Goal: Information Seeking & Learning: Learn about a topic

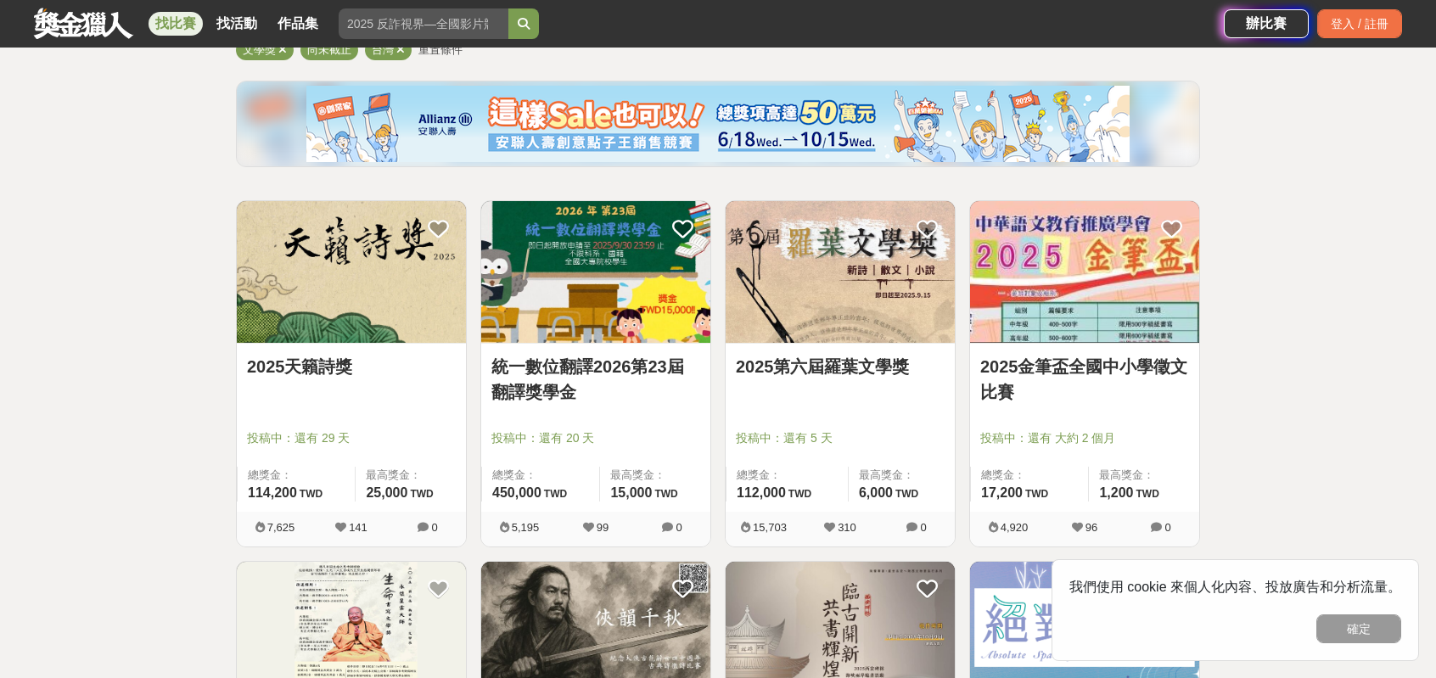
scroll to position [255, 0]
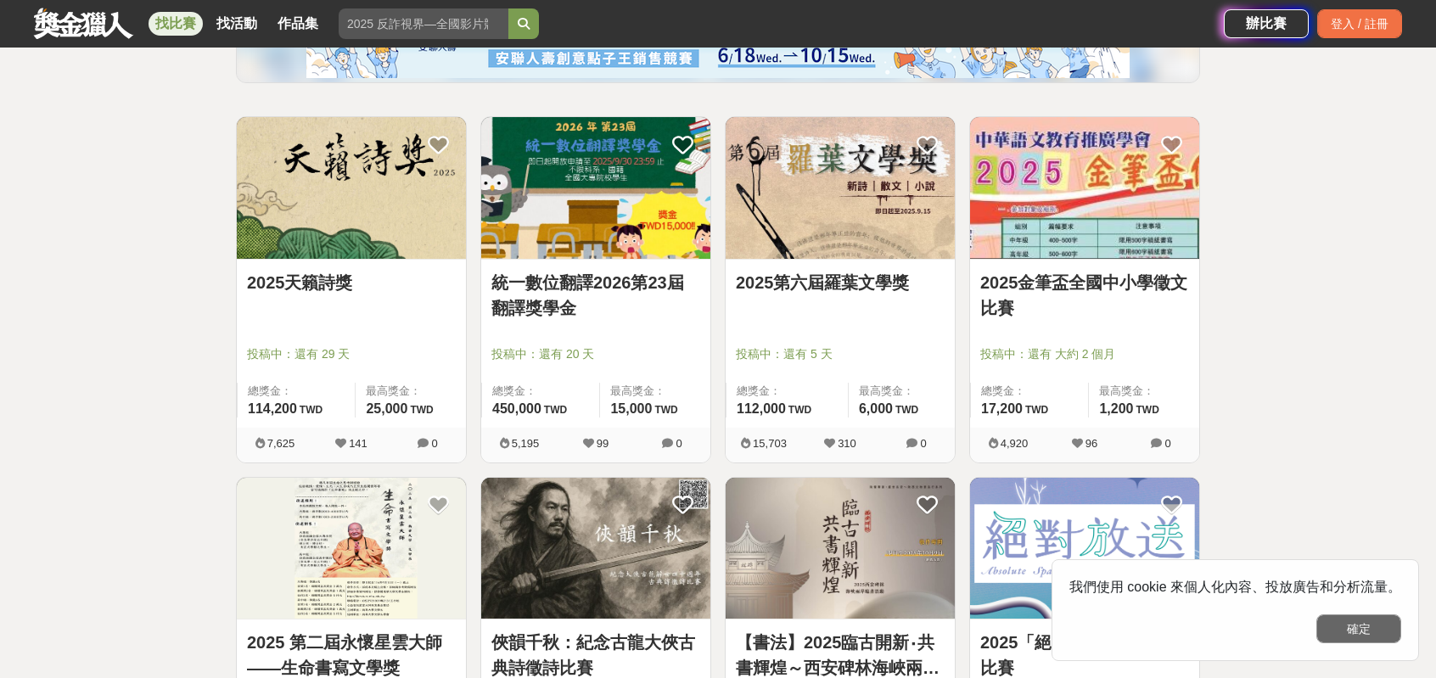
click at [1376, 633] on button "確定" at bounding box center [1358, 628] width 85 height 29
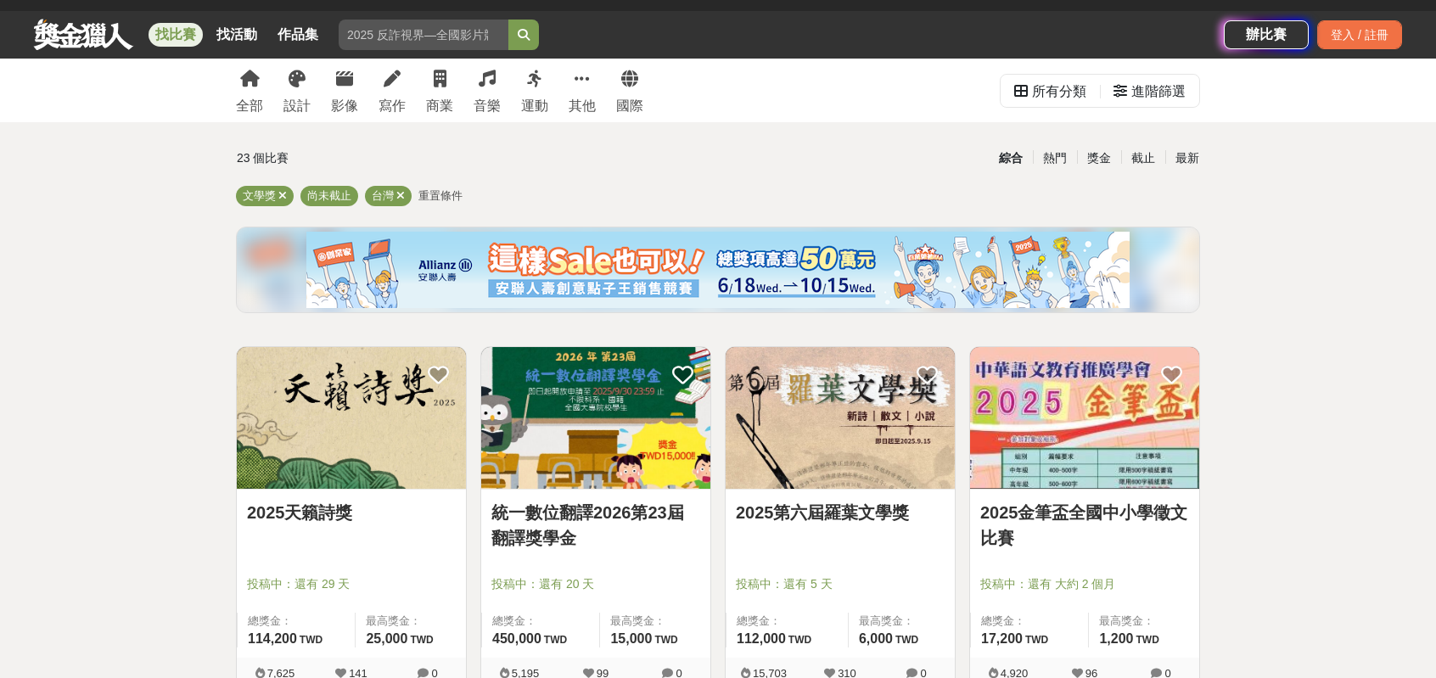
scroll to position [0, 0]
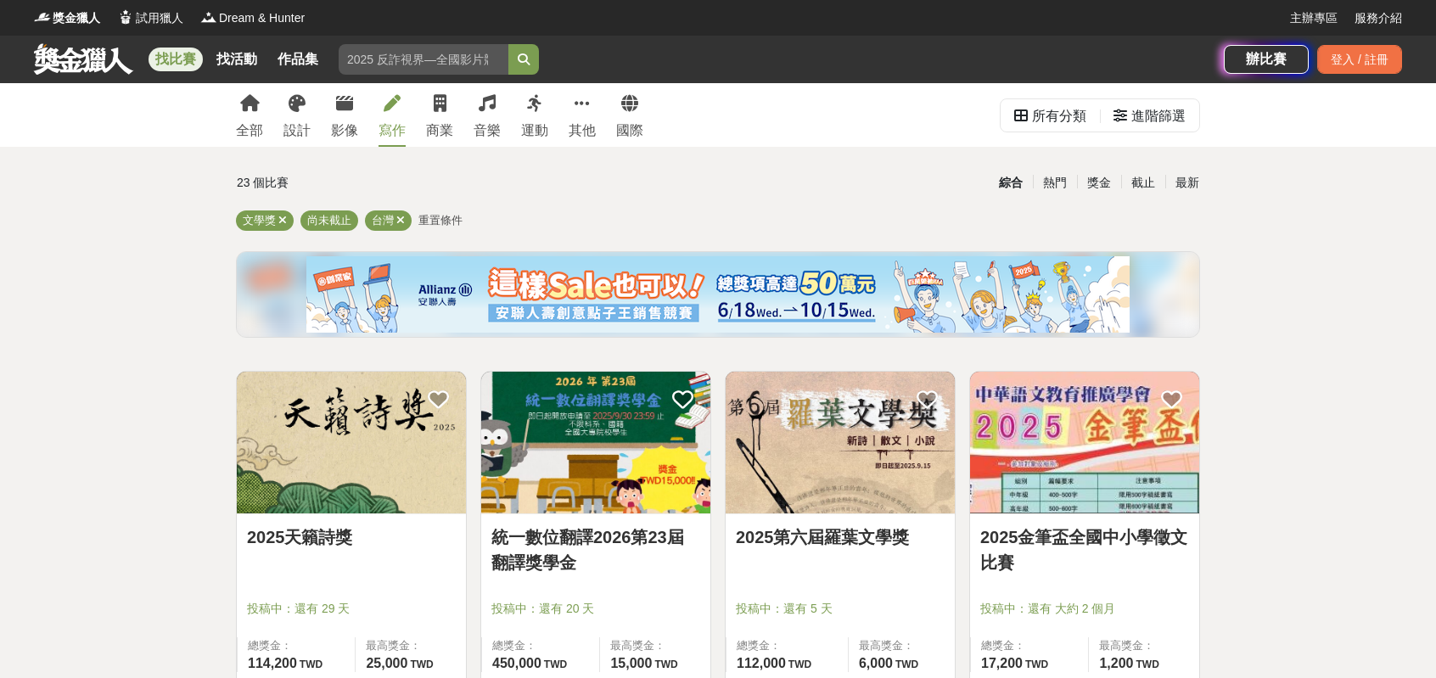
click at [406, 117] on link "寫作" at bounding box center [391, 115] width 27 height 64
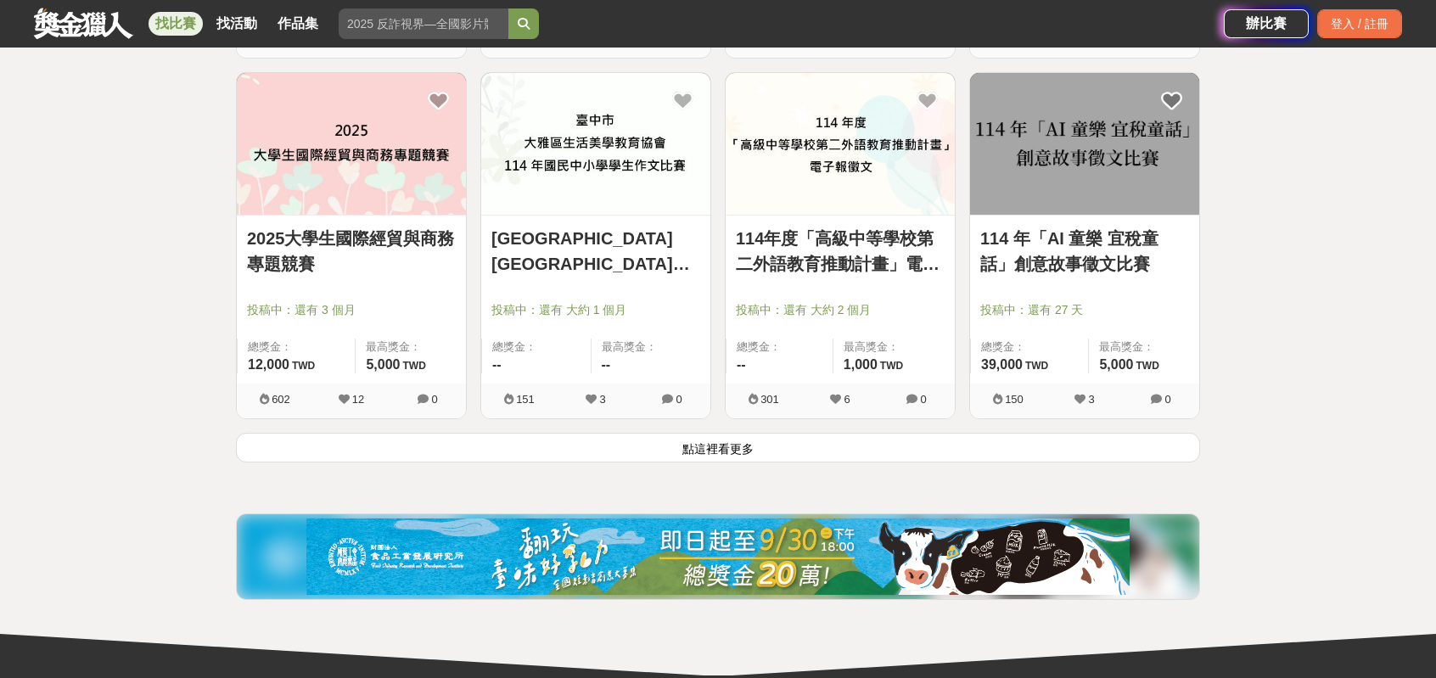
scroll to position [2121, 0]
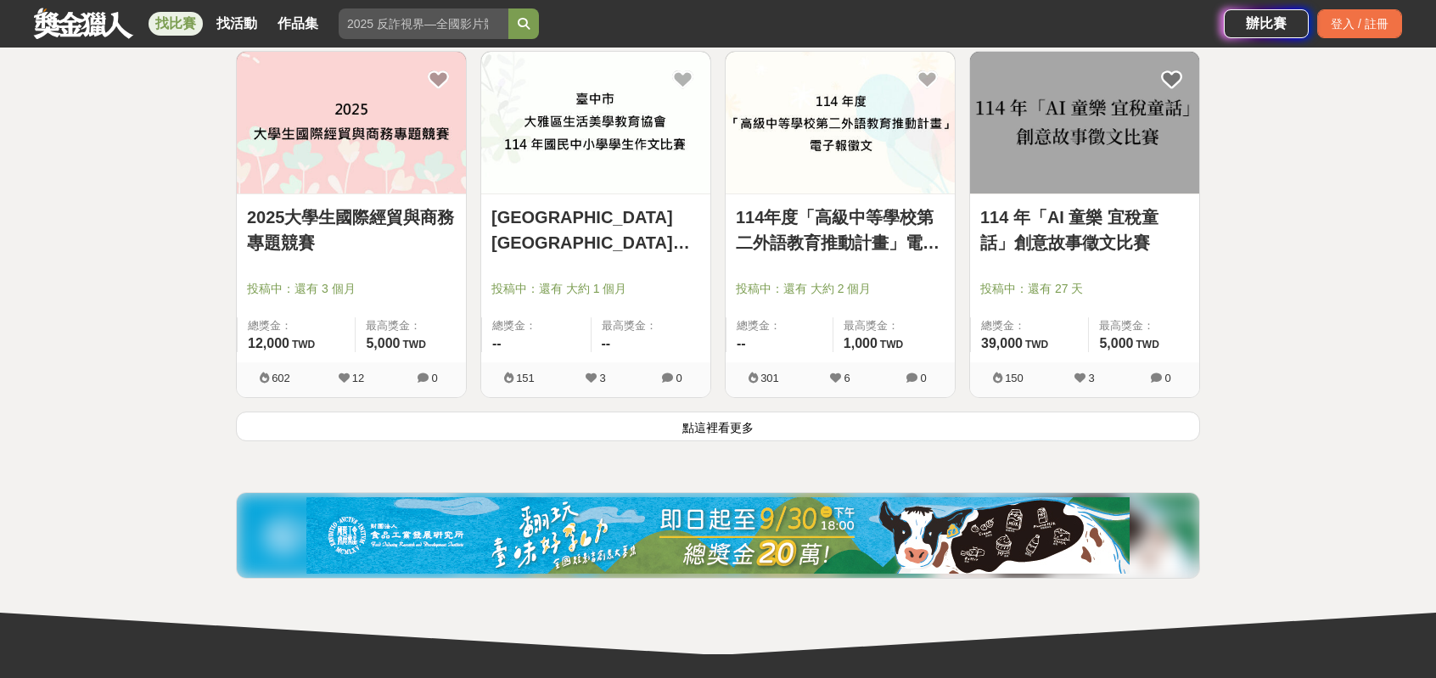
click at [766, 441] on button "點這裡看更多" at bounding box center [718, 427] width 964 height 30
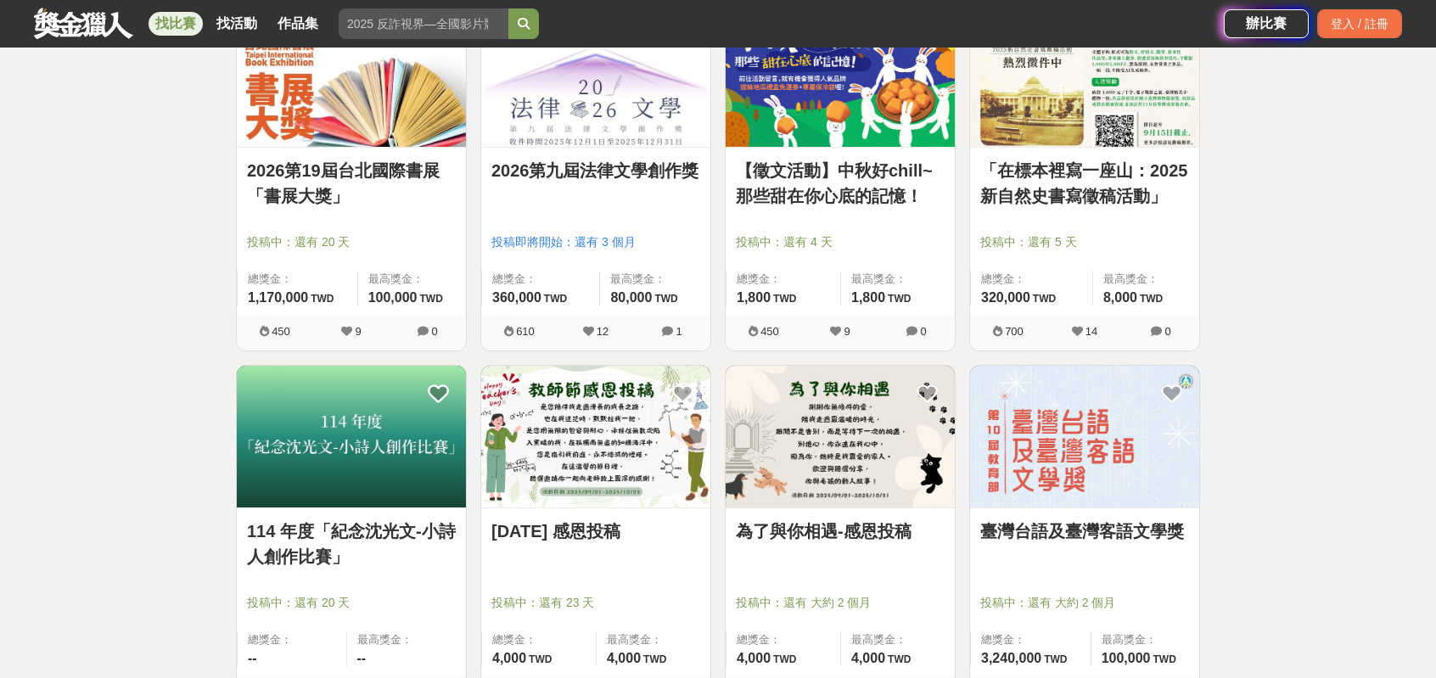
scroll to position [2546, 0]
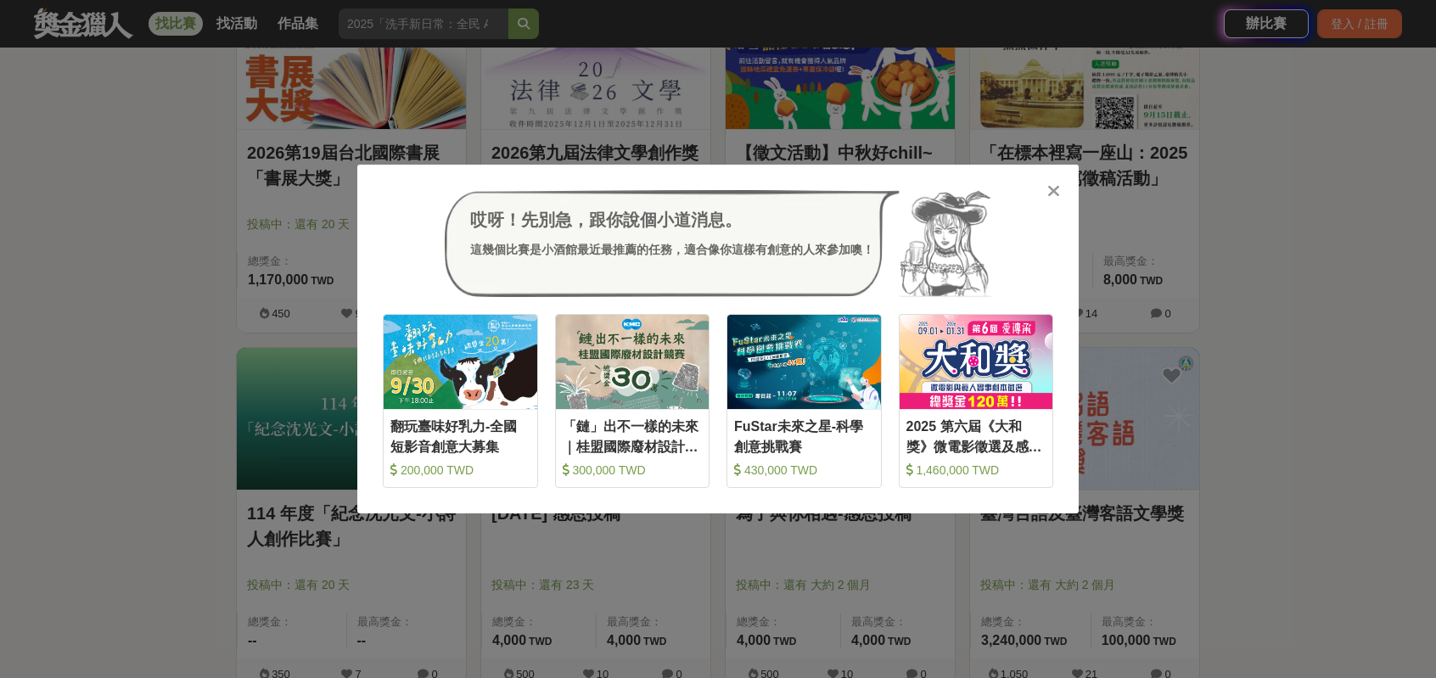
click at [1047, 195] on icon at bounding box center [1053, 190] width 13 height 17
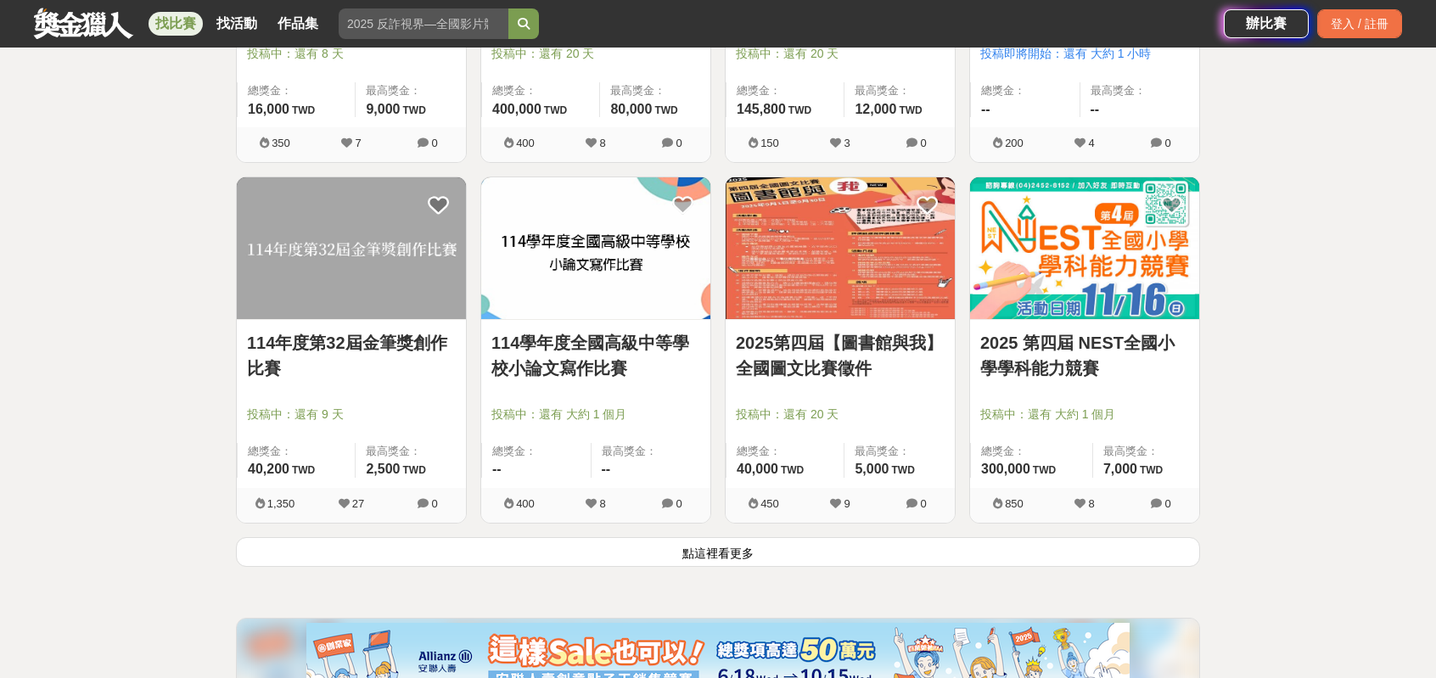
scroll to position [4497, 0]
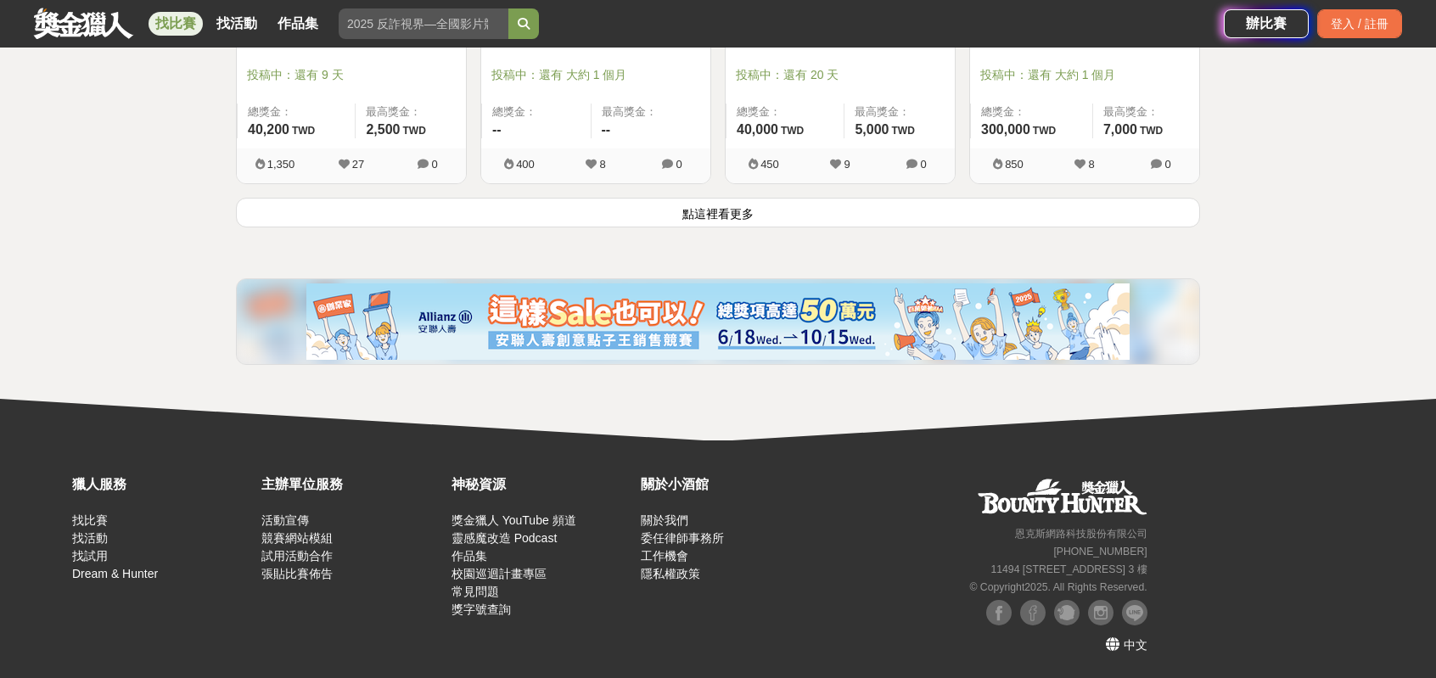
click at [765, 227] on button "點這裡看更多" at bounding box center [718, 213] width 964 height 30
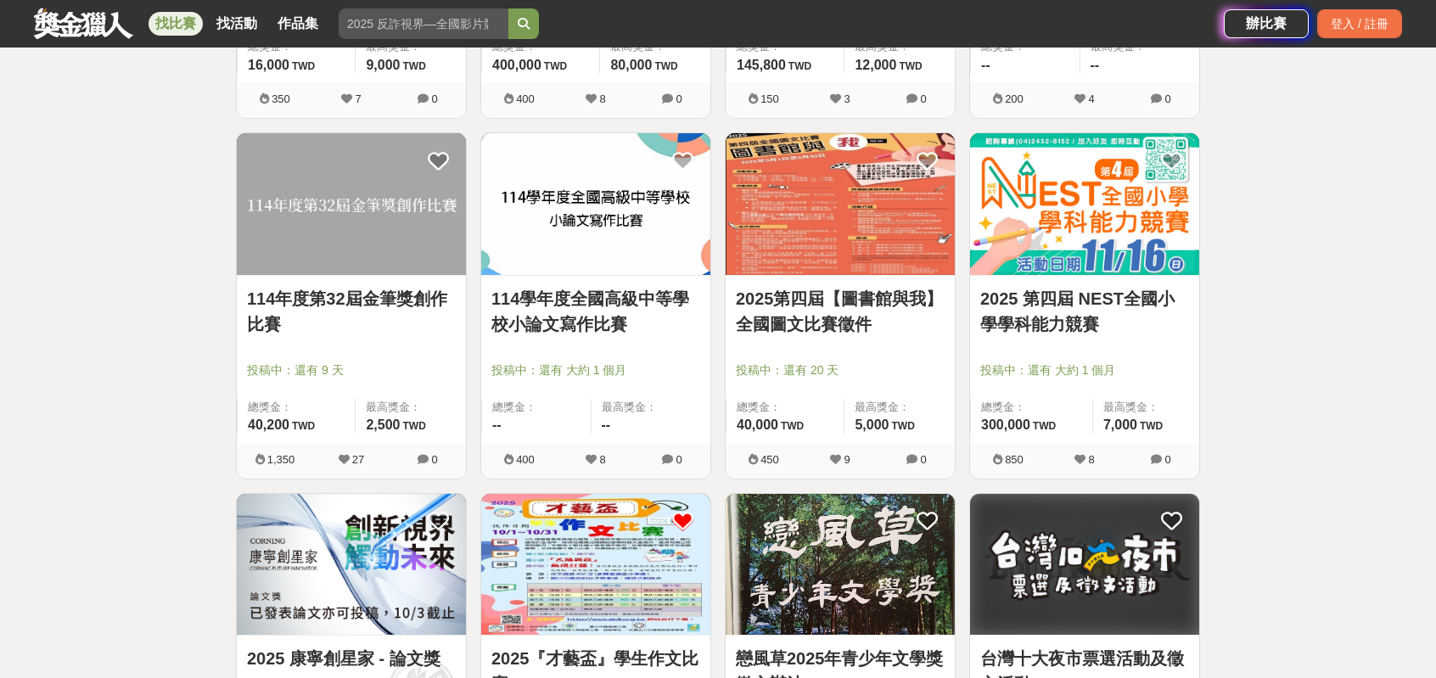
scroll to position [4117, 0]
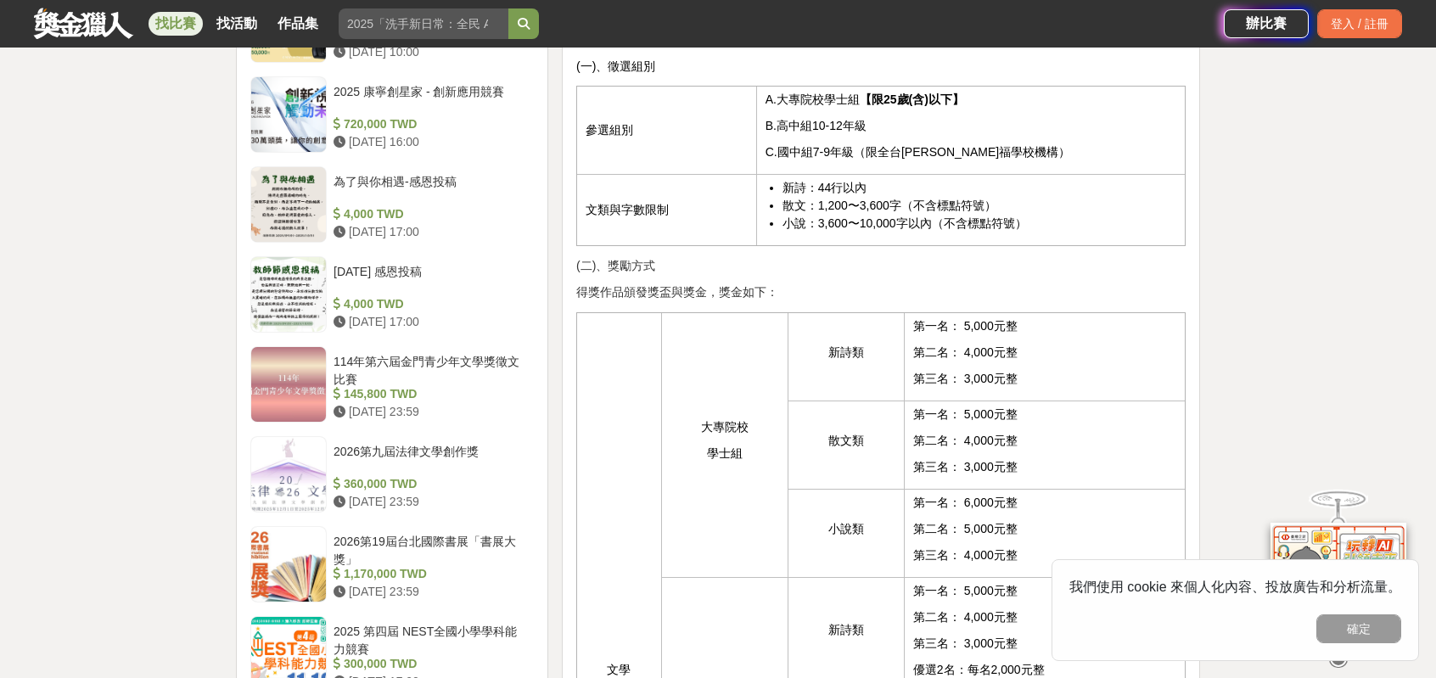
scroll to position [1612, 0]
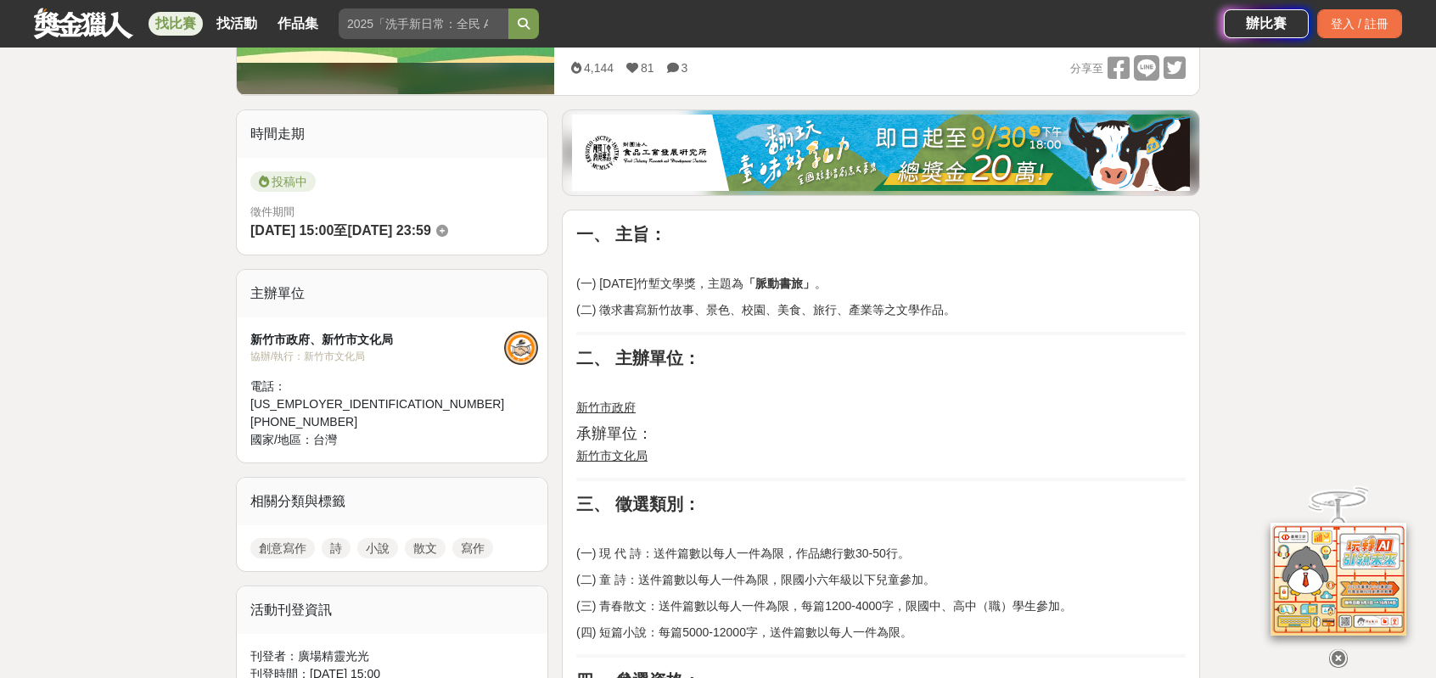
scroll to position [594, 0]
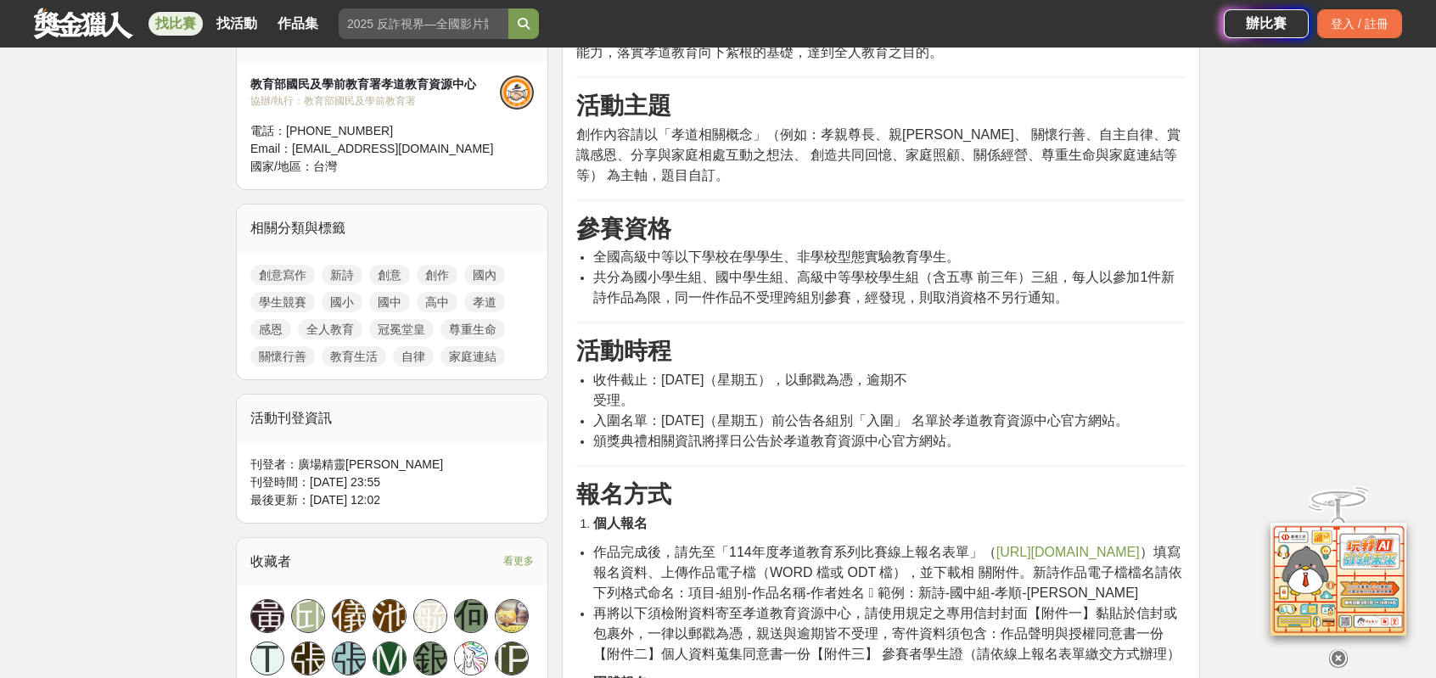
scroll to position [679, 0]
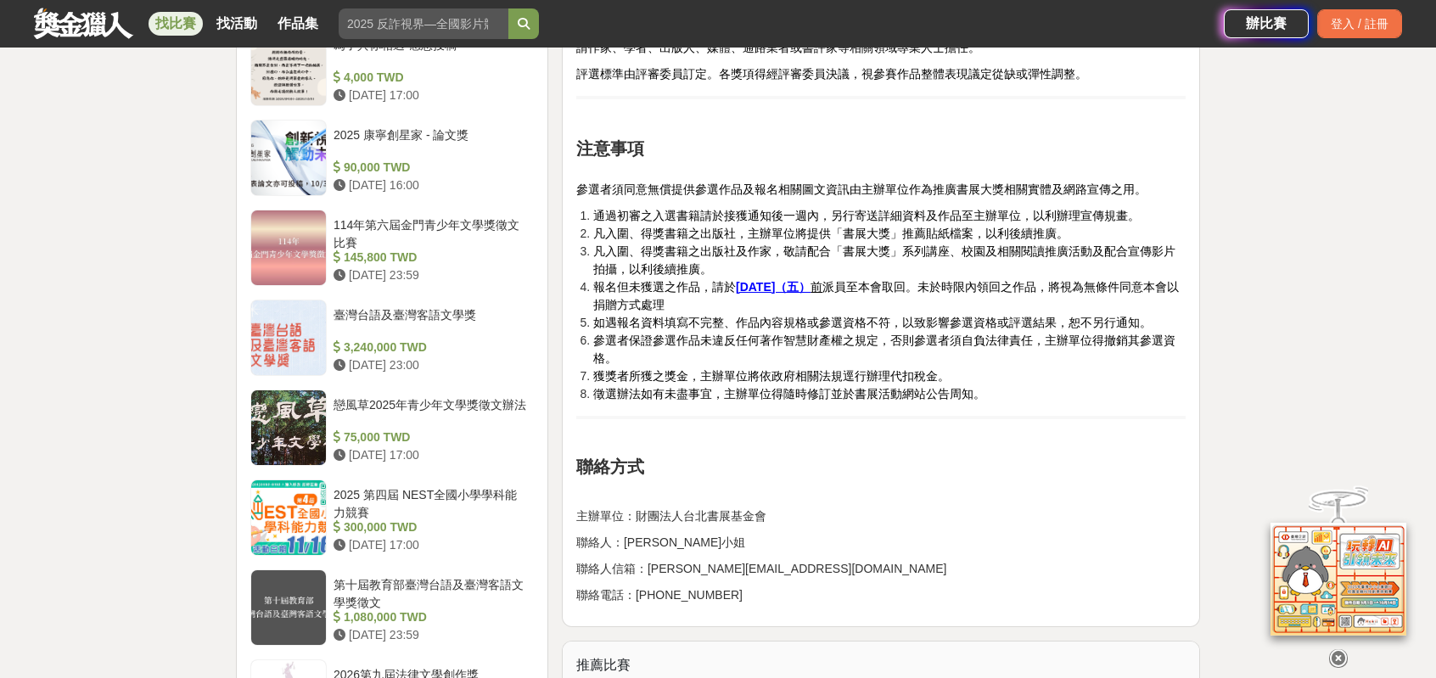
scroll to position [1782, 0]
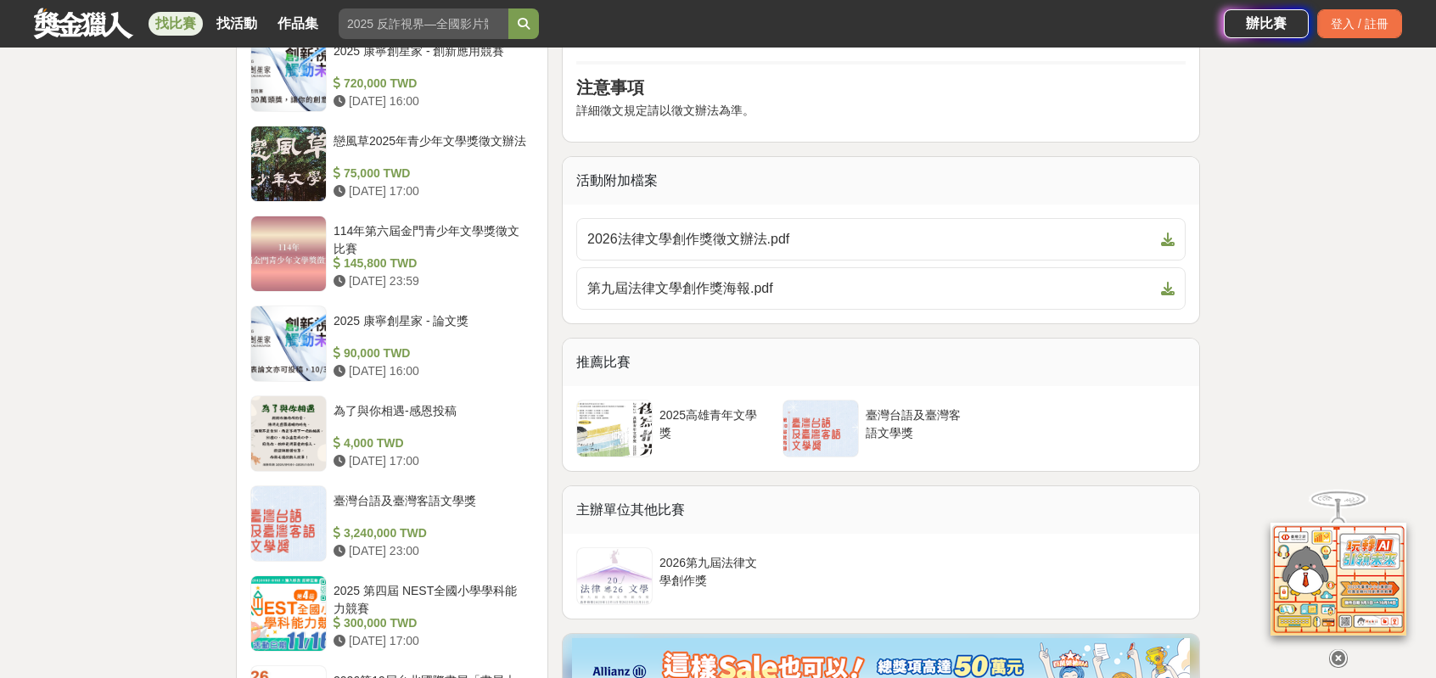
scroll to position [1612, 0]
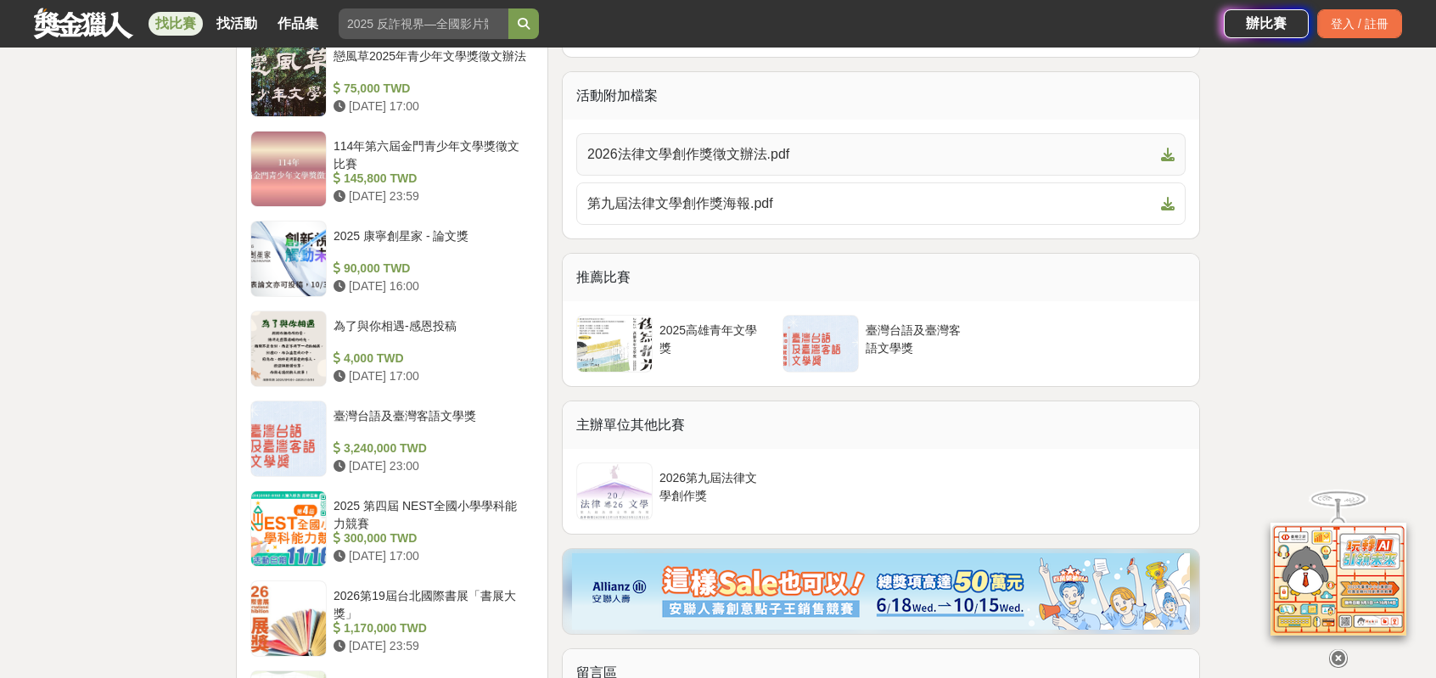
click at [845, 165] on span "2026法律文學創作獎徵文辦法.pdf" at bounding box center [870, 154] width 567 height 20
click at [852, 214] on span "第九屆法律文學創作獎海報.pdf" at bounding box center [870, 203] width 567 height 20
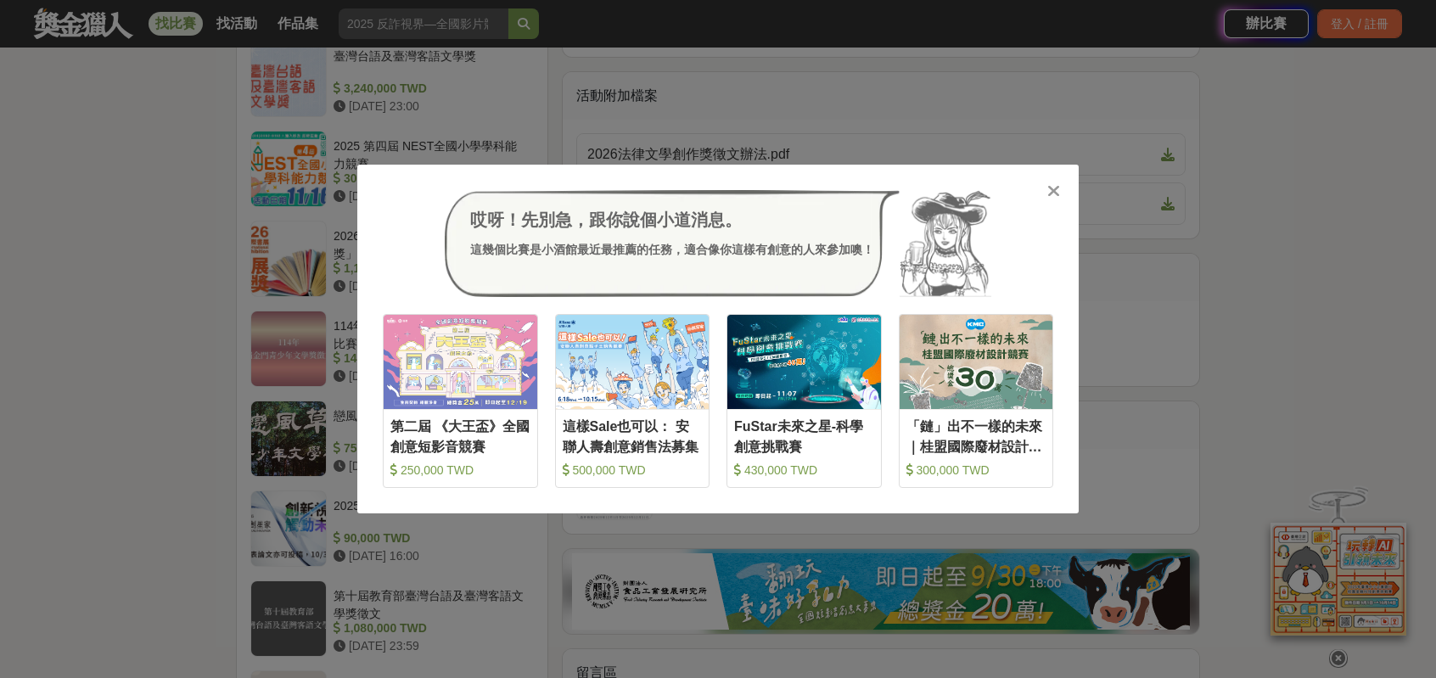
click at [1054, 199] on icon at bounding box center [1053, 190] width 13 height 17
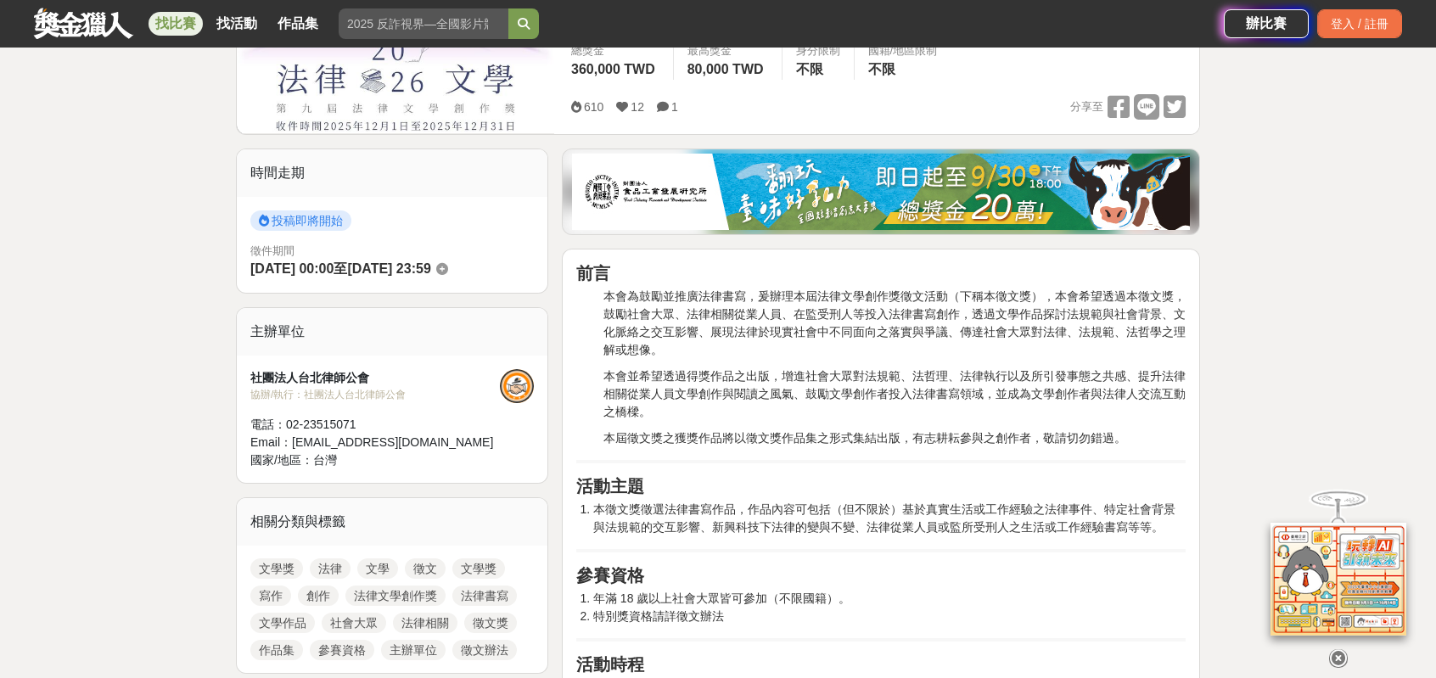
scroll to position [339, 0]
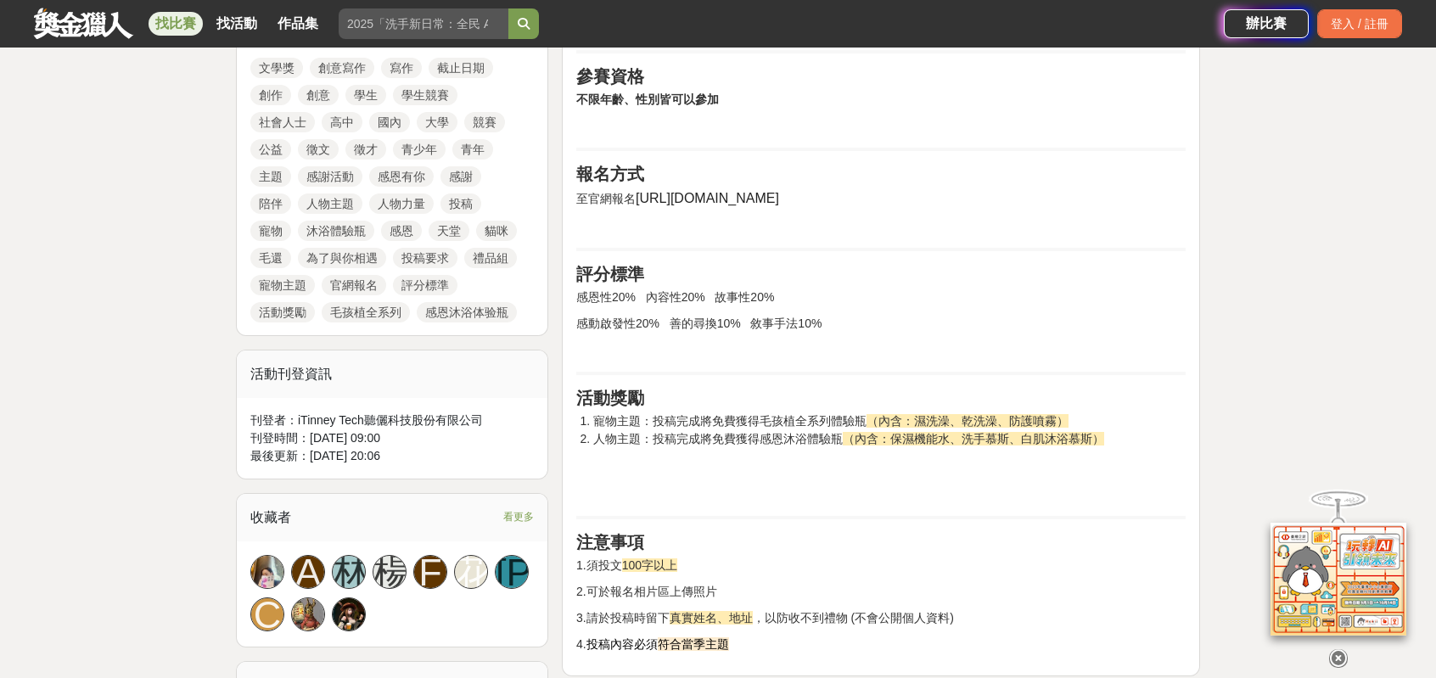
scroll to position [849, 0]
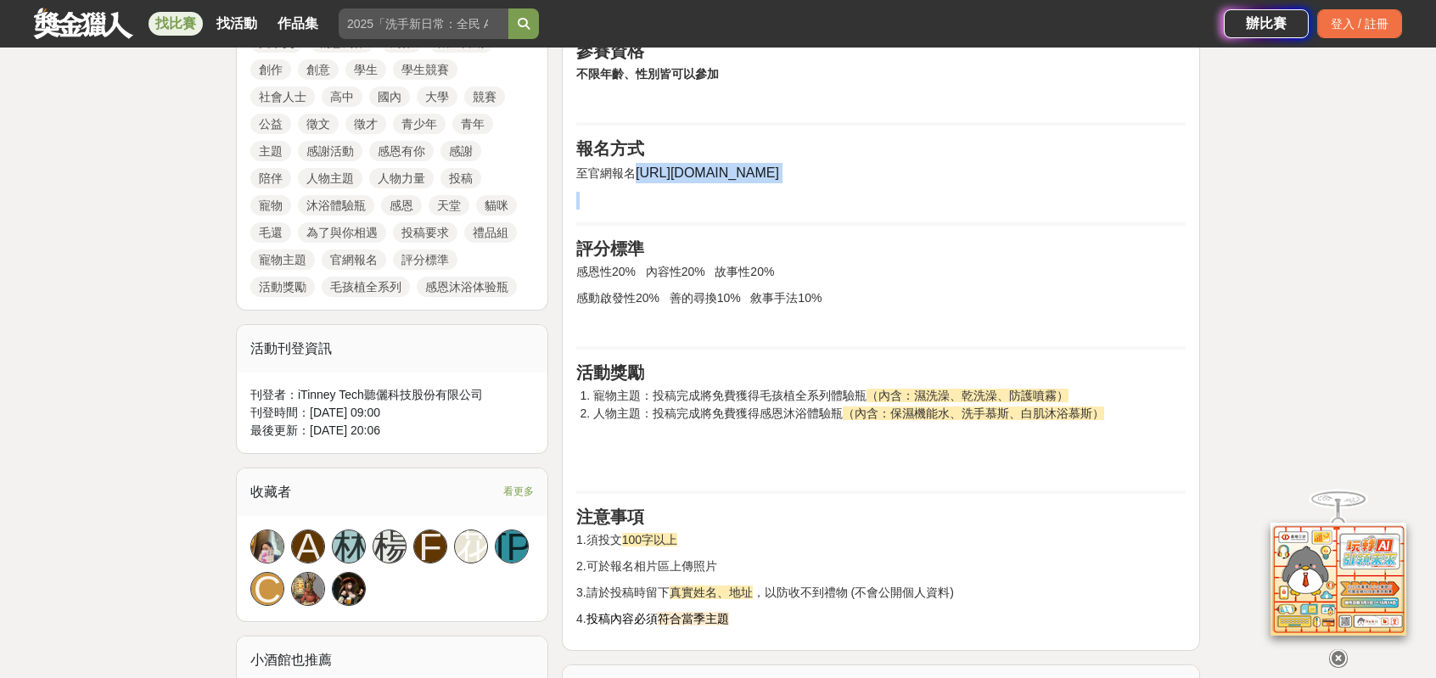
drag, startPoint x: 633, startPoint y: 289, endPoint x: 810, endPoint y: 300, distance: 177.6
click at [810, 300] on div "活動簡介 聽儷邀請所有人 大聲說出感謝！ 只要有任何想感謝的人、事、物 都歡迎來分享 本月雙主題 可同時投稿， 凡滿100字並符合投稿要求，聽儷將送出精心準備…" at bounding box center [880, 182] width 609 height 891
click at [781, 183] on p "至官網報名 https://bit.ly/4aO9ohD" at bounding box center [880, 173] width 609 height 20
drag, startPoint x: 653, startPoint y: 279, endPoint x: 791, endPoint y: 288, distance: 137.7
click at [791, 183] on p "至官網報名 https://bit.ly/4aO9ohD" at bounding box center [880, 173] width 609 height 20
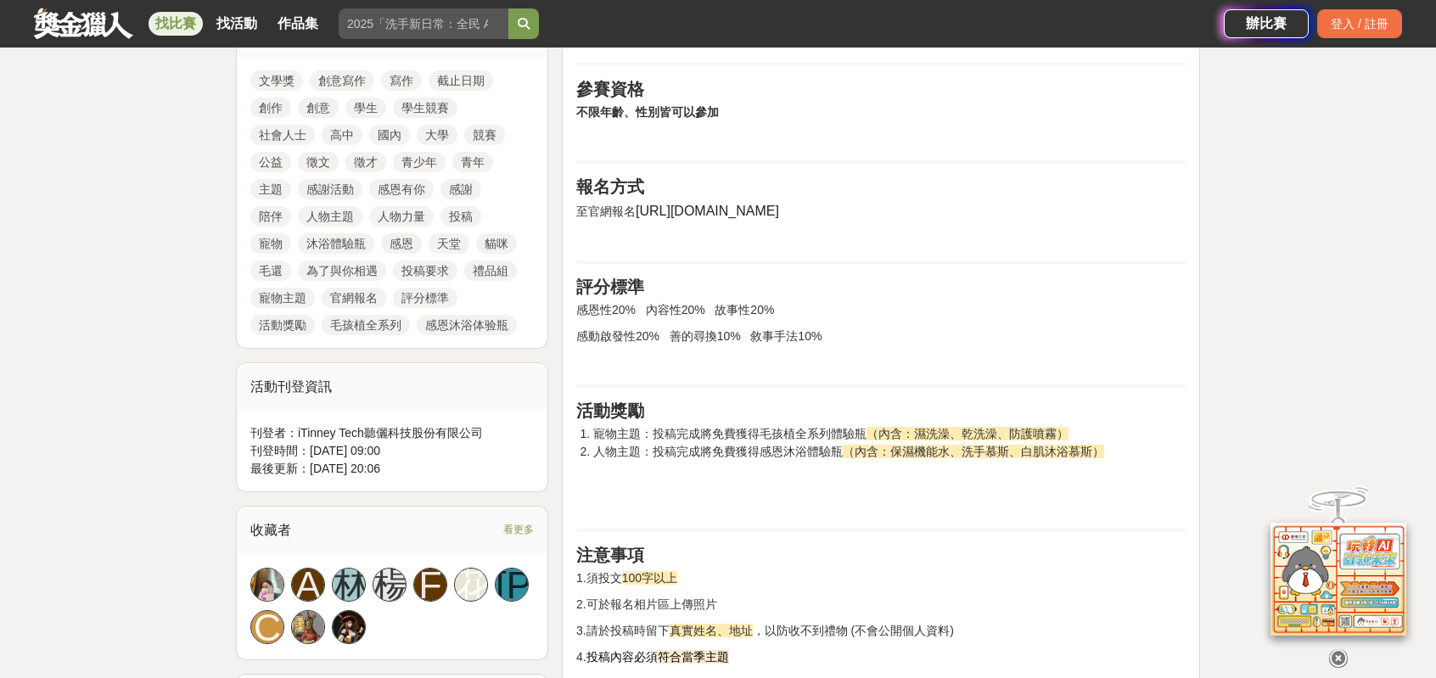
scroll to position [764, 0]
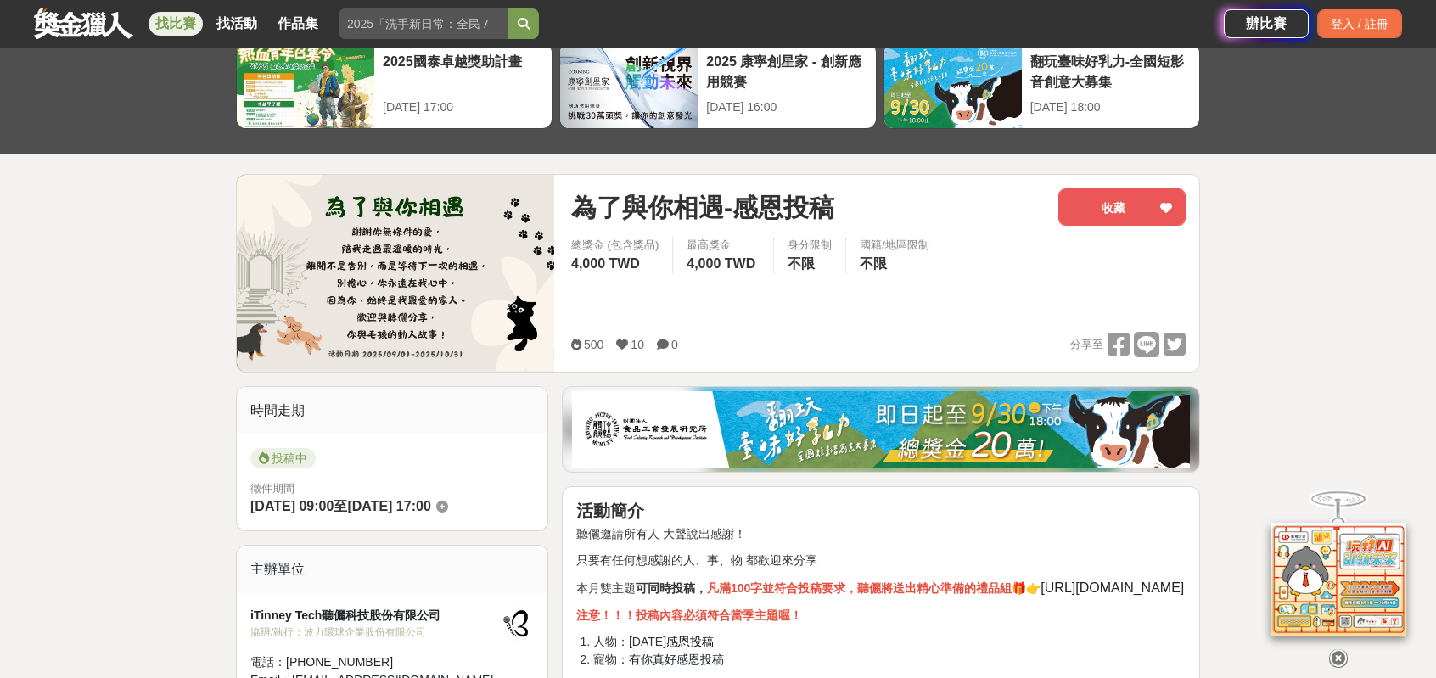
scroll to position [170, 0]
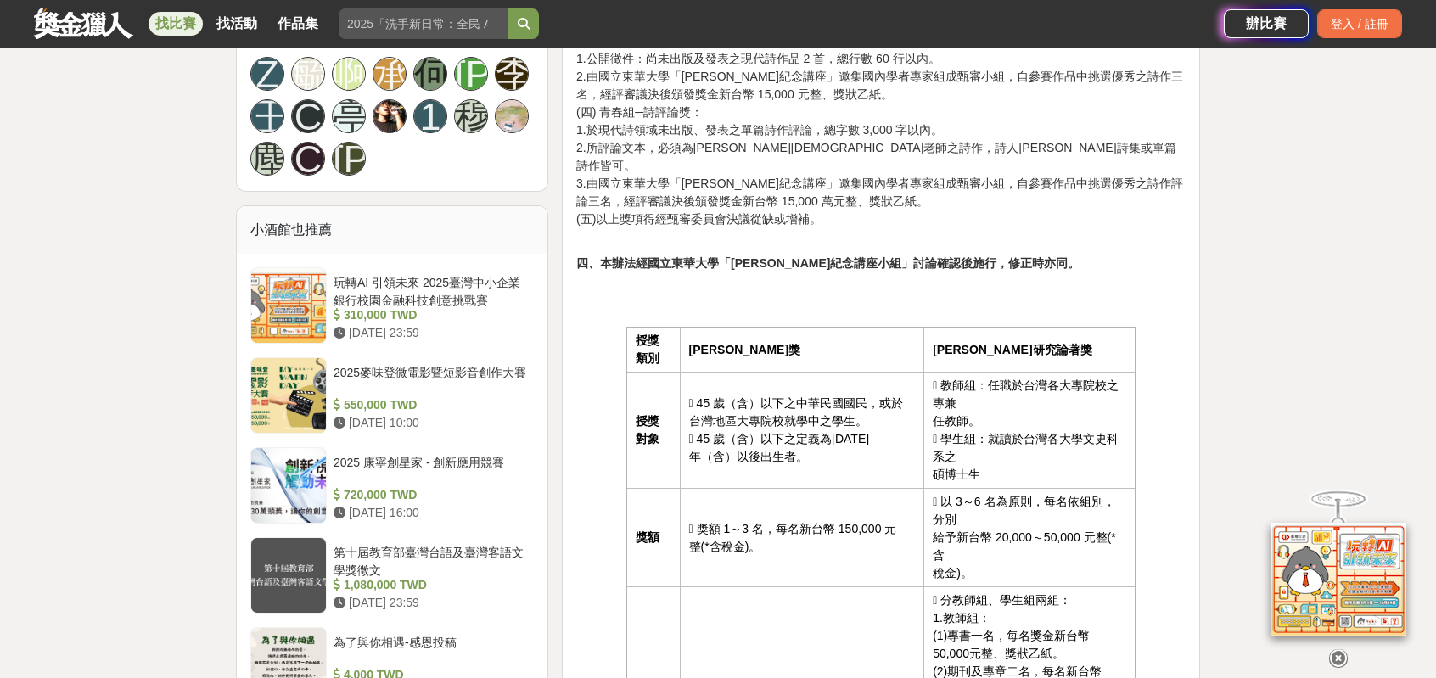
scroll to position [1527, 0]
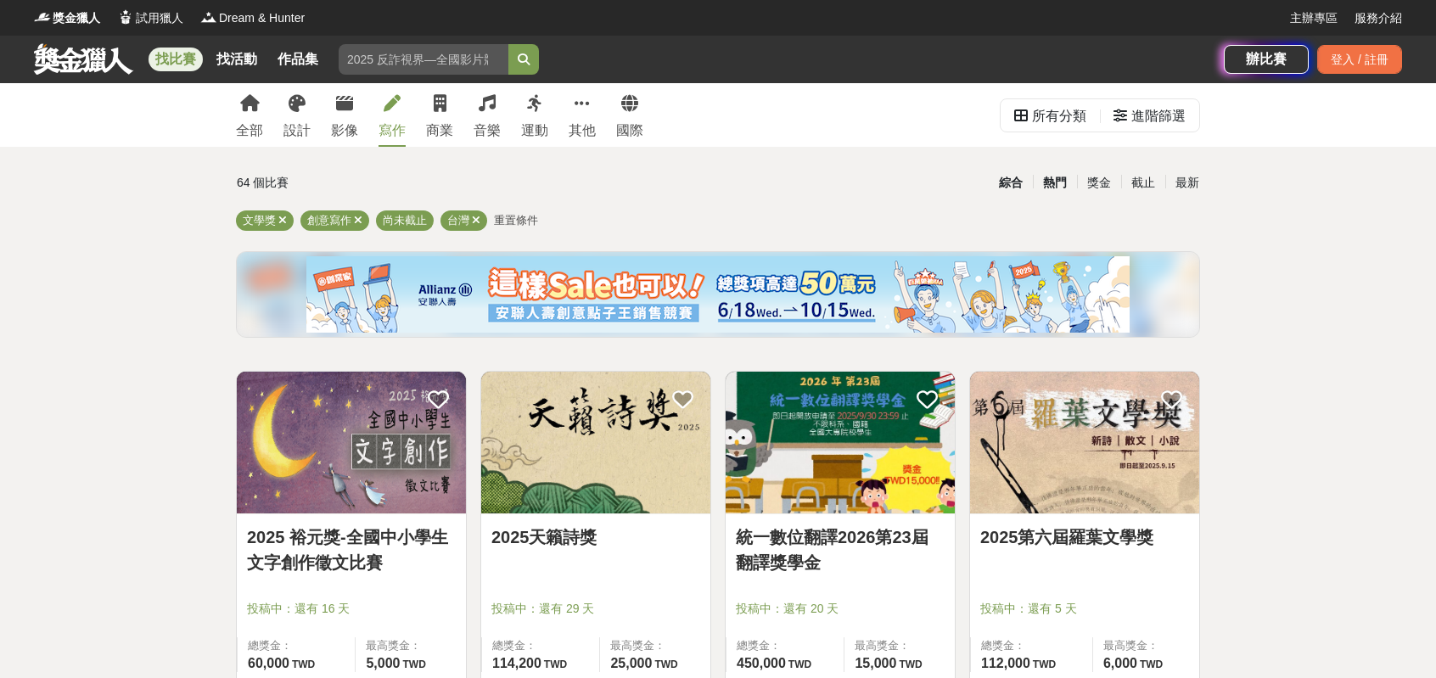
click at [1042, 174] on div "熱門" at bounding box center [1055, 183] width 44 height 30
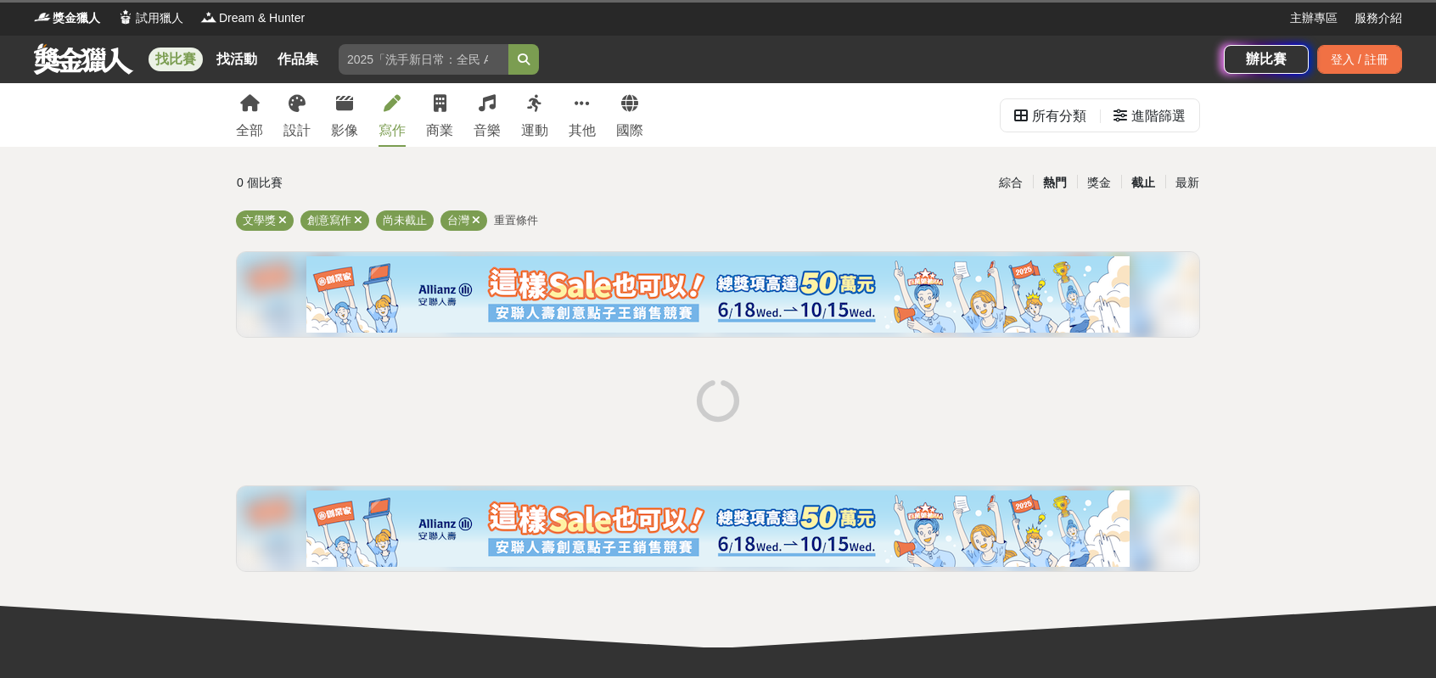
click at [1140, 183] on div "截止" at bounding box center [1143, 183] width 44 height 30
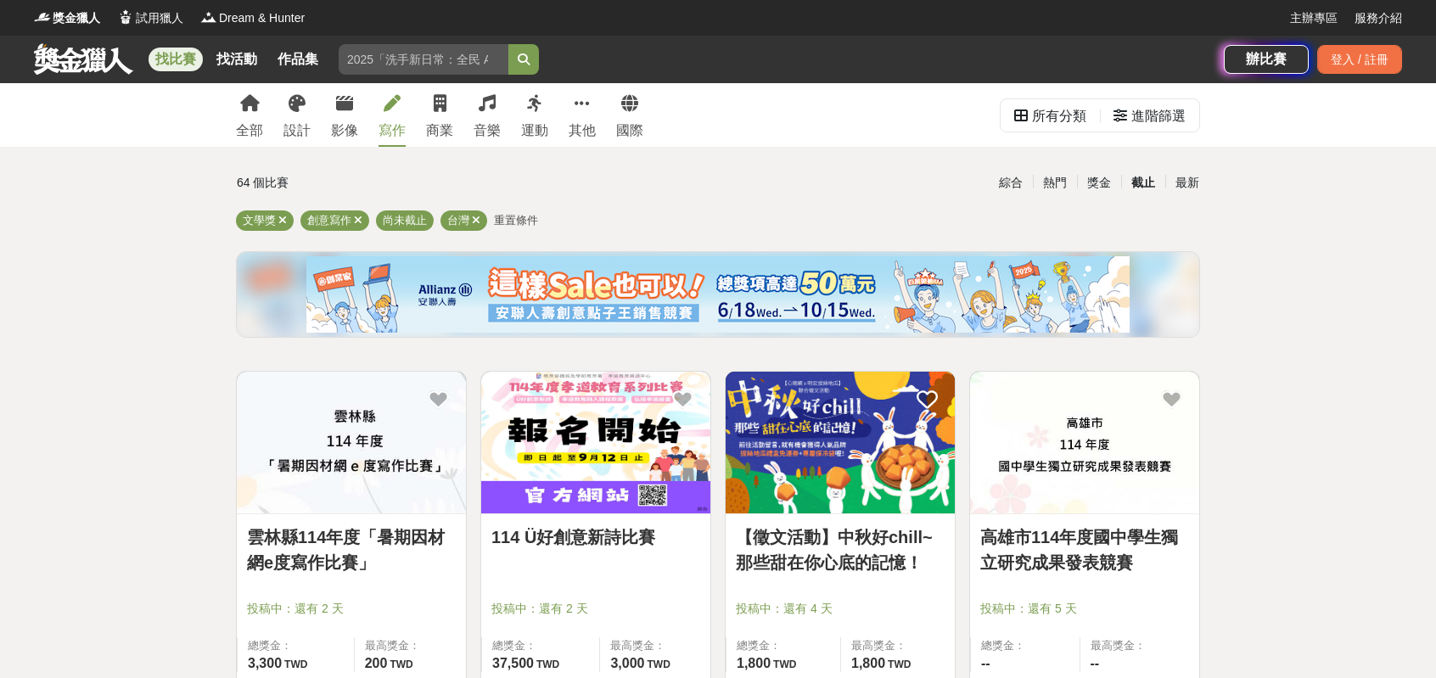
click at [401, 112] on icon at bounding box center [392, 103] width 17 height 17
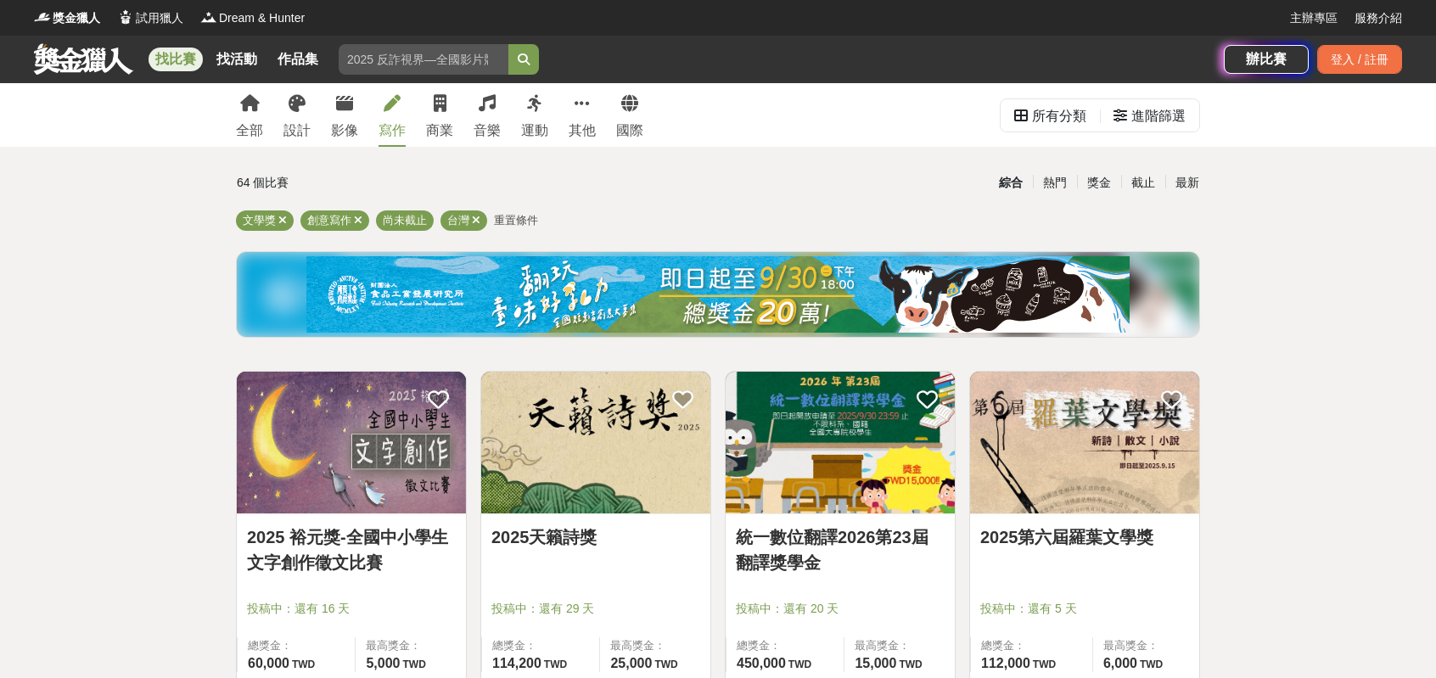
click at [343, 109] on div "全部 設計 影像 寫作 商業 音樂 運動 其他 國際" at bounding box center [440, 115] width 428 height 64
drag, startPoint x: 358, startPoint y: 107, endPoint x: 384, endPoint y: 120, distance: 28.5
click at [353, 106] on icon at bounding box center [344, 103] width 17 height 17
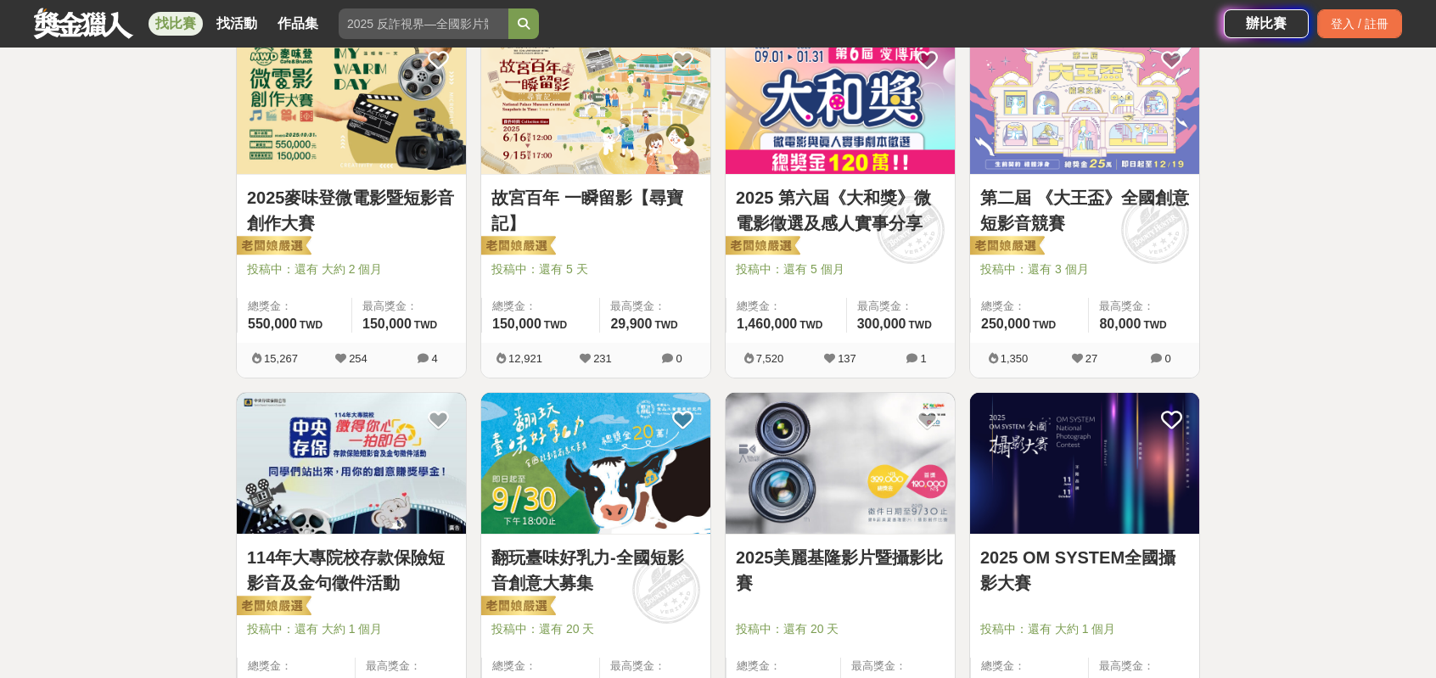
scroll to position [509, 0]
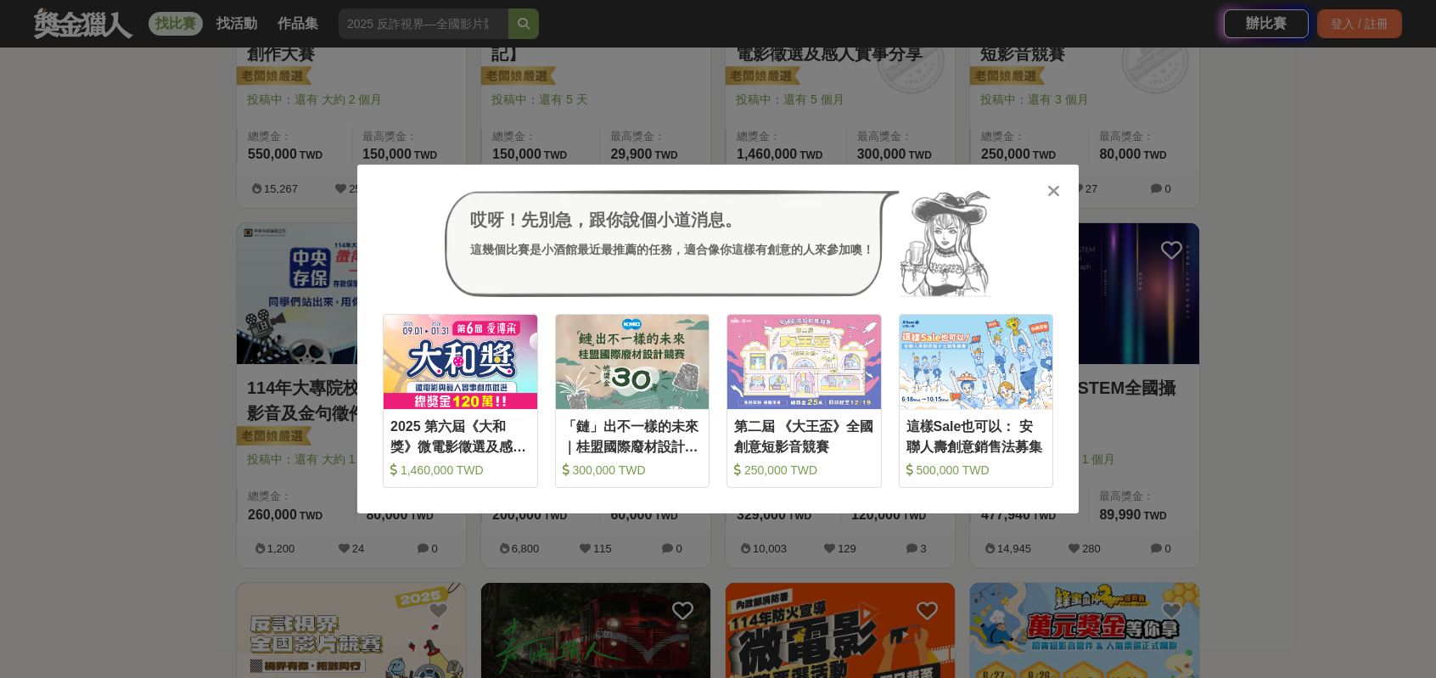
click at [1052, 184] on icon at bounding box center [1053, 190] width 13 height 17
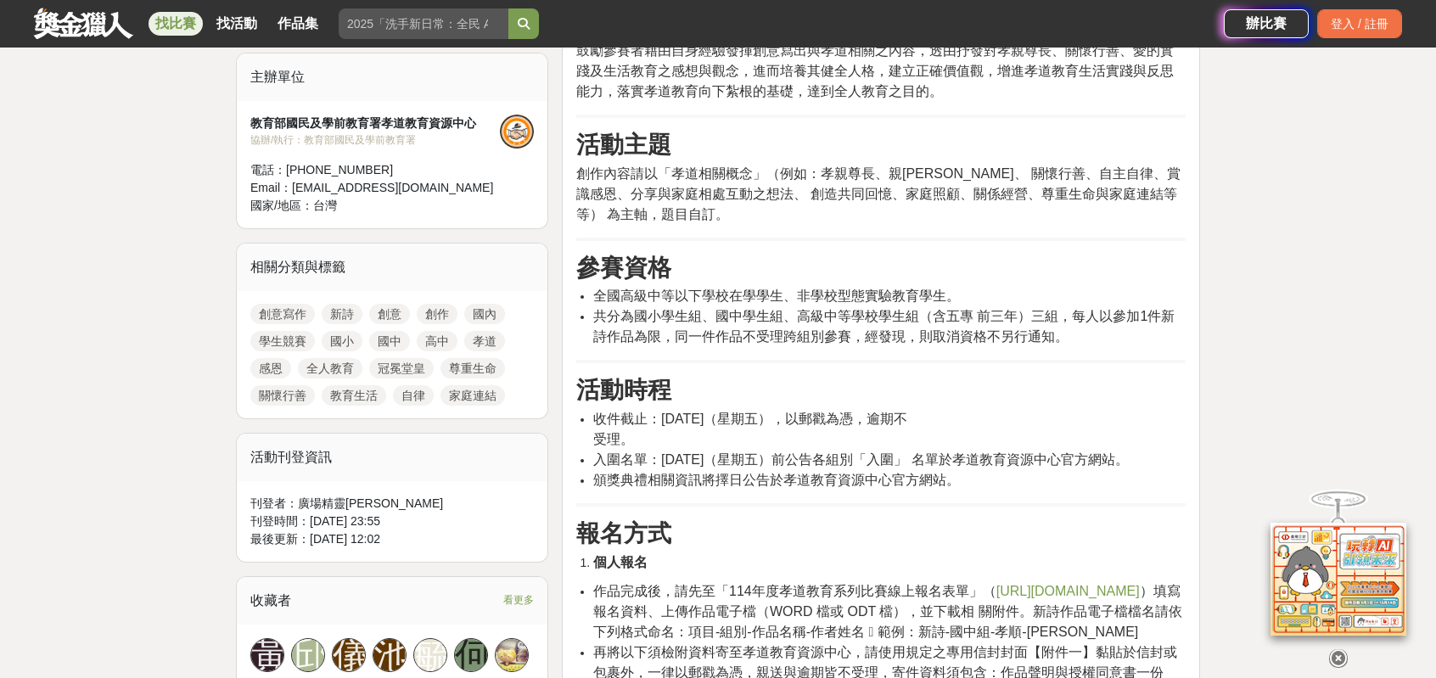
scroll to position [594, 0]
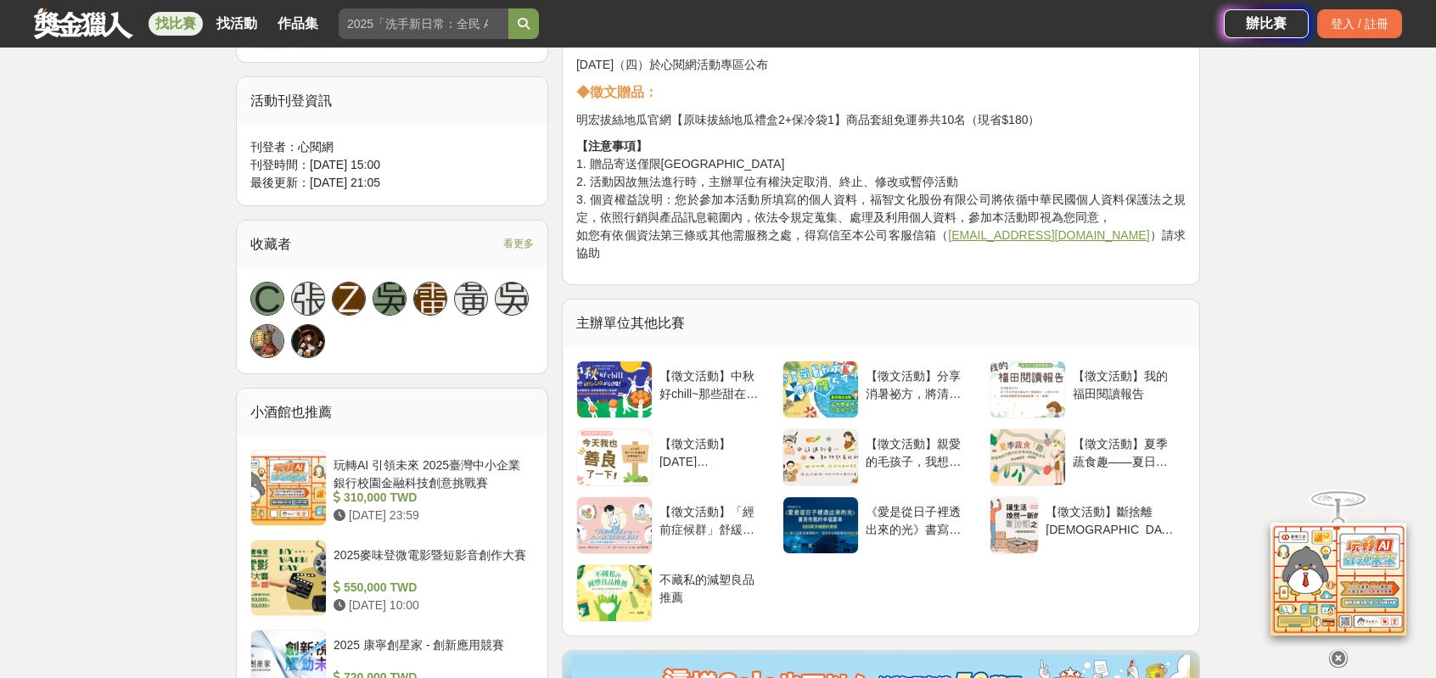
scroll to position [1018, 0]
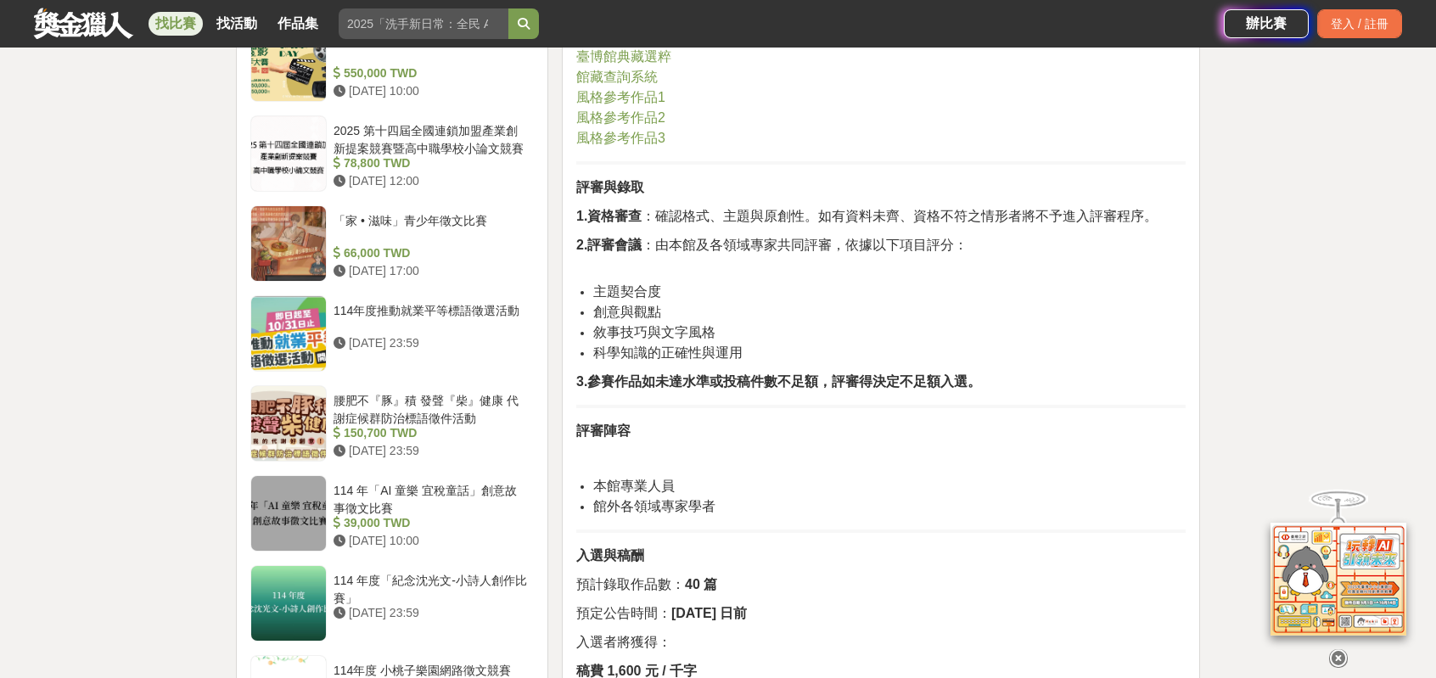
scroll to position [1612, 0]
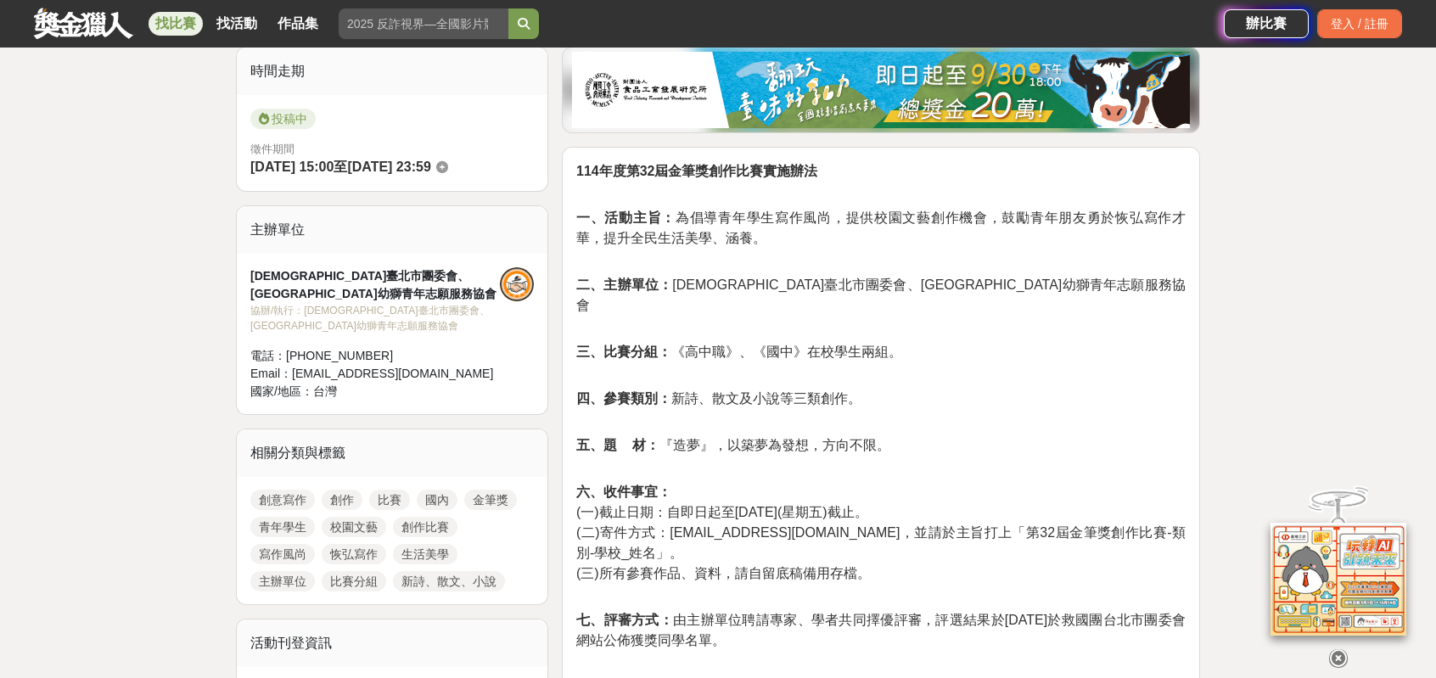
scroll to position [509, 0]
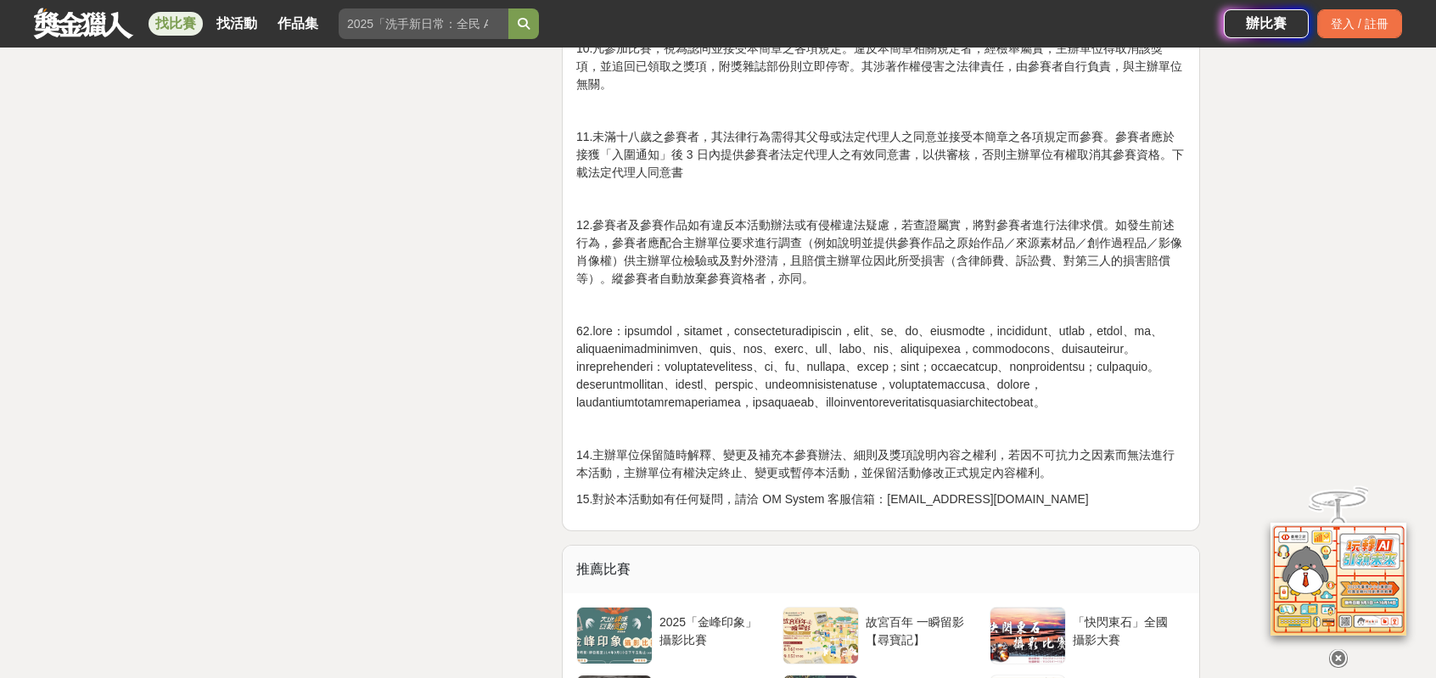
scroll to position [2970, 0]
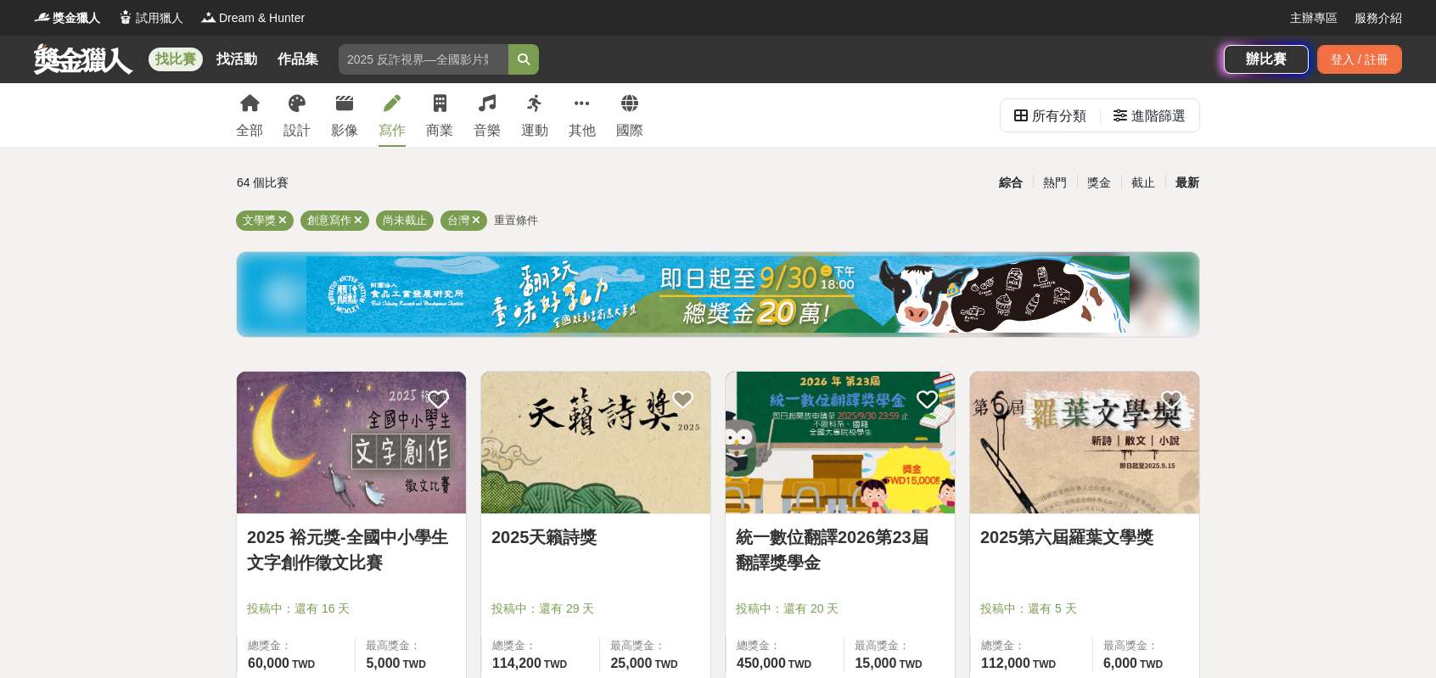
click at [1193, 180] on div "最新" at bounding box center [1187, 183] width 44 height 30
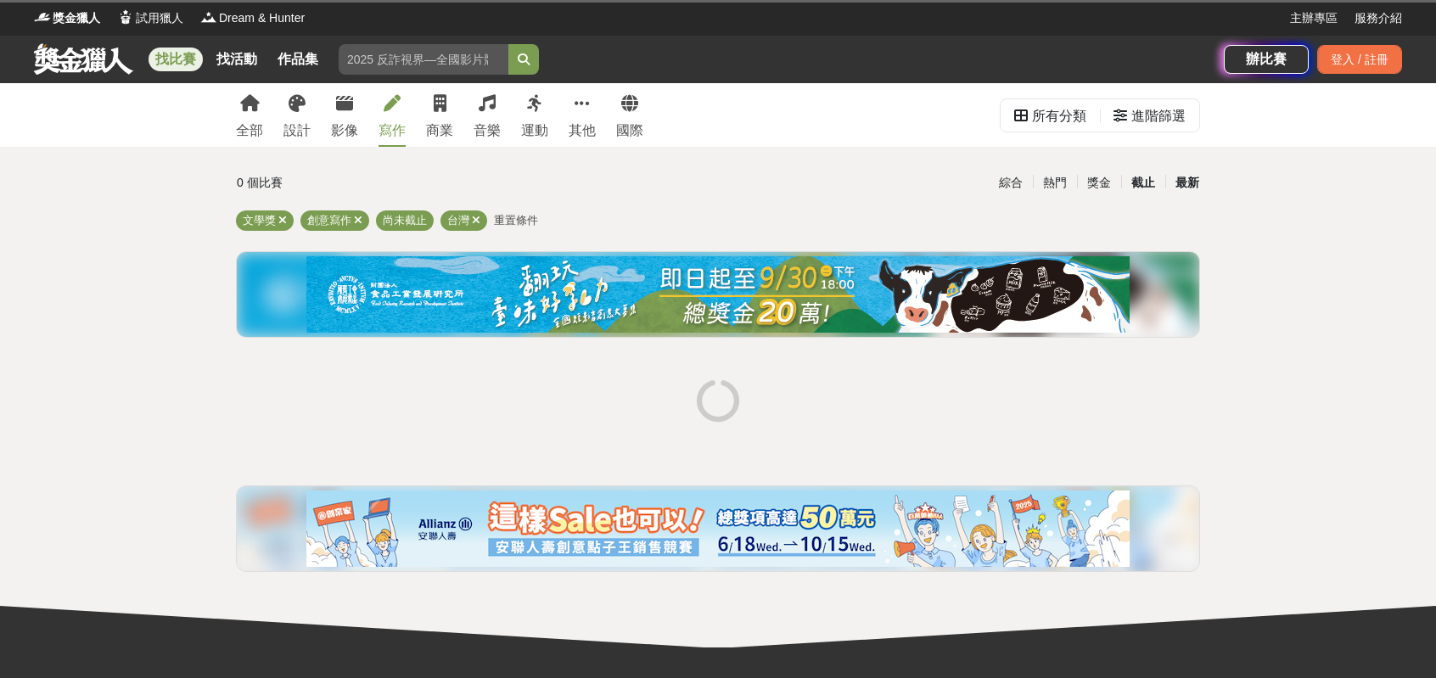
click at [1131, 188] on div "截止" at bounding box center [1143, 183] width 44 height 30
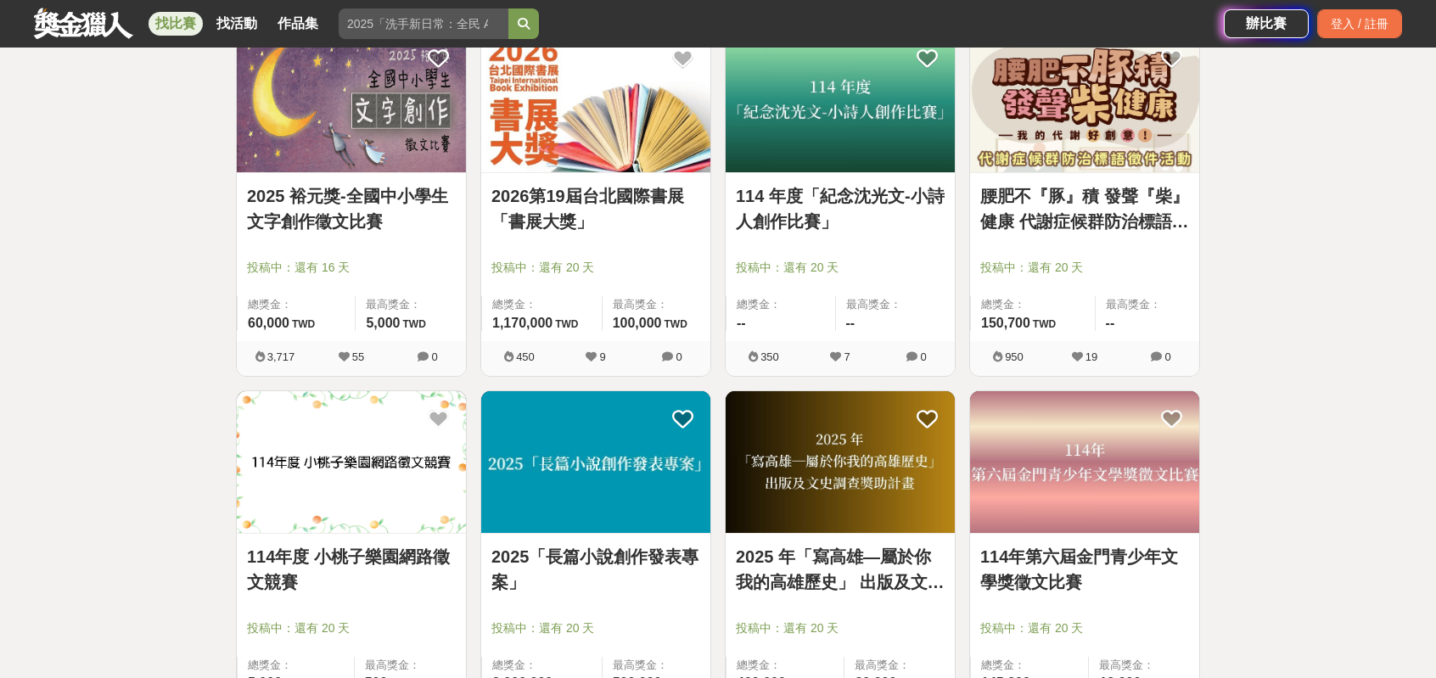
scroll to position [2037, 0]
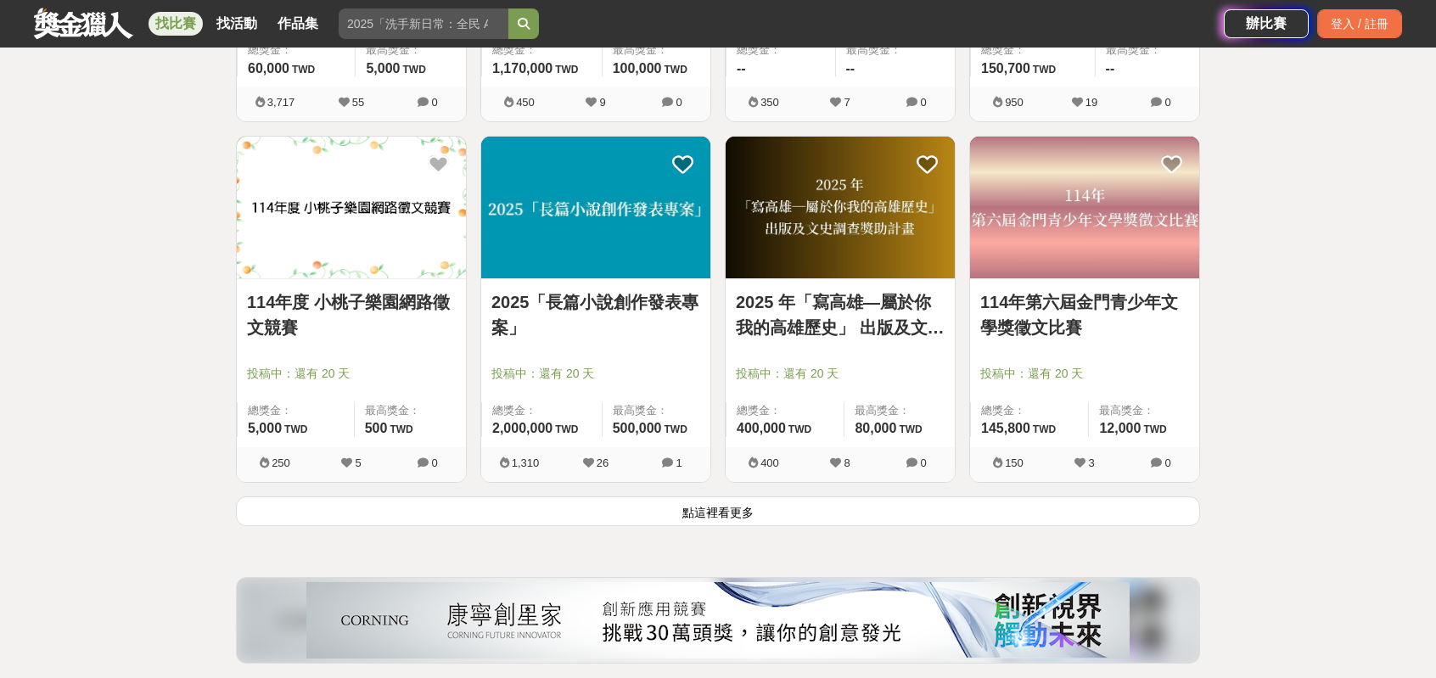
click at [708, 526] on button "點這裡看更多" at bounding box center [718, 511] width 964 height 30
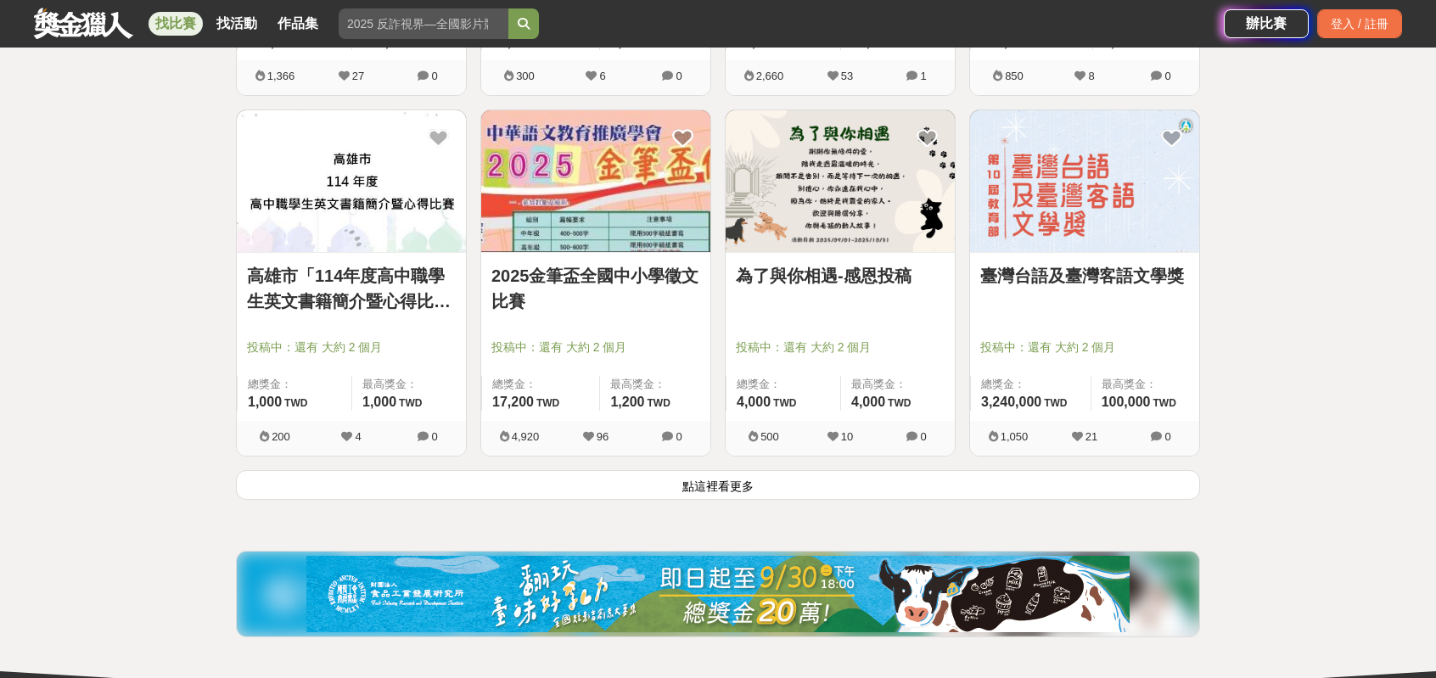
scroll to position [4243, 0]
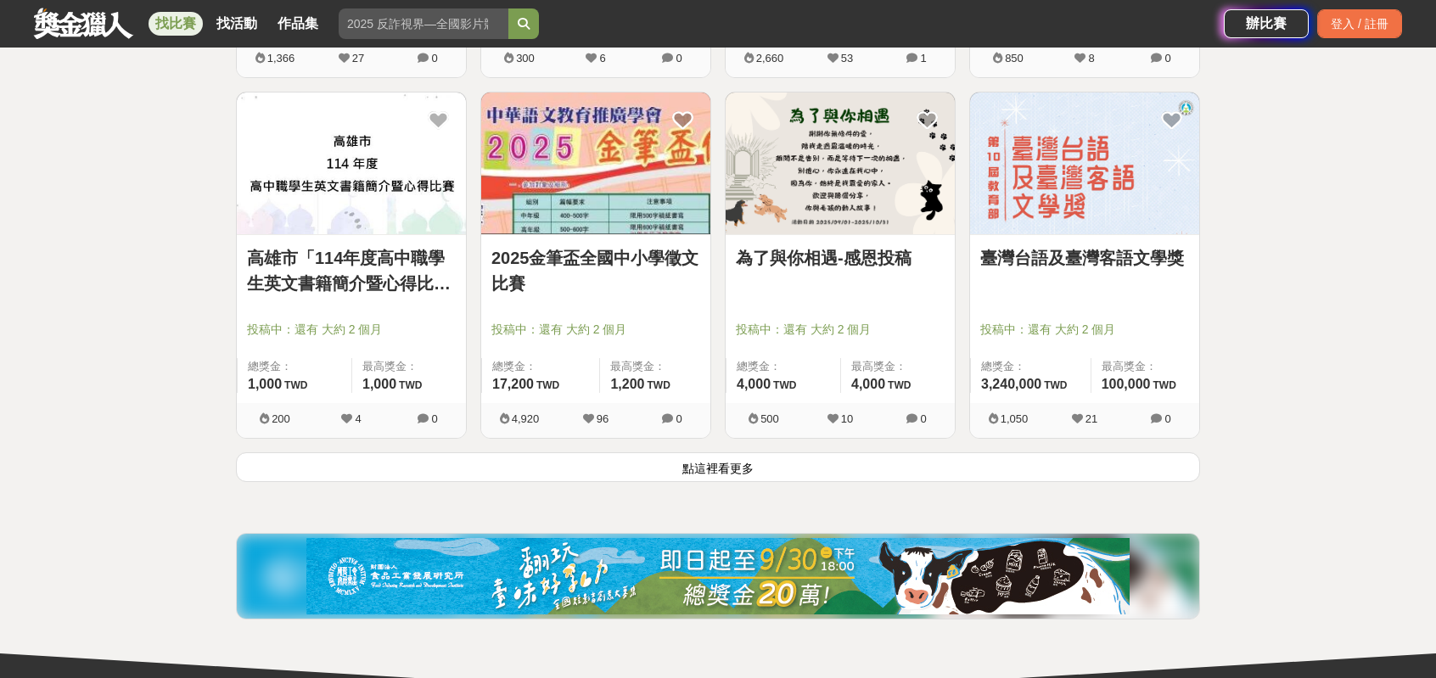
click at [764, 482] on button "點這裡看更多" at bounding box center [718, 467] width 964 height 30
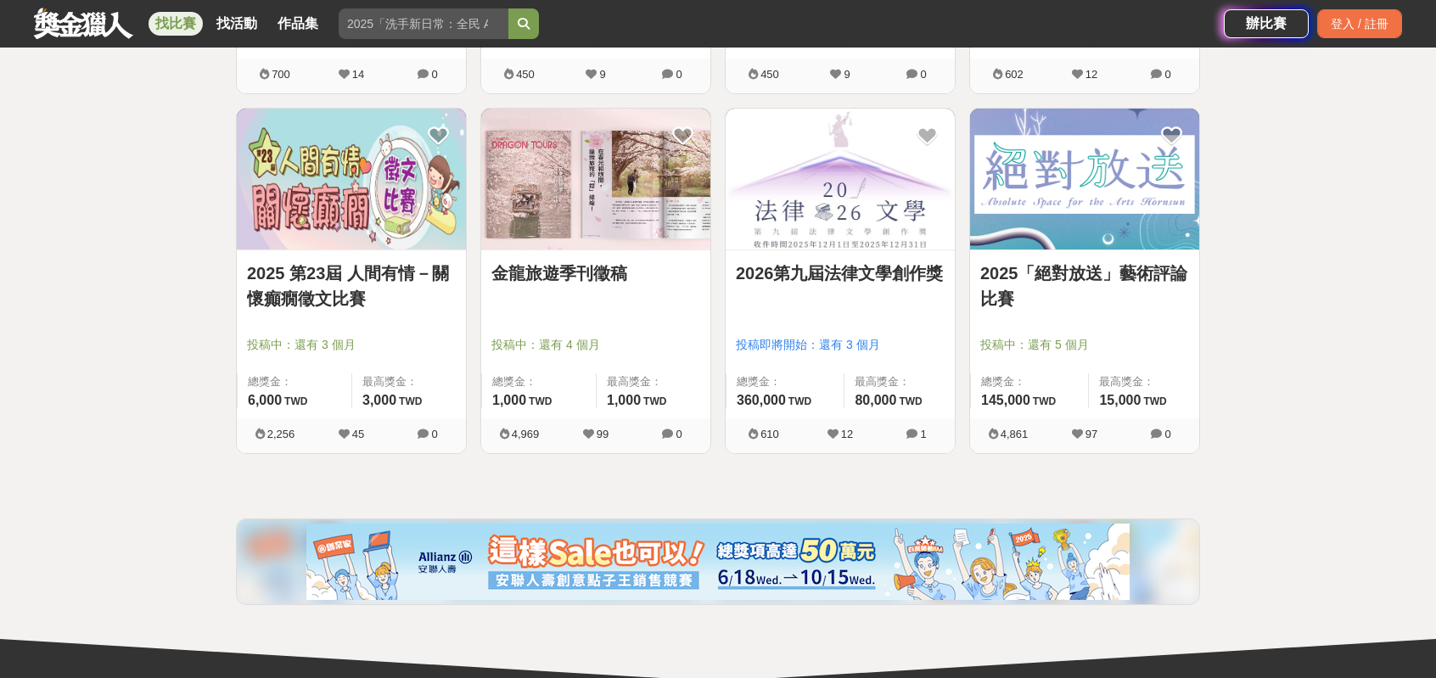
scroll to position [5685, 0]
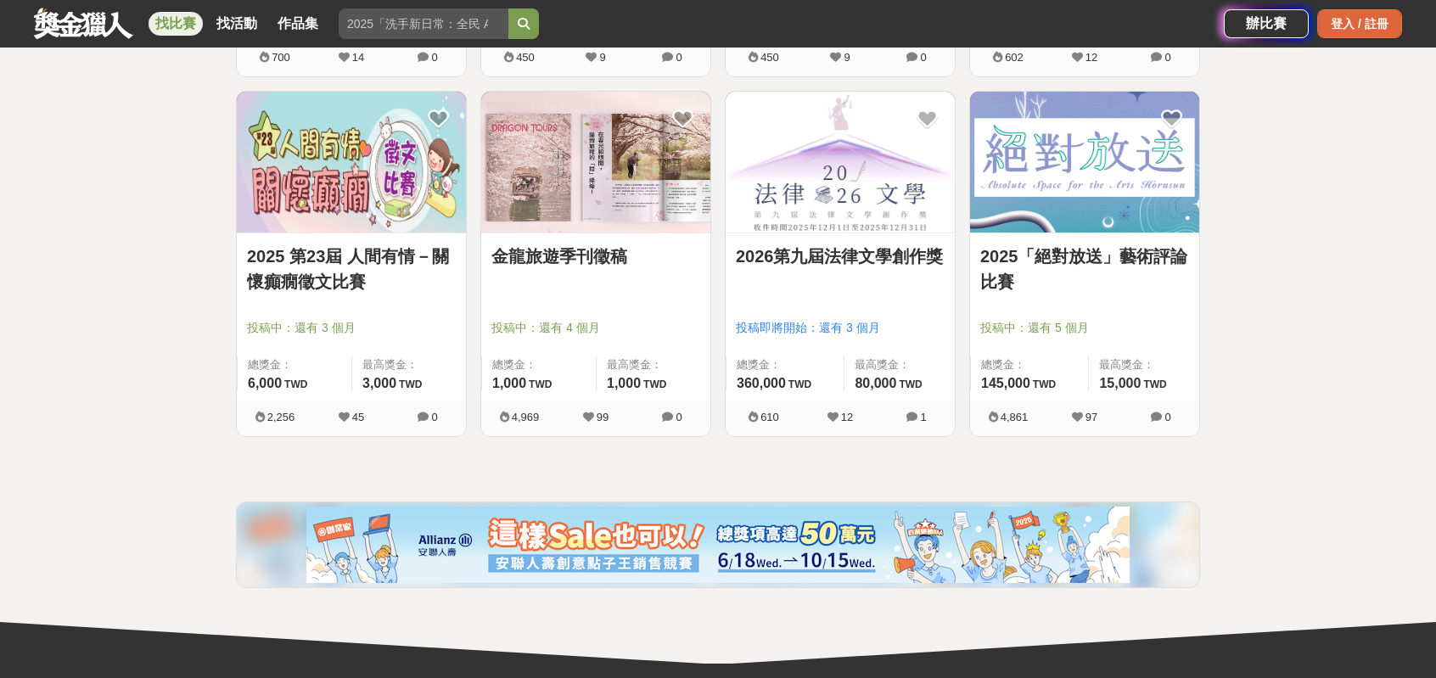
drag, startPoint x: 1368, startPoint y: 38, endPoint x: 1335, endPoint y: 29, distance: 34.4
click at [1368, 38] on div "辦比賽 登入 / 註冊" at bounding box center [1313, 24] width 178 height 48
click at [1331, 25] on div "登入 / 註冊" at bounding box center [1359, 23] width 85 height 29
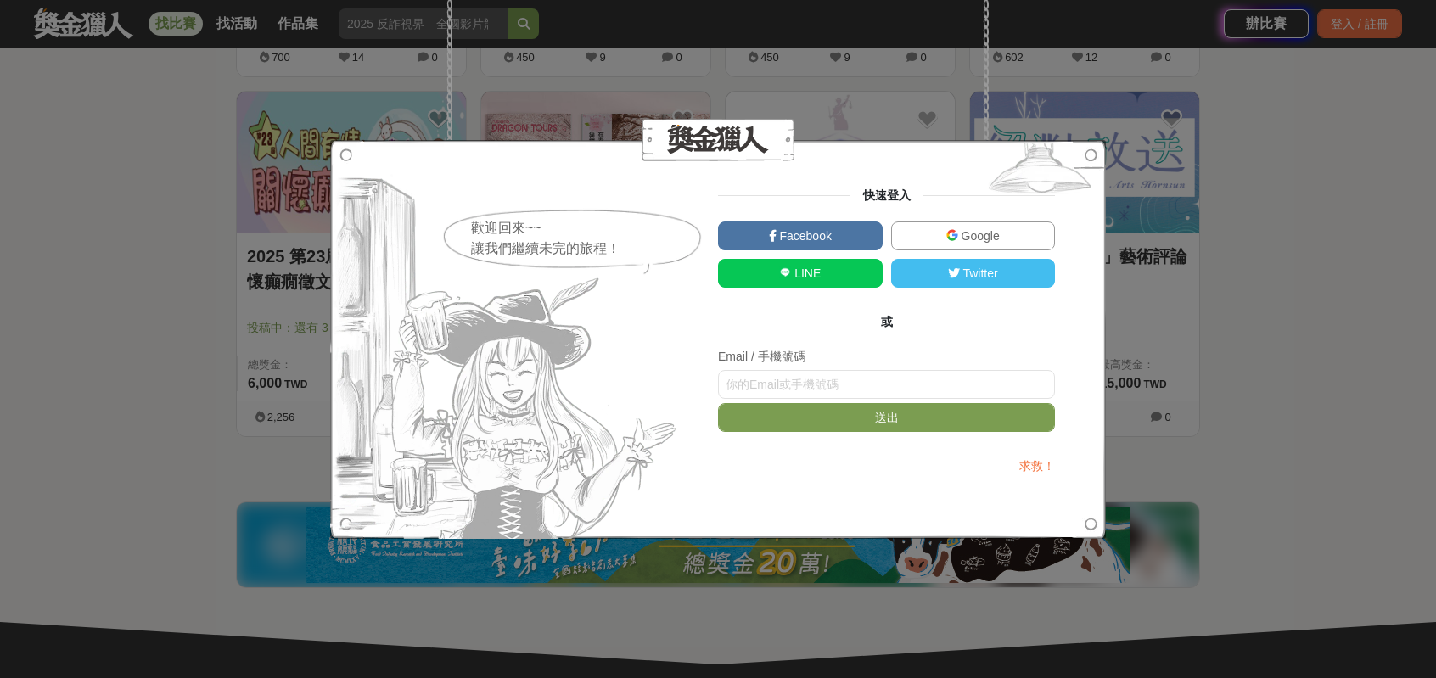
click at [972, 235] on span "Google" at bounding box center [979, 236] width 42 height 14
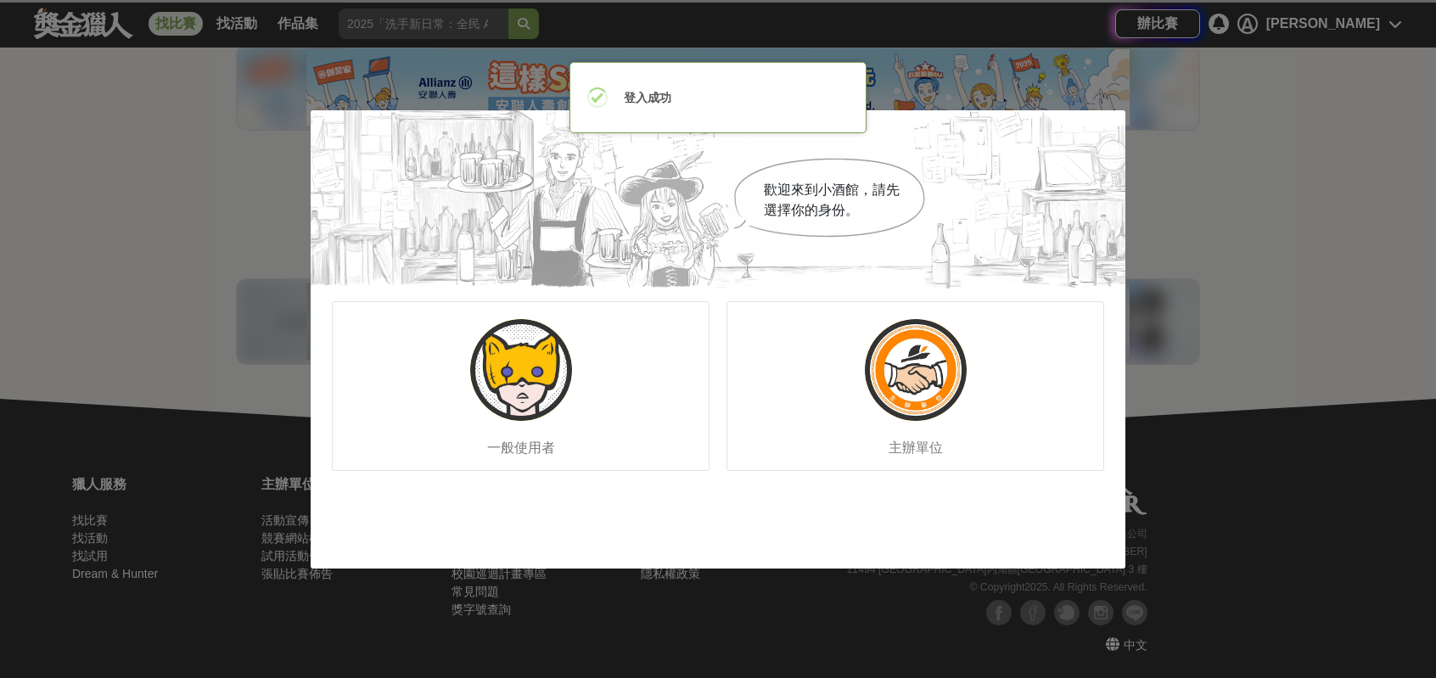
scroll to position [224, 0]
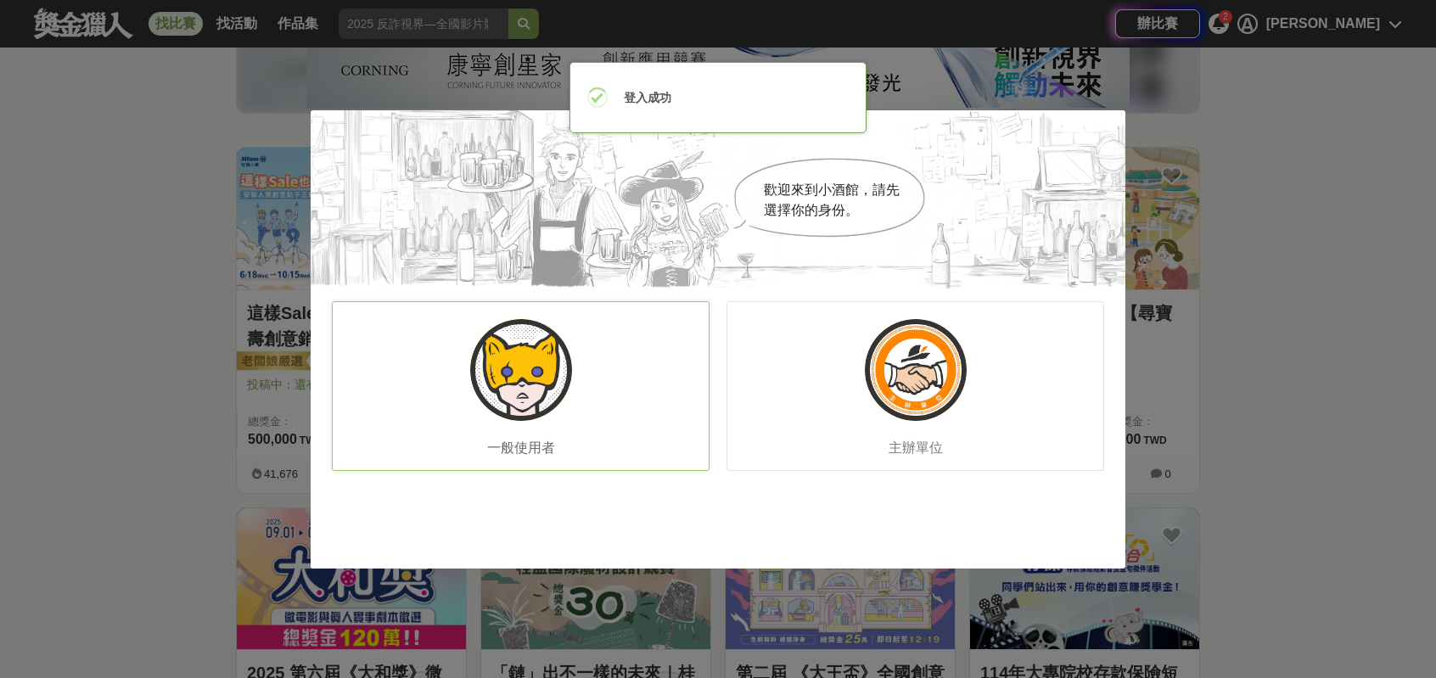
click at [555, 406] on div "一般使用者" at bounding box center [521, 386] width 378 height 170
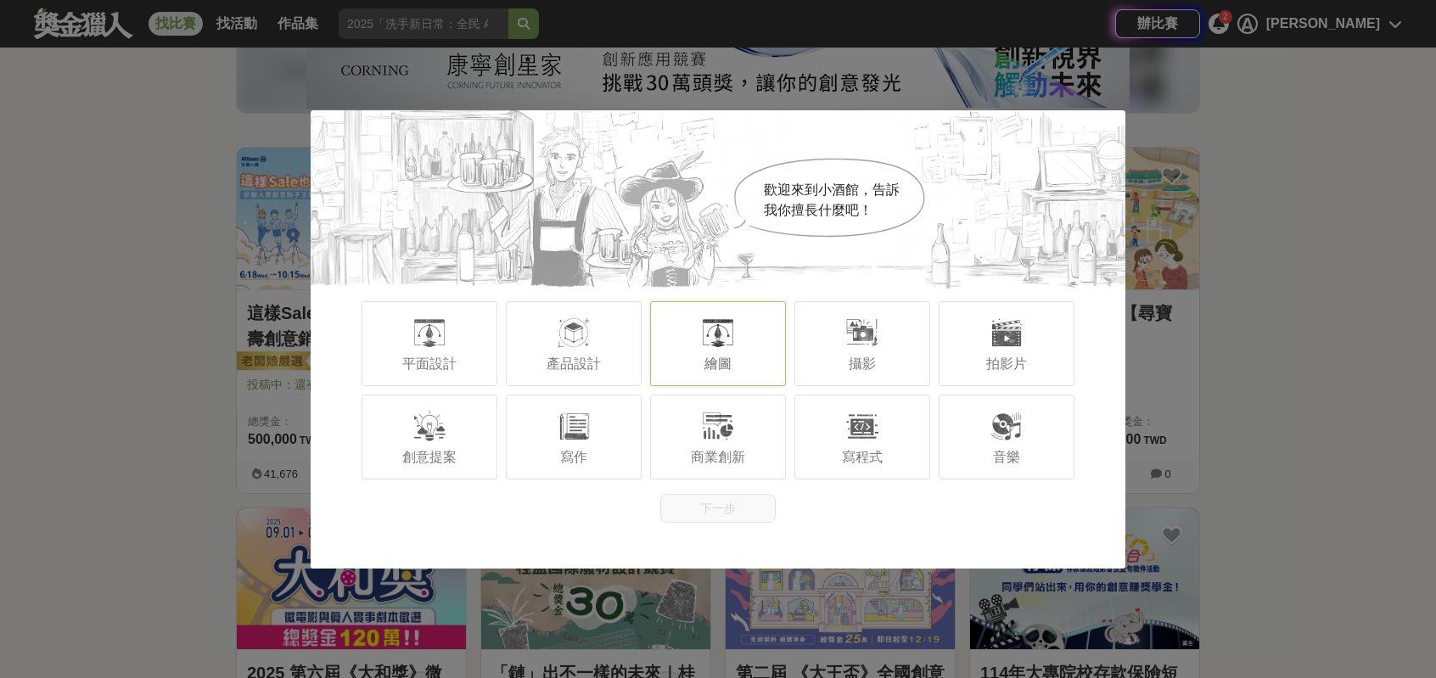
click at [728, 338] on div at bounding box center [718, 333] width 34 height 34
click at [728, 339] on div at bounding box center [718, 333] width 34 height 34
click at [845, 345] on div at bounding box center [862, 333] width 34 height 34
click at [599, 434] on div "寫作" at bounding box center [574, 437] width 136 height 85
click at [727, 517] on button "下一步" at bounding box center [717, 508] width 115 height 29
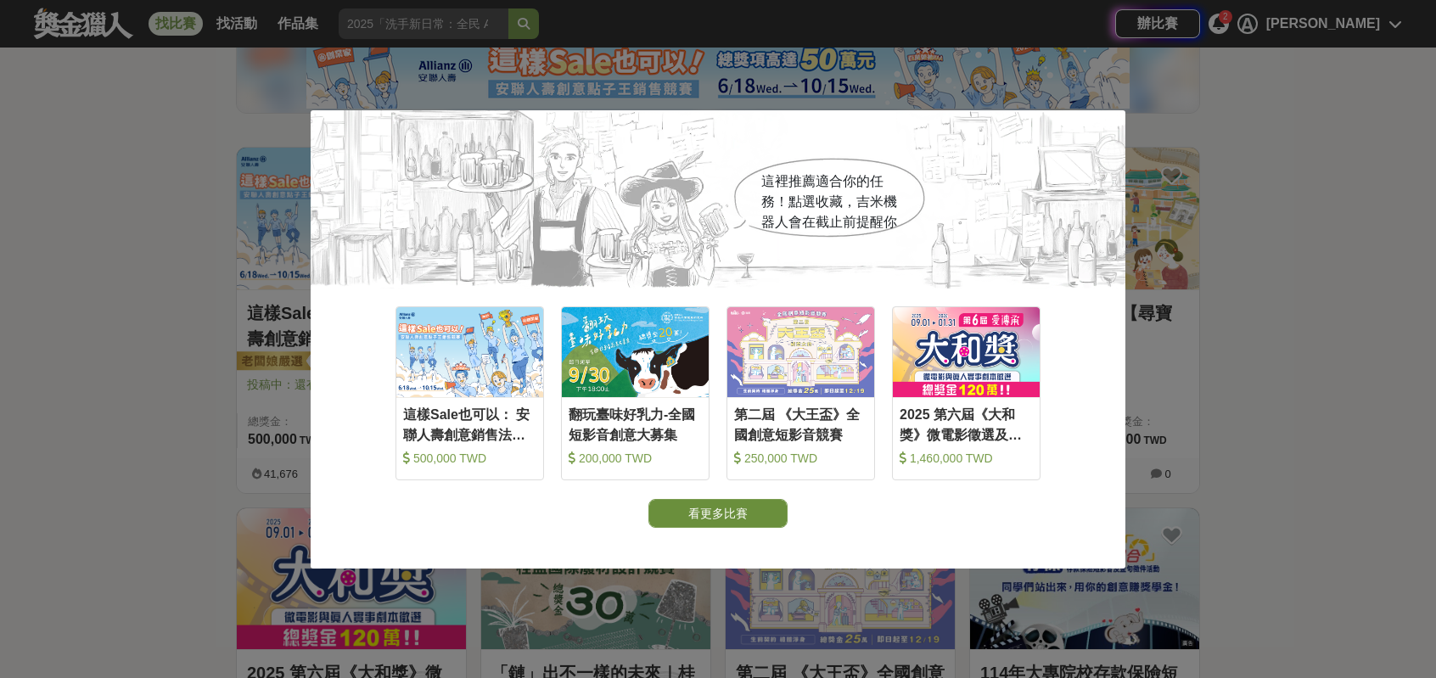
click at [770, 525] on button "看更多比賽" at bounding box center [717, 513] width 139 height 29
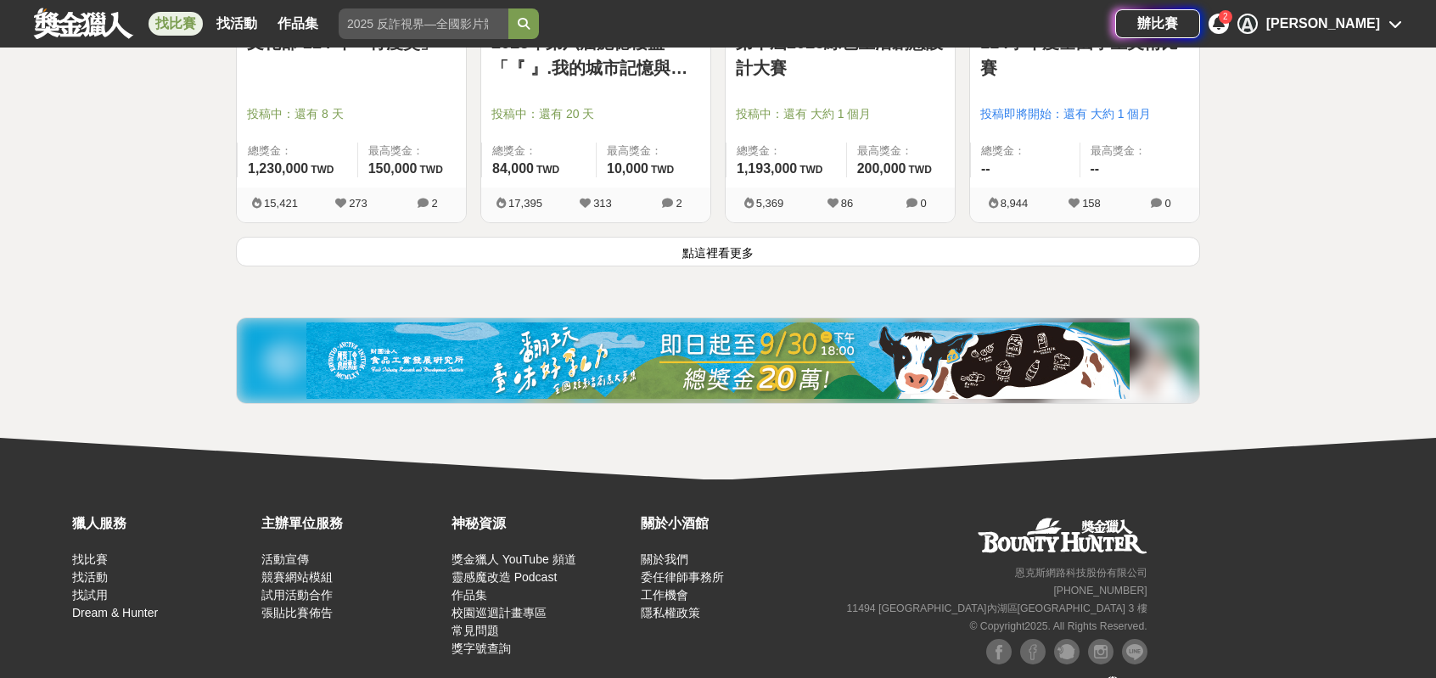
scroll to position [2279, 0]
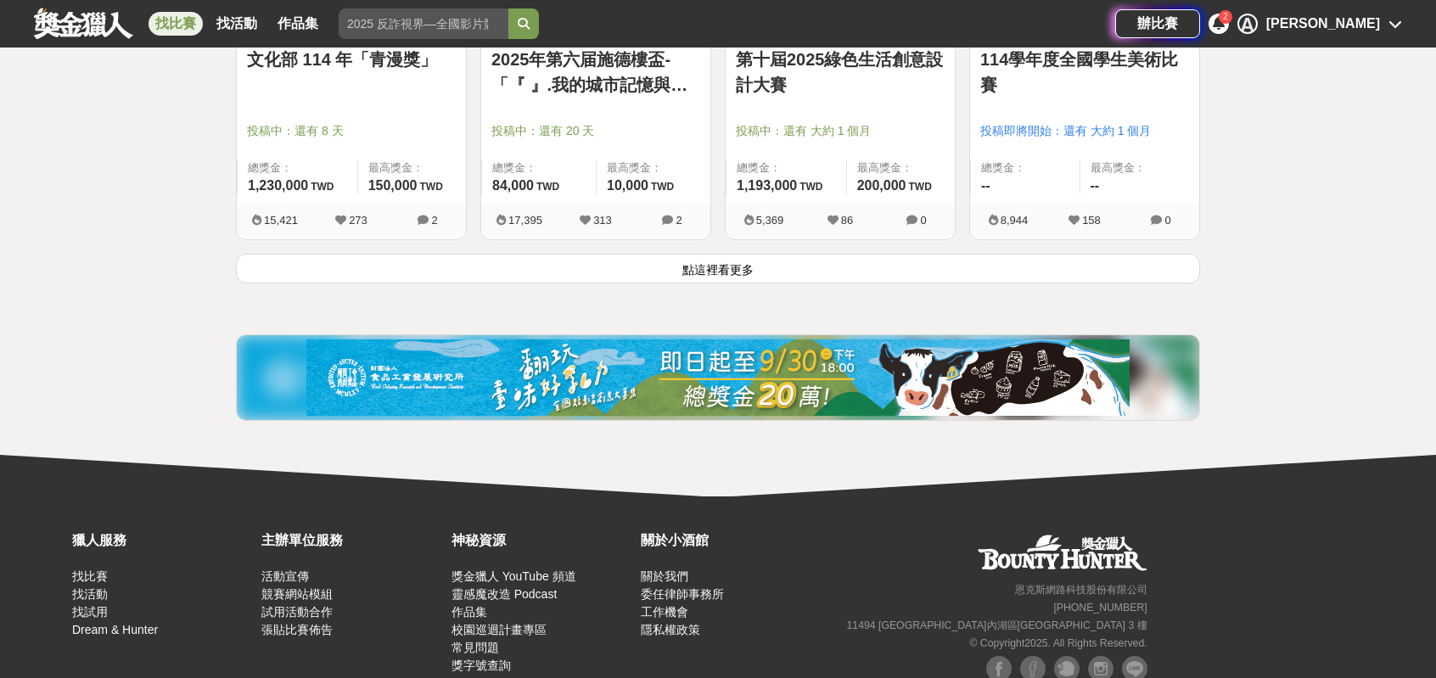
click at [1232, 14] on div "2" at bounding box center [1226, 17] width 14 height 14
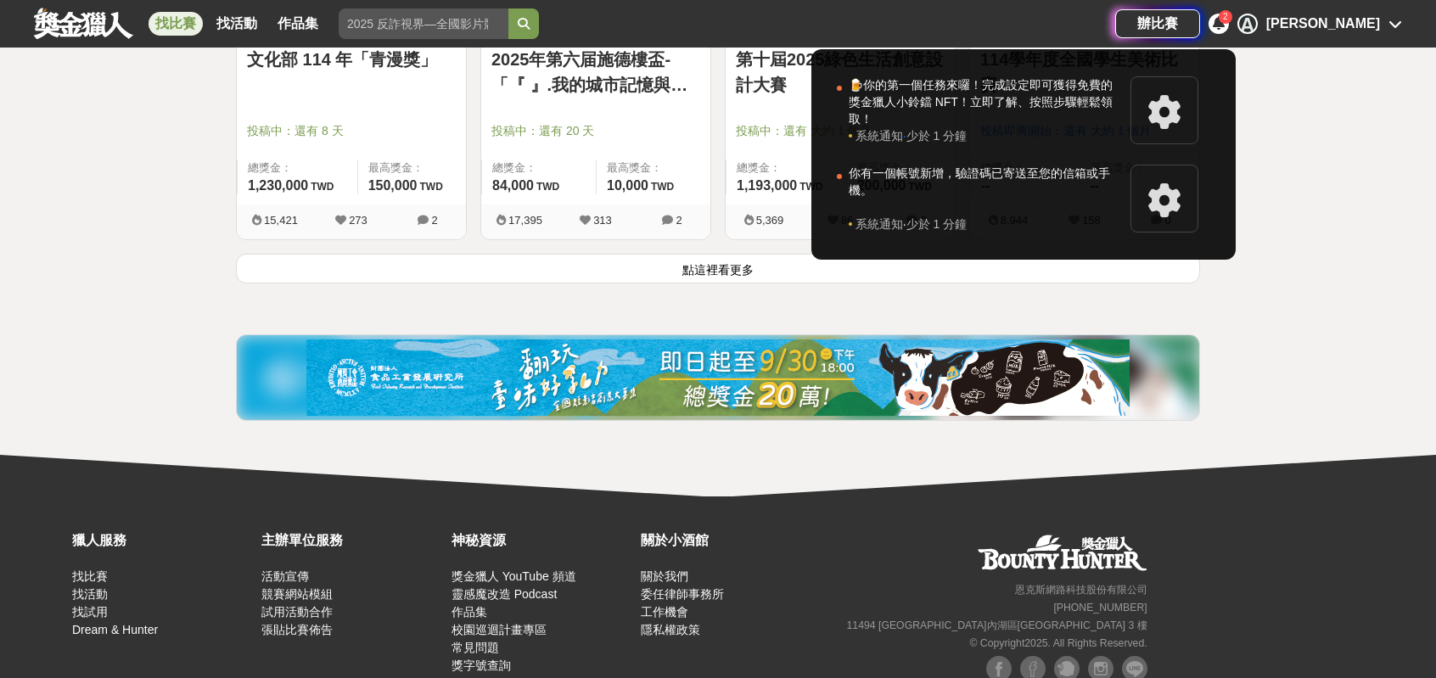
click at [1232, 14] on div "2" at bounding box center [1226, 17] width 14 height 14
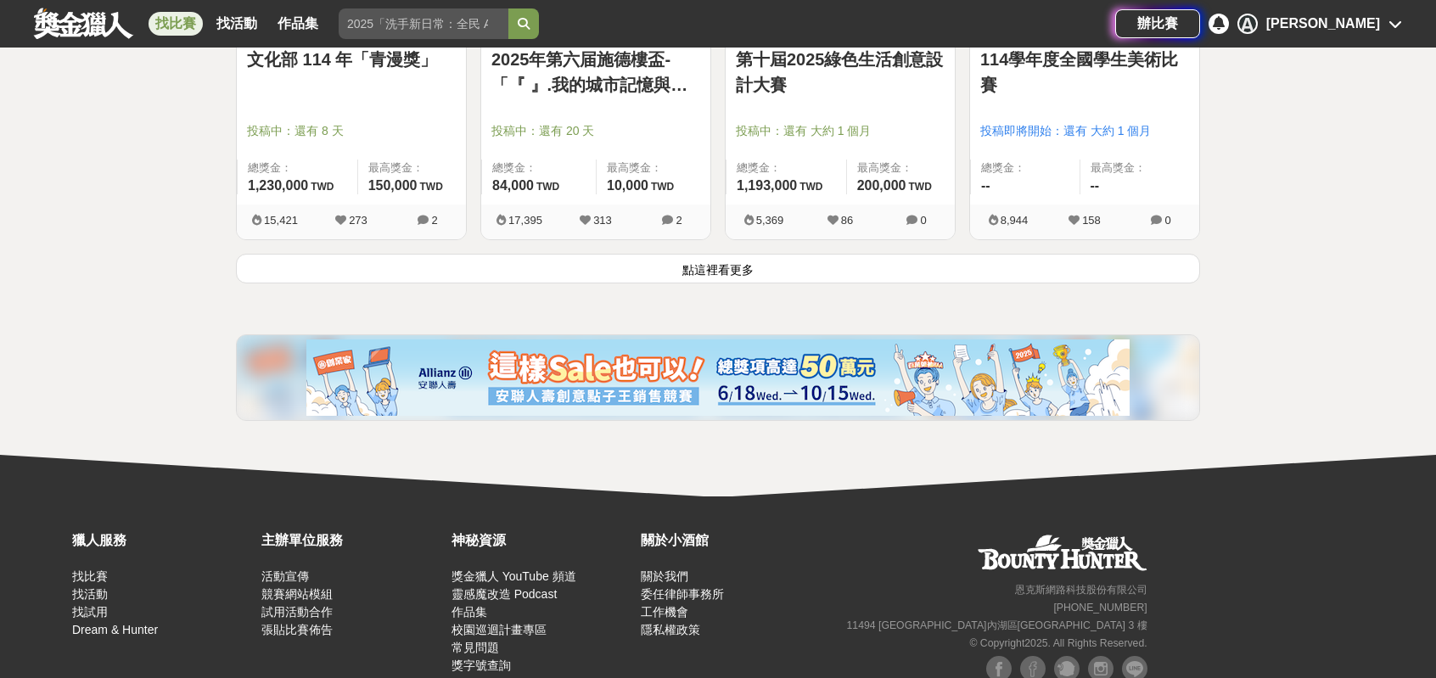
click at [1224, 27] on icon at bounding box center [1219, 23] width 12 height 14
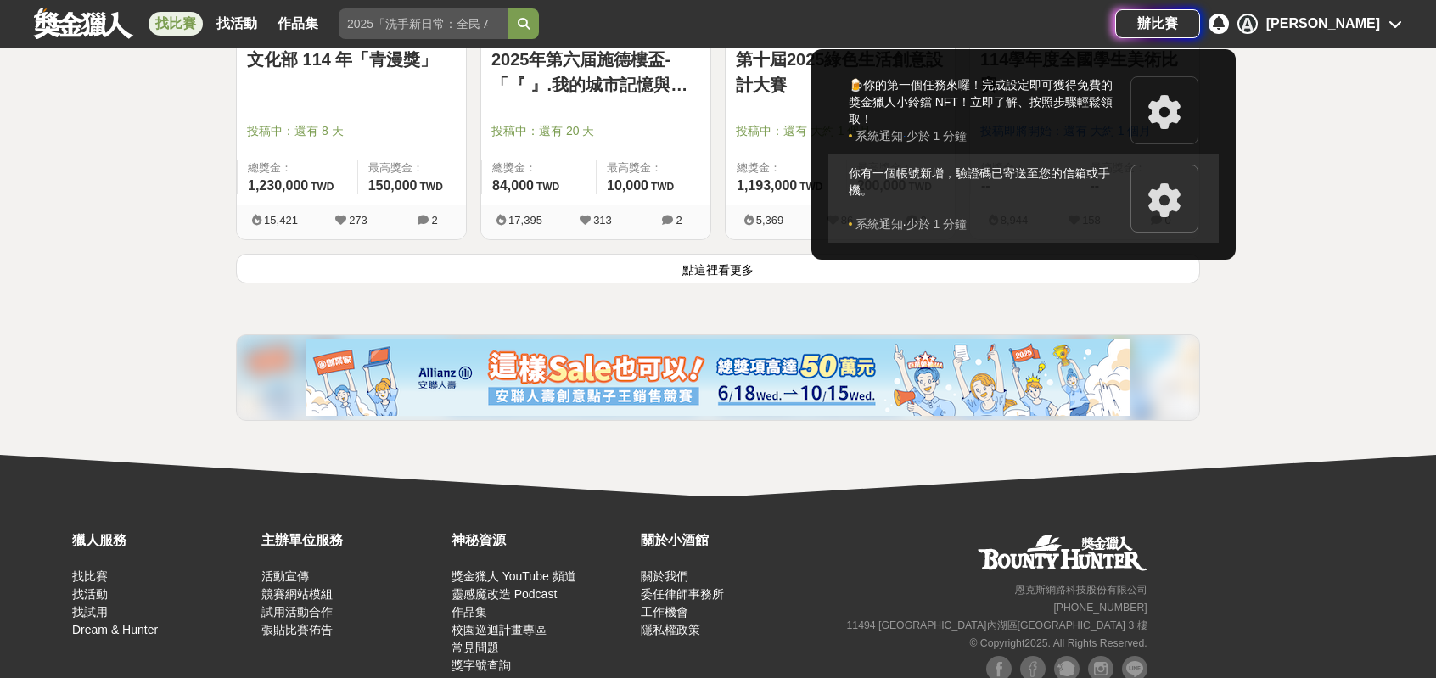
click at [1181, 184] on icon at bounding box center [1164, 200] width 34 height 34
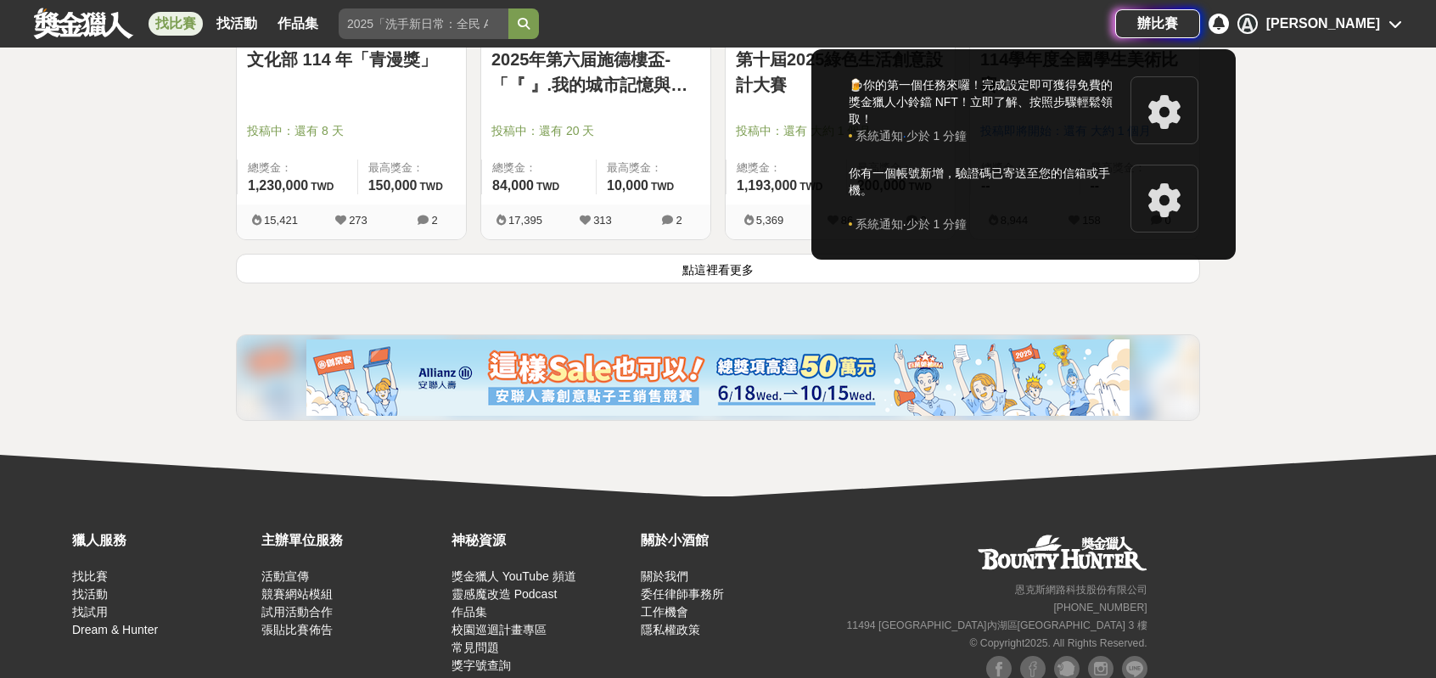
click at [1331, 331] on div at bounding box center [718, 339] width 1436 height 678
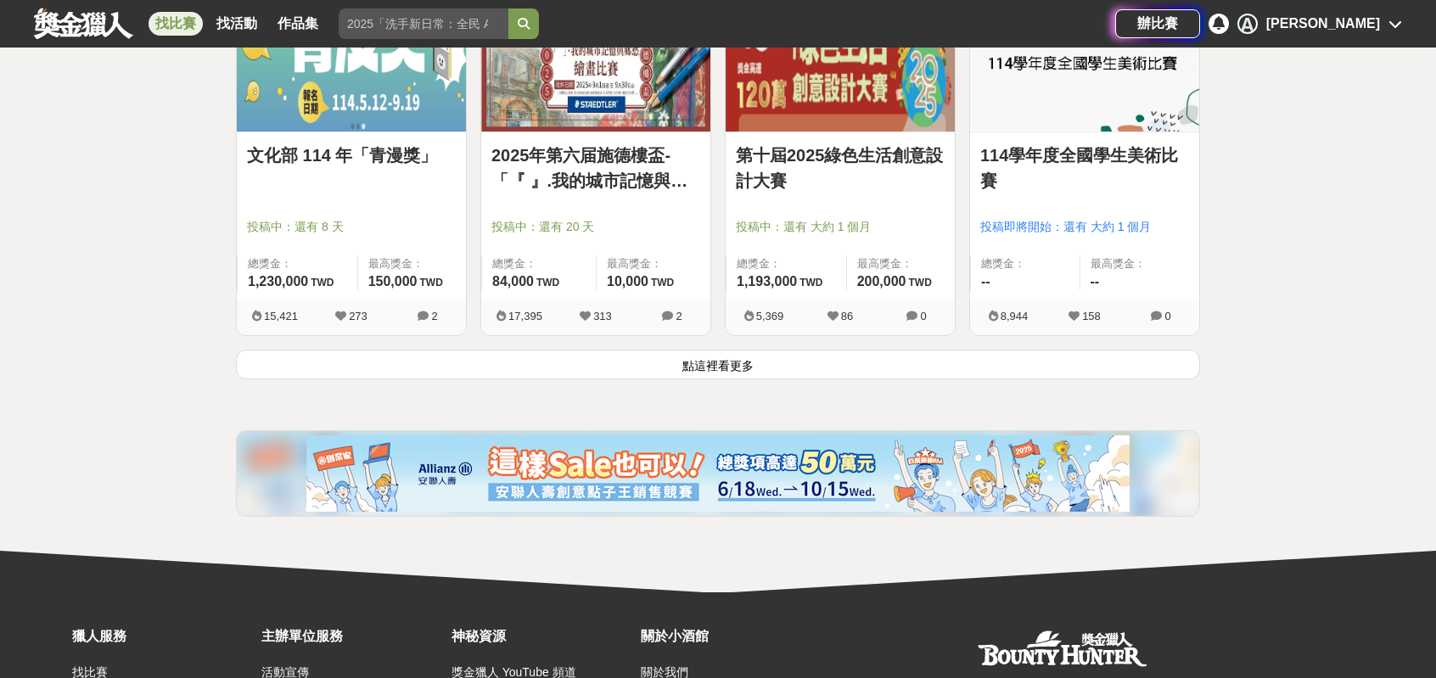
scroll to position [2109, 0]
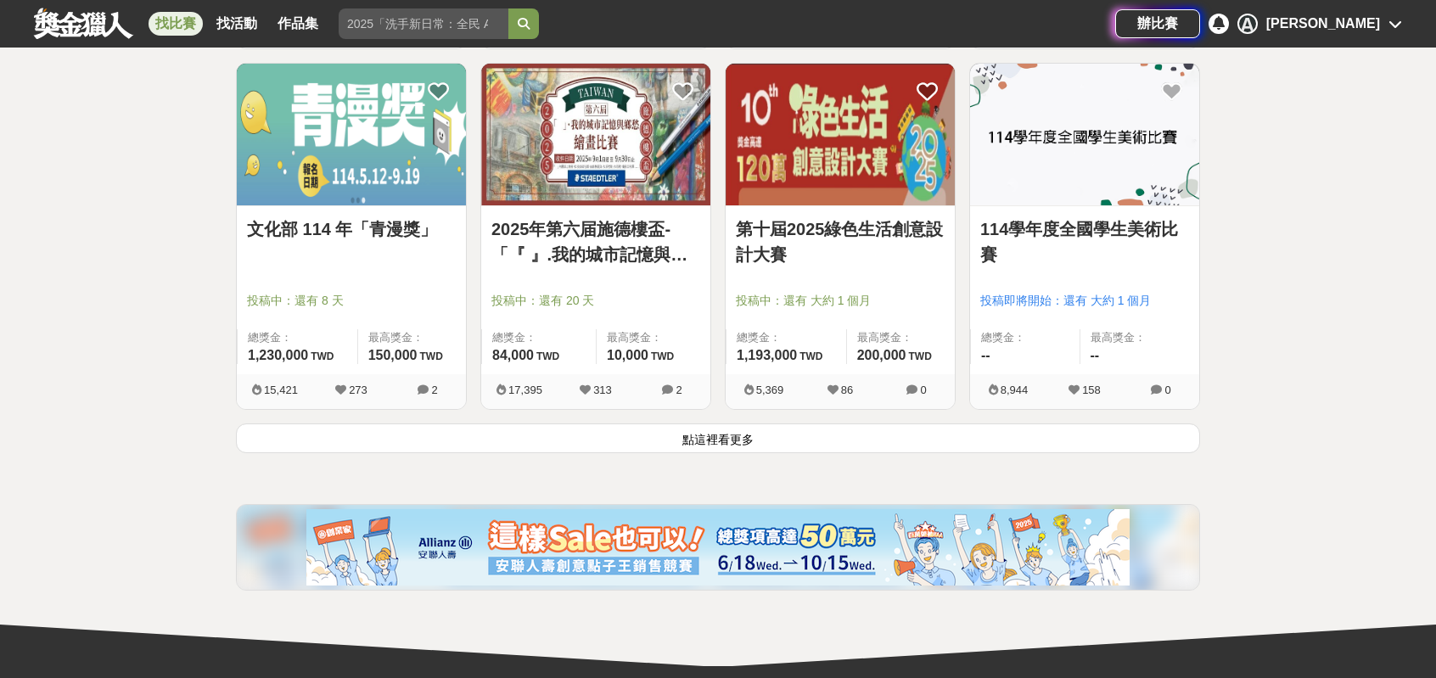
click at [780, 453] on button "點這裡看更多" at bounding box center [718, 438] width 964 height 30
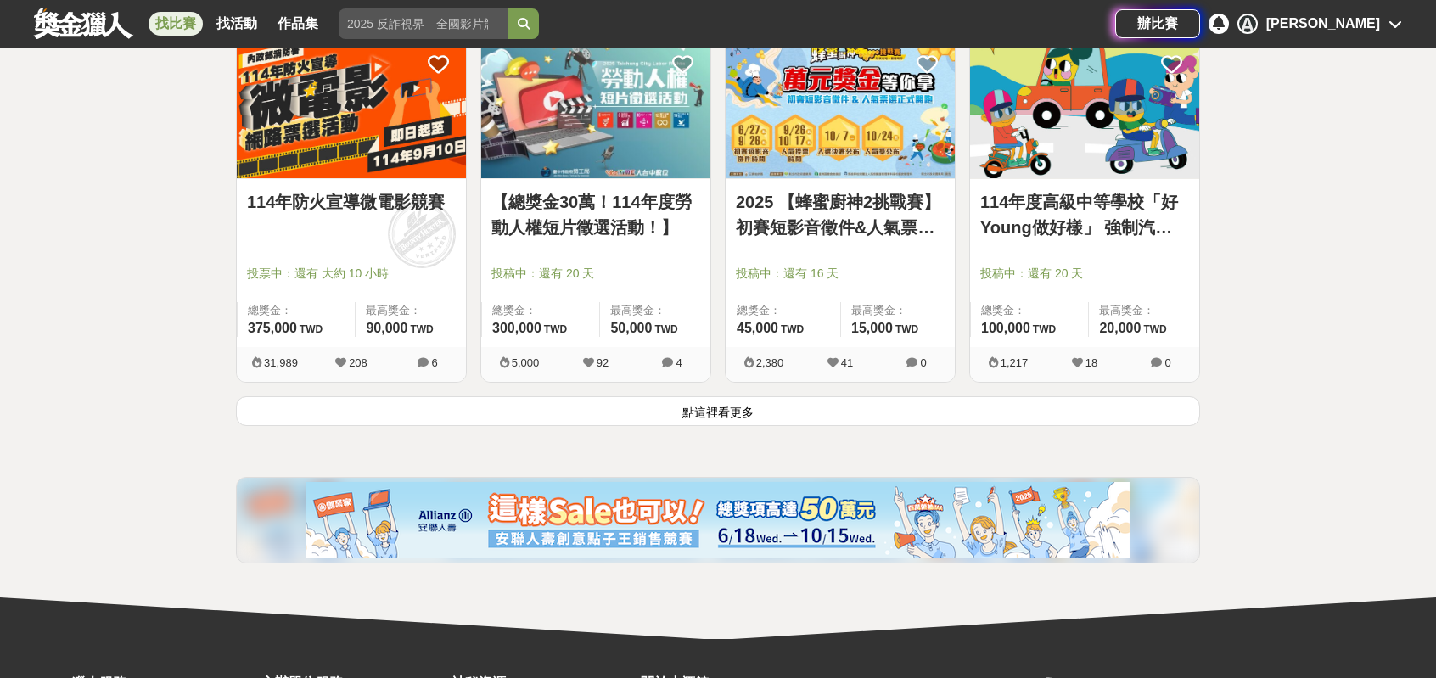
click at [795, 426] on button "點這裡看更多" at bounding box center [718, 411] width 964 height 30
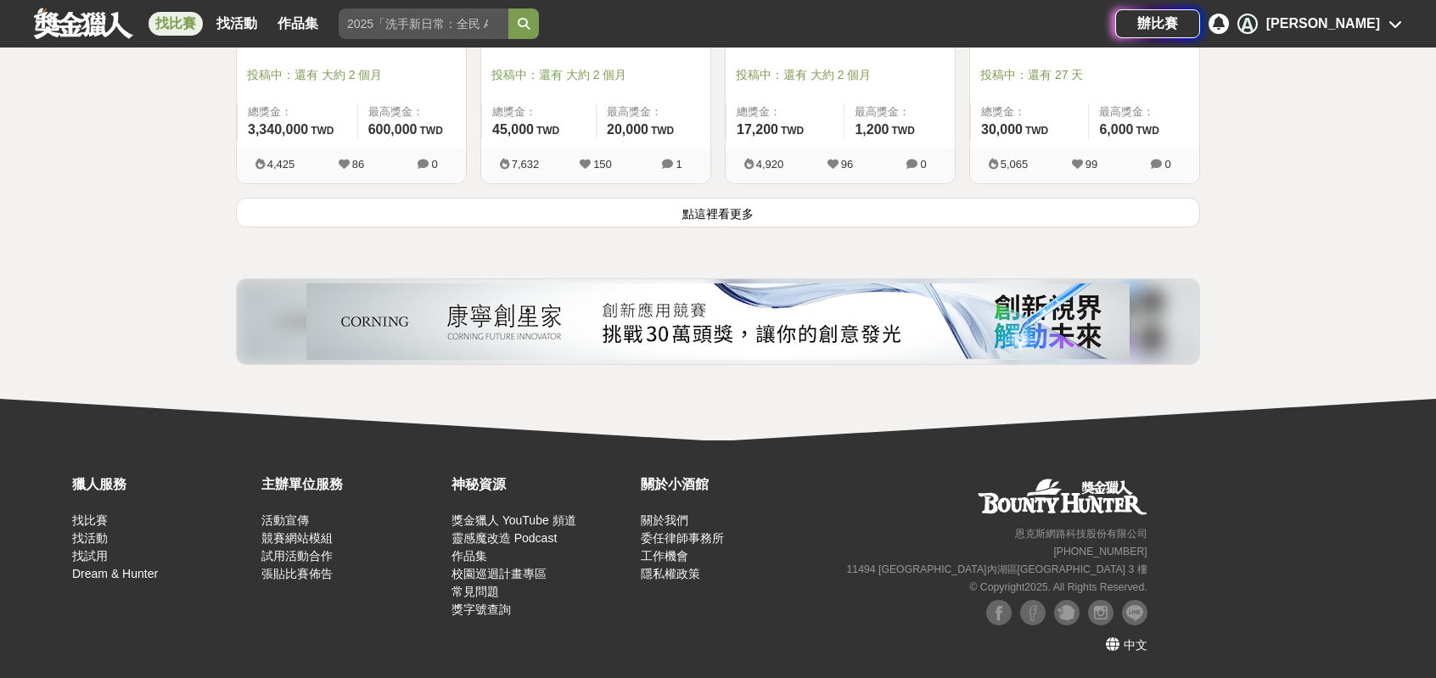
scroll to position [6403, 0]
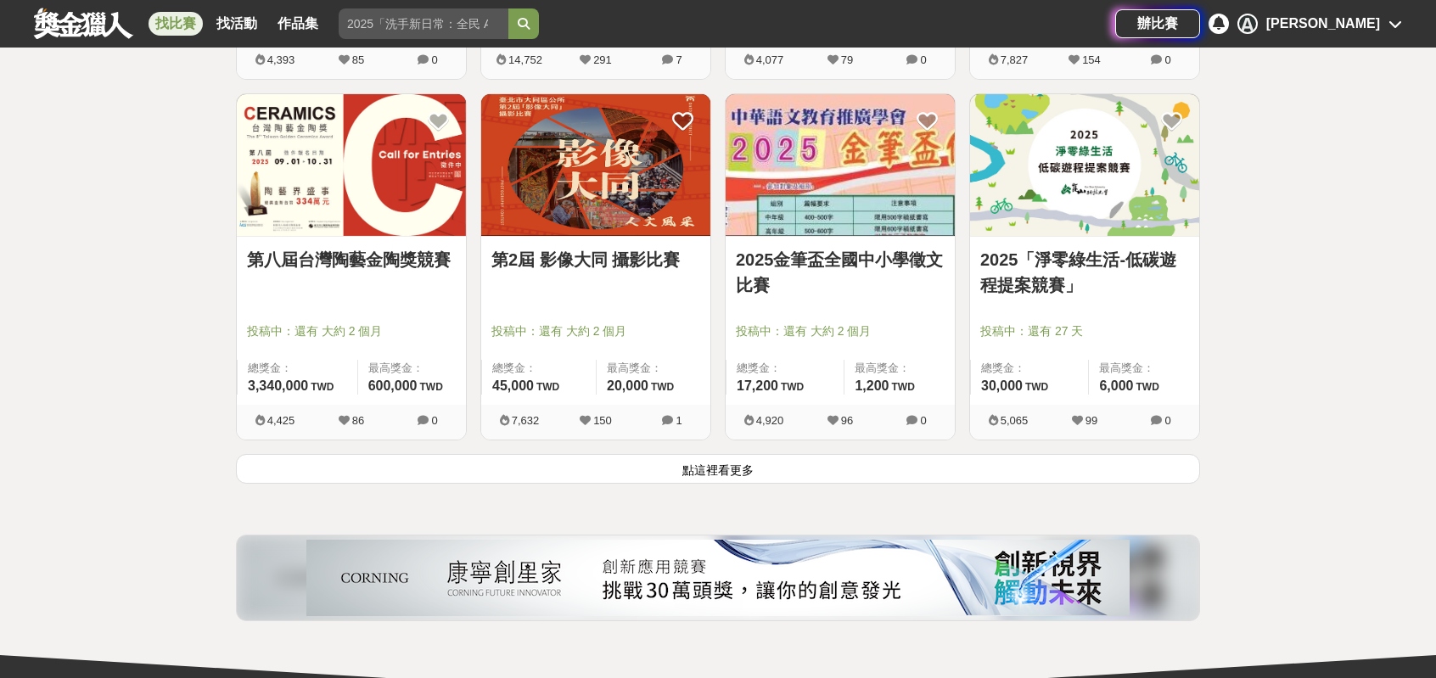
click at [826, 484] on button "點這裡看更多" at bounding box center [718, 469] width 964 height 30
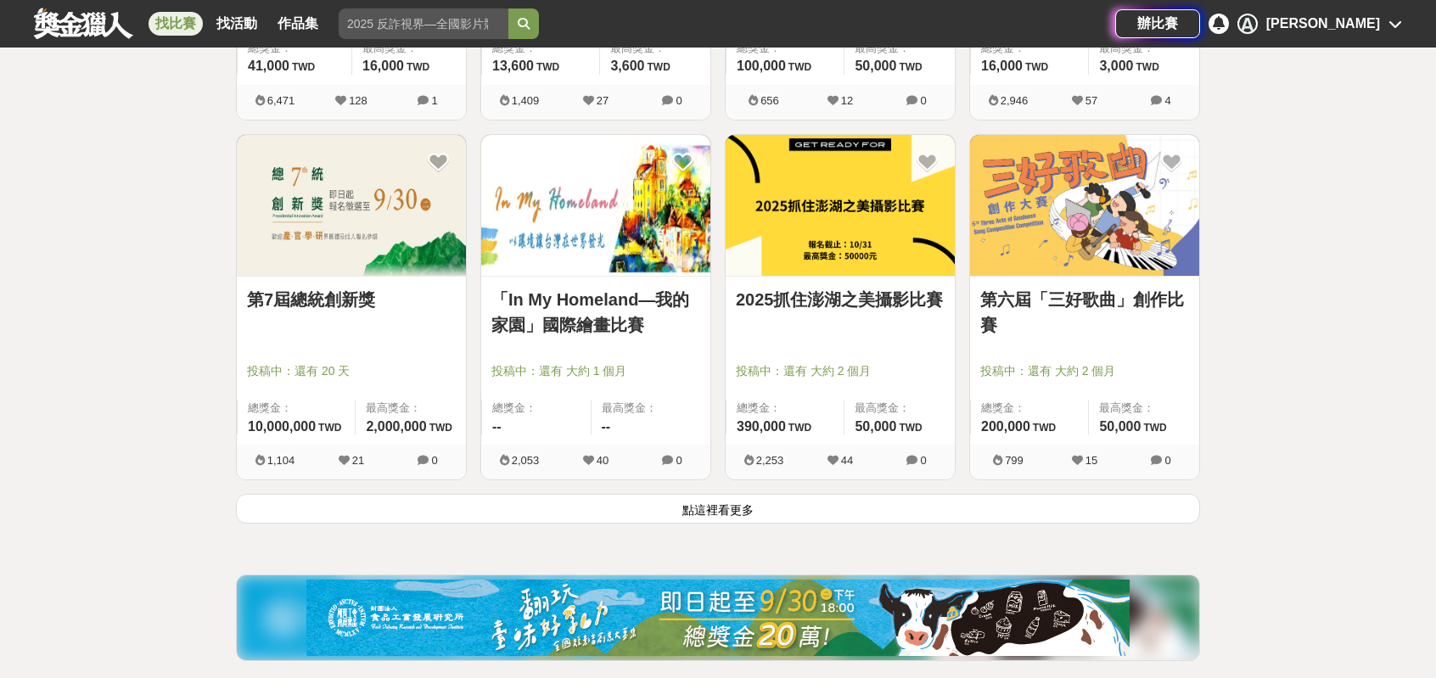
scroll to position [8864, 0]
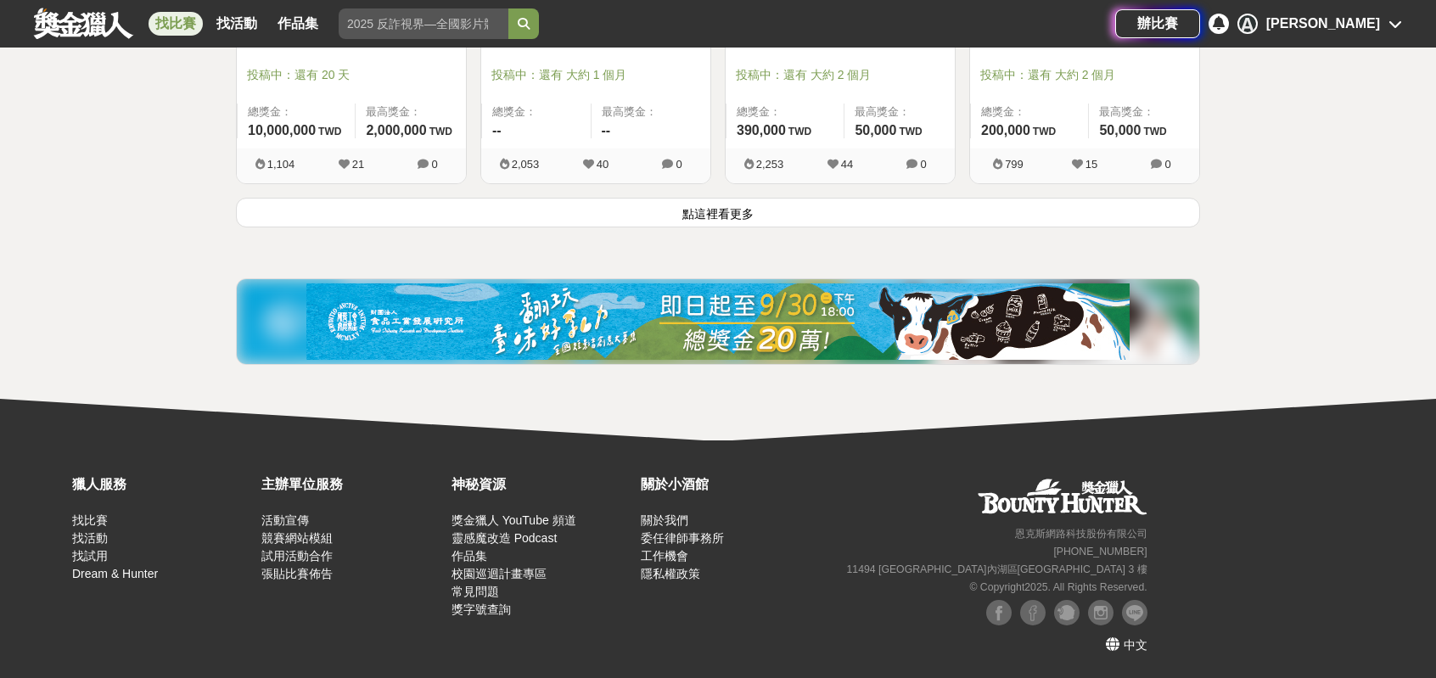
click at [898, 227] on button "點這裡看更多" at bounding box center [718, 213] width 964 height 30
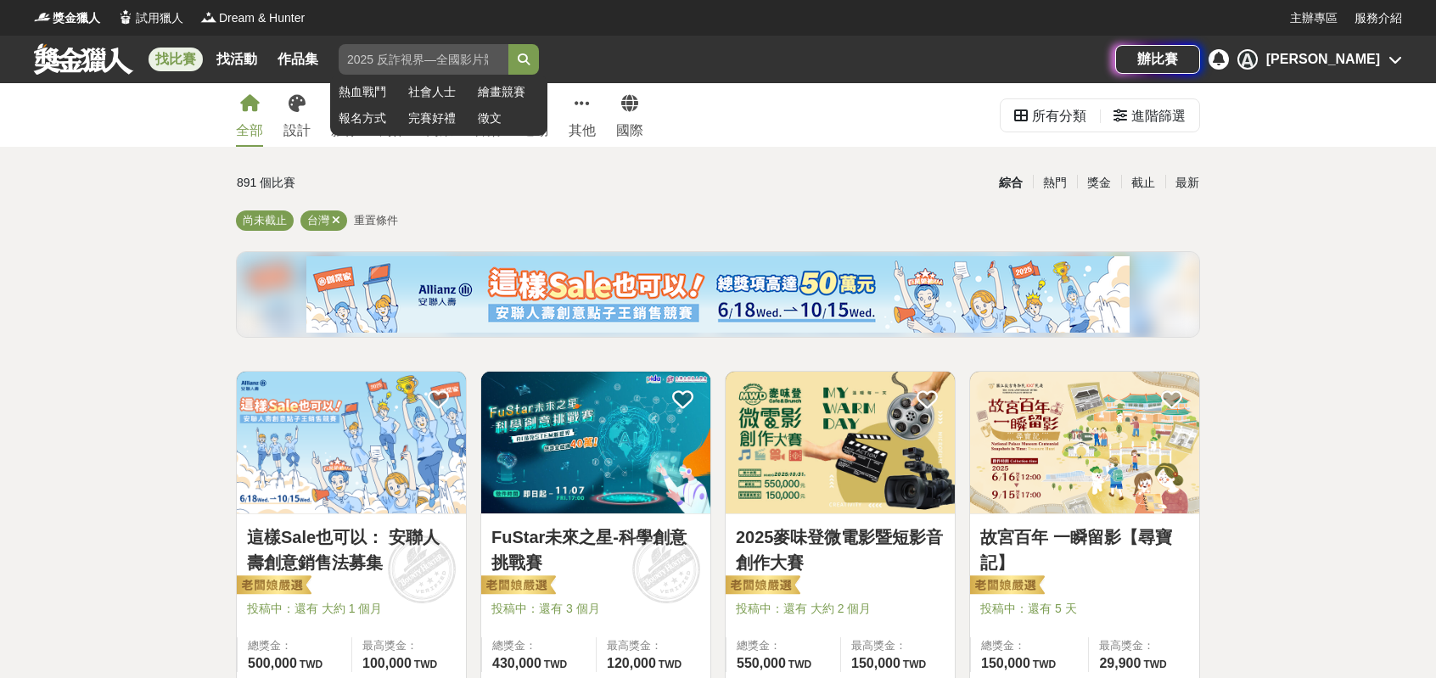
click at [508, 69] on input "search" at bounding box center [424, 59] width 170 height 31
type input "喇"
type input "法律"
click at [508, 44] on button "submit" at bounding box center [523, 59] width 31 height 31
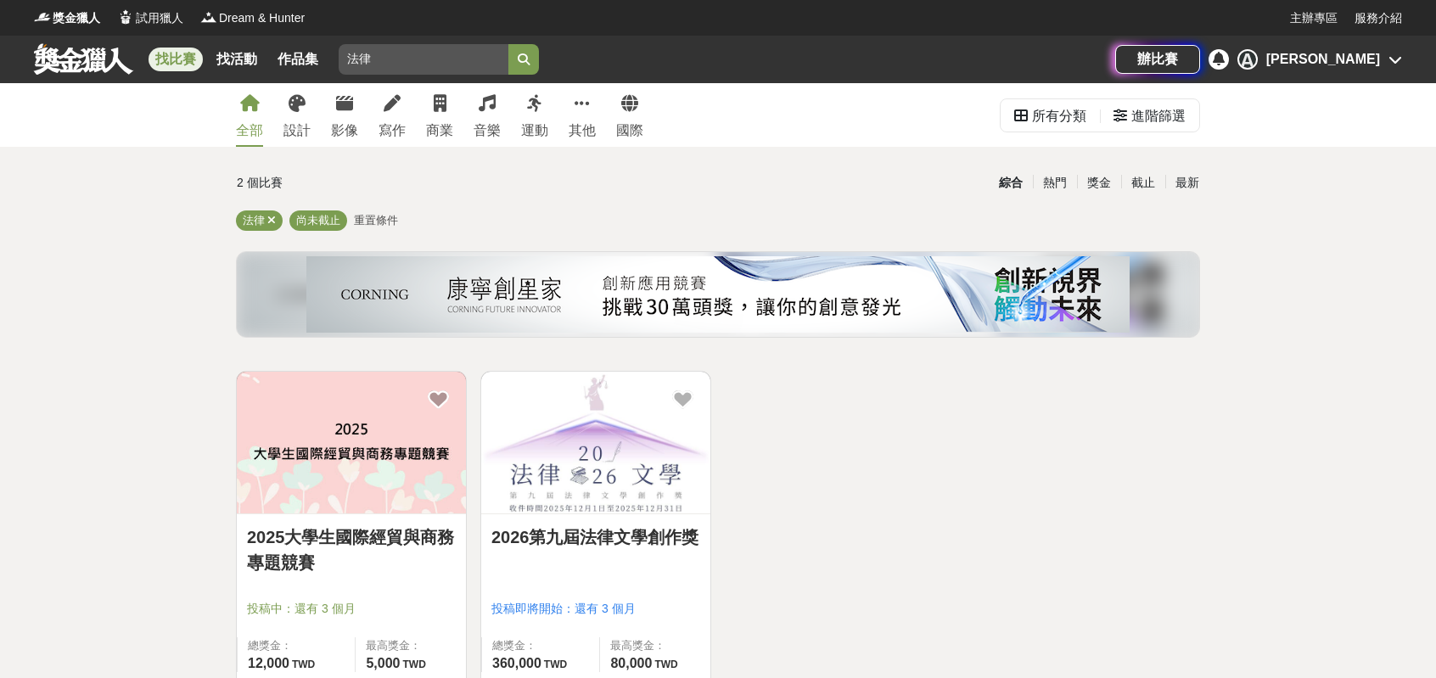
scroll to position [85, 0]
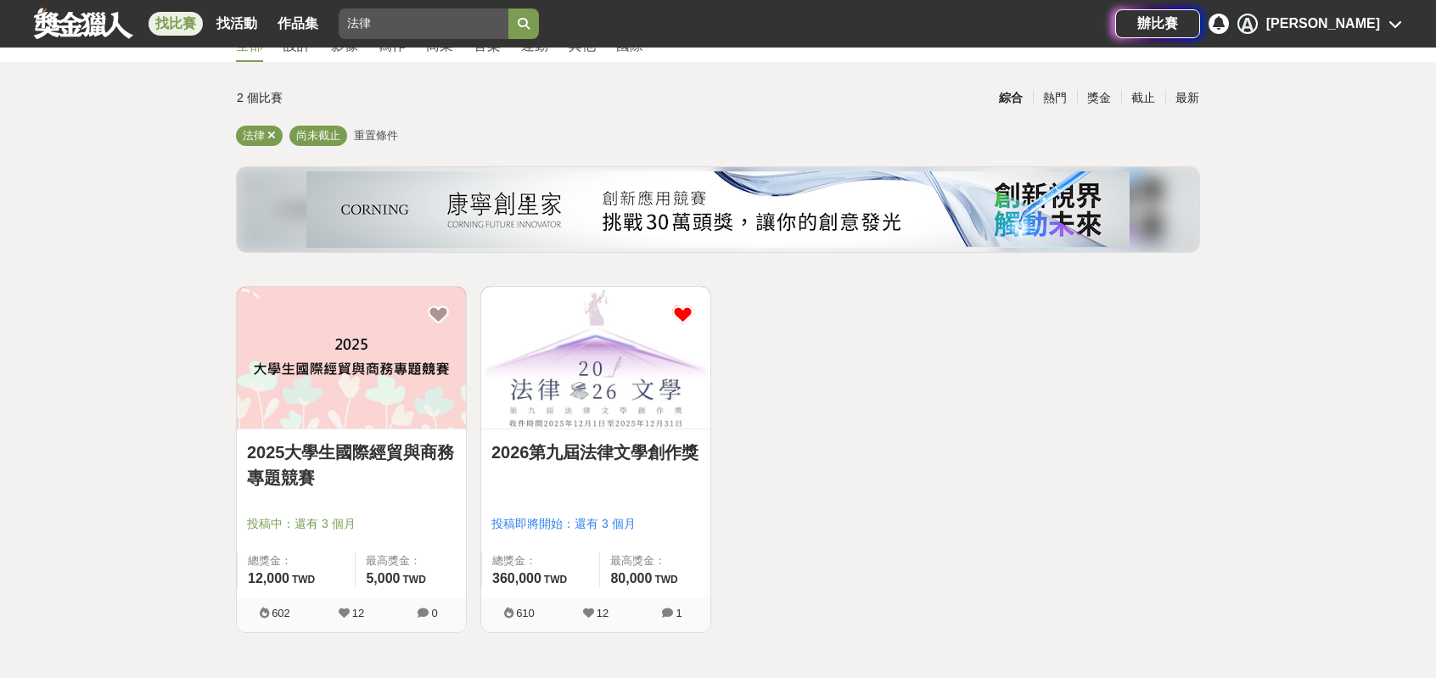
click at [693, 317] on icon at bounding box center [682, 314] width 21 height 21
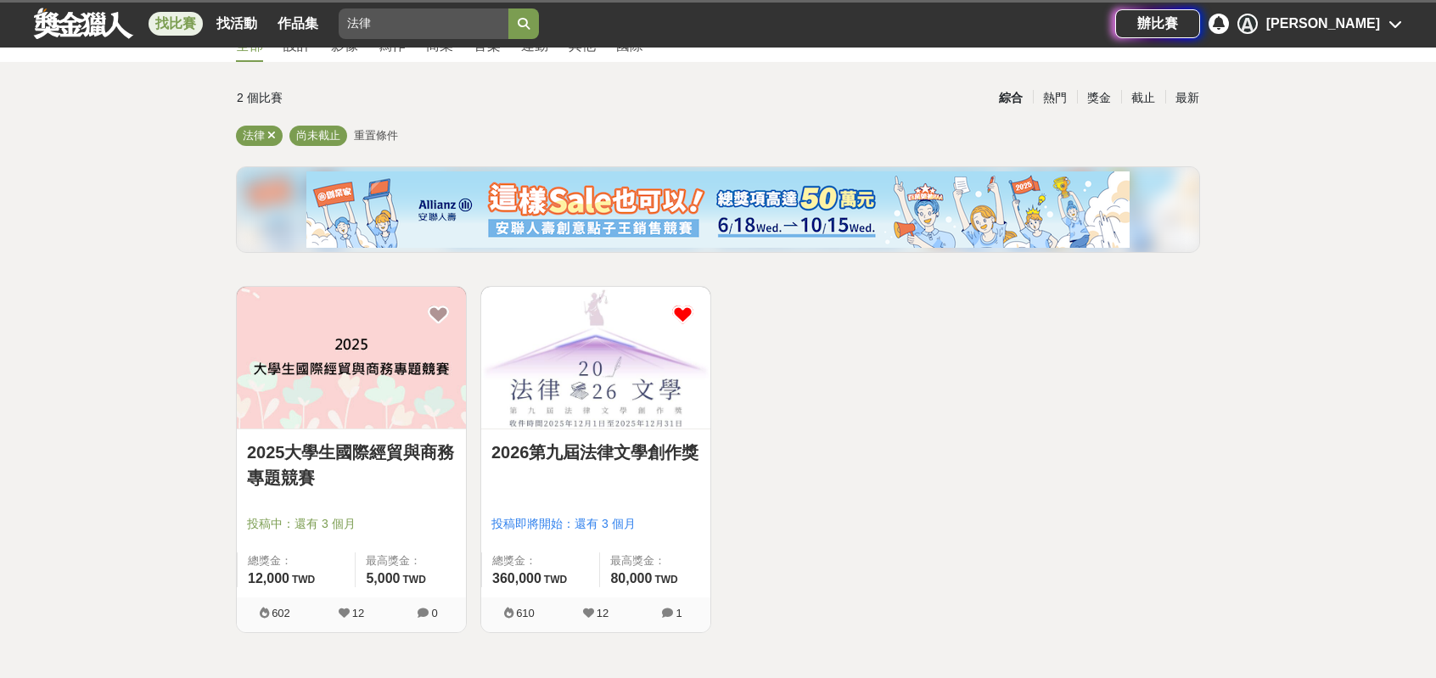
click at [680, 315] on icon at bounding box center [682, 314] width 21 height 21
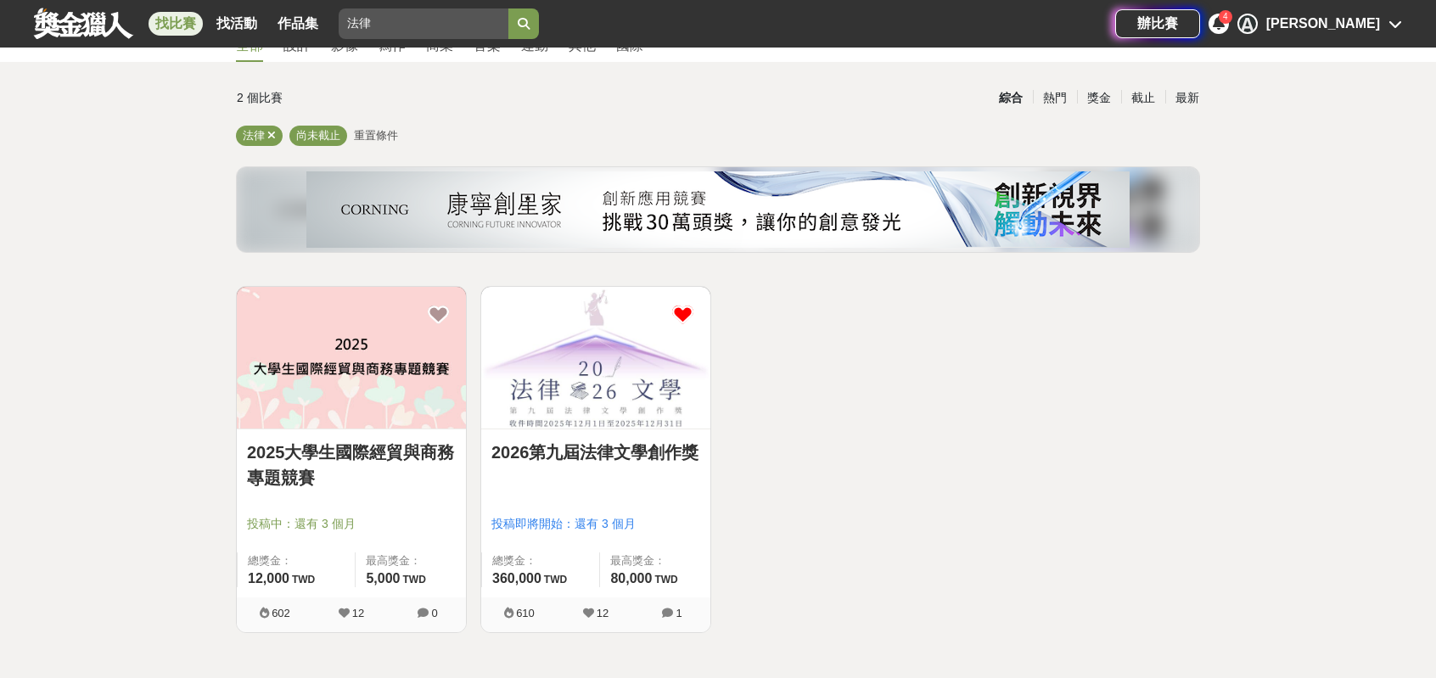
click at [978, 364] on div "2025大學生國際經貿與商務專題競賽 投稿中：還有 3 個月 總獎金： 12,000 12,000 TWD 最高獎金： 5,000 TWD 602 12 0 …" at bounding box center [718, 466] width 978 height 361
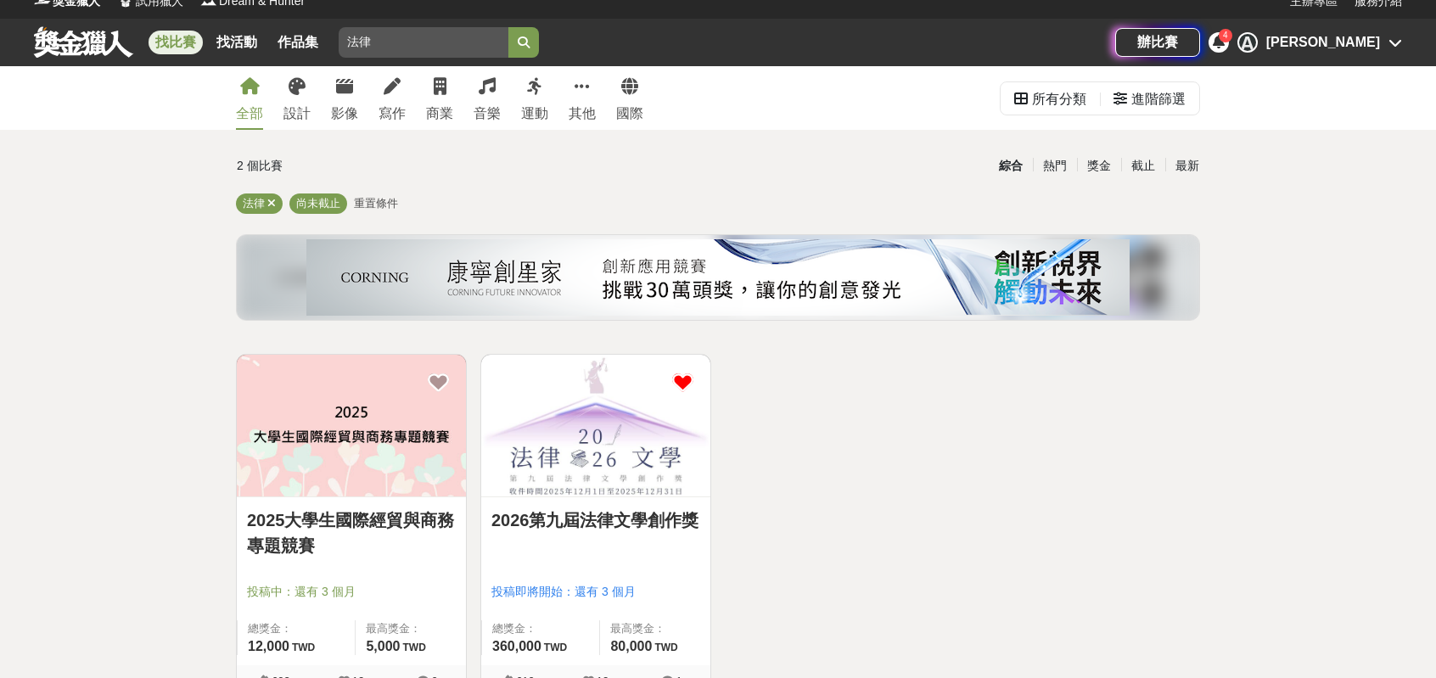
scroll to position [0, 0]
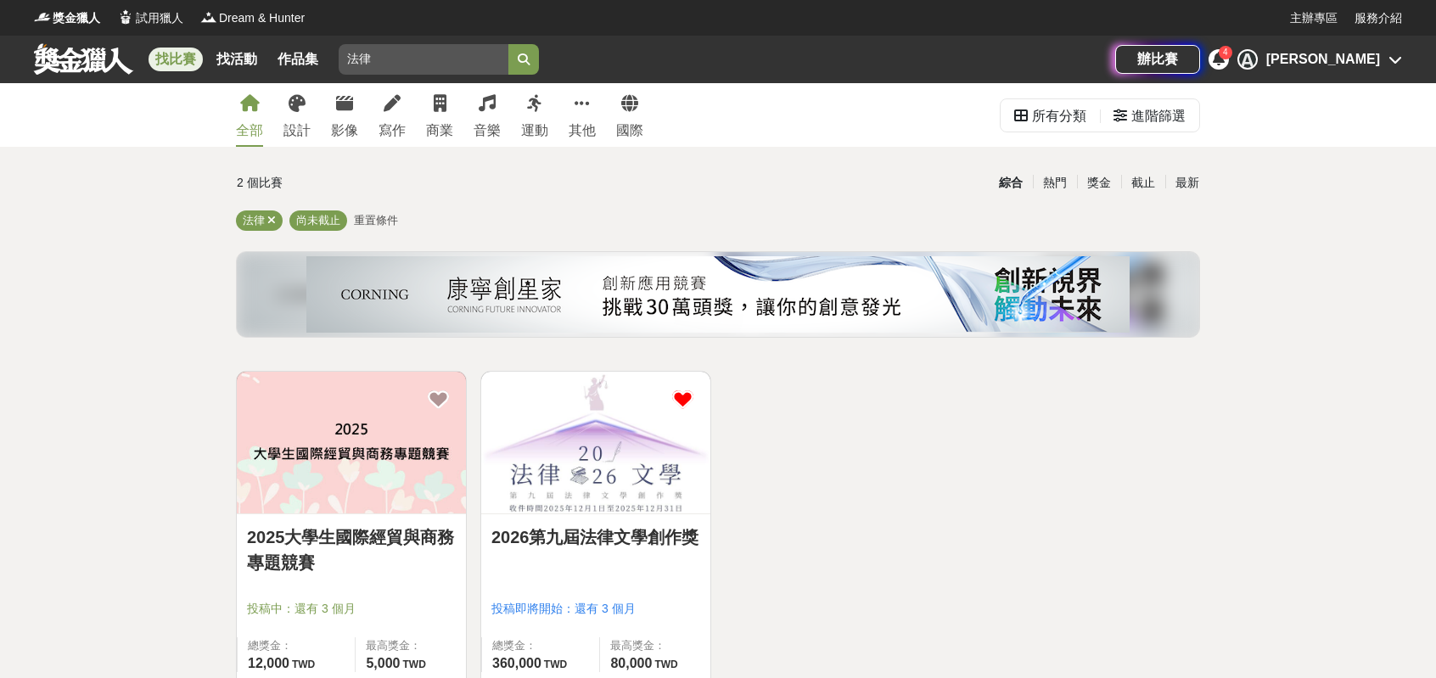
click at [1224, 64] on icon at bounding box center [1219, 59] width 12 height 14
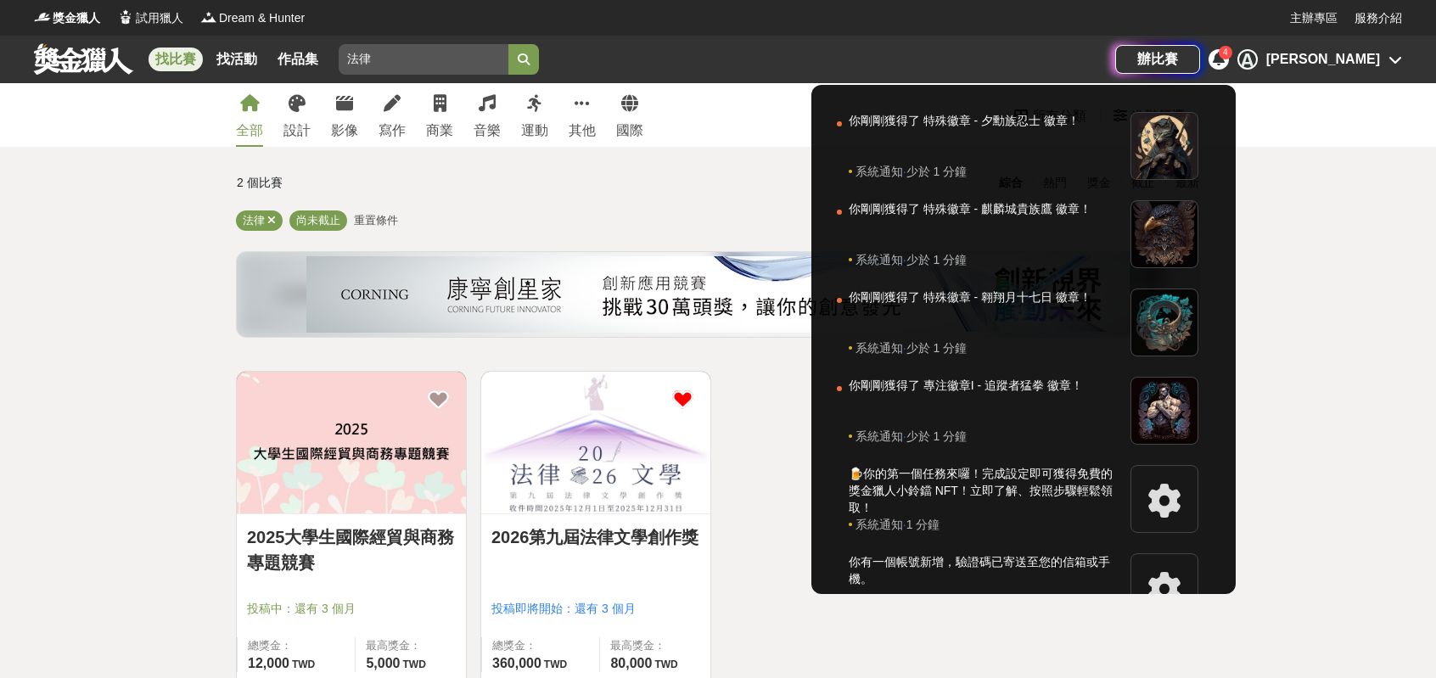
click at [1354, 60] on div at bounding box center [718, 339] width 1436 height 678
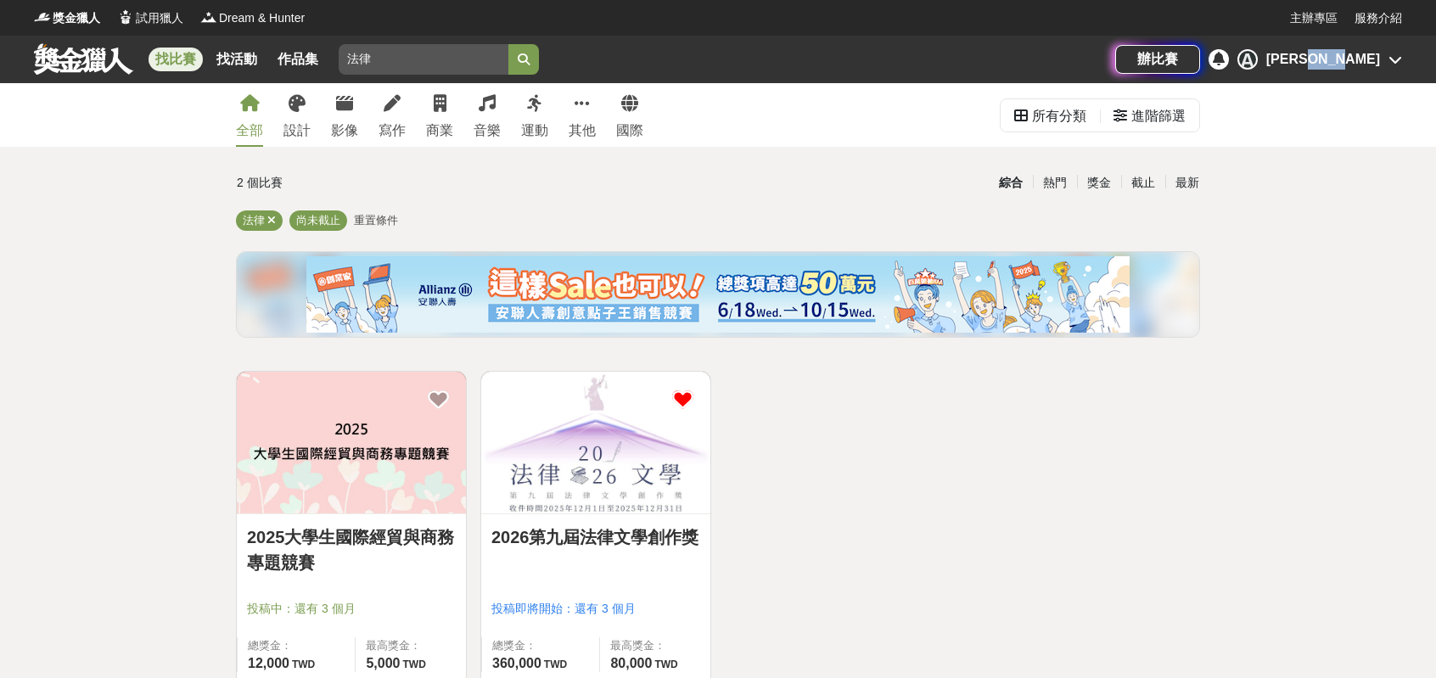
click at [1354, 60] on div "[PERSON_NAME]" at bounding box center [1323, 59] width 114 height 20
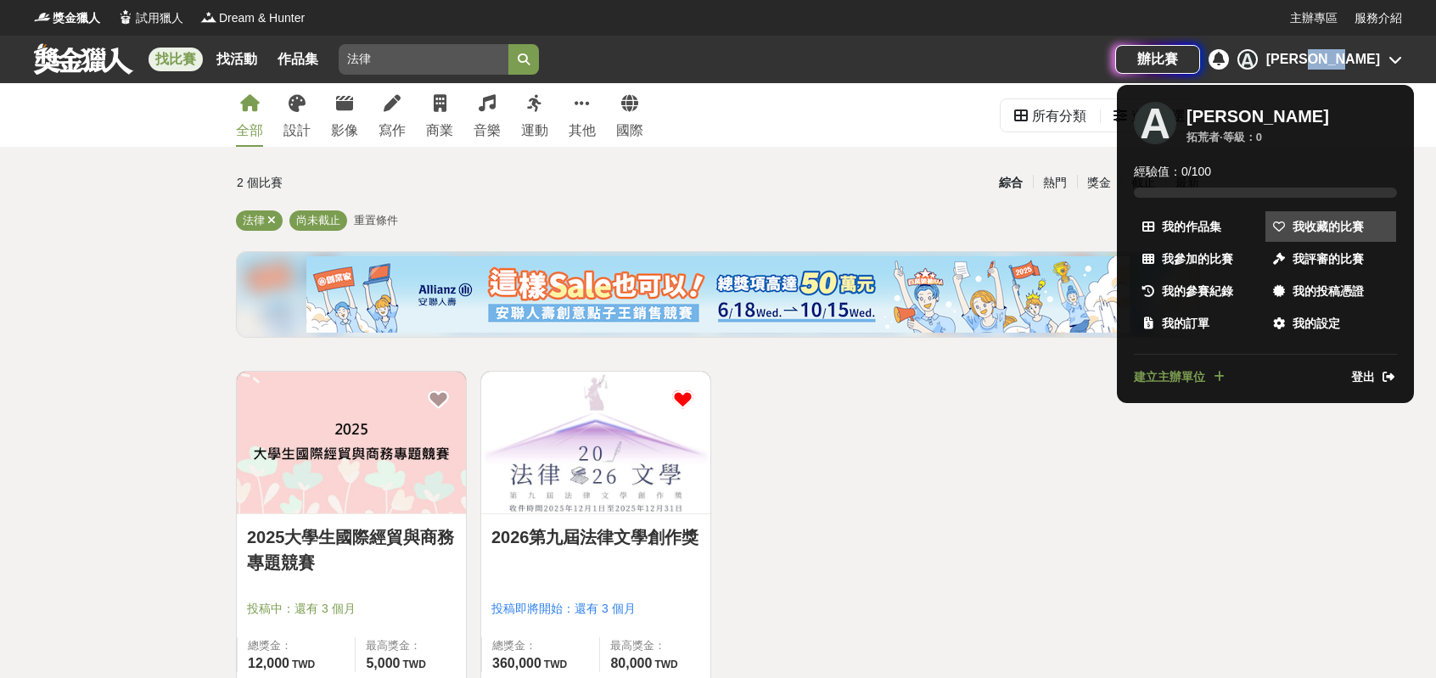
click at [1339, 233] on span "我收藏的比賽" at bounding box center [1327, 227] width 71 height 18
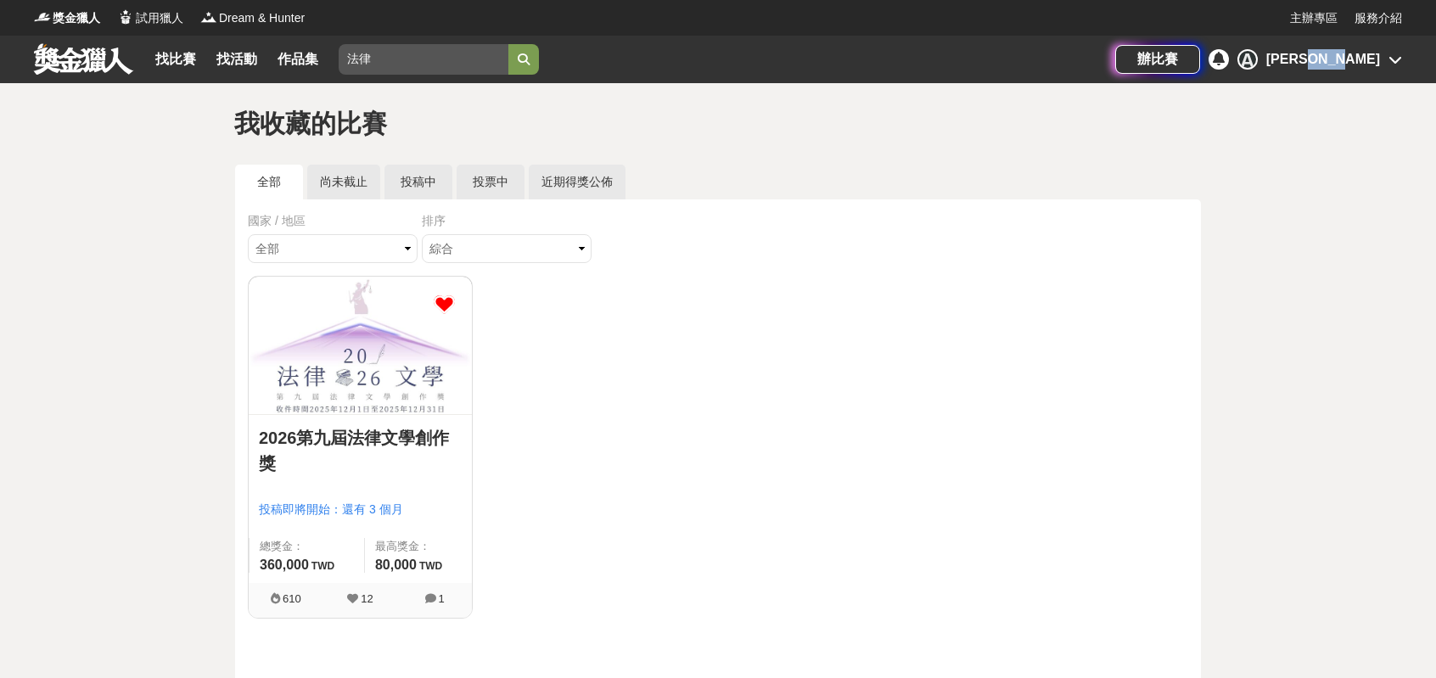
click at [1364, 60] on div "[PERSON_NAME]" at bounding box center [1323, 59] width 114 height 20
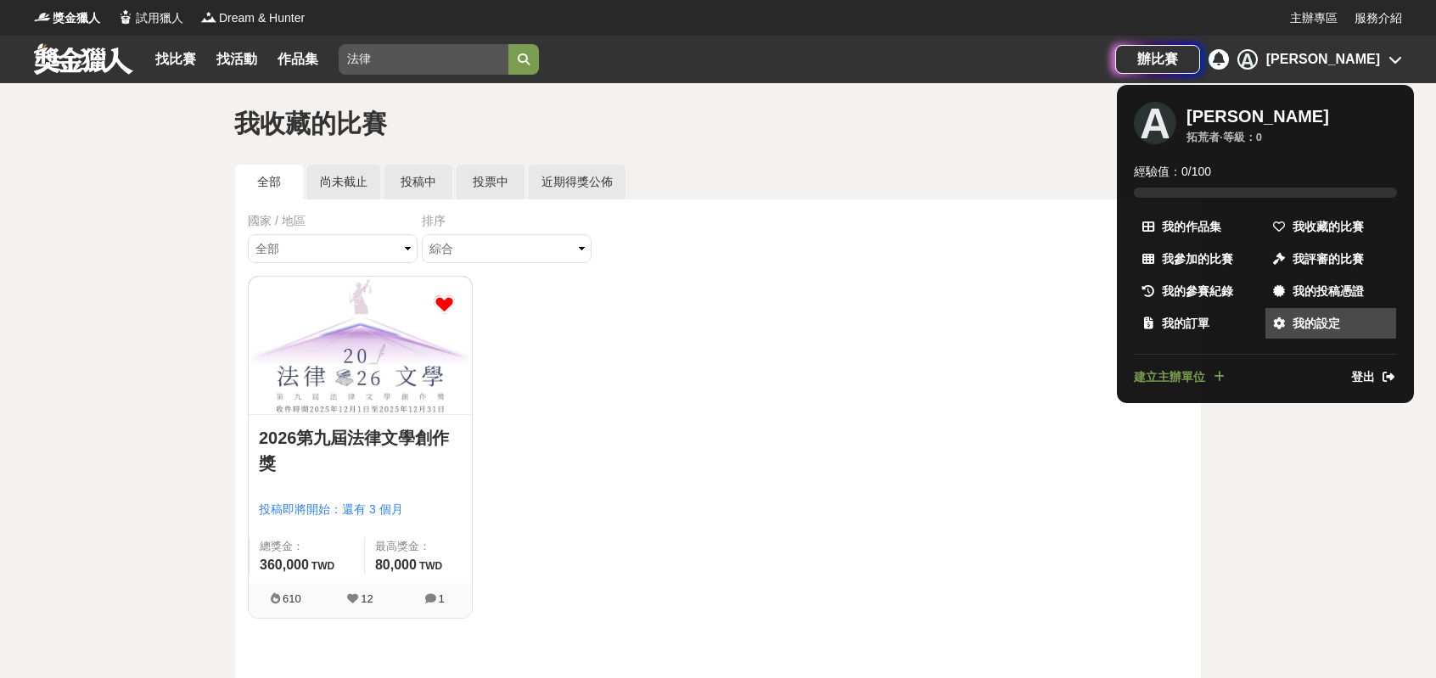
click at [1327, 333] on span "我的設定" at bounding box center [1316, 324] width 48 height 18
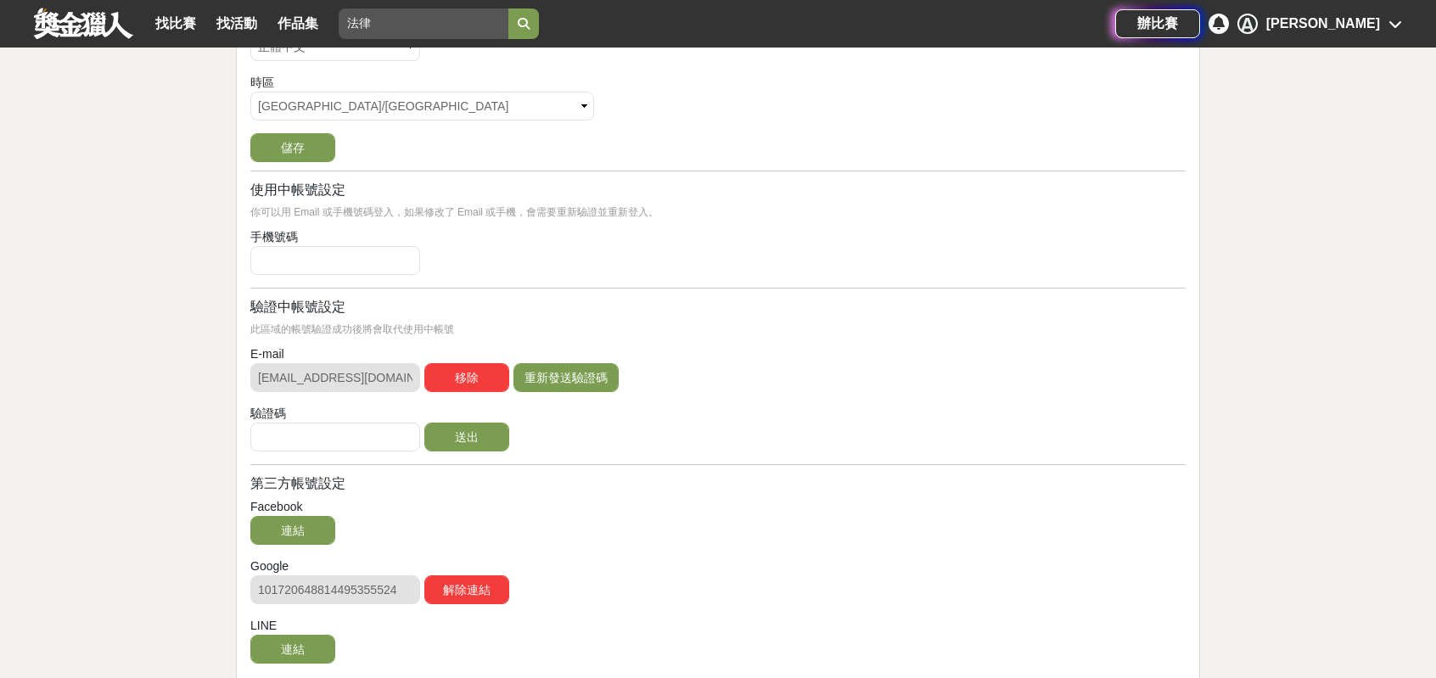
scroll to position [424, 0]
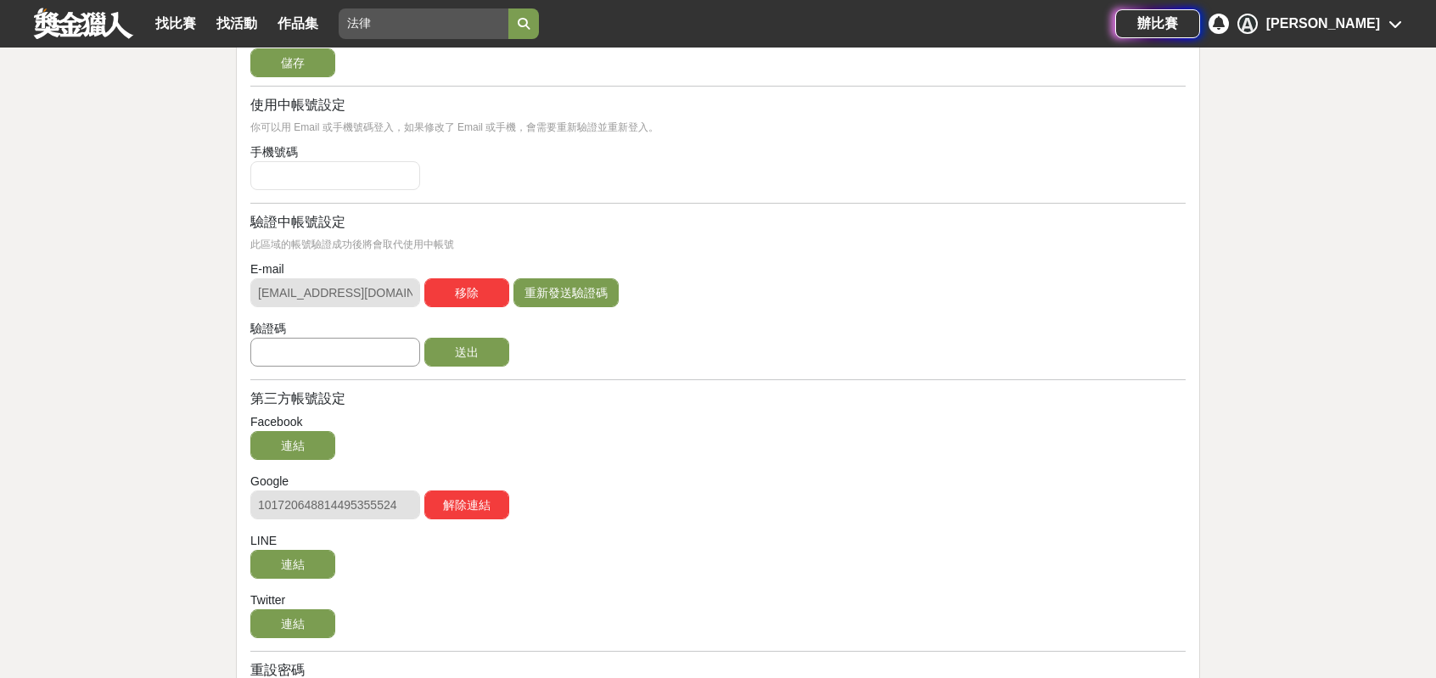
click at [390, 367] on input "text" at bounding box center [335, 352] width 170 height 29
paste input "dmtoQTR0U0g"
type input "dmtoQTR0U0g"
click at [501, 367] on button "送出" at bounding box center [466, 352] width 85 height 29
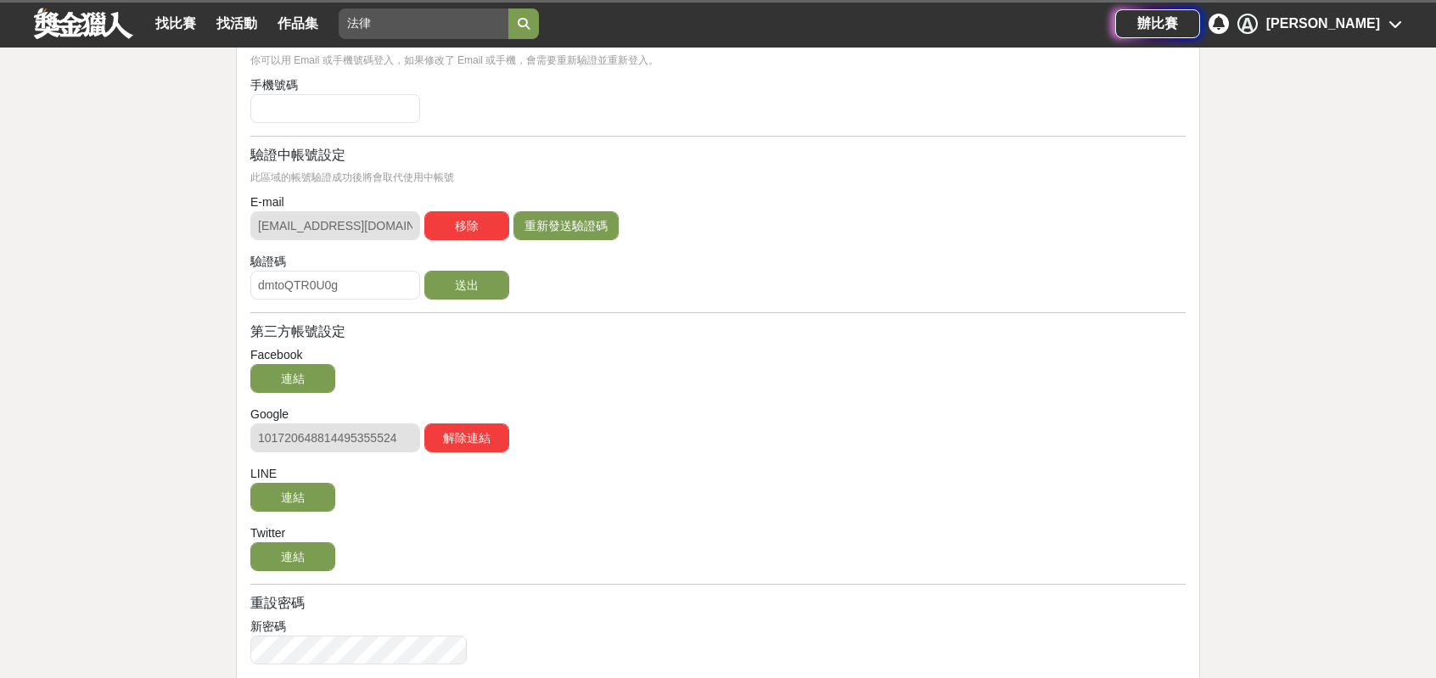
scroll to position [509, 0]
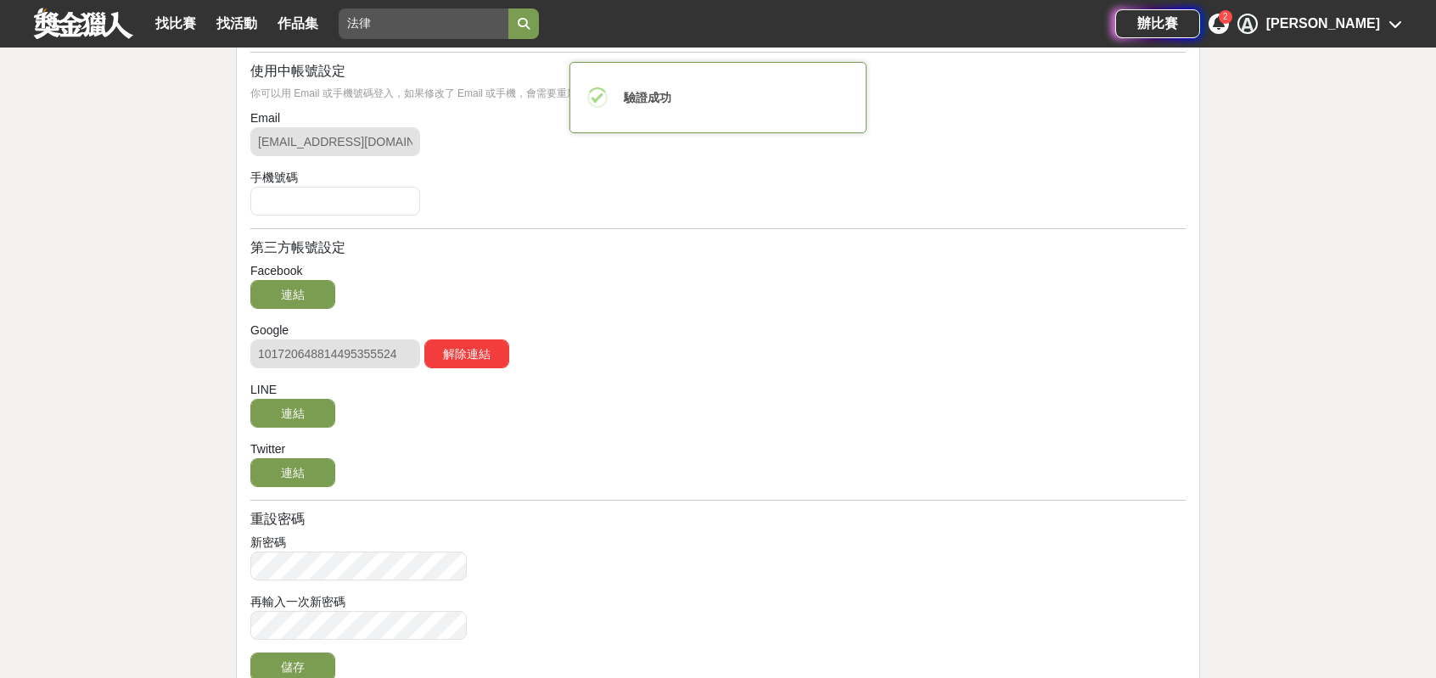
click at [779, 313] on div "Facebook 連結" at bounding box center [717, 287] width 935 height 51
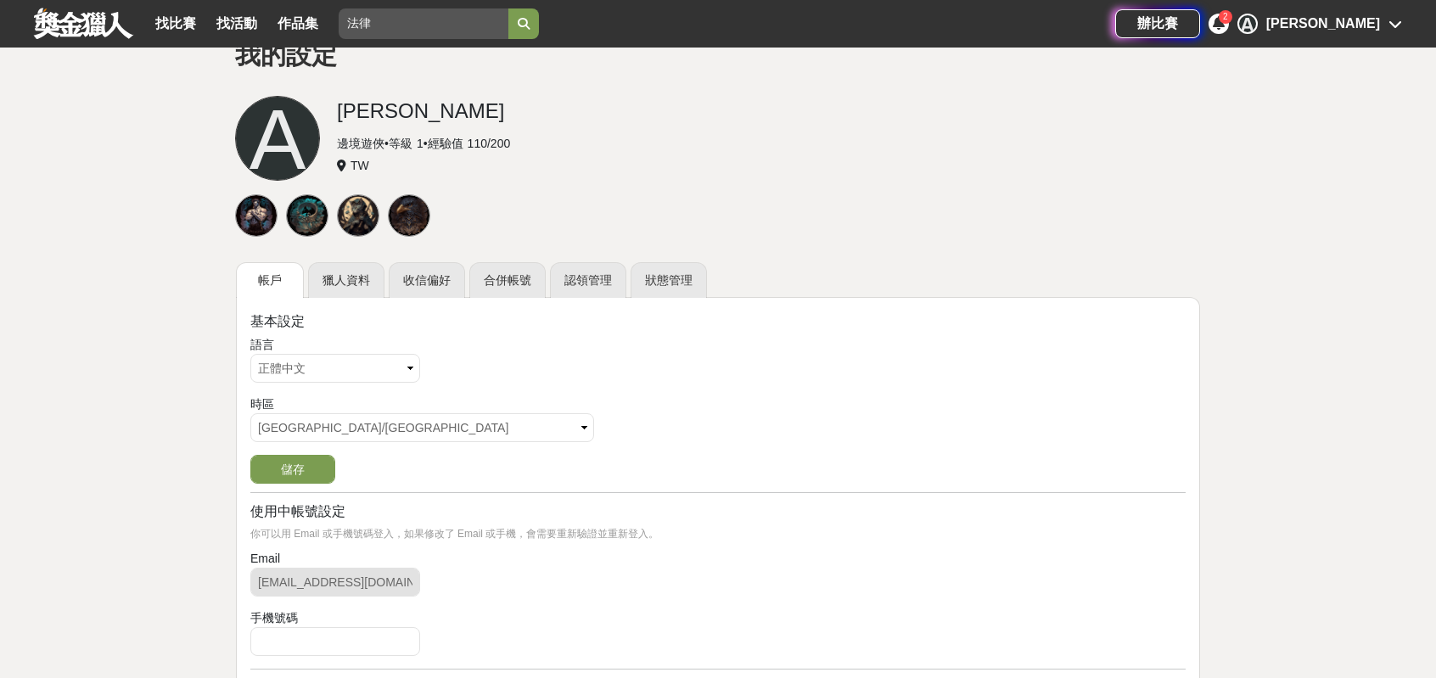
scroll to position [0, 0]
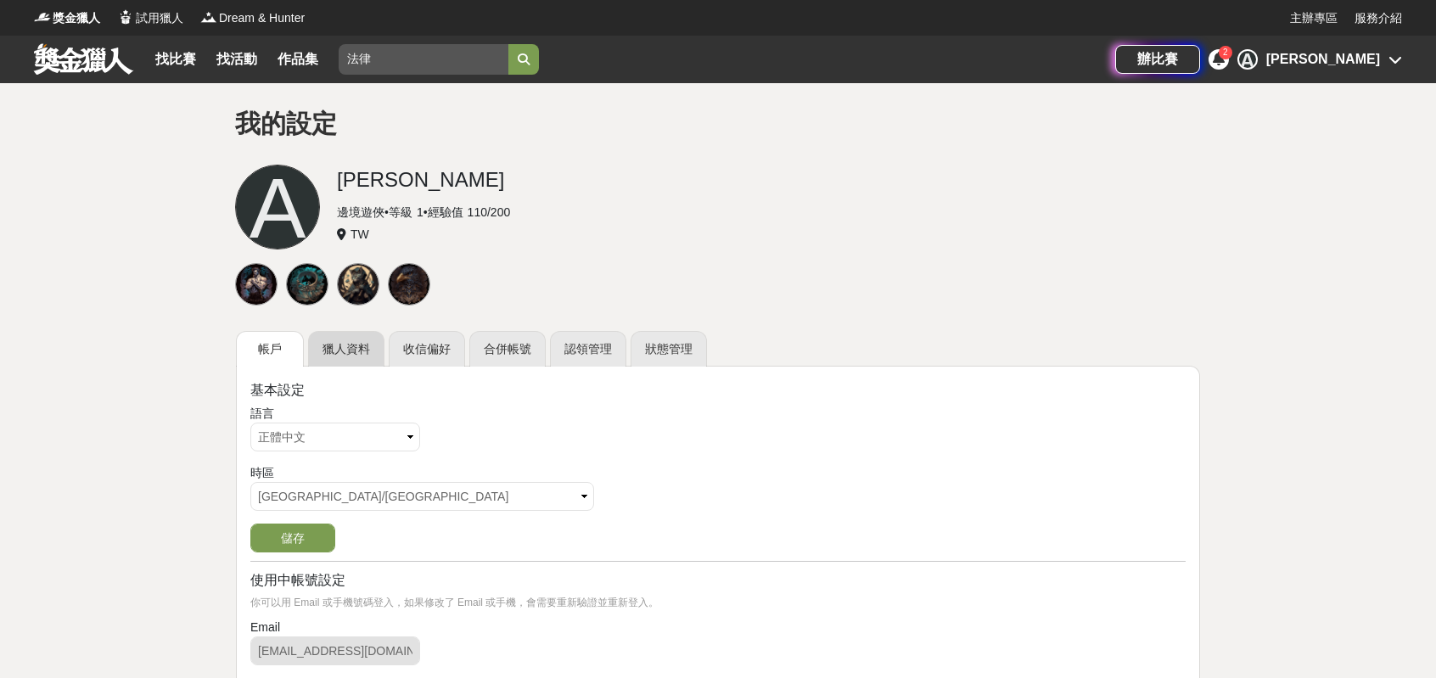
click at [367, 358] on link "獵人資料" at bounding box center [346, 349] width 76 height 36
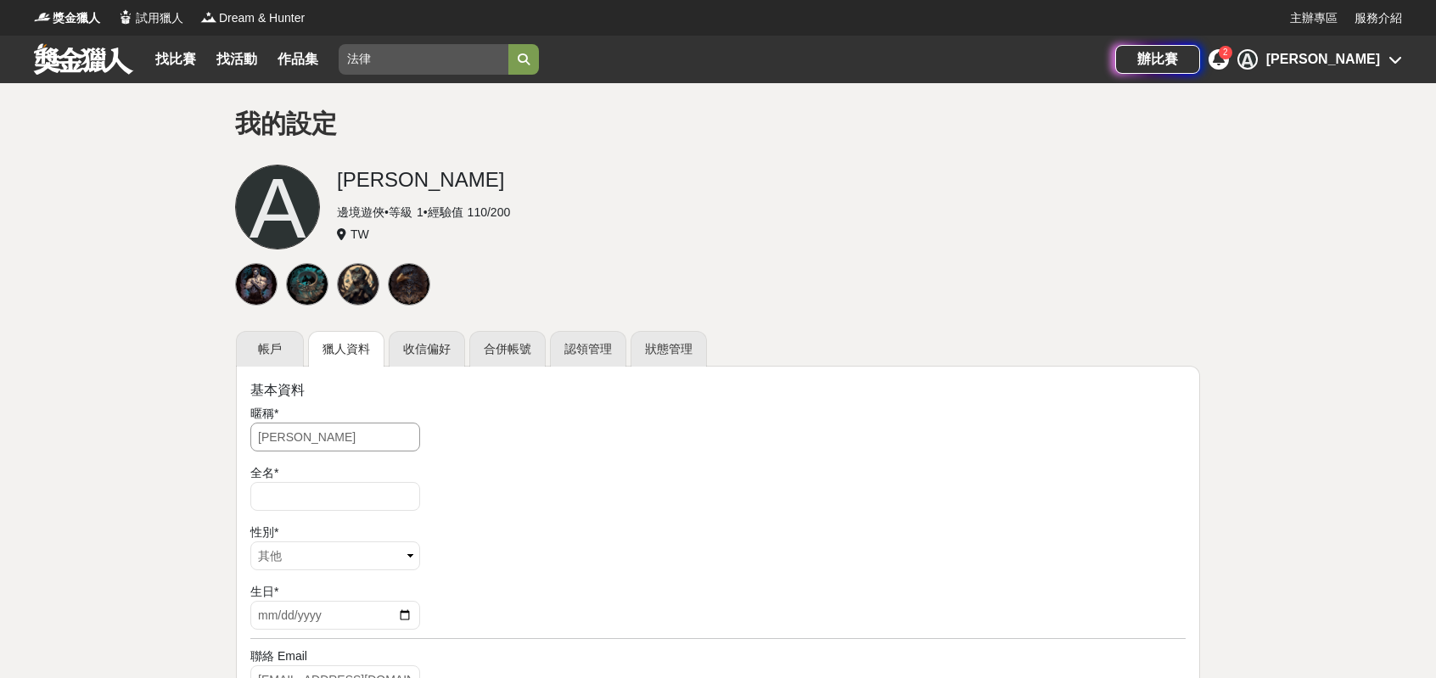
drag, startPoint x: 349, startPoint y: 472, endPoint x: 14, endPoint y: 447, distance: 336.1
type input "Ena"
click at [777, 541] on div "性別 *" at bounding box center [717, 533] width 935 height 18
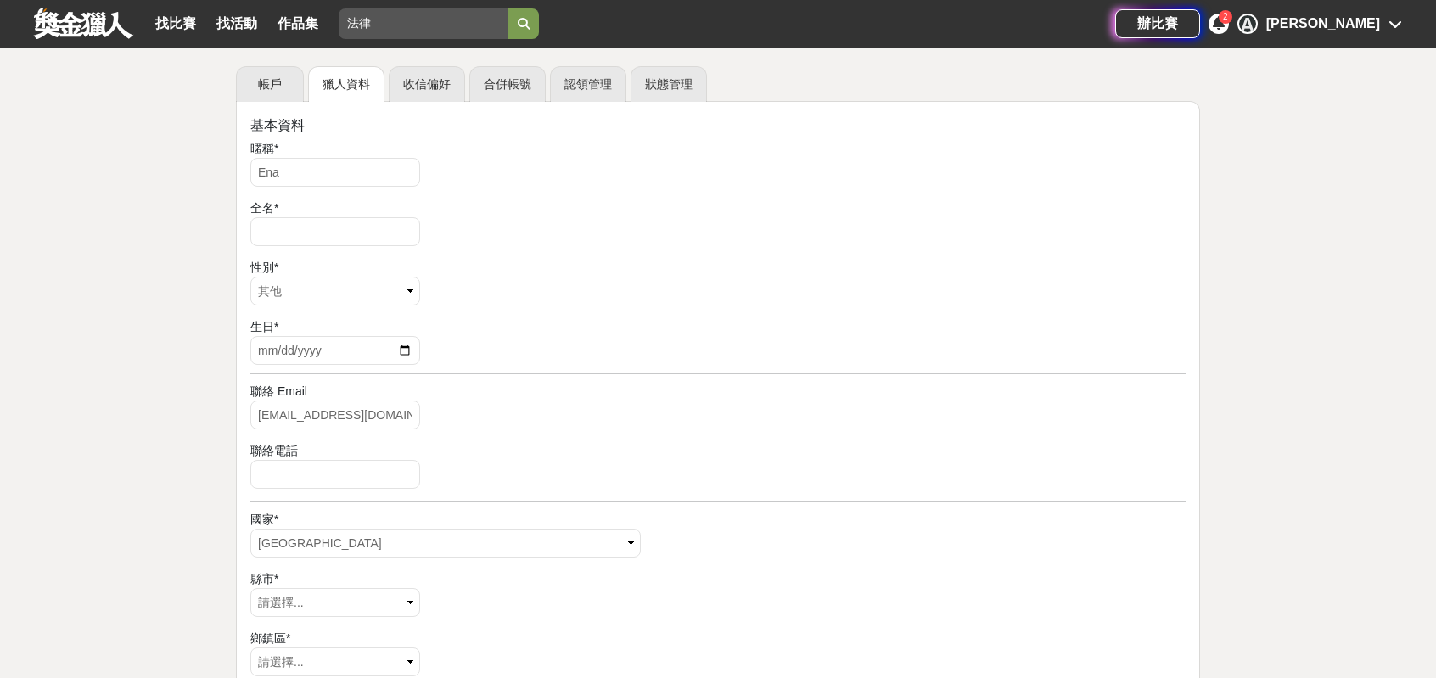
scroll to position [339, 0]
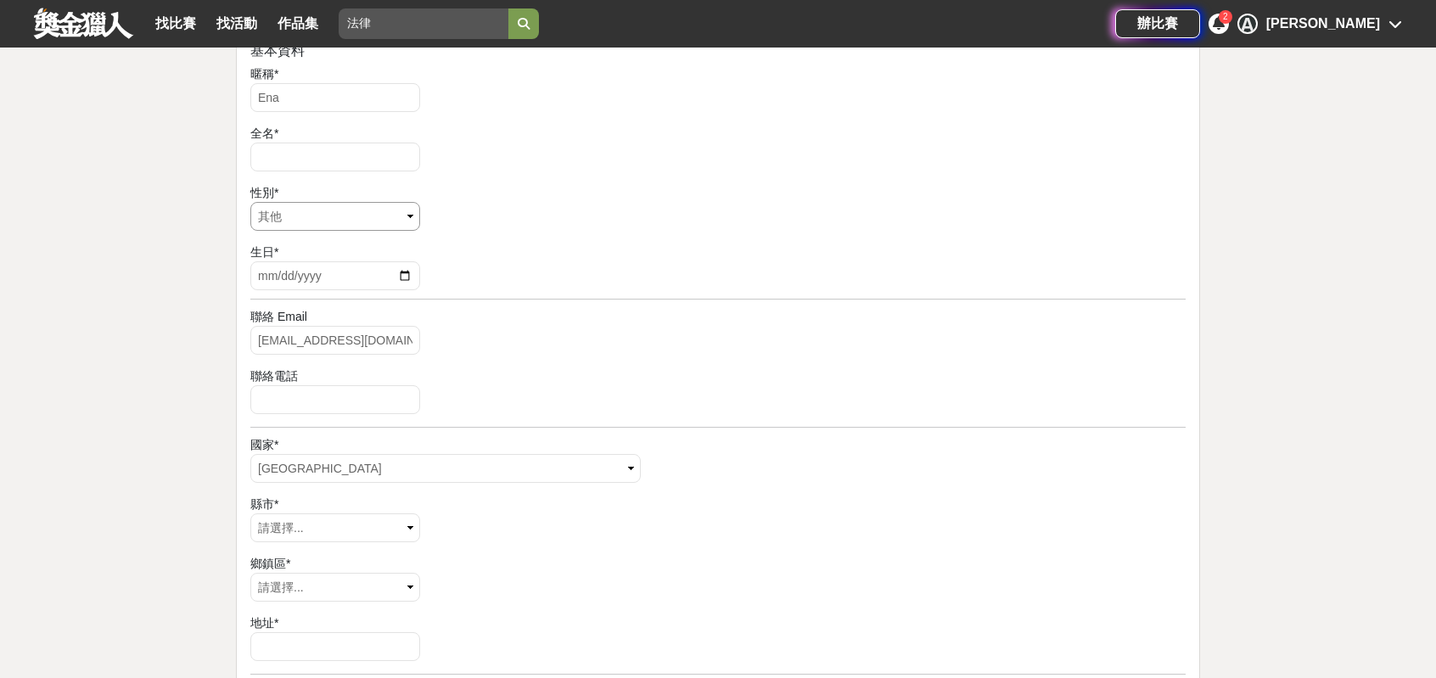
click at [336, 231] on select "請選擇... 男 女 其他" at bounding box center [335, 216] width 170 height 29
click at [382, 231] on select "請選擇... 男 女 其他" at bounding box center [335, 216] width 170 height 29
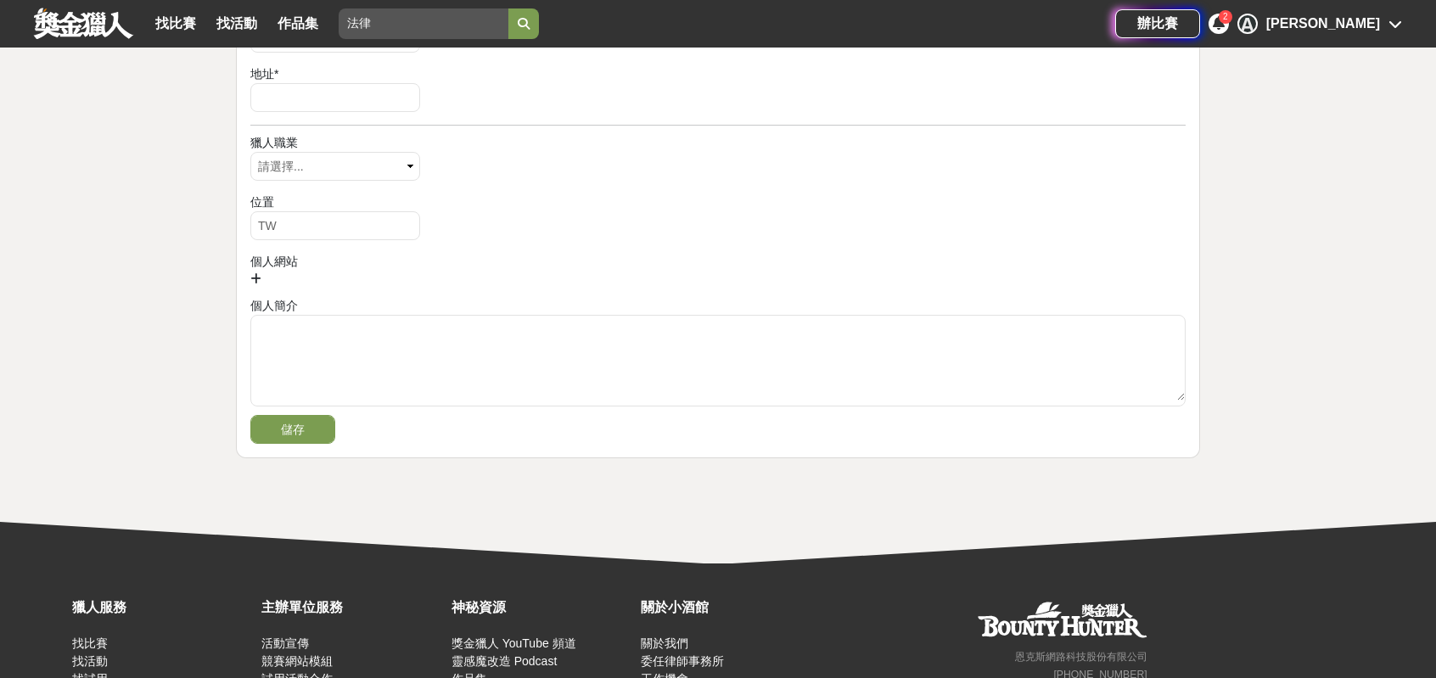
scroll to position [933, 0]
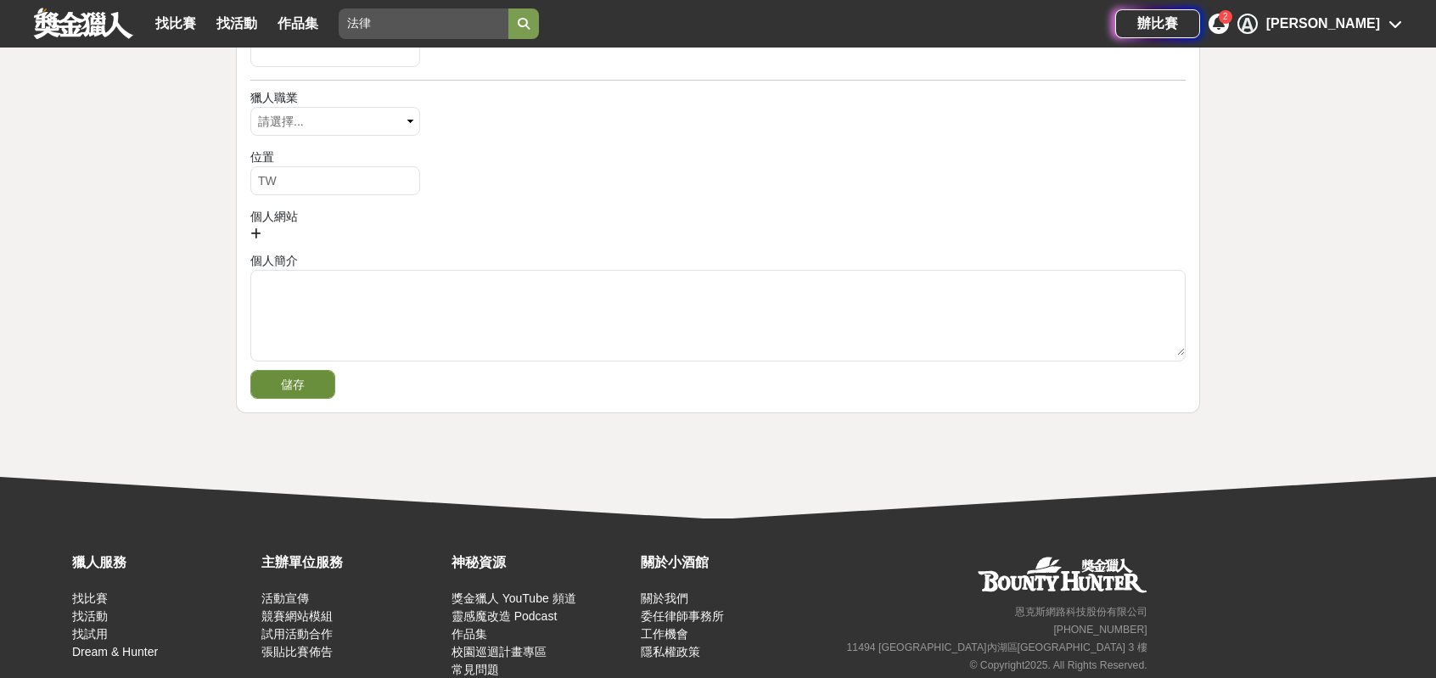
click at [289, 399] on button "儲存" at bounding box center [292, 384] width 85 height 29
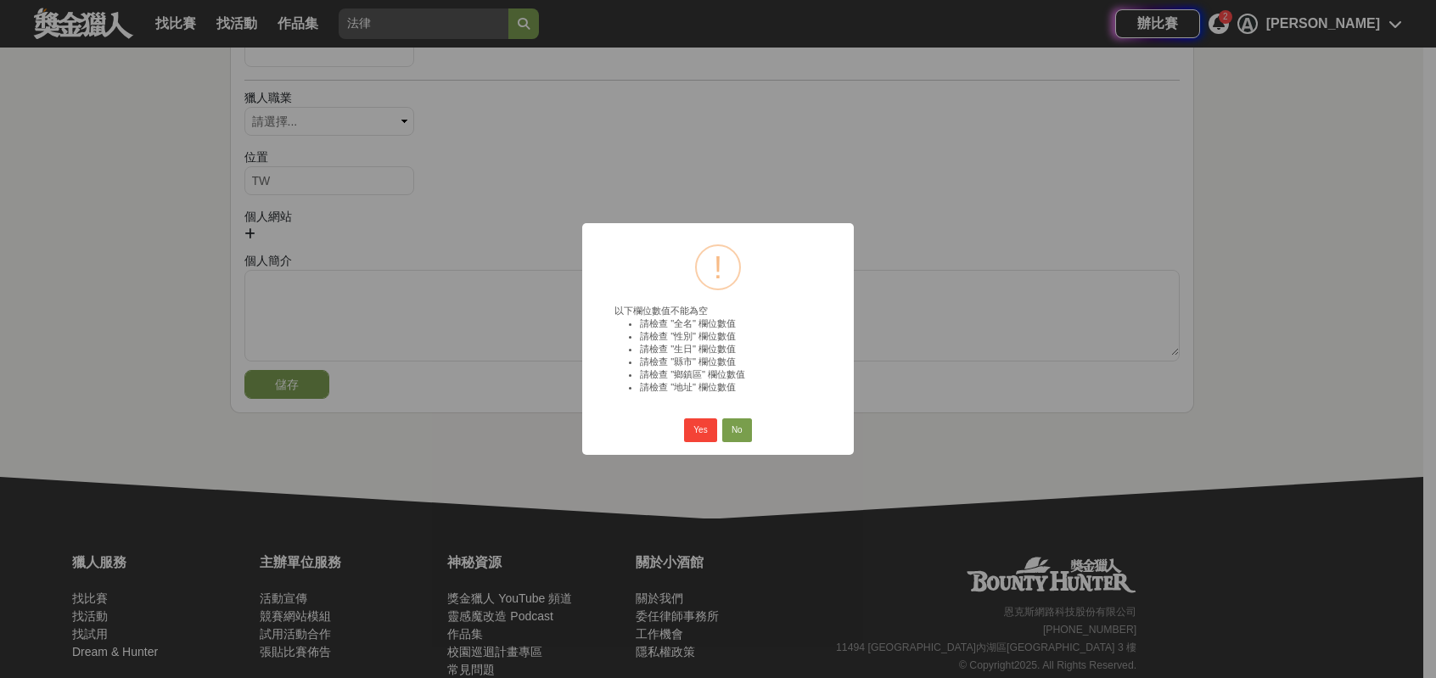
click at [741, 442] on button "No" at bounding box center [737, 430] width 30 height 24
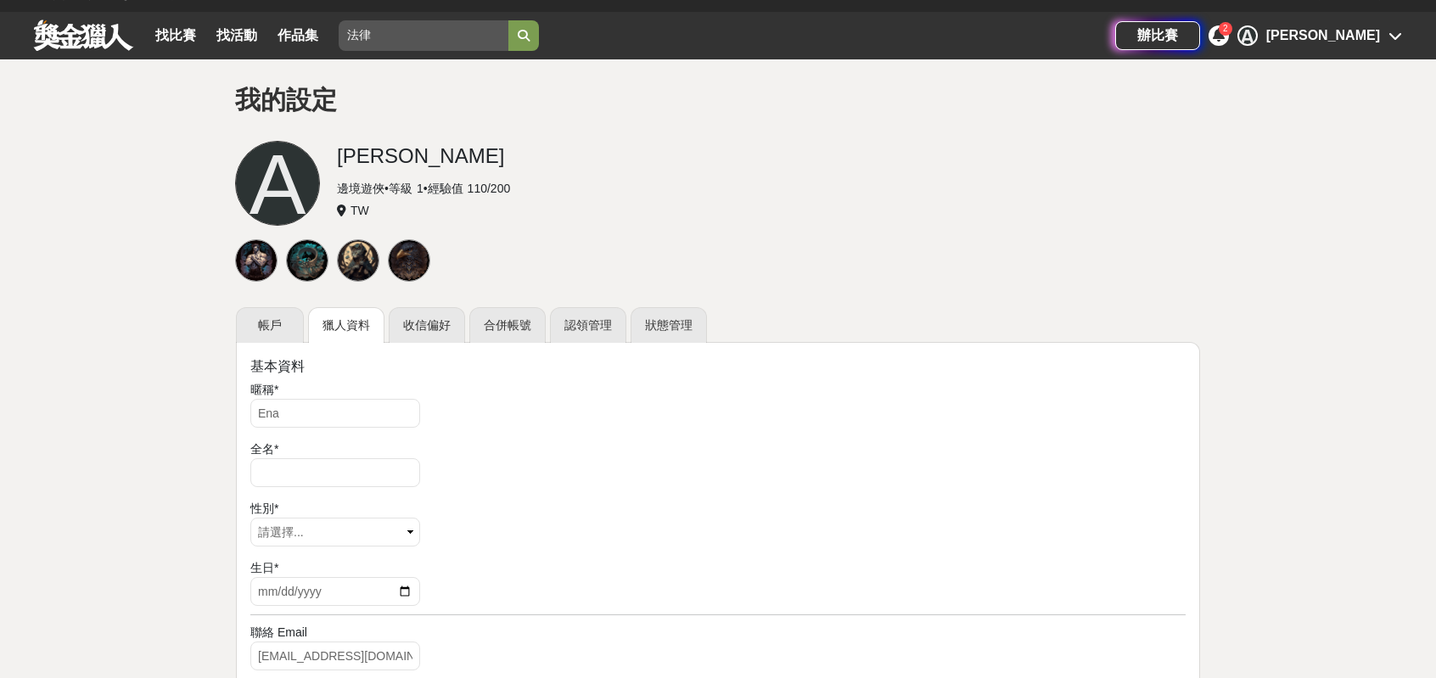
scroll to position [0, 0]
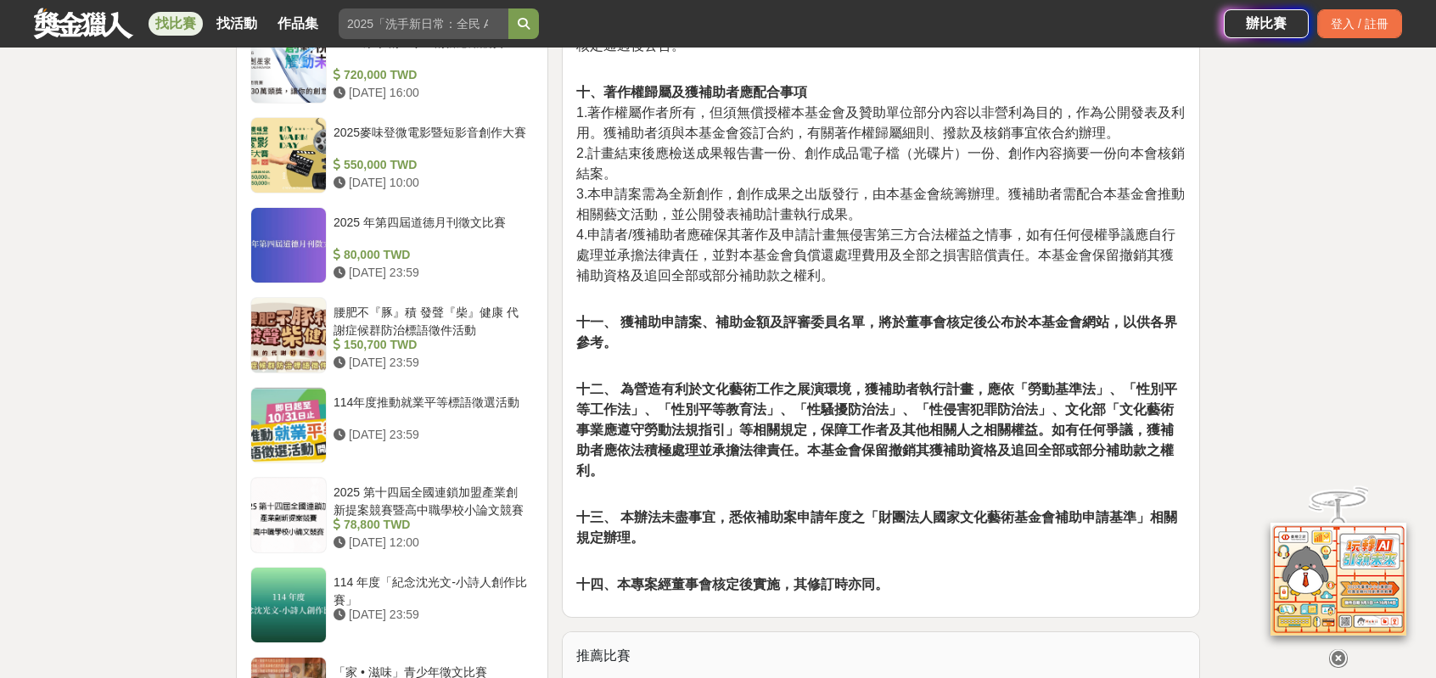
scroll to position [1612, 0]
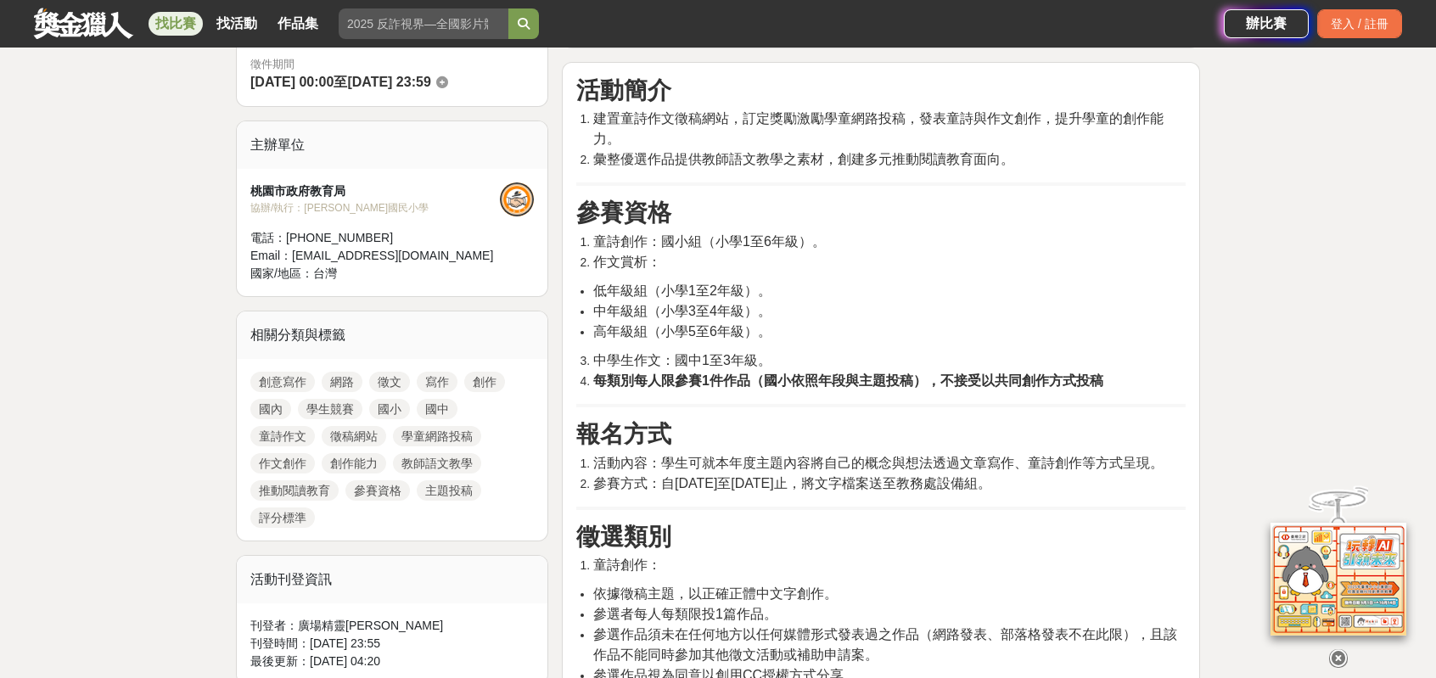
scroll to position [594, 0]
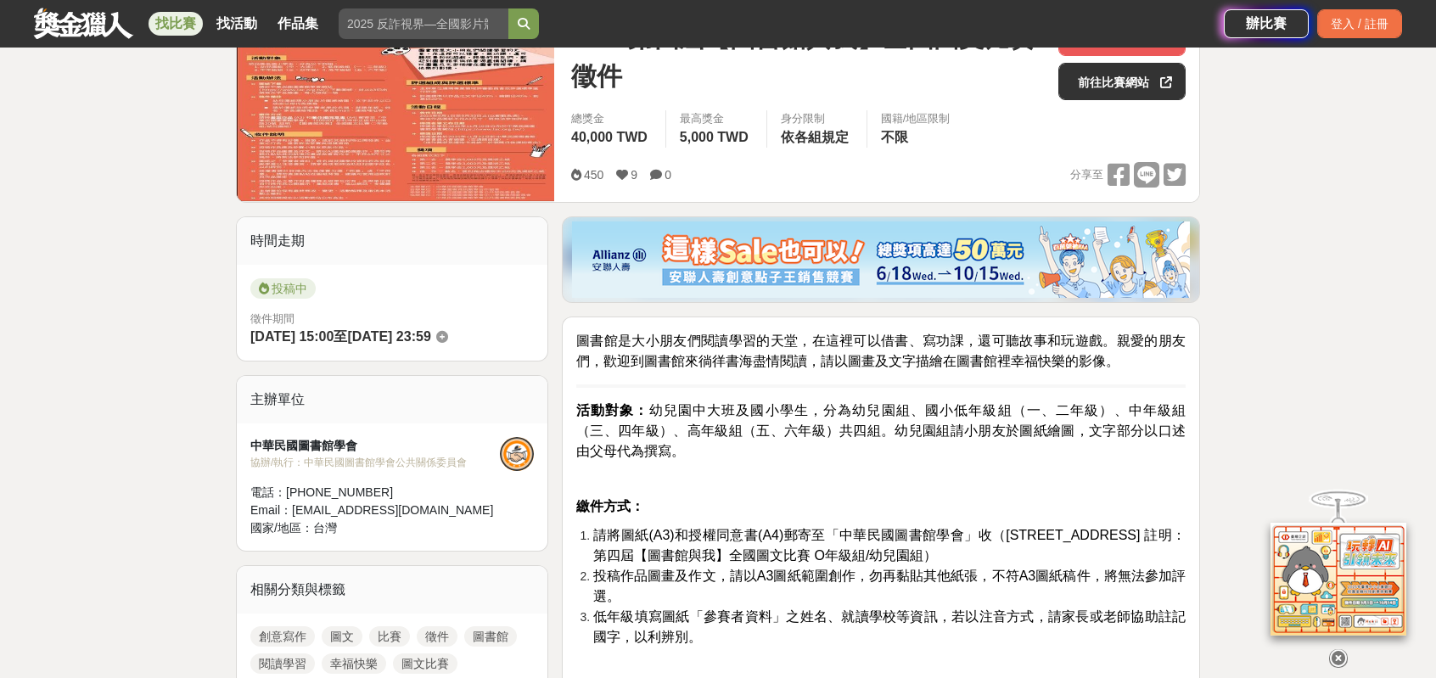
scroll to position [509, 0]
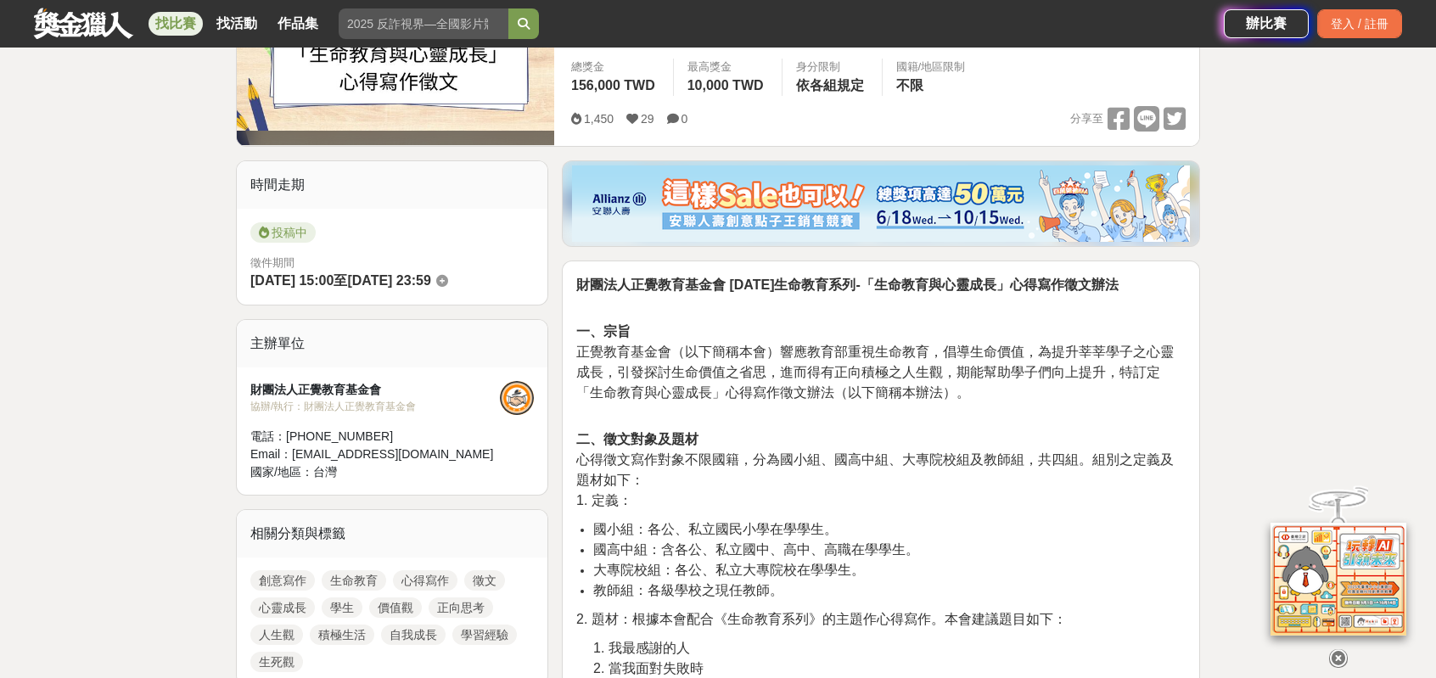
scroll to position [509, 0]
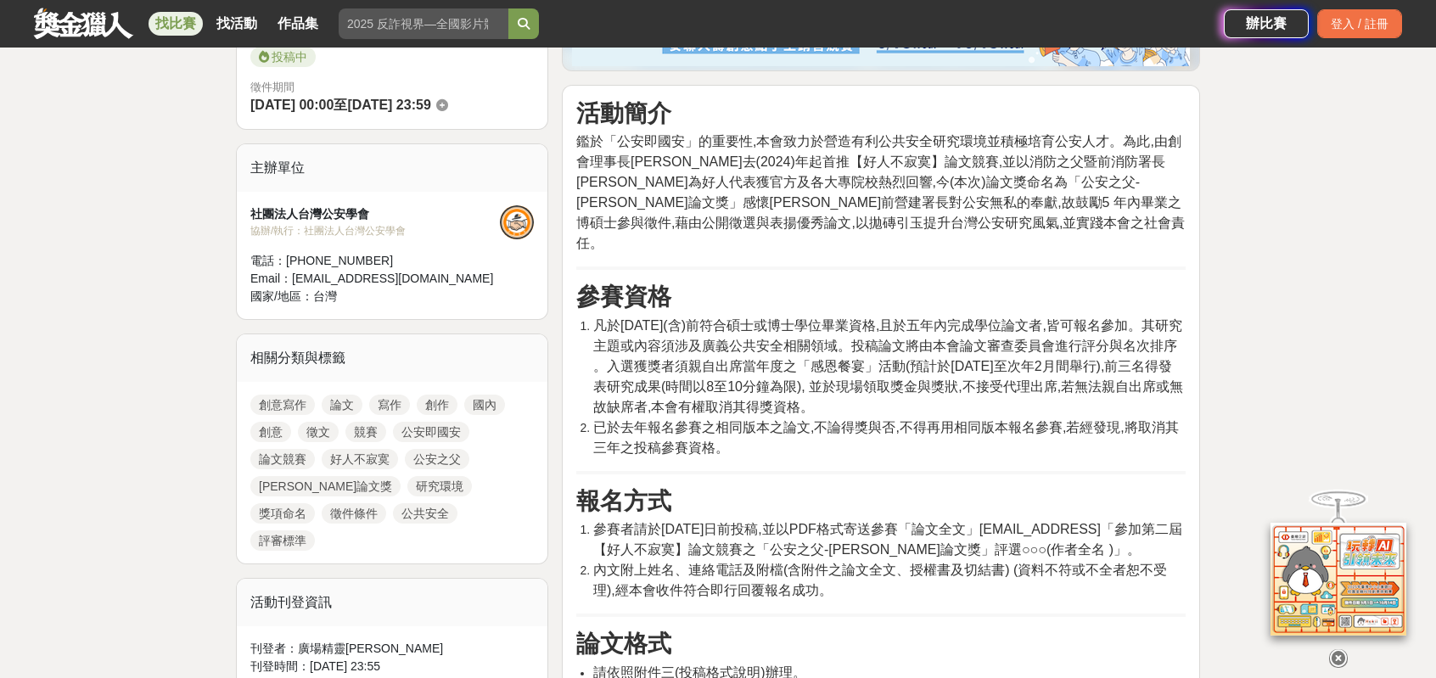
scroll to position [594, 0]
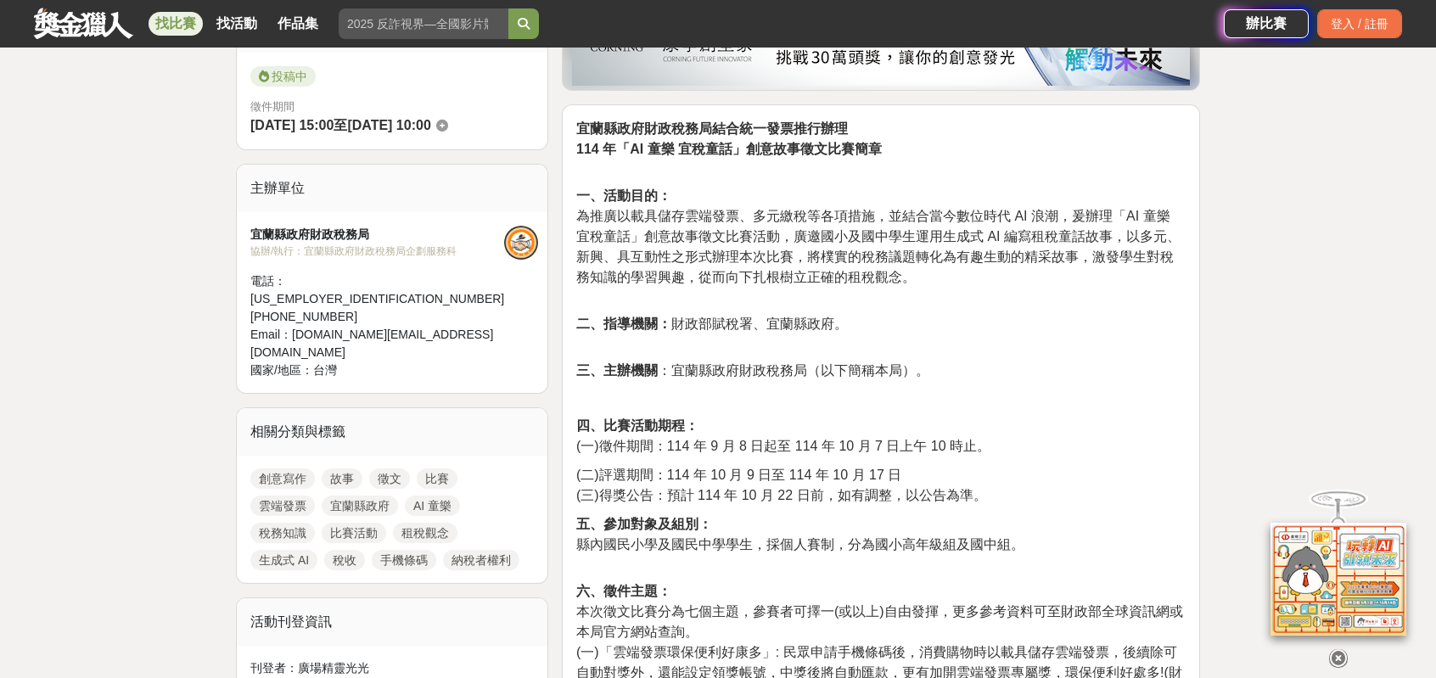
scroll to position [679, 0]
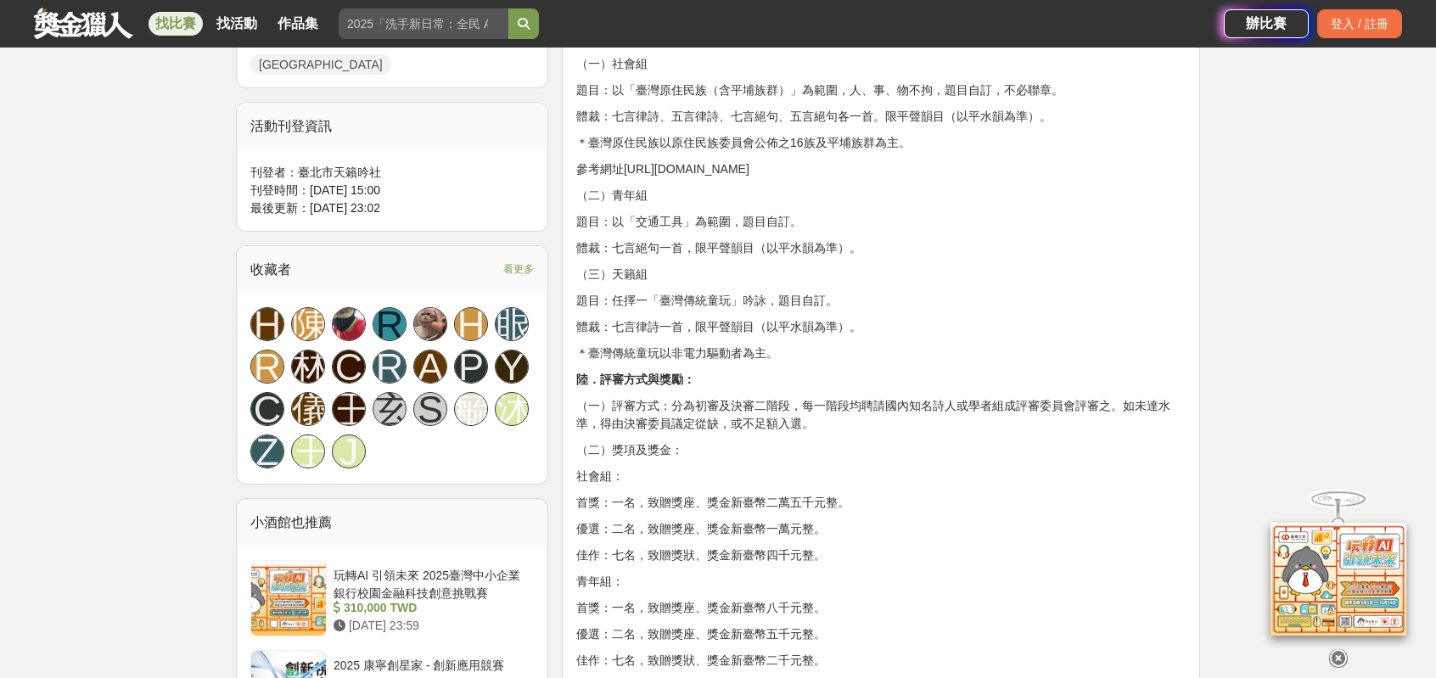
scroll to position [1103, 0]
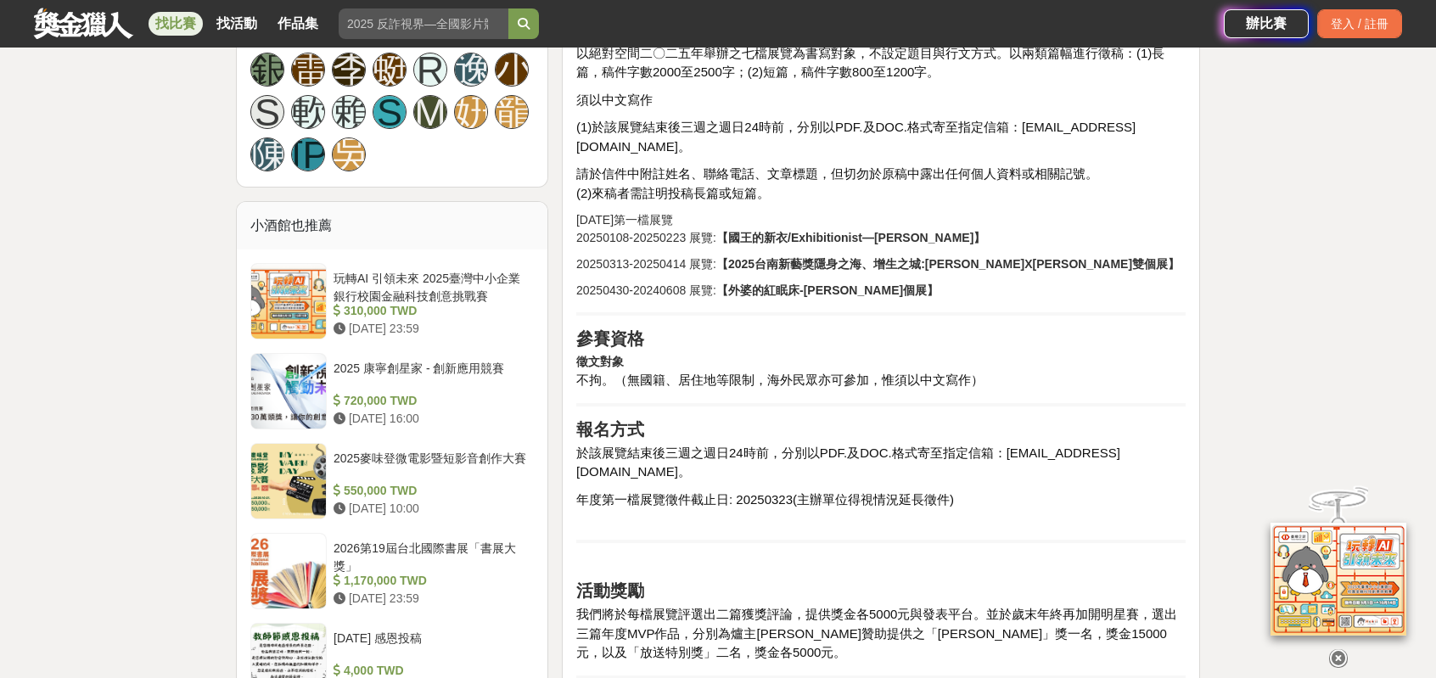
scroll to position [1358, 0]
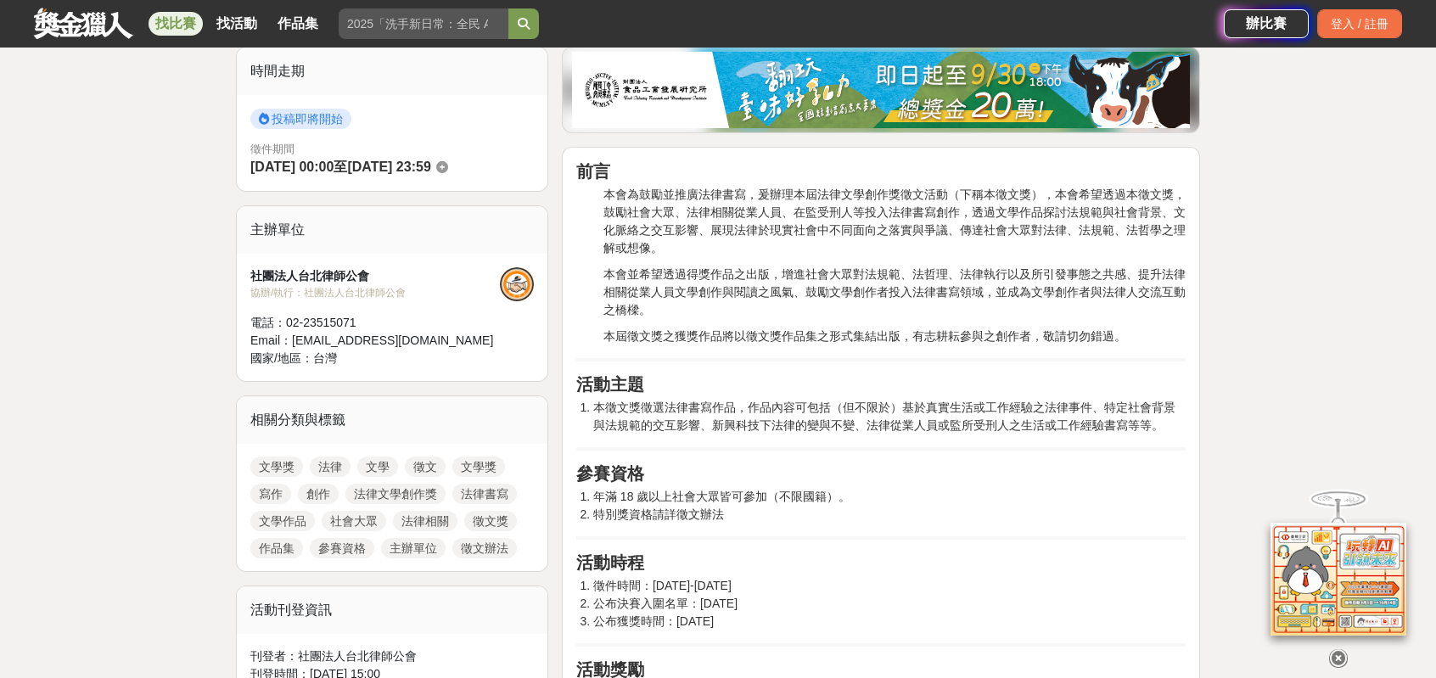
scroll to position [170, 0]
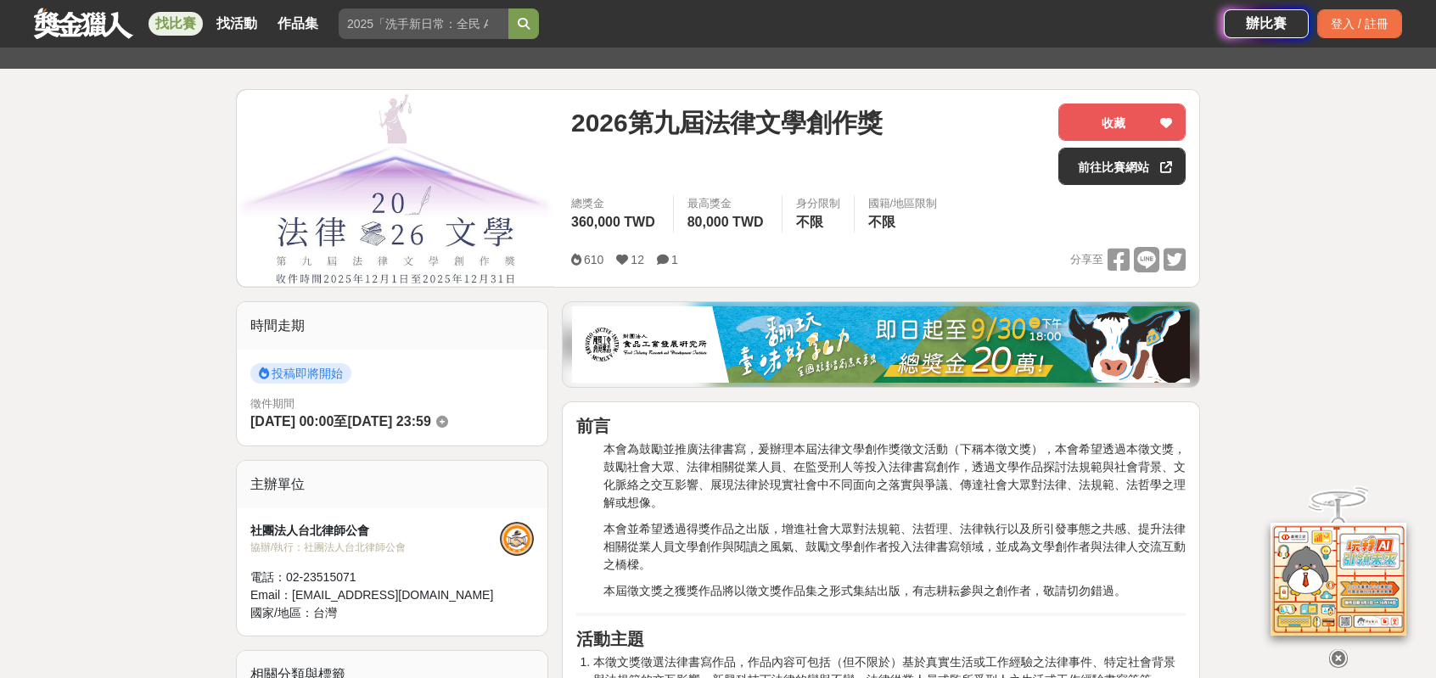
click at [156, 20] on link "找比賽" at bounding box center [175, 24] width 54 height 24
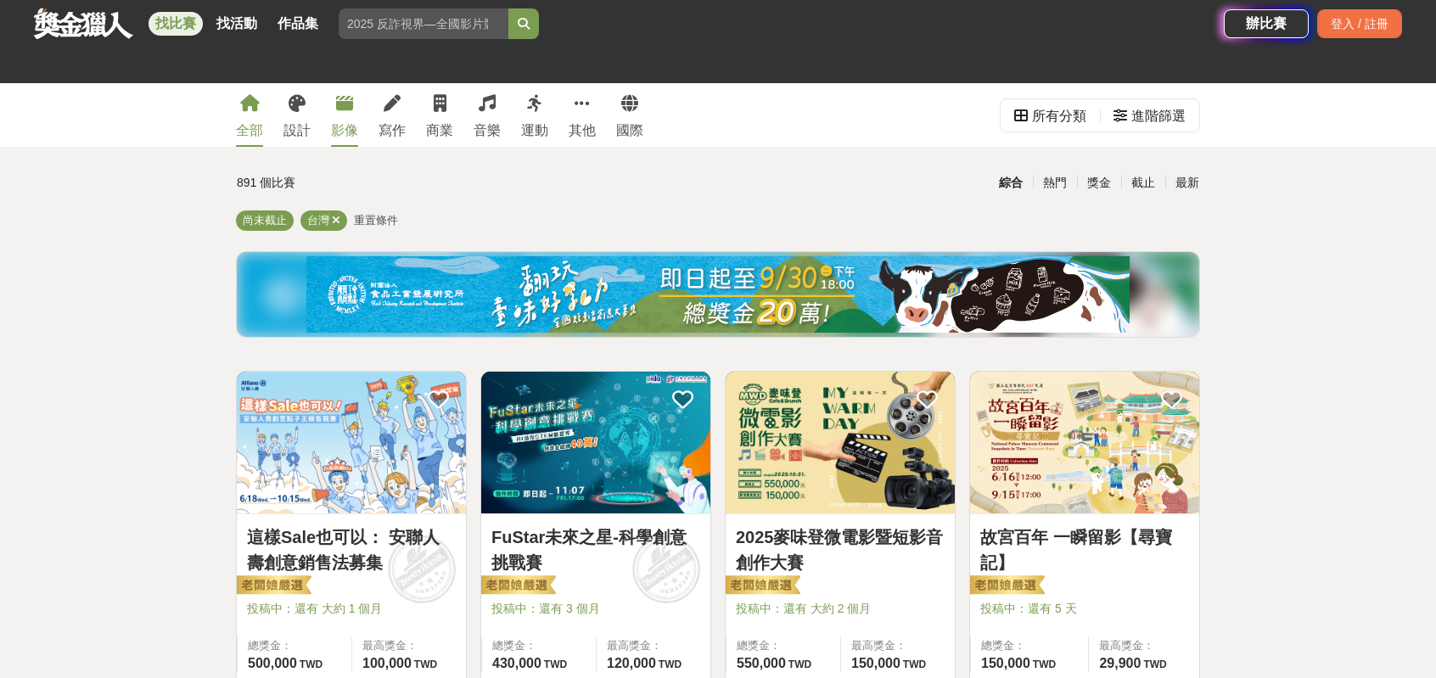
click at [353, 103] on icon at bounding box center [344, 103] width 17 height 17
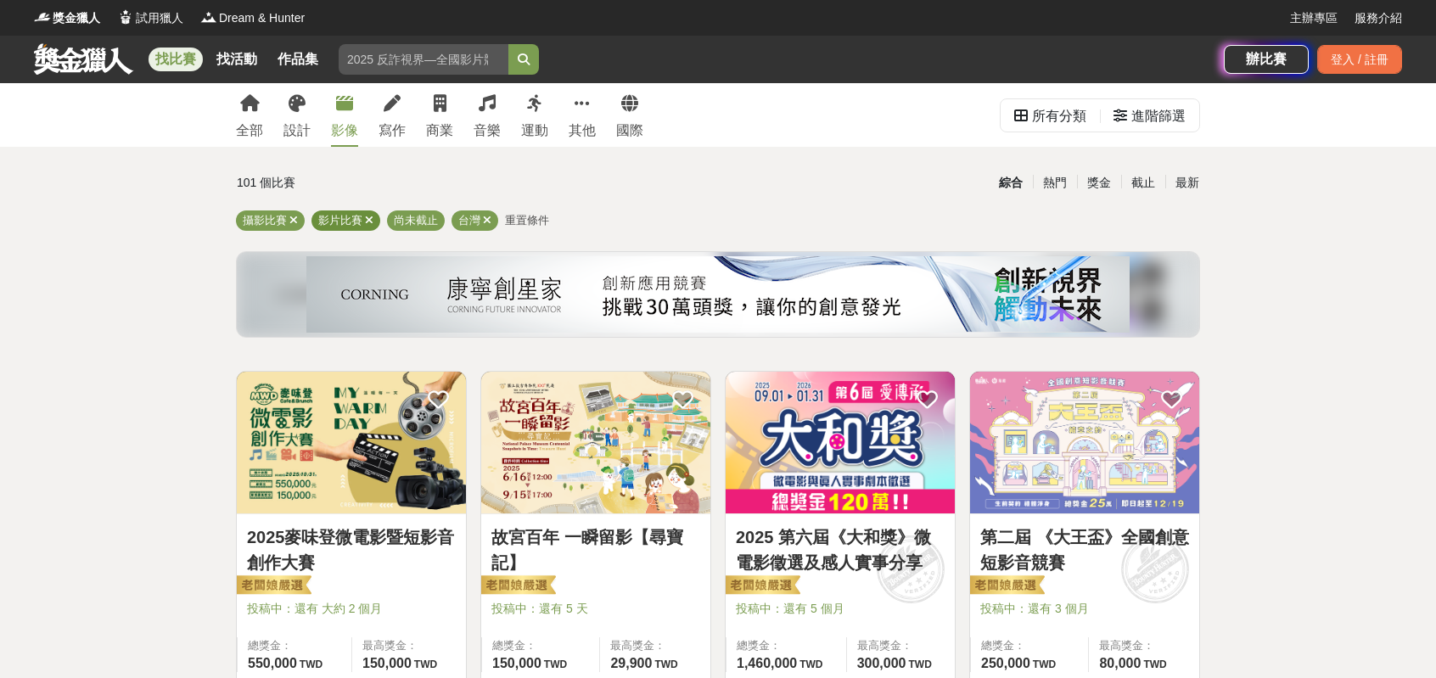
click at [373, 223] on icon at bounding box center [369, 220] width 8 height 11
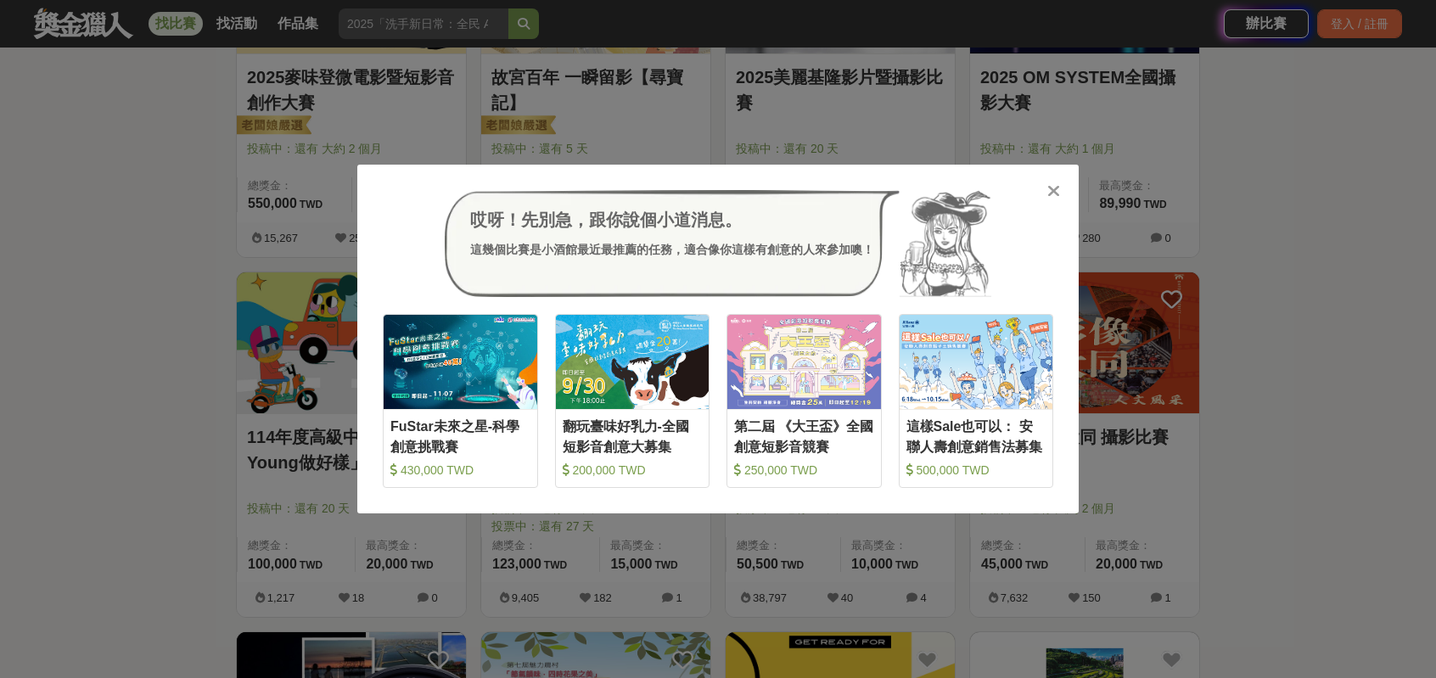
scroll to position [509, 0]
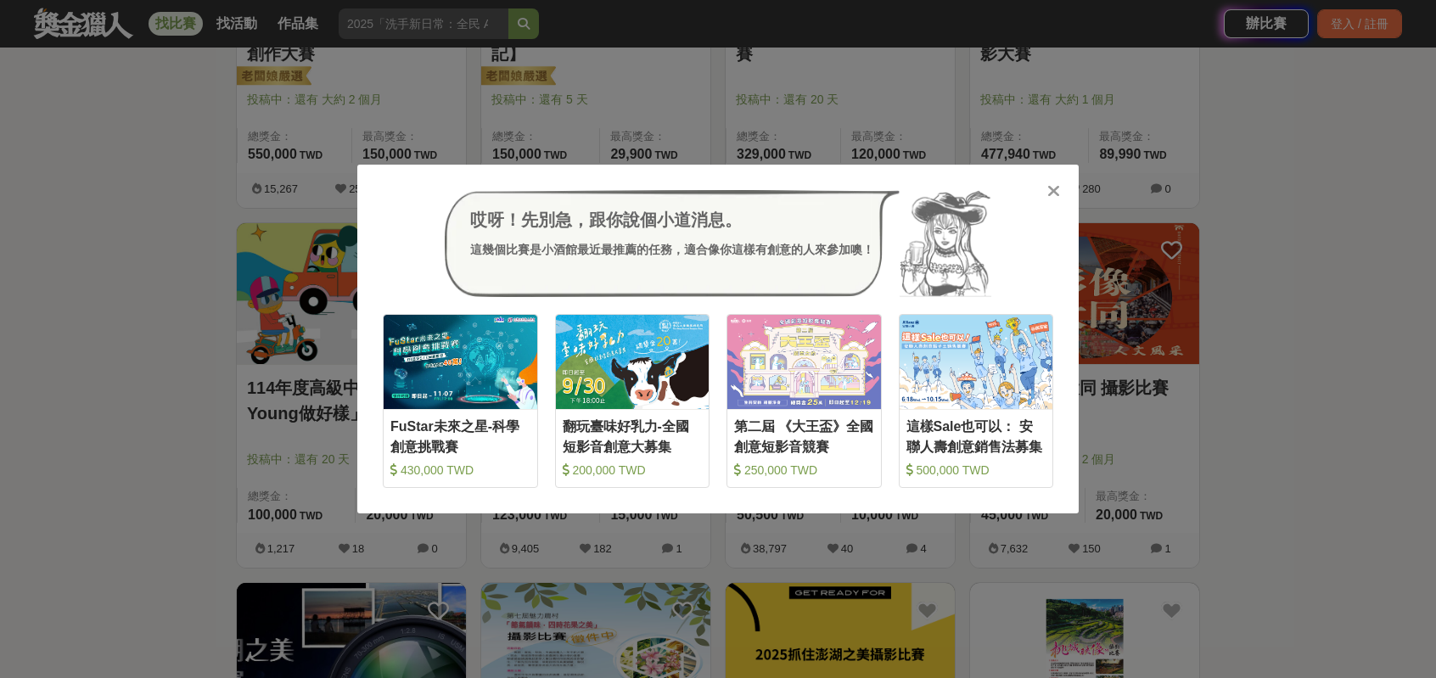
click at [1053, 193] on icon at bounding box center [1053, 190] width 13 height 17
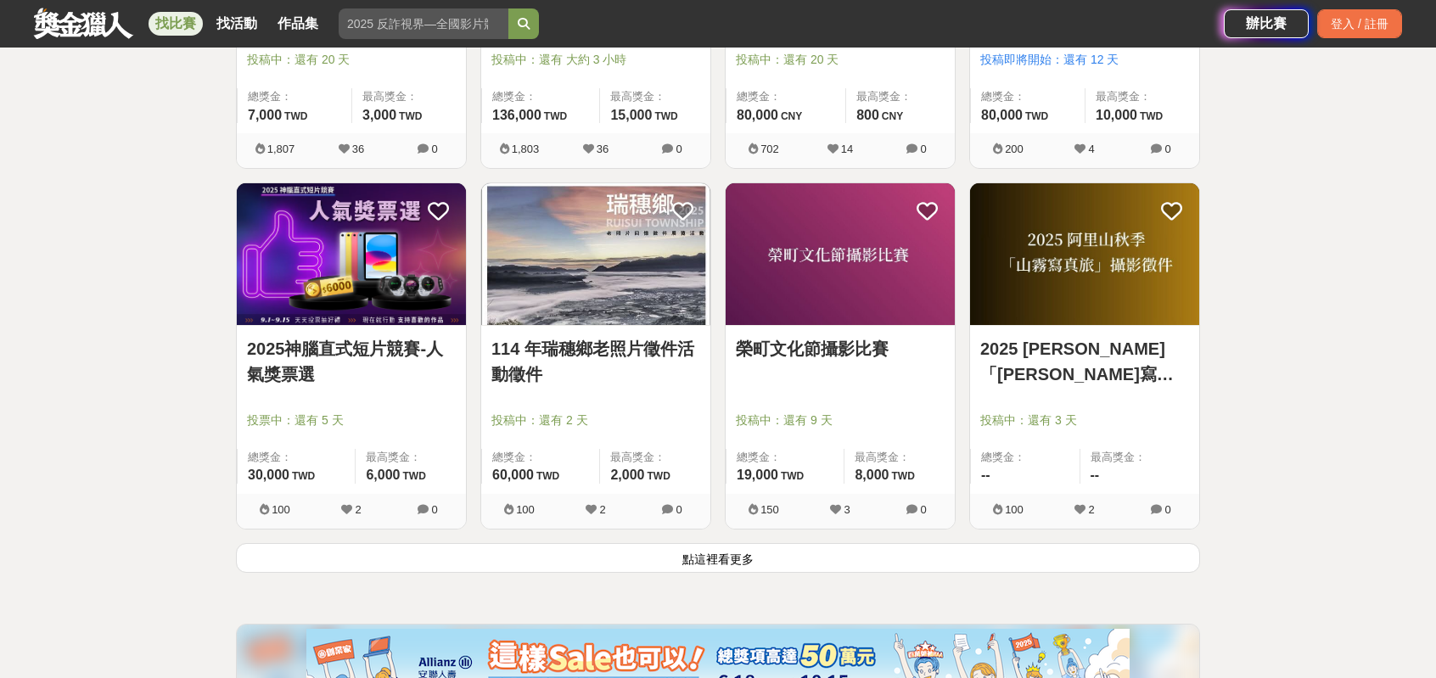
scroll to position [2121, 0]
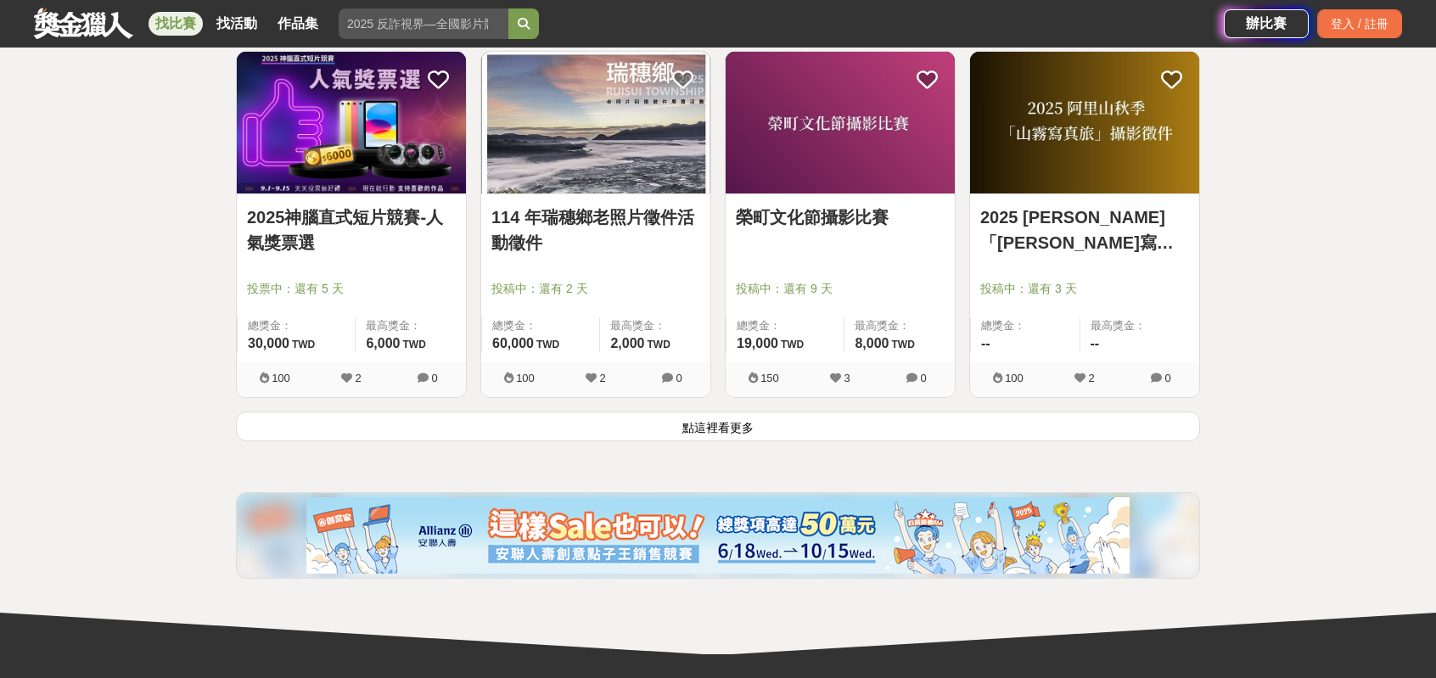
click at [658, 441] on button "點這裡看更多" at bounding box center [718, 427] width 964 height 30
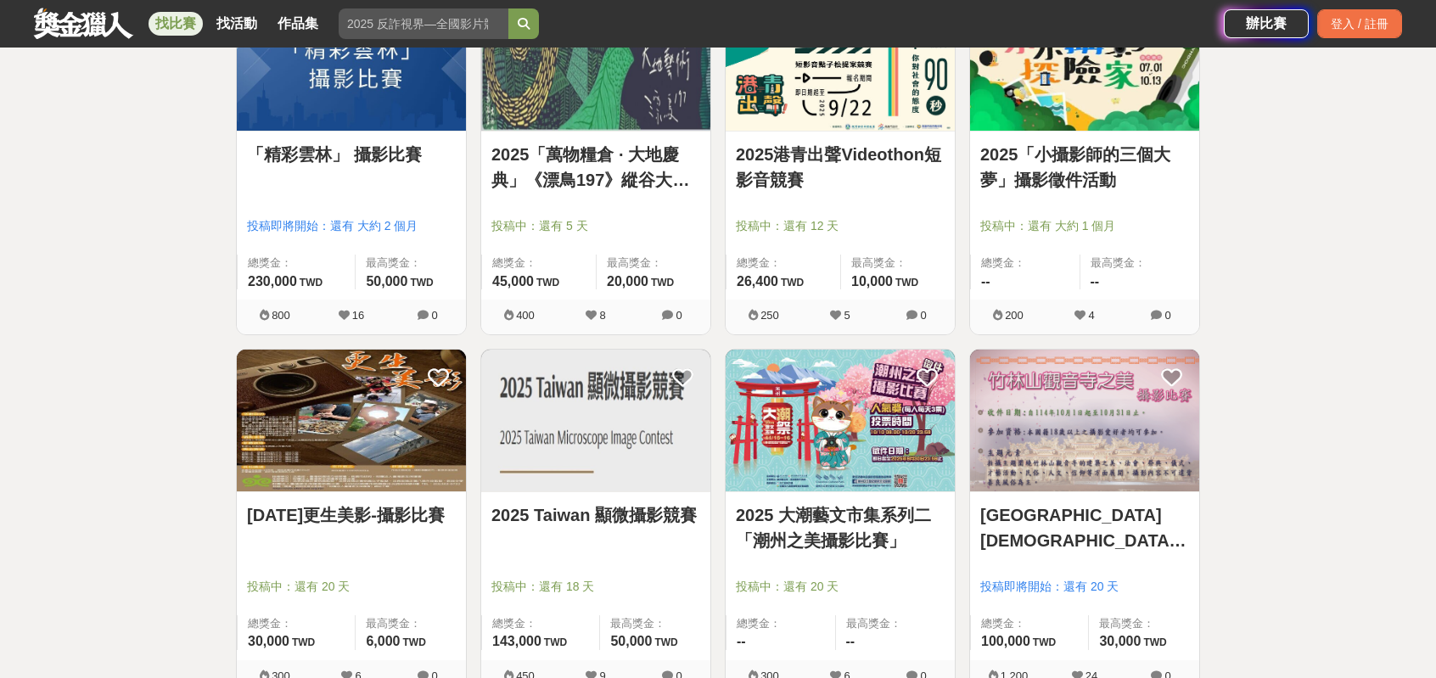
scroll to position [2885, 0]
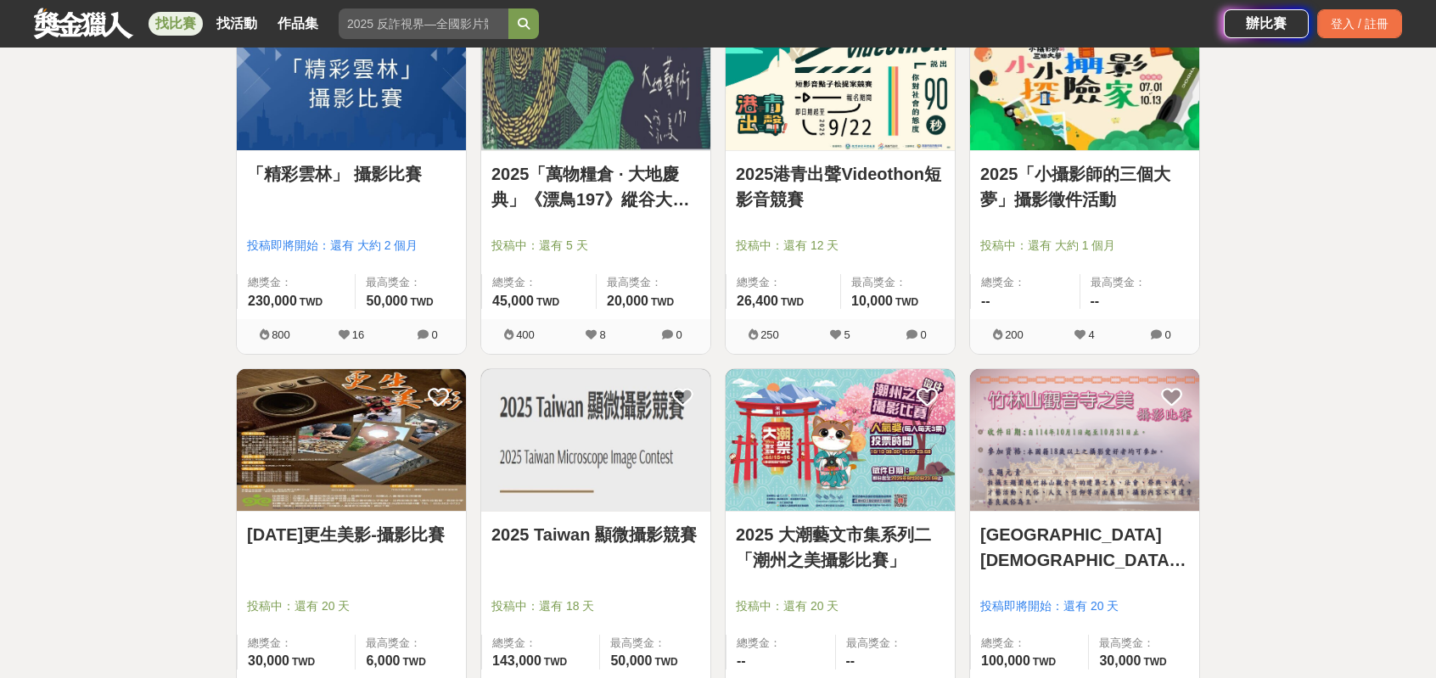
click at [203, 25] on link "找比賽" at bounding box center [175, 24] width 54 height 24
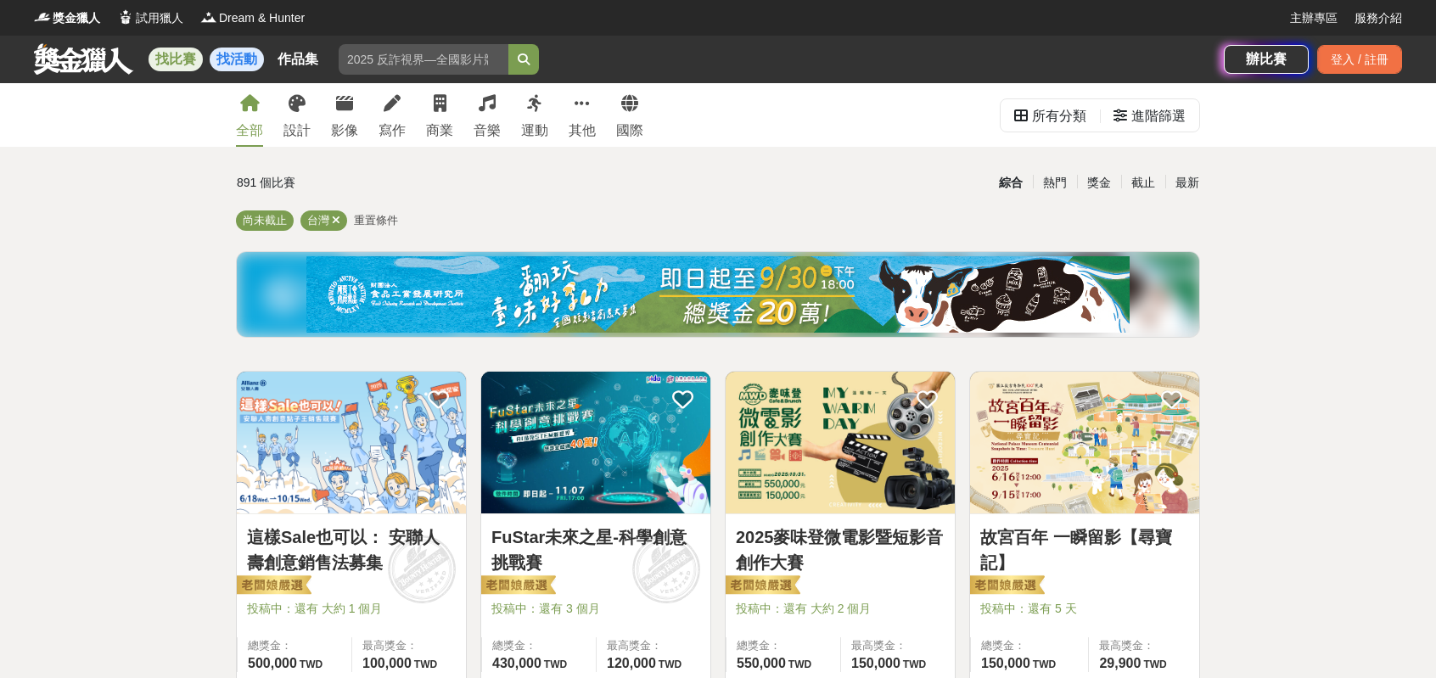
click at [264, 59] on link "找活動" at bounding box center [237, 60] width 54 height 24
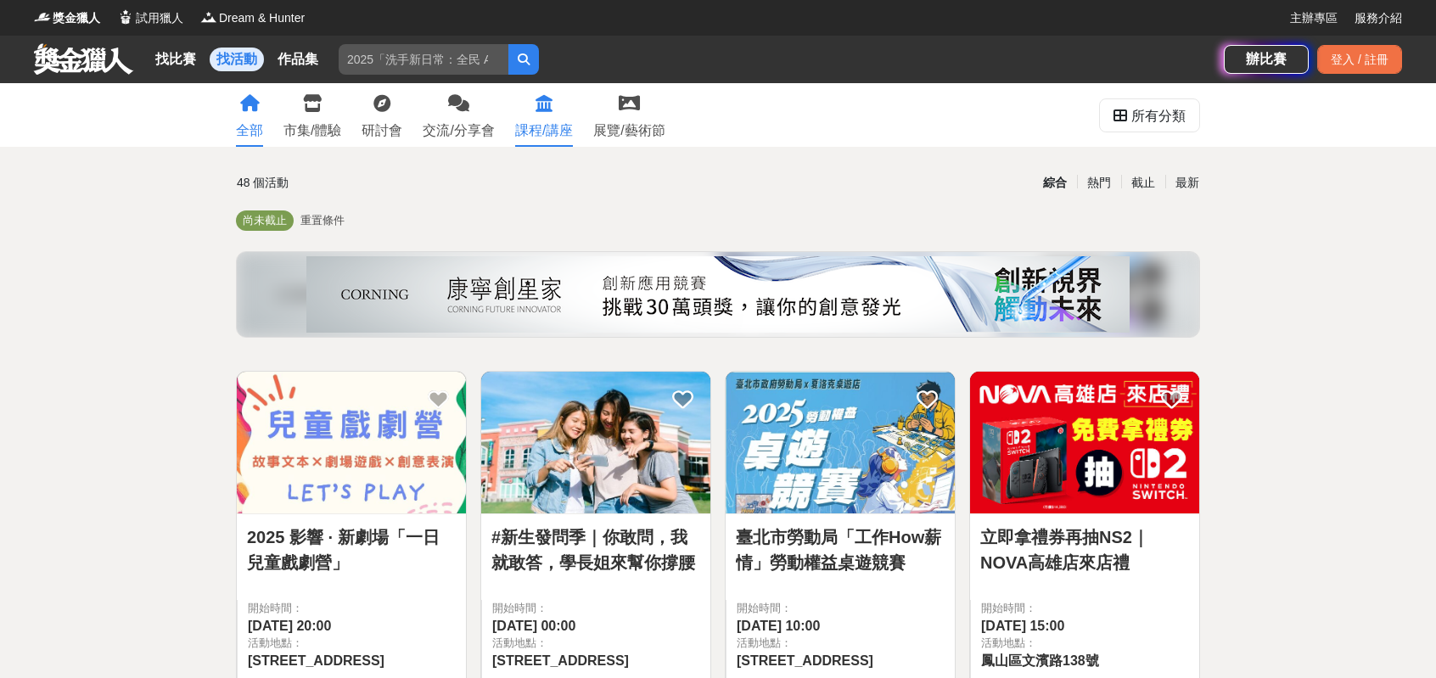
click at [573, 120] on div "課程/講座" at bounding box center [544, 130] width 58 height 20
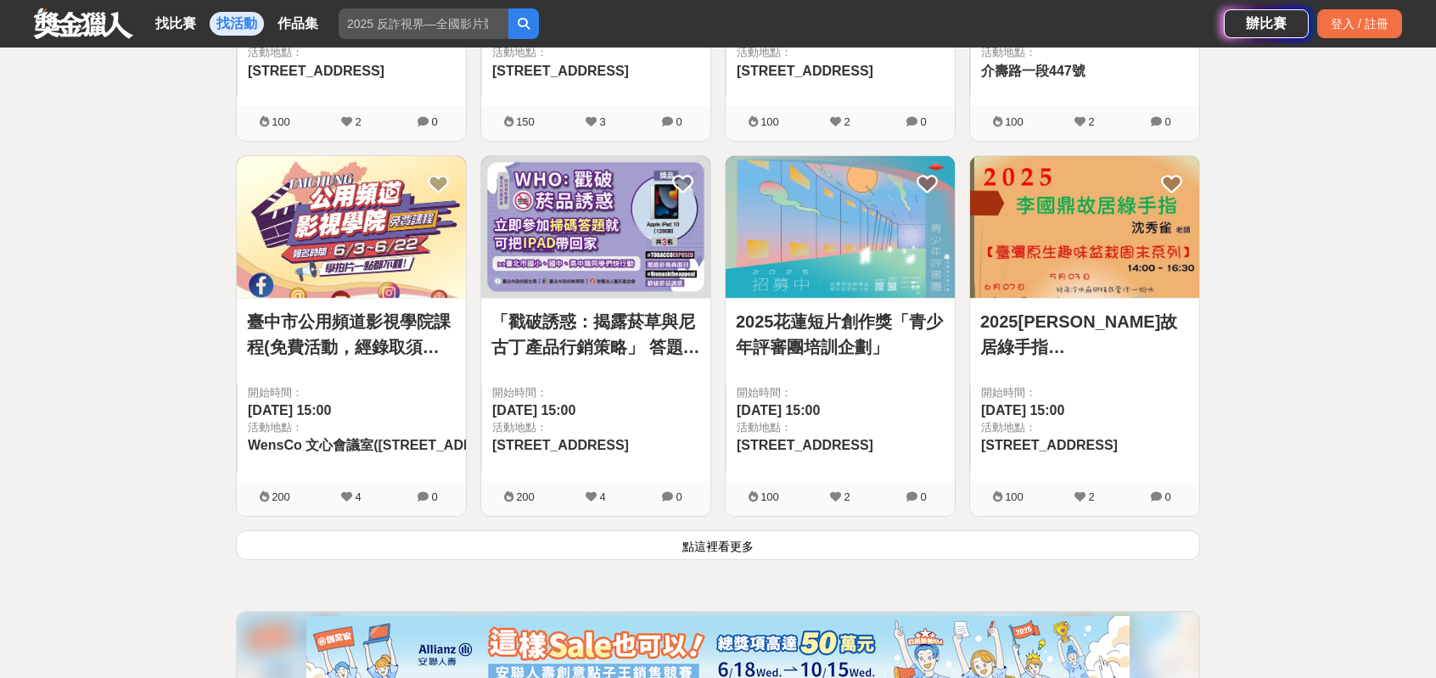
scroll to position [2176, 0]
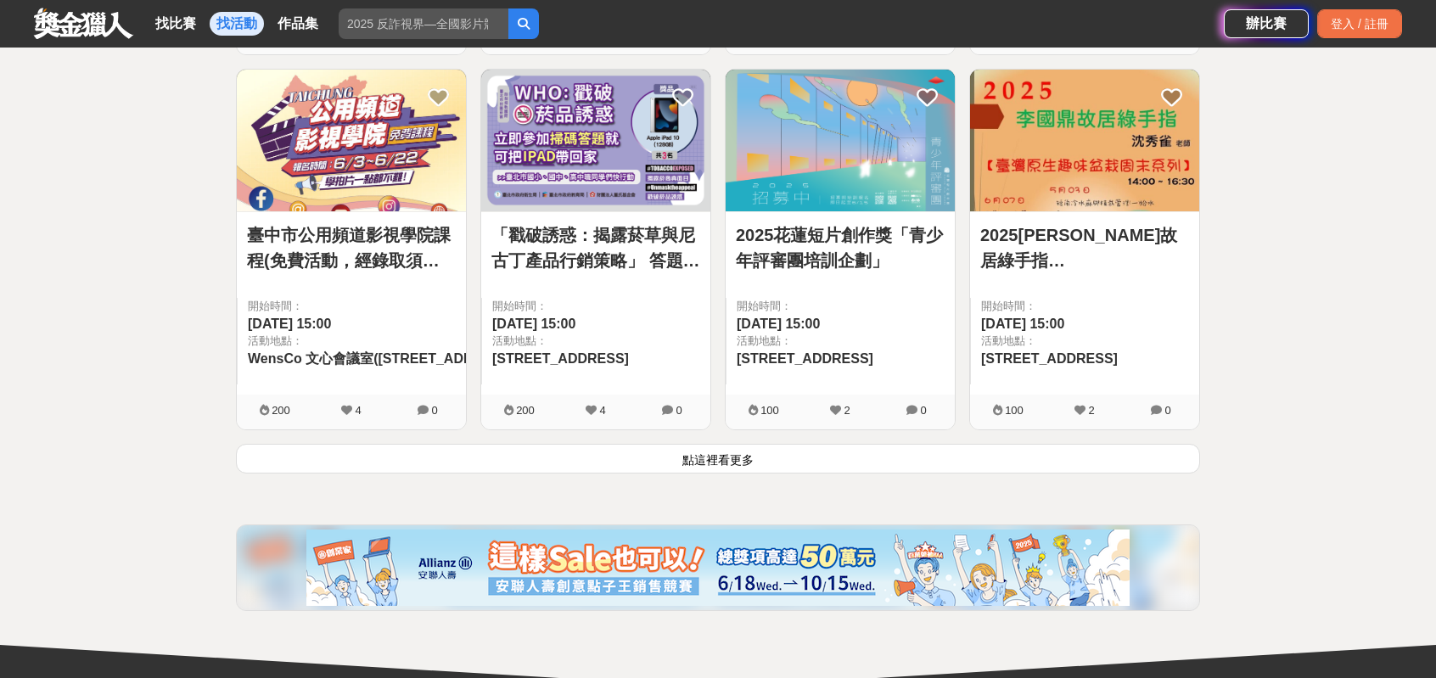
click at [815, 473] on button "點這裡看更多" at bounding box center [718, 459] width 964 height 30
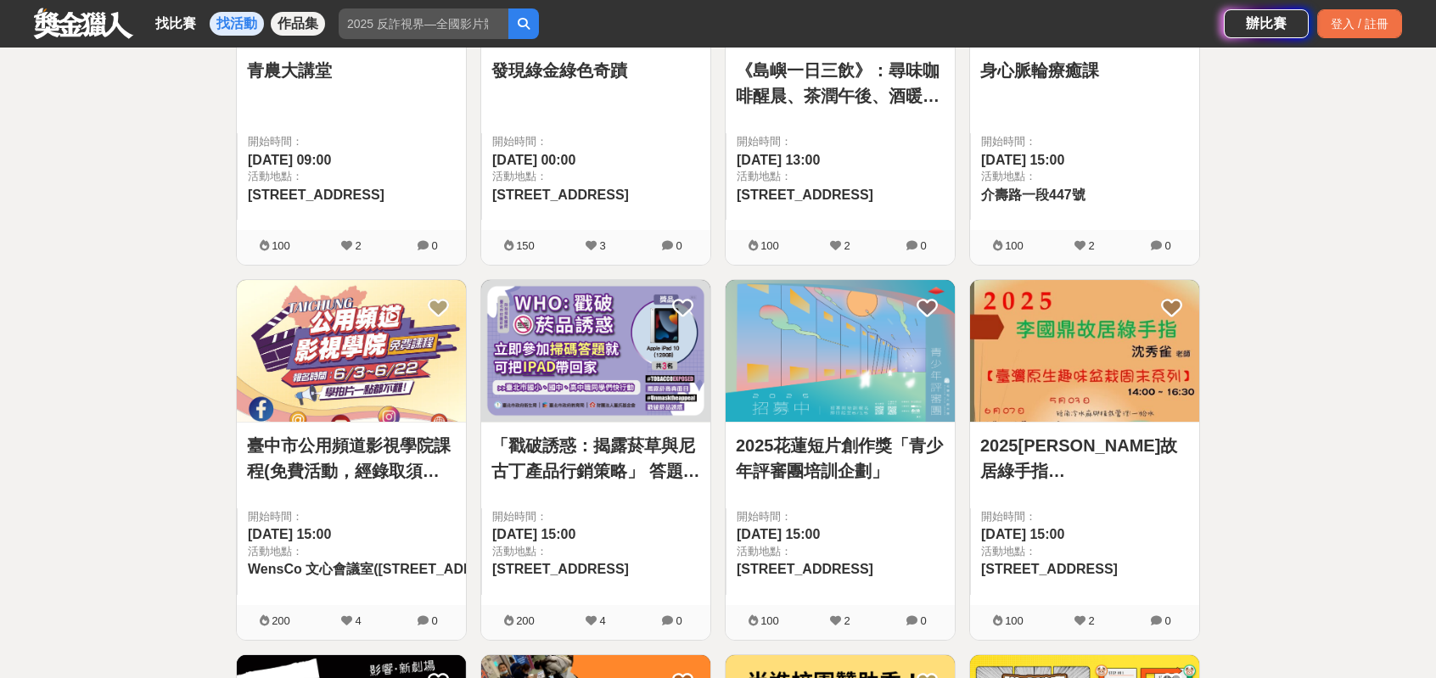
scroll to position [1921, 0]
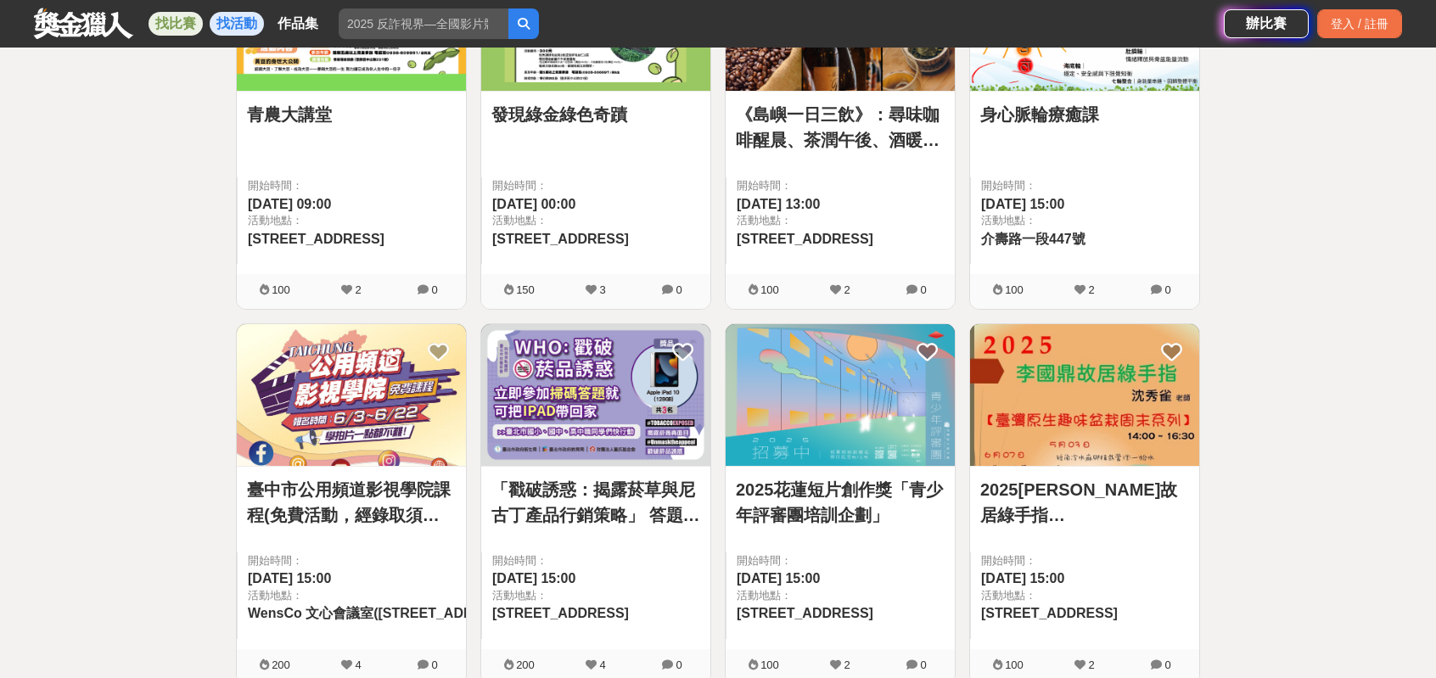
click at [177, 21] on link "找比賽" at bounding box center [175, 24] width 54 height 24
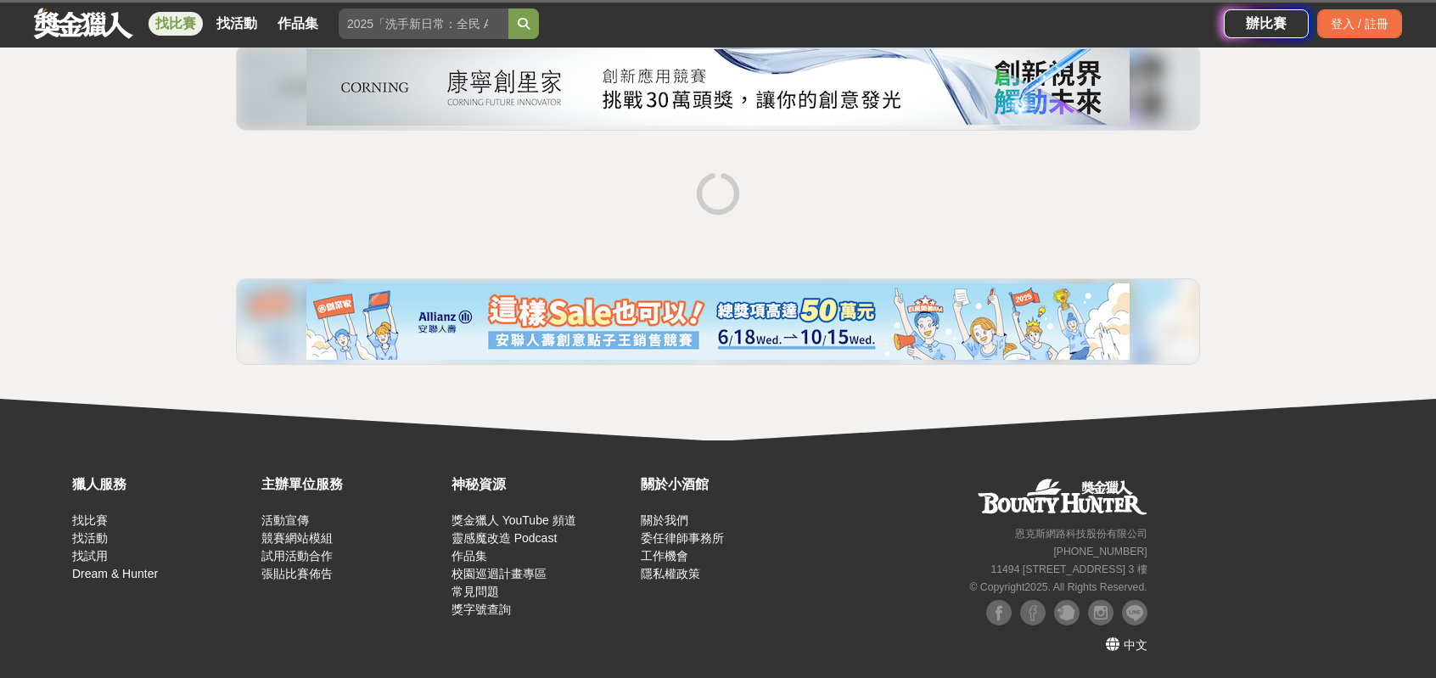
scroll to position [224, 0]
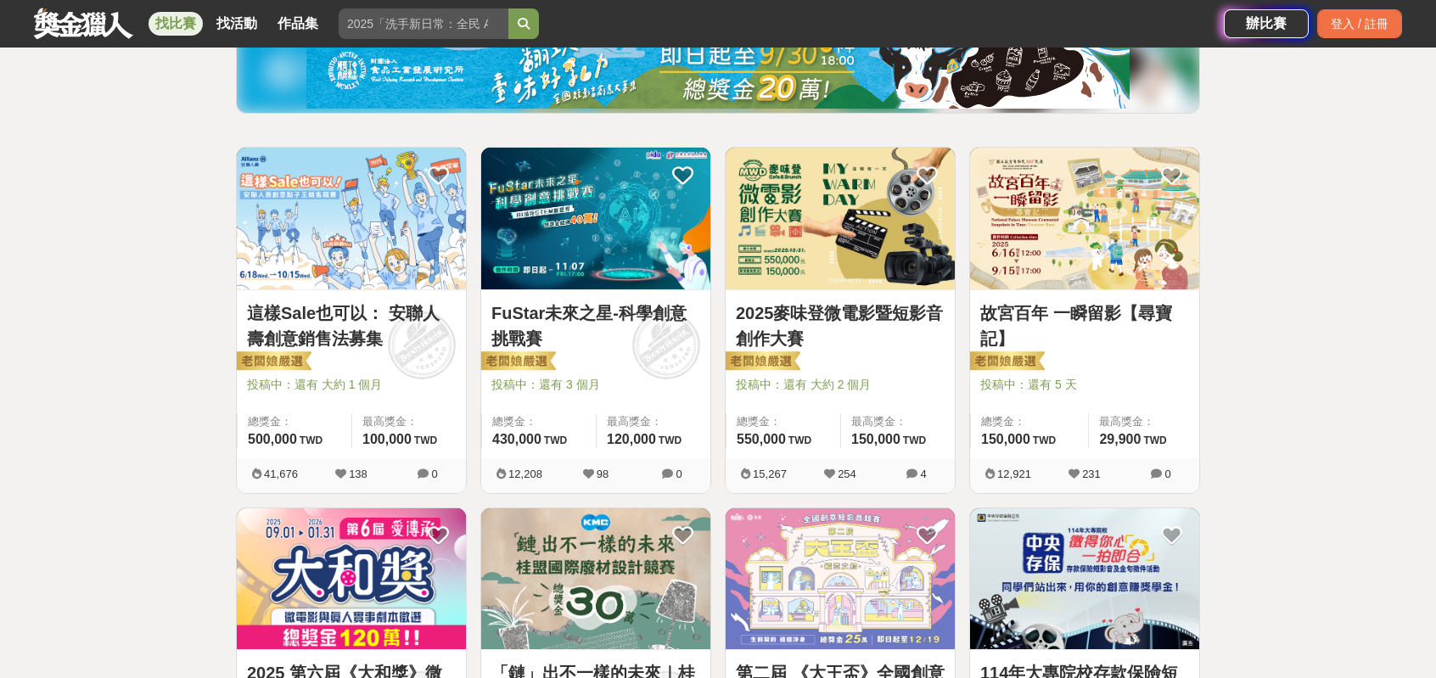
drag, startPoint x: 1421, startPoint y: 191, endPoint x: 1448, endPoint y: 166, distance: 36.0
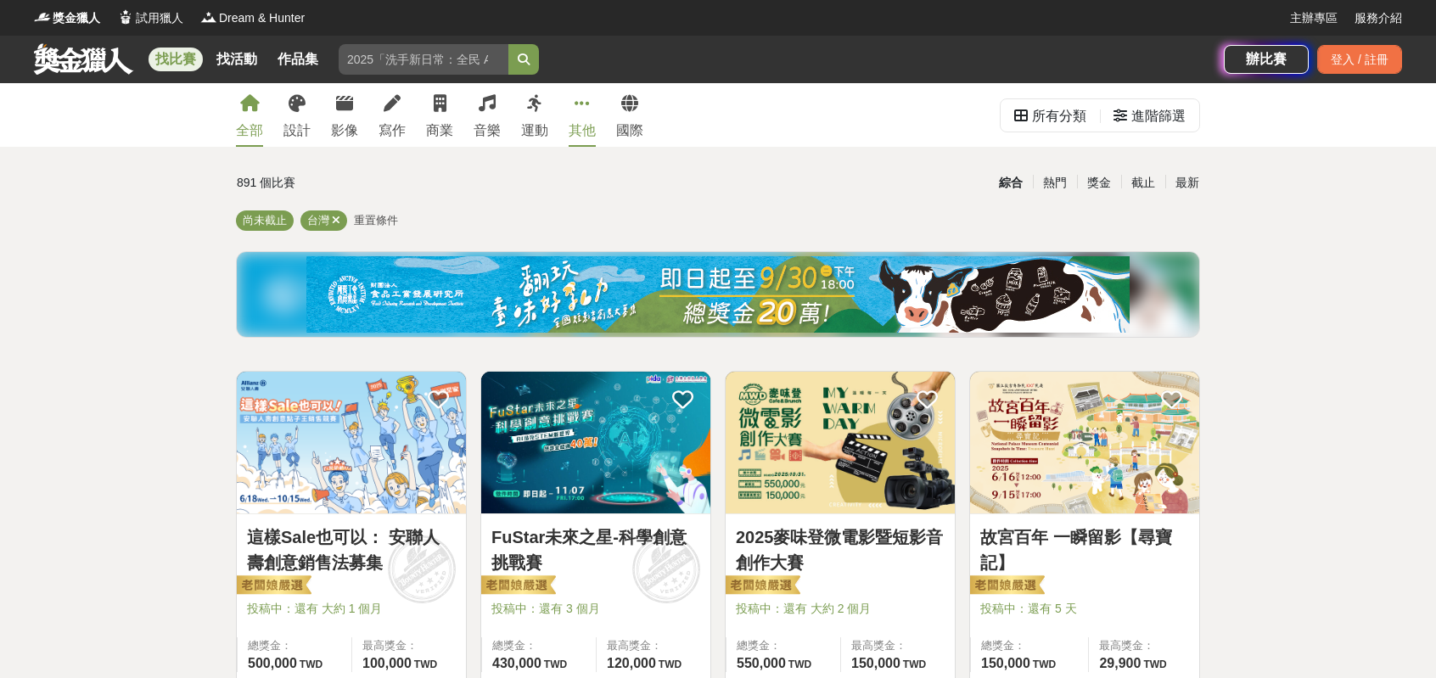
click at [590, 111] on icon at bounding box center [581, 103] width 15 height 17
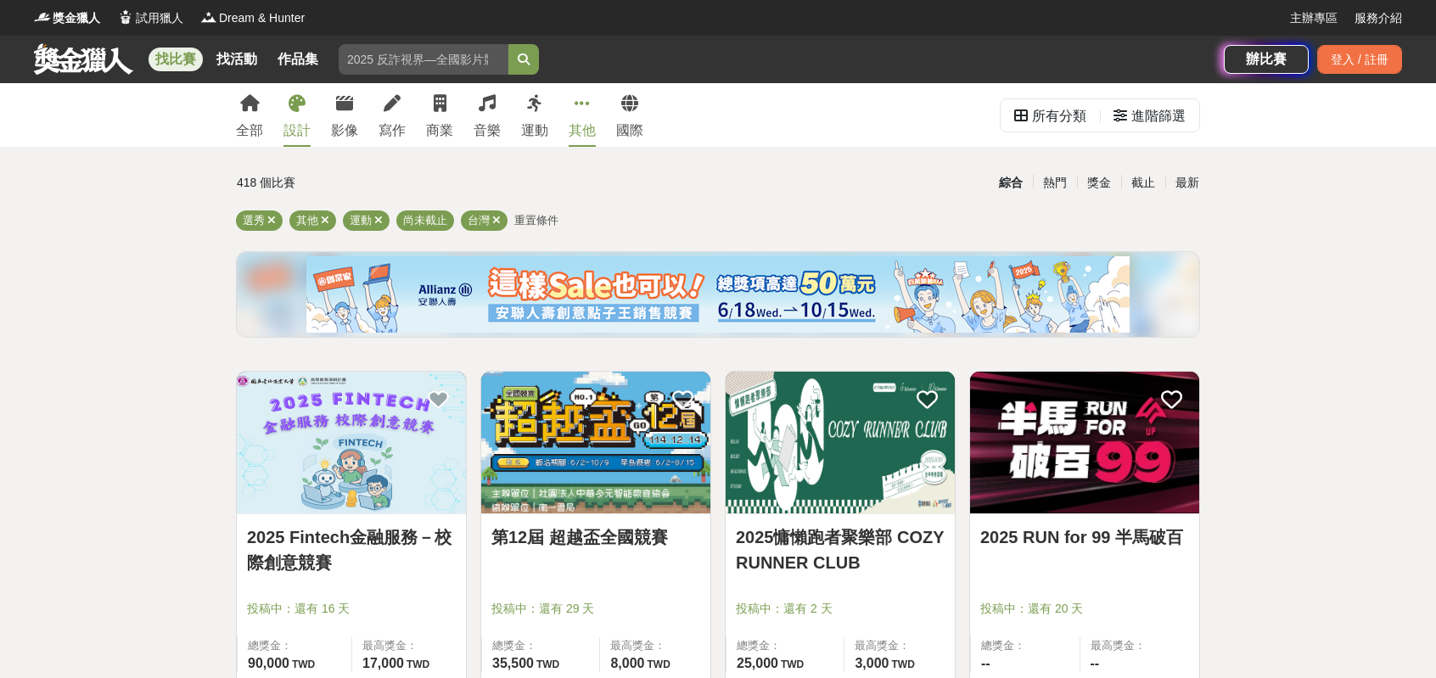
click at [300, 111] on icon at bounding box center [297, 103] width 17 height 17
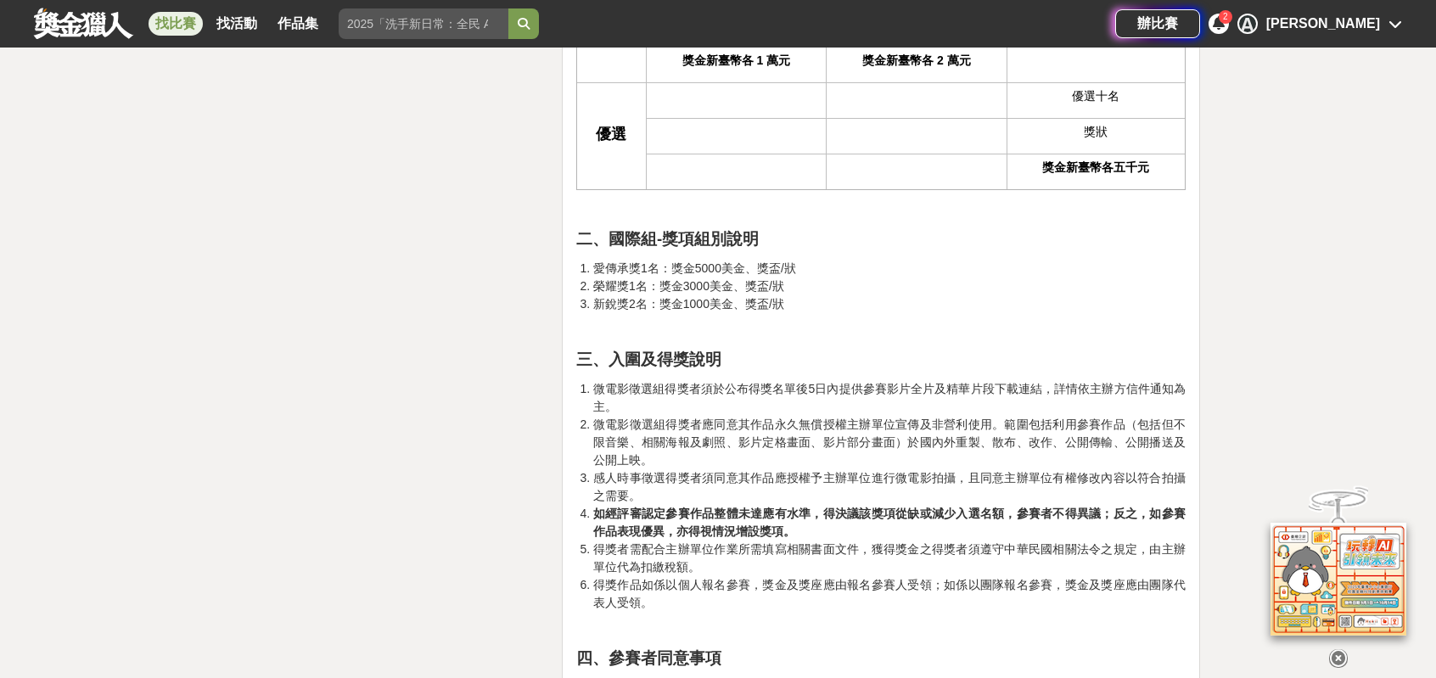
scroll to position [4073, 0]
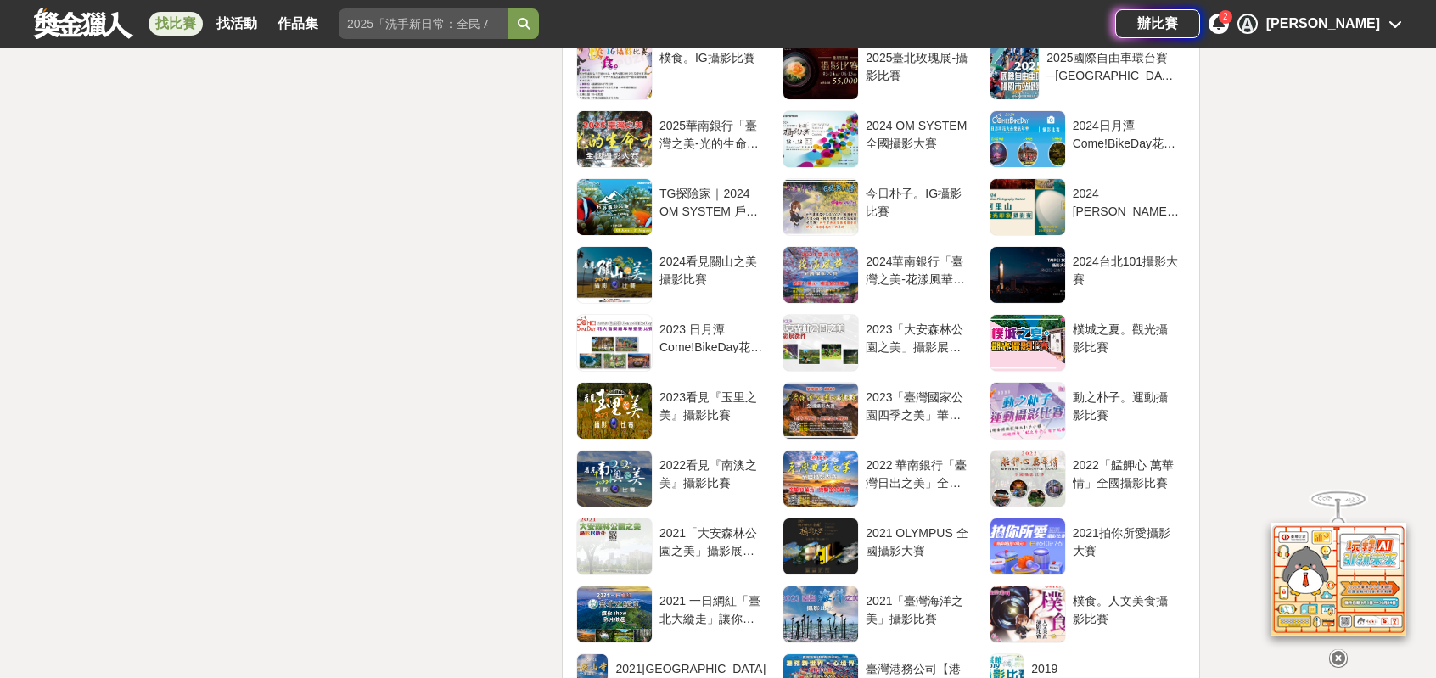
scroll to position [3988, 0]
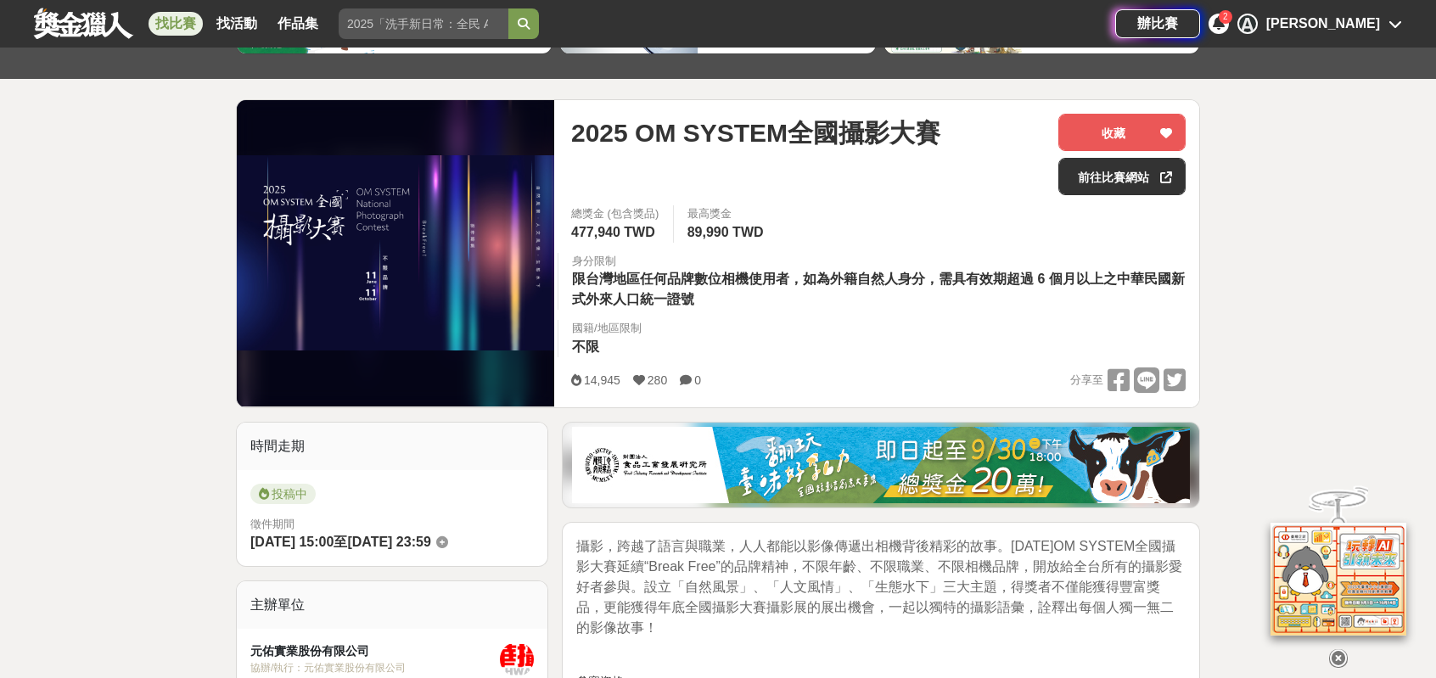
scroll to position [143, 0]
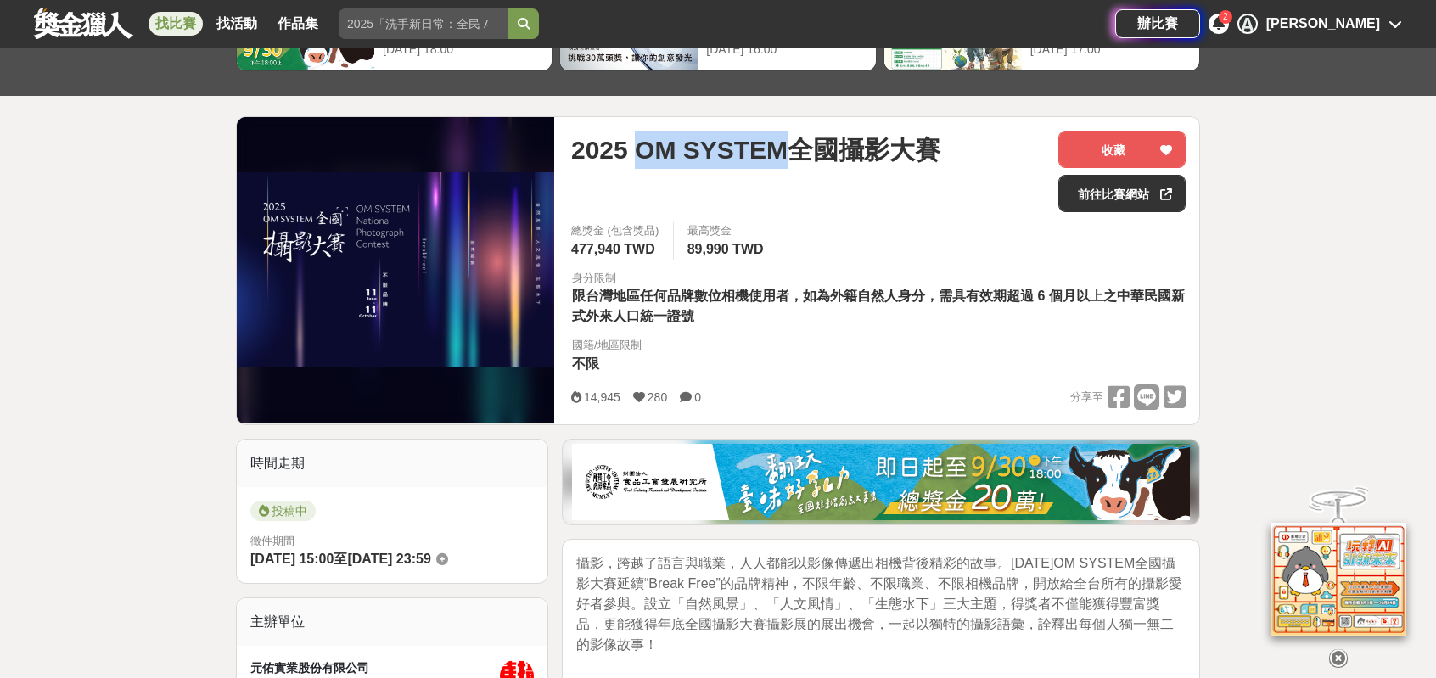
drag, startPoint x: 672, startPoint y: 155, endPoint x: 842, endPoint y: 166, distance: 170.1
click at [842, 166] on span "2025 OM SYSTEM全國攝影大賽" at bounding box center [755, 150] width 369 height 38
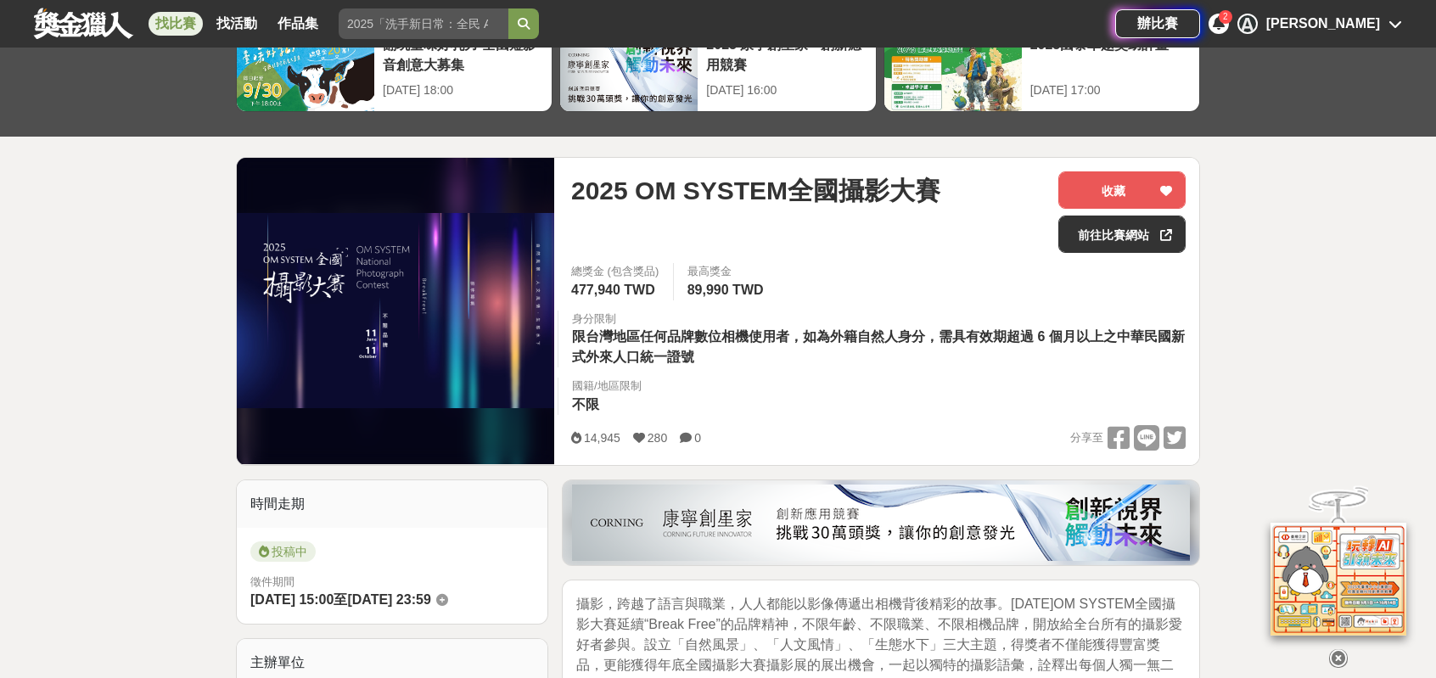
scroll to position [58, 0]
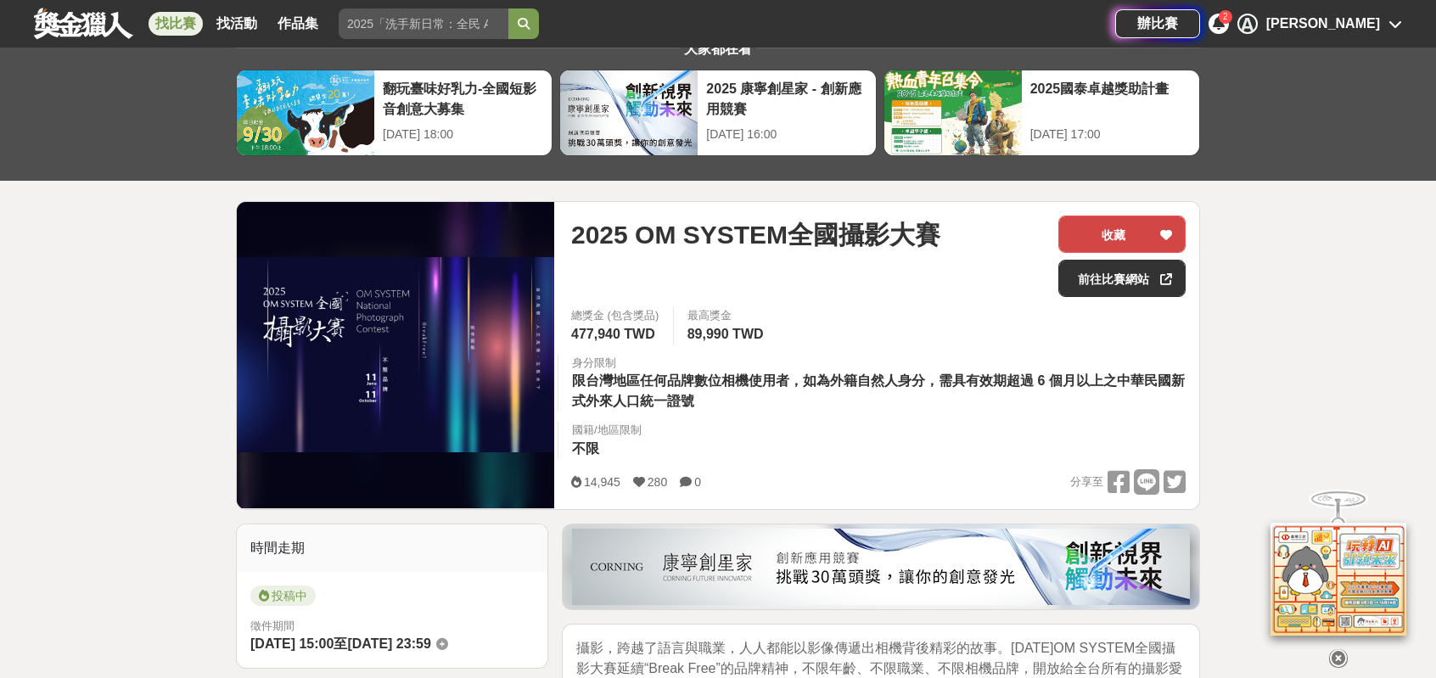
click at [1157, 240] on div at bounding box center [1165, 234] width 17 height 36
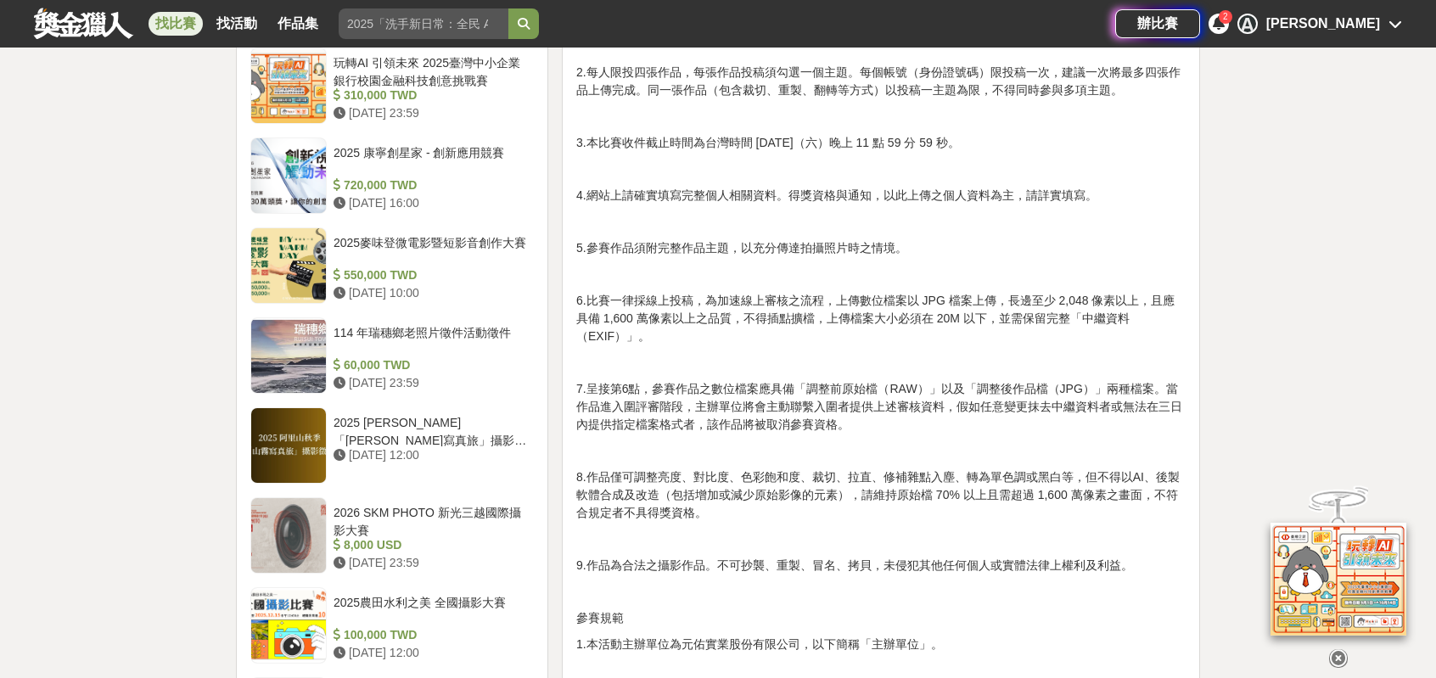
scroll to position [1670, 0]
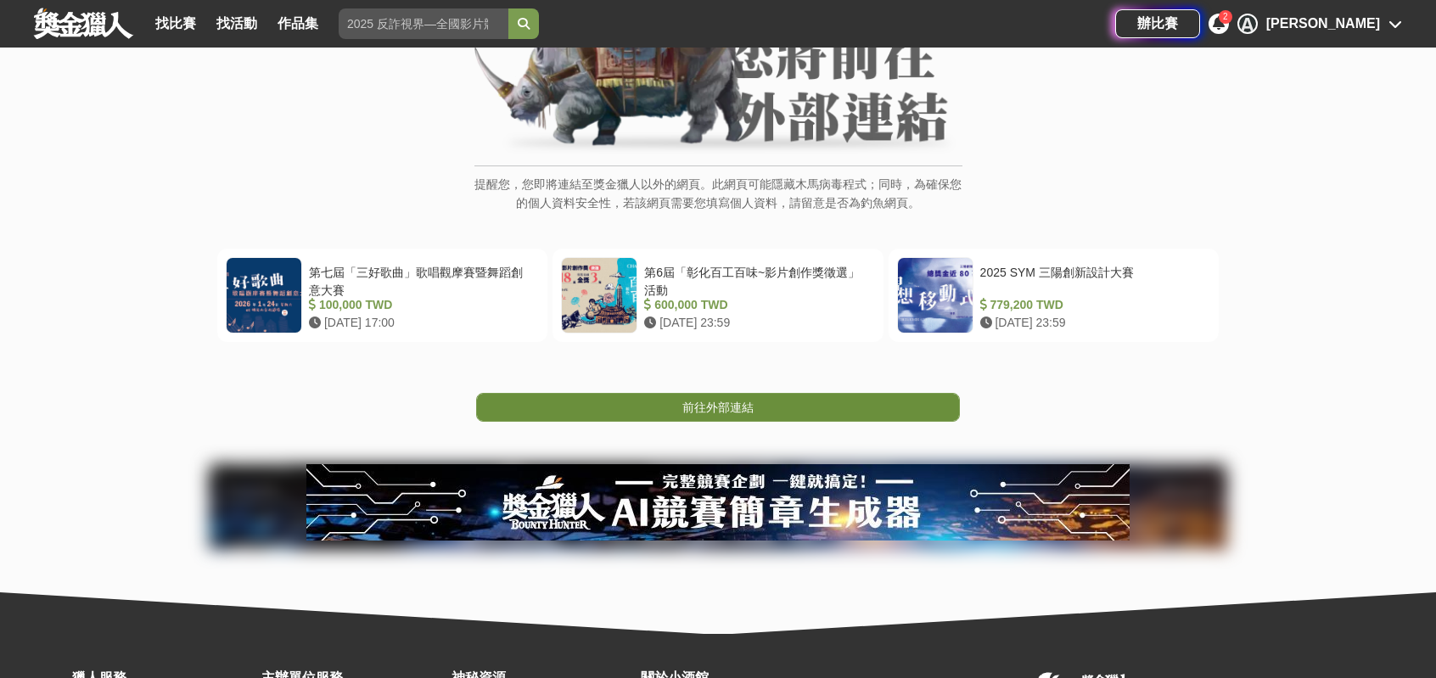
scroll to position [170, 0]
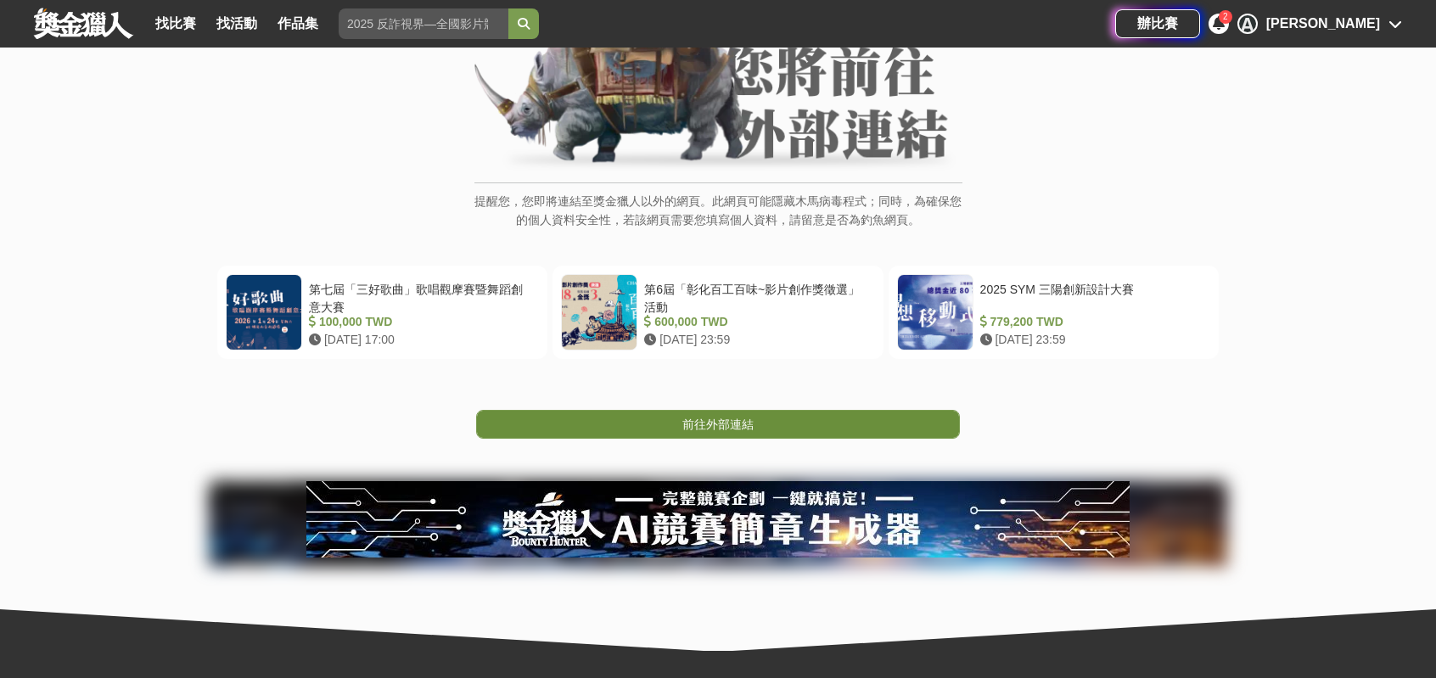
click at [754, 431] on span "前往外部連結" at bounding box center [717, 424] width 71 height 14
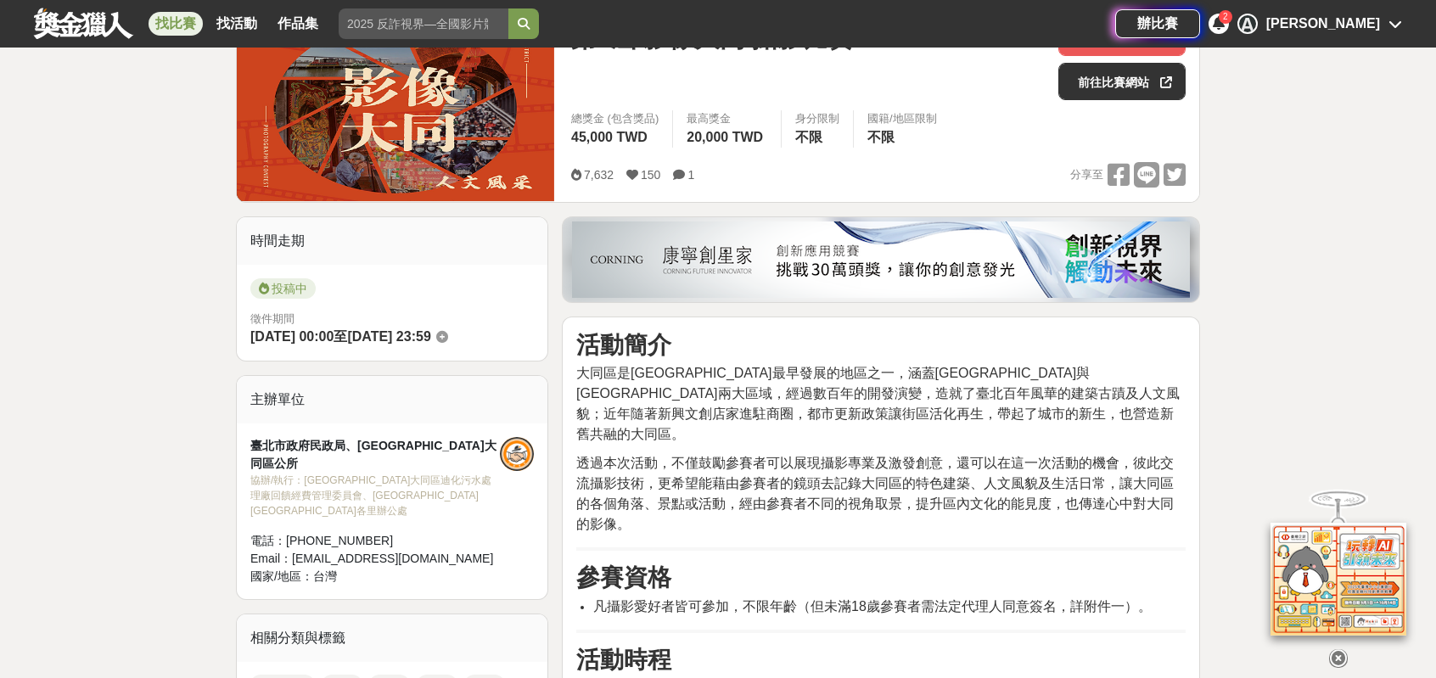
scroll to position [170, 0]
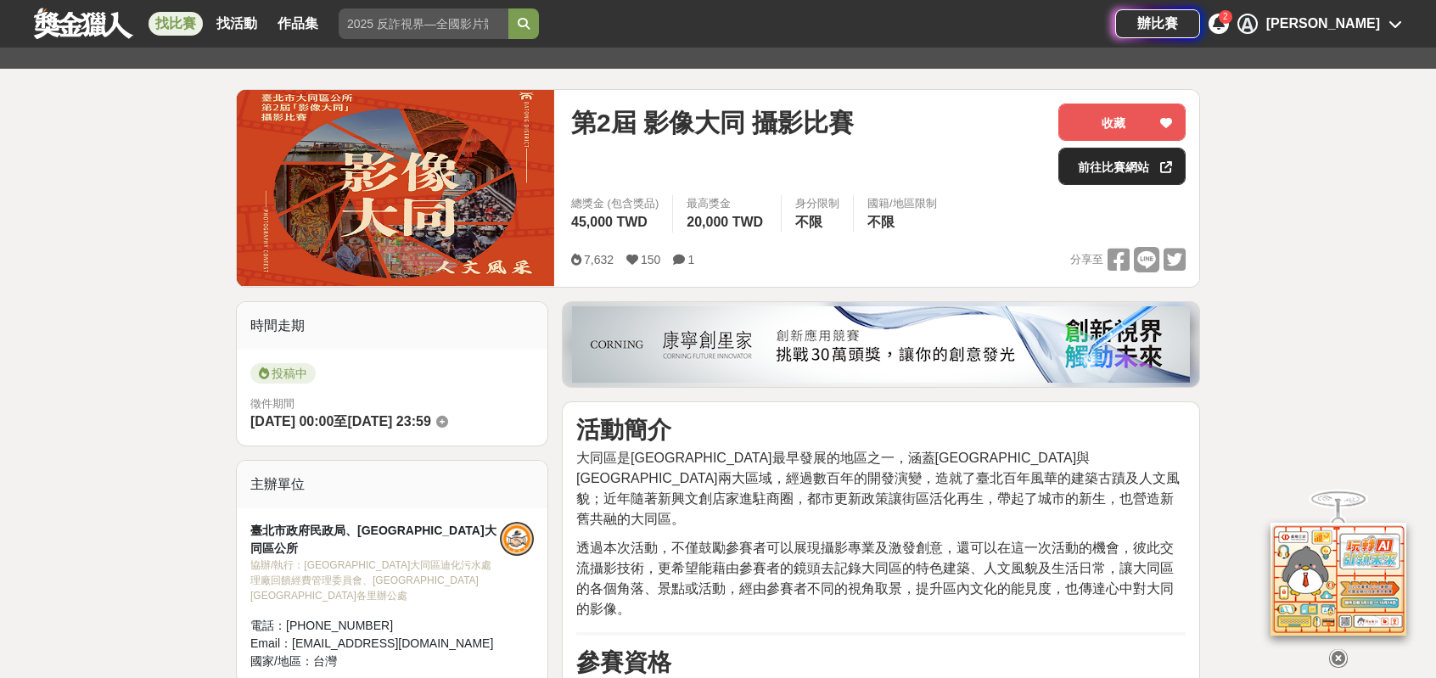
click at [1109, 165] on link "前往比賽網站" at bounding box center [1121, 166] width 127 height 37
click at [1102, 130] on button "收藏" at bounding box center [1121, 122] width 127 height 37
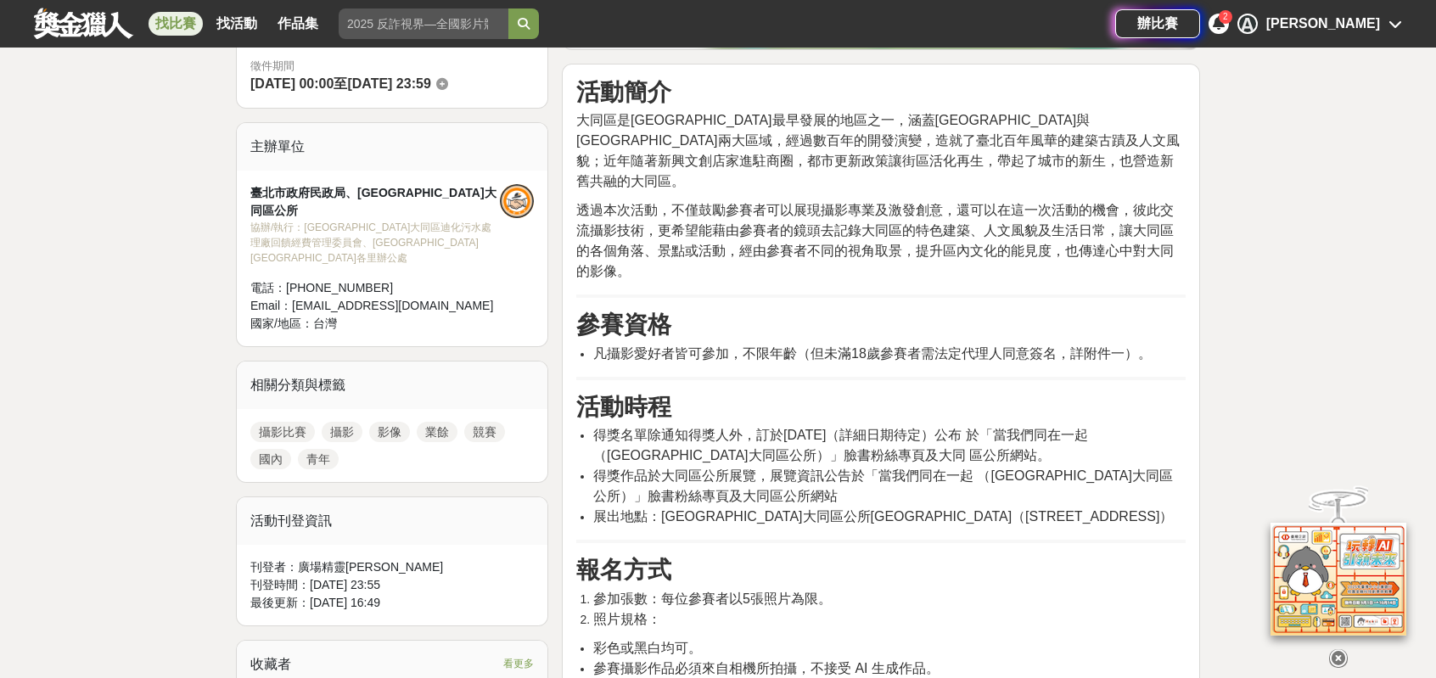
scroll to position [509, 0]
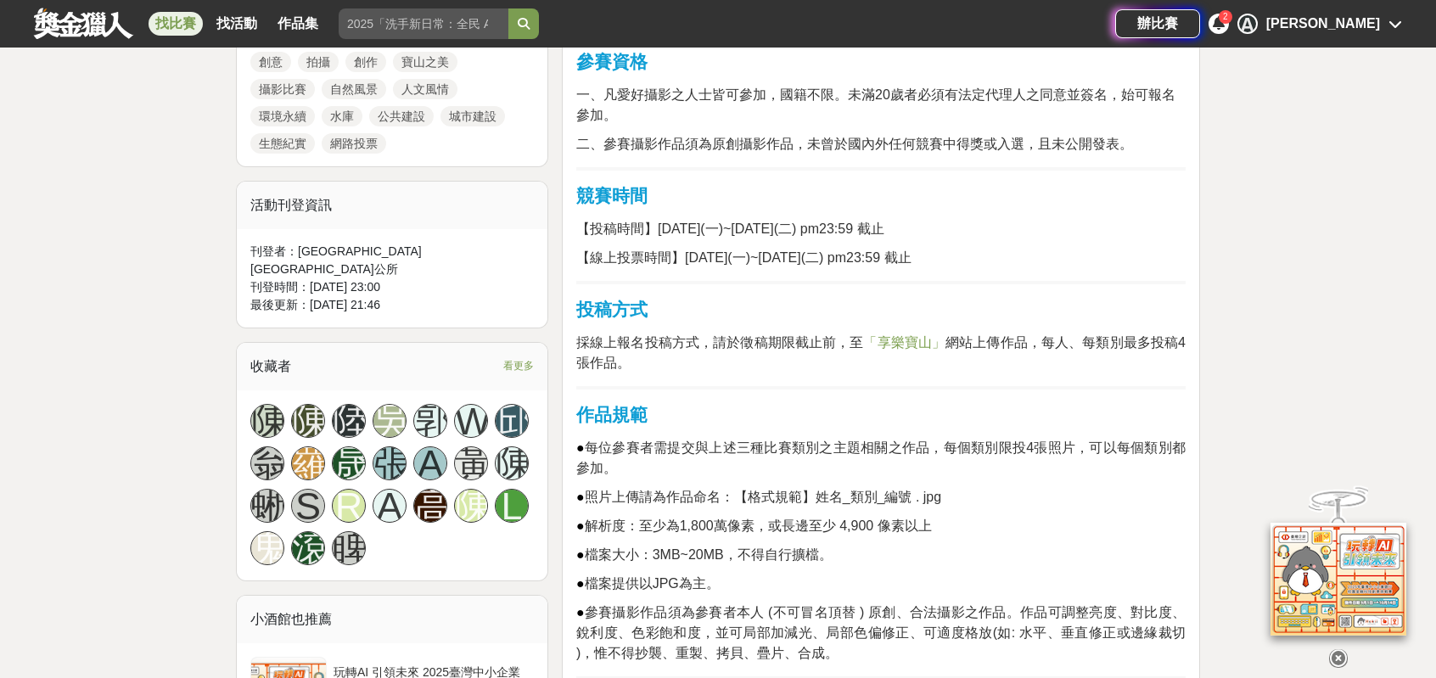
scroll to position [849, 0]
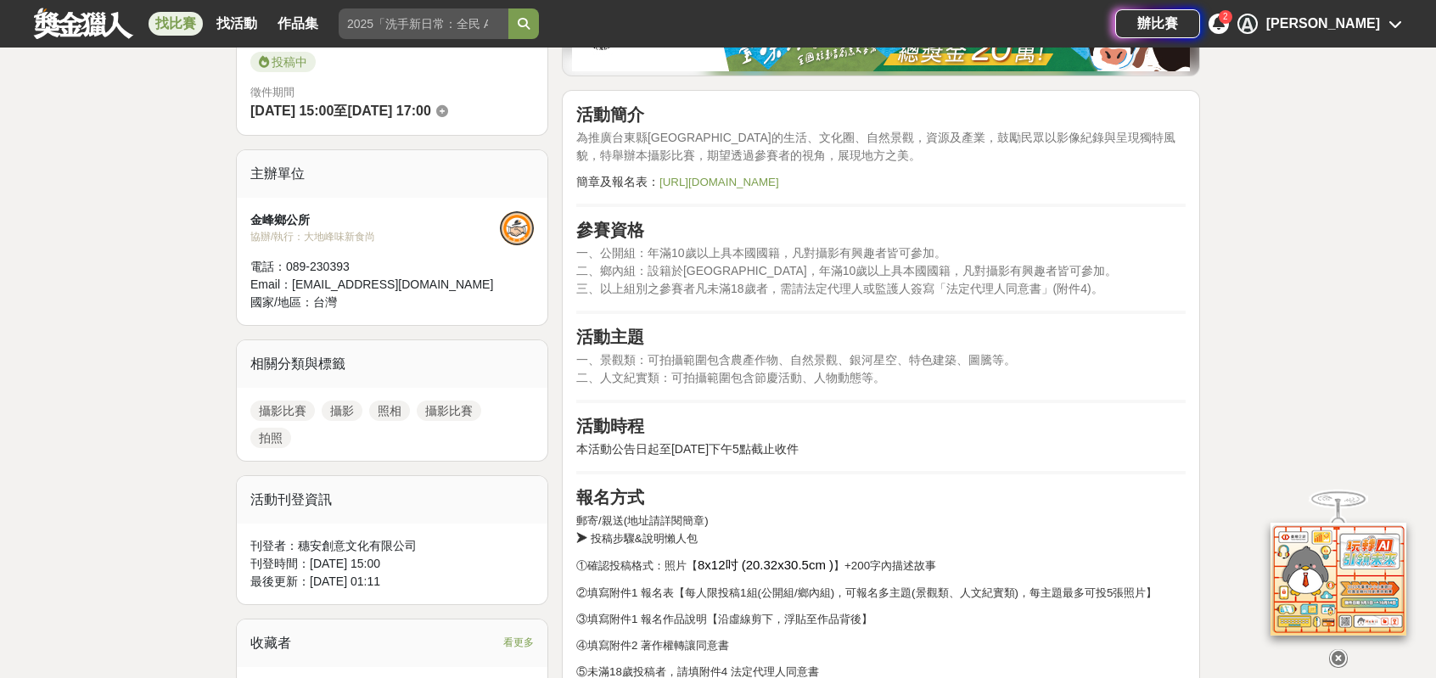
scroll to position [594, 0]
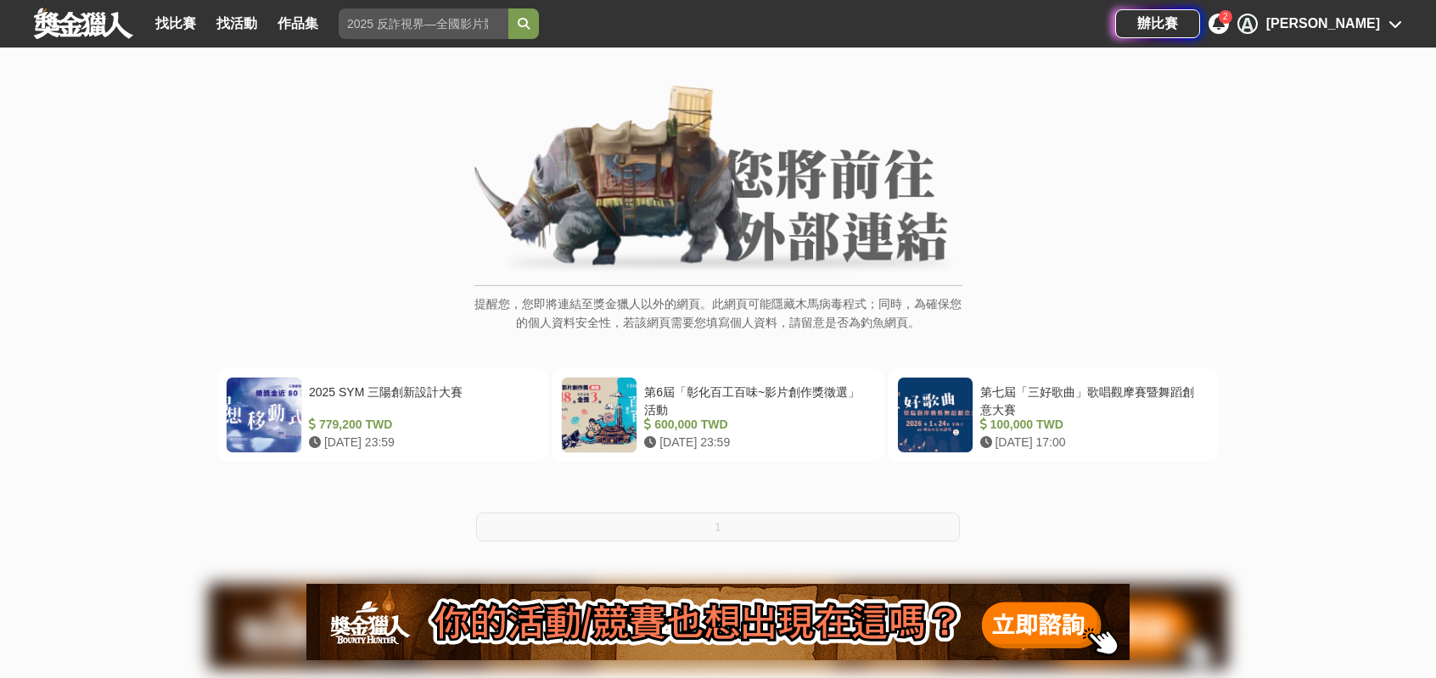
scroll to position [85, 0]
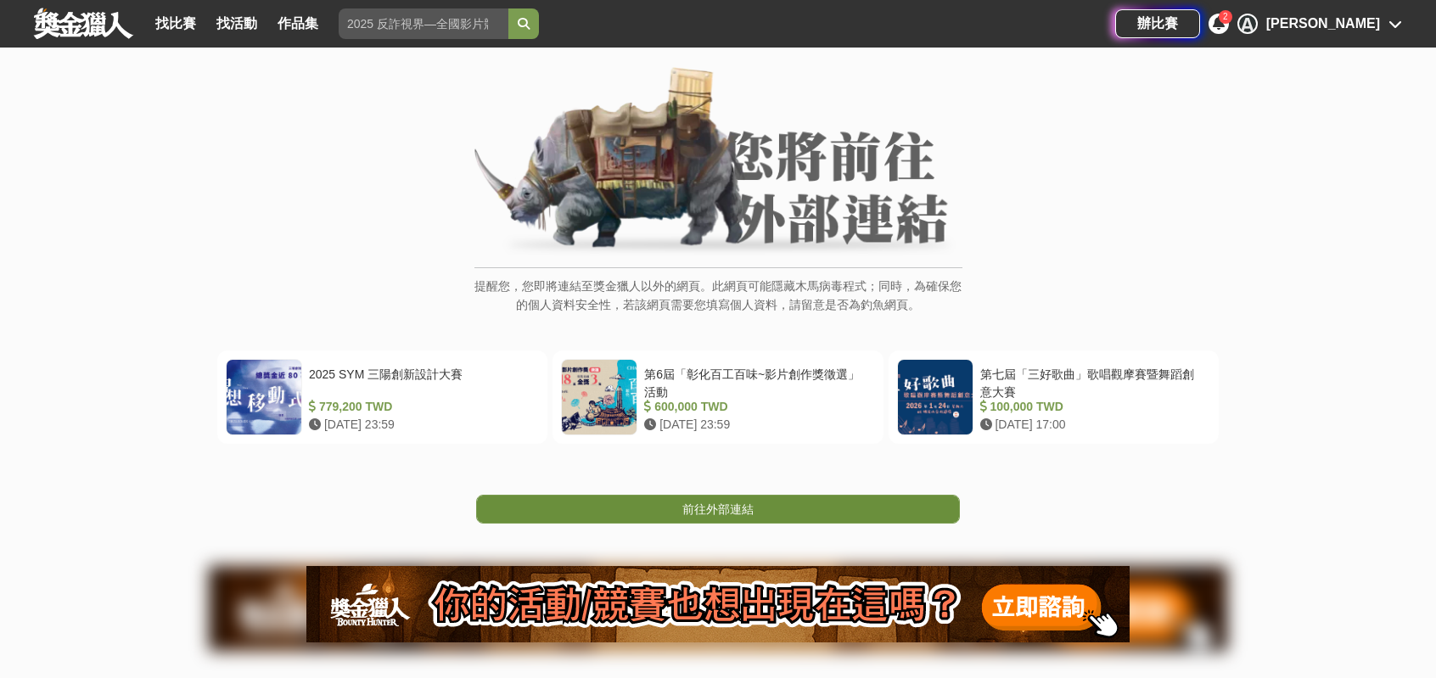
click at [754, 516] on span "前往外部連結" at bounding box center [717, 509] width 71 height 14
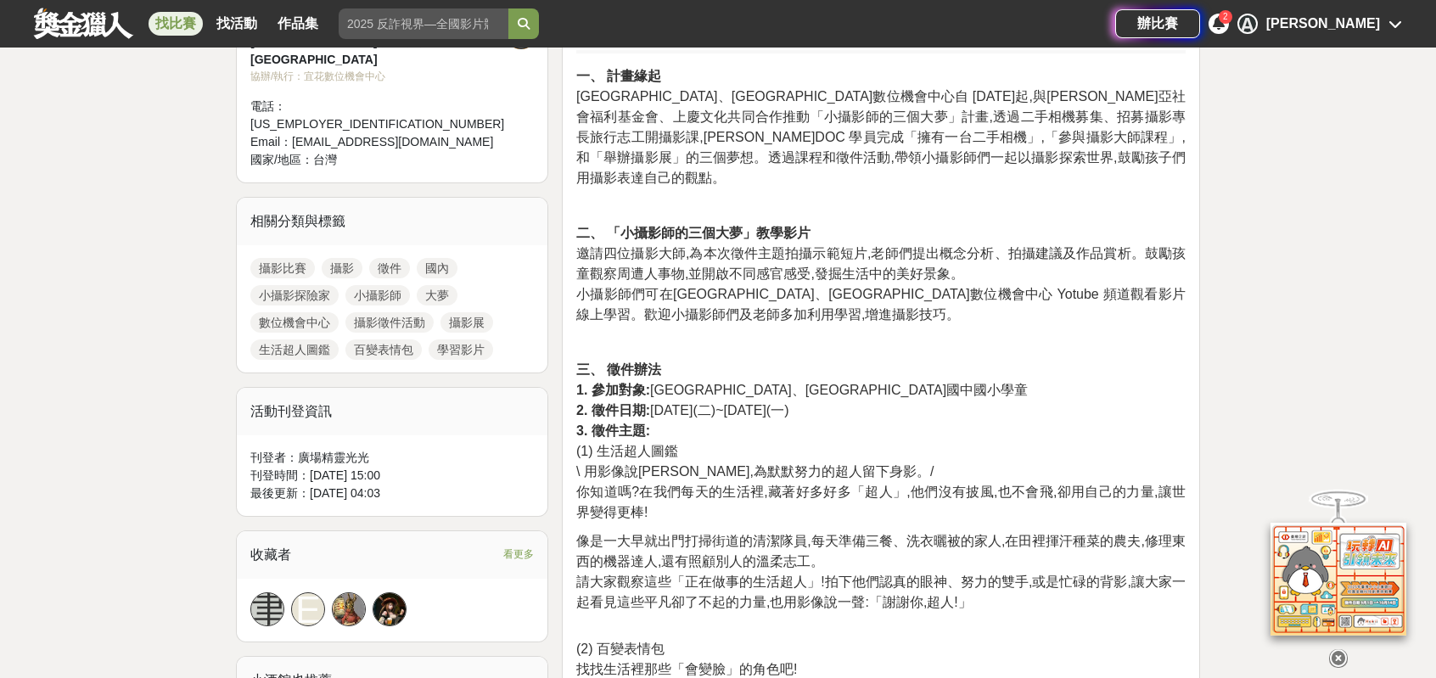
scroll to position [849, 0]
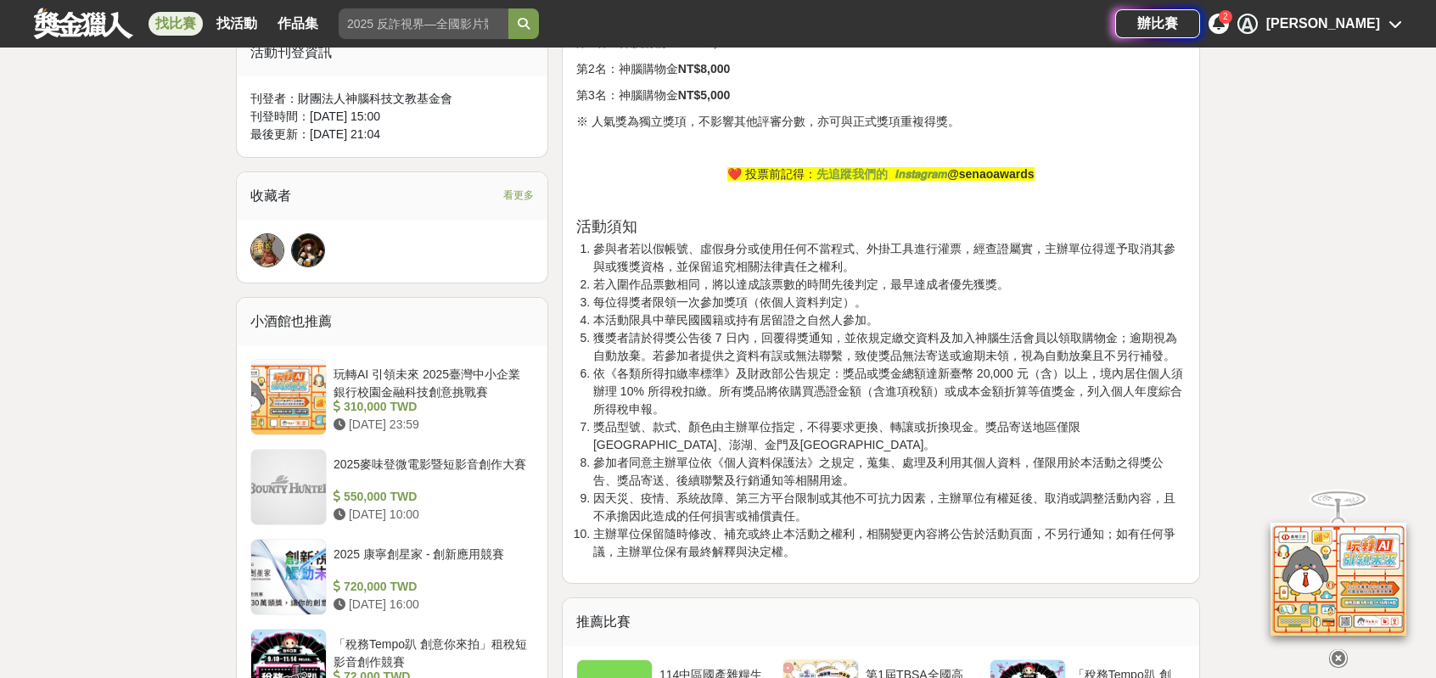
scroll to position [1103, 0]
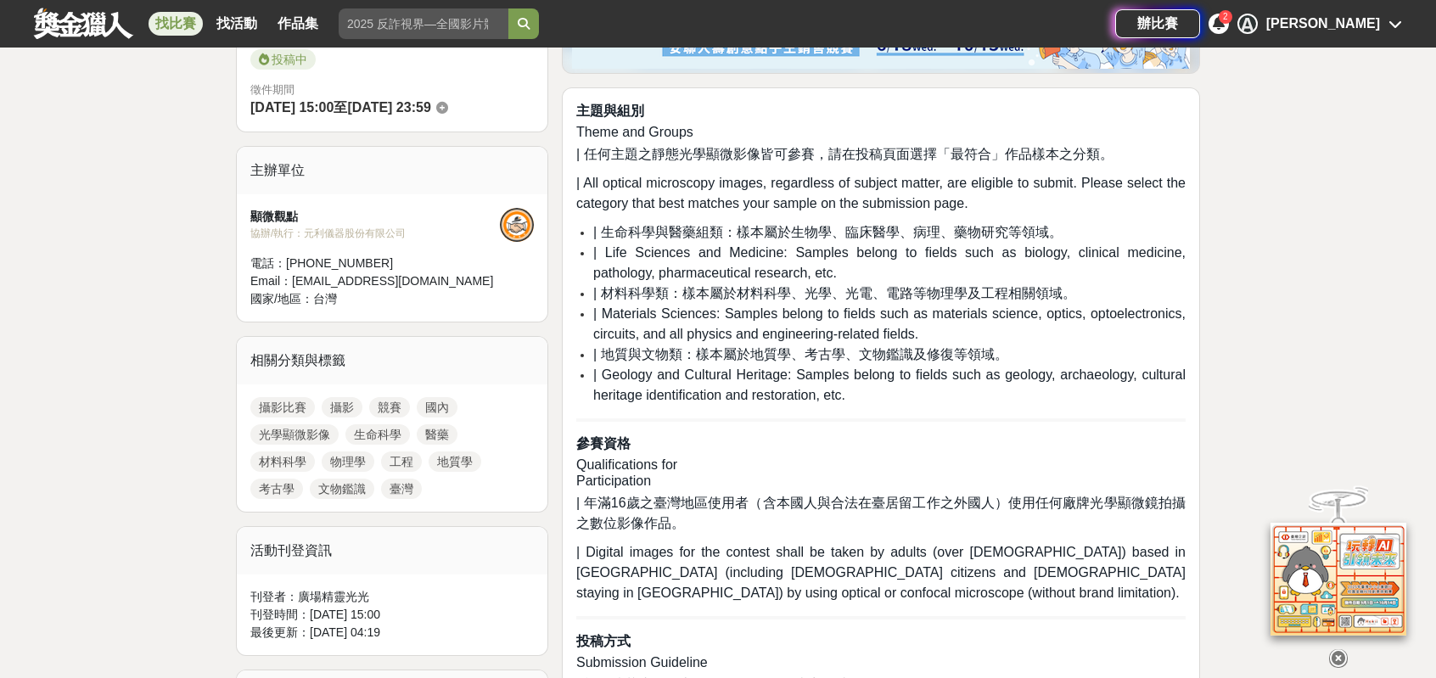
scroll to position [679, 0]
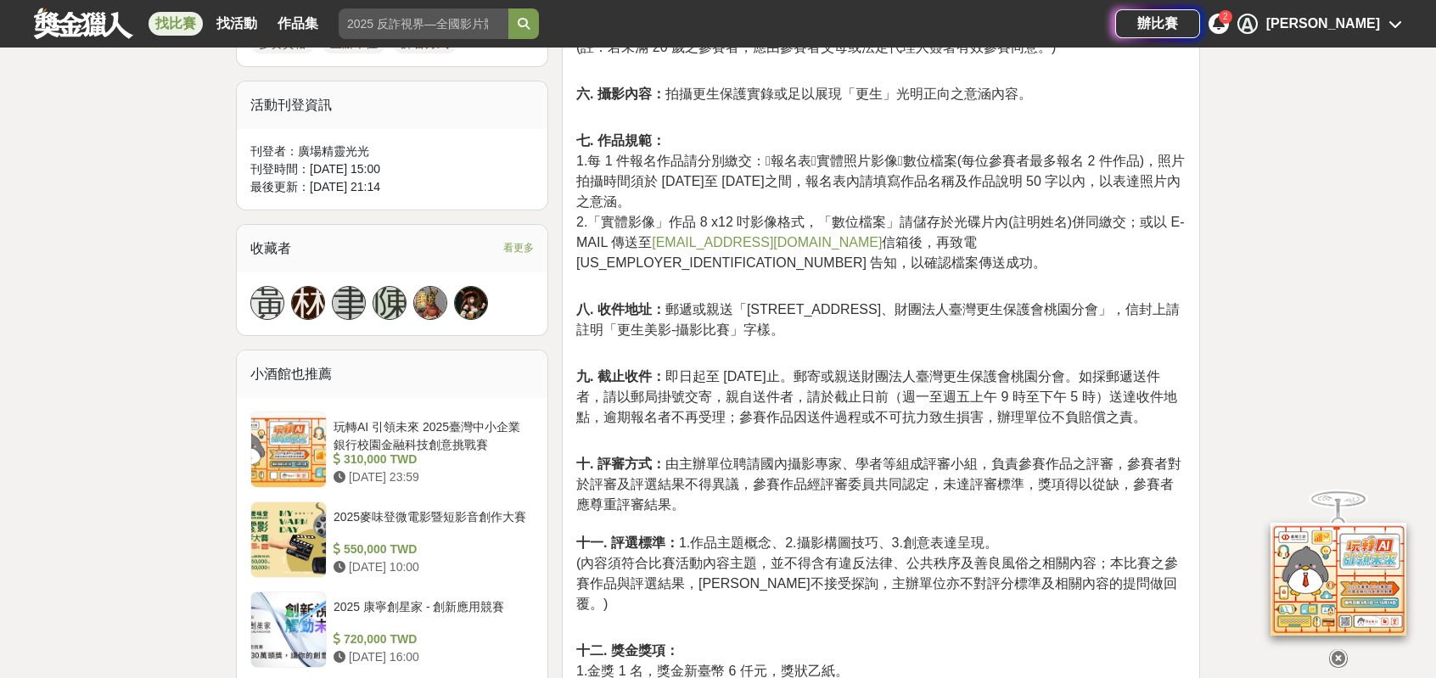
scroll to position [1103, 0]
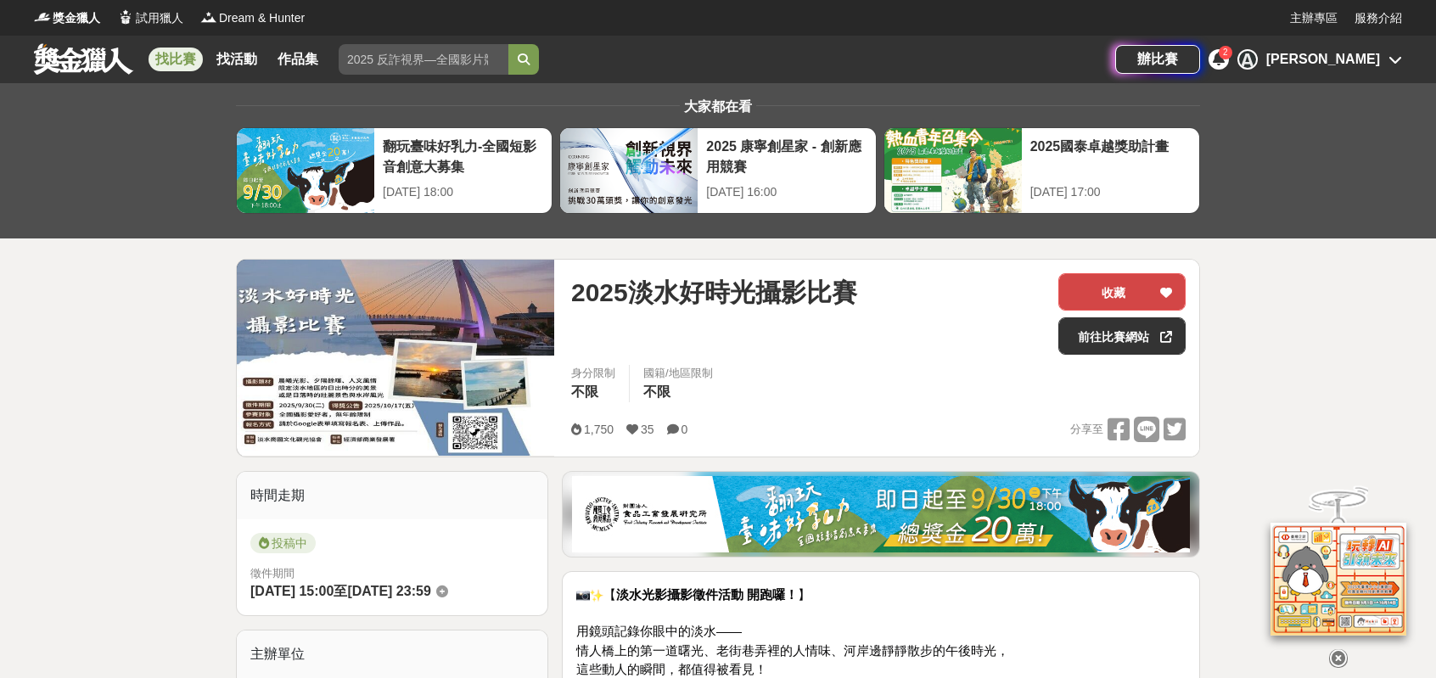
click at [1126, 297] on button "收藏" at bounding box center [1121, 291] width 127 height 37
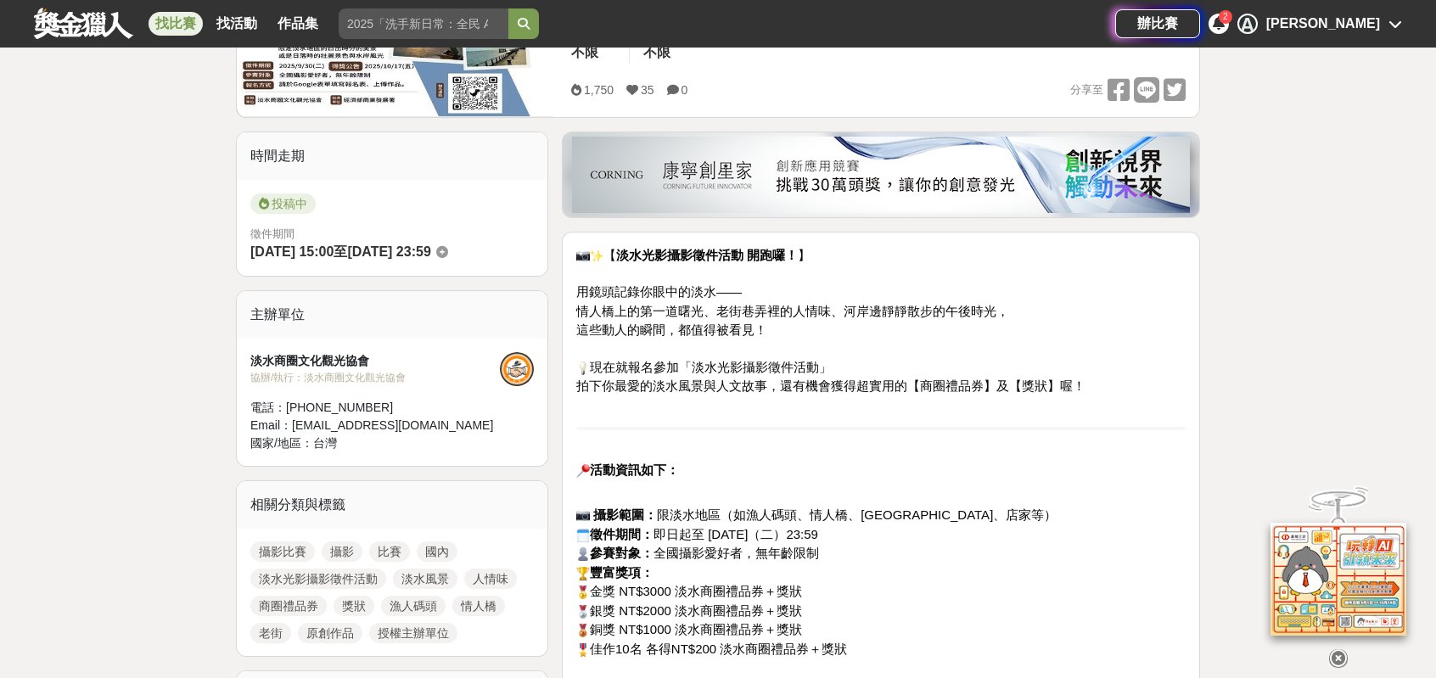
scroll to position [424, 0]
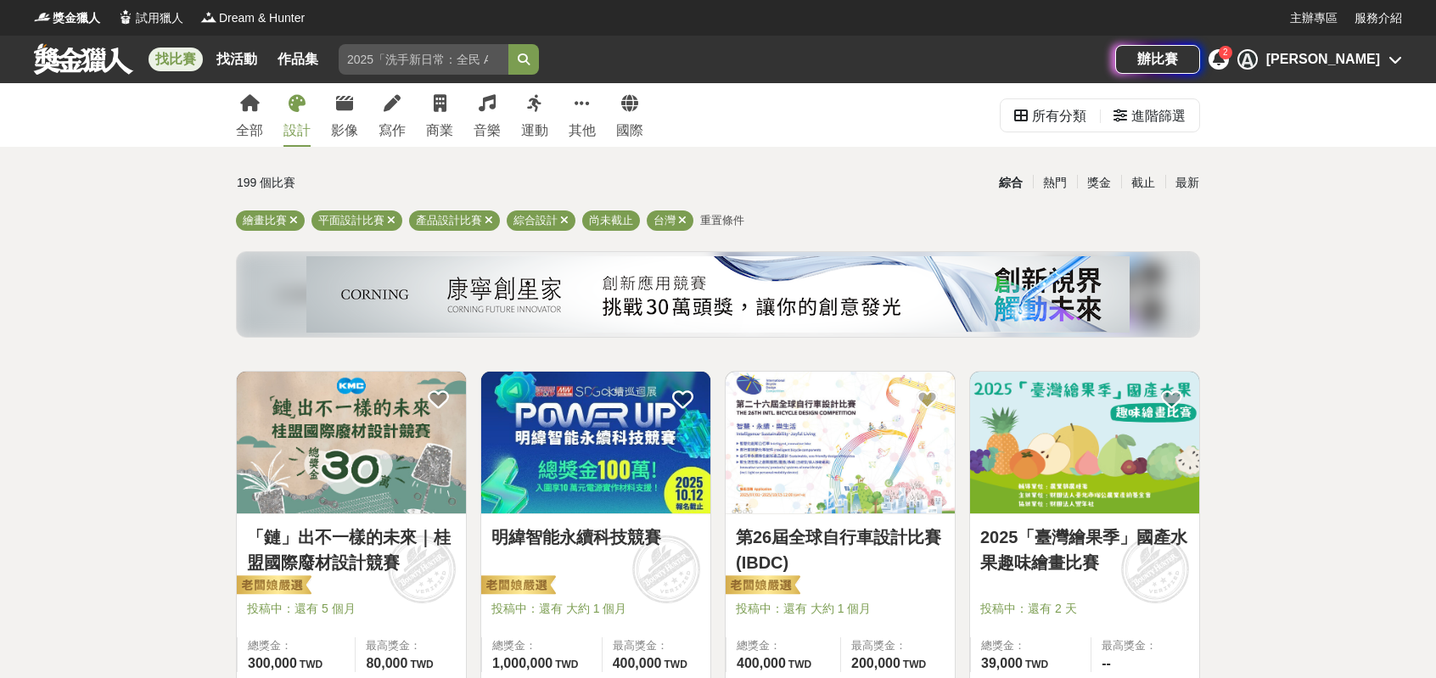
click at [1224, 64] on icon at bounding box center [1219, 59] width 12 height 14
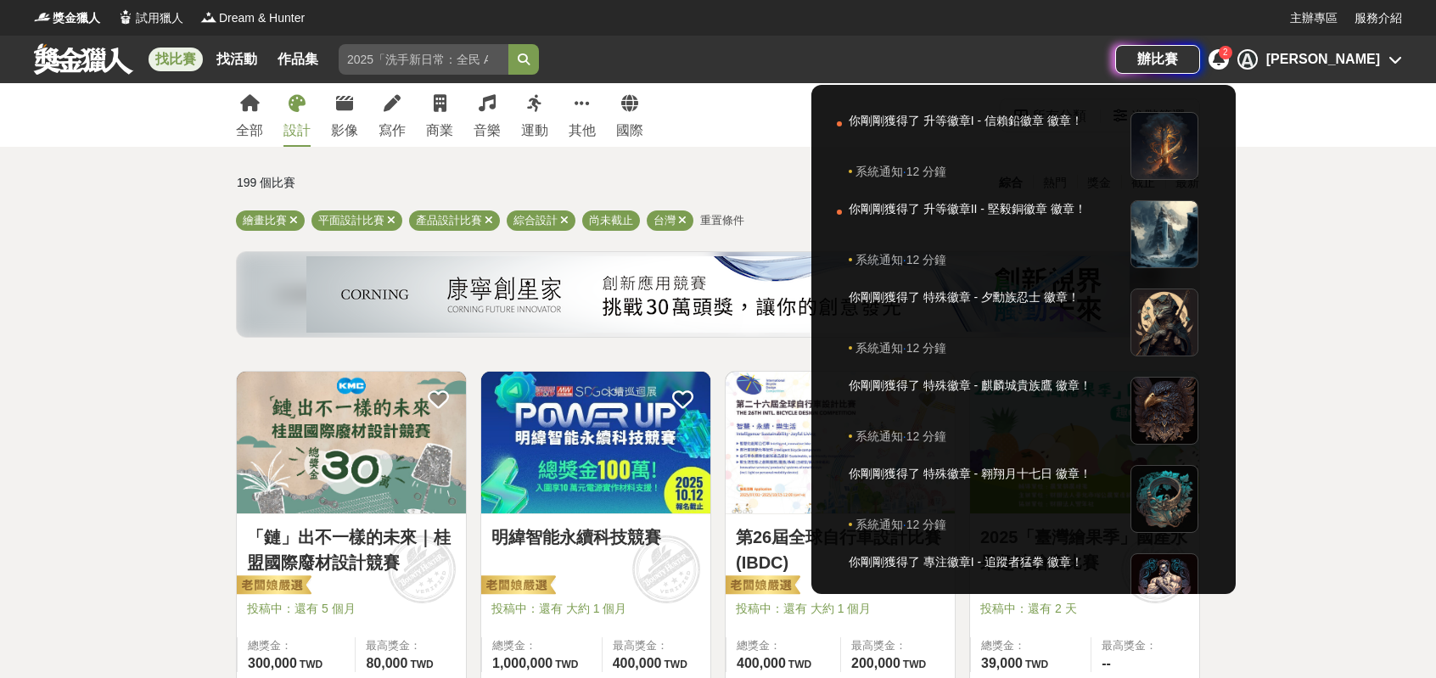
click at [1314, 64] on div at bounding box center [718, 339] width 1436 height 678
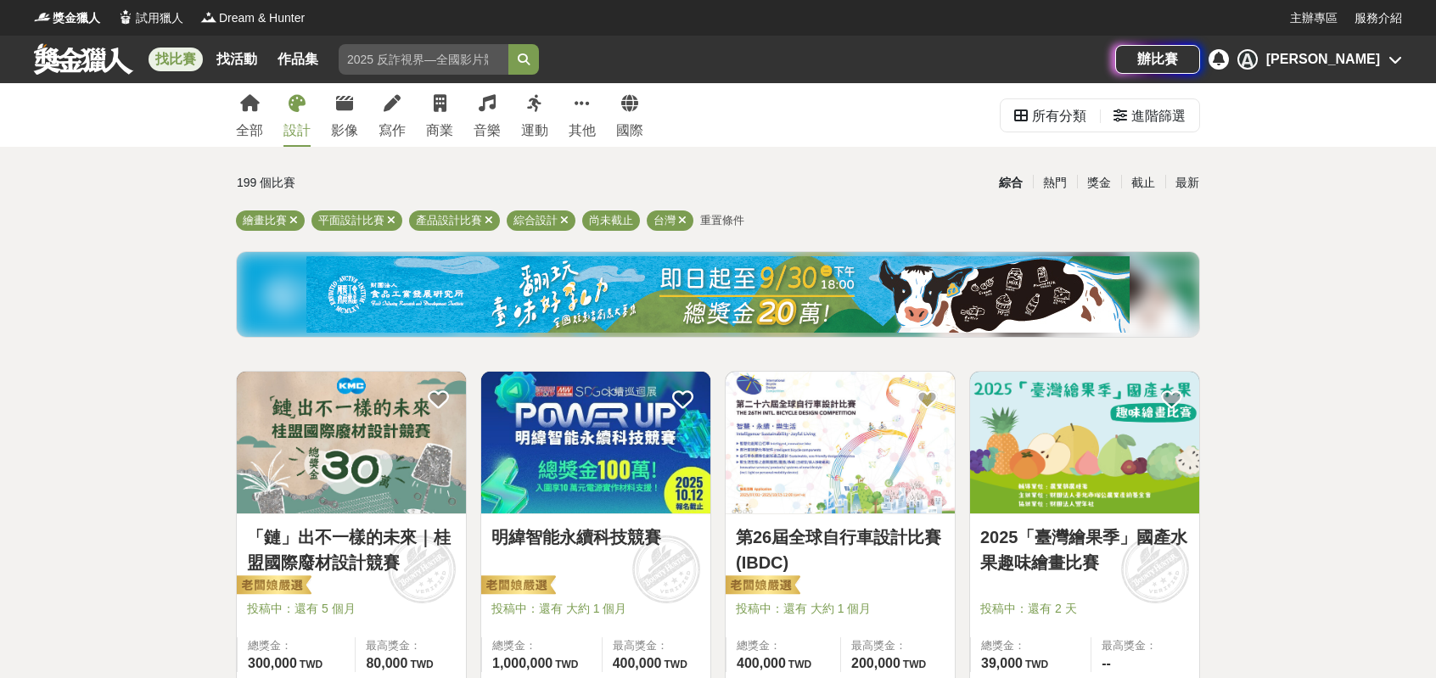
click at [1291, 60] on div "[PERSON_NAME]" at bounding box center [1323, 59] width 114 height 20
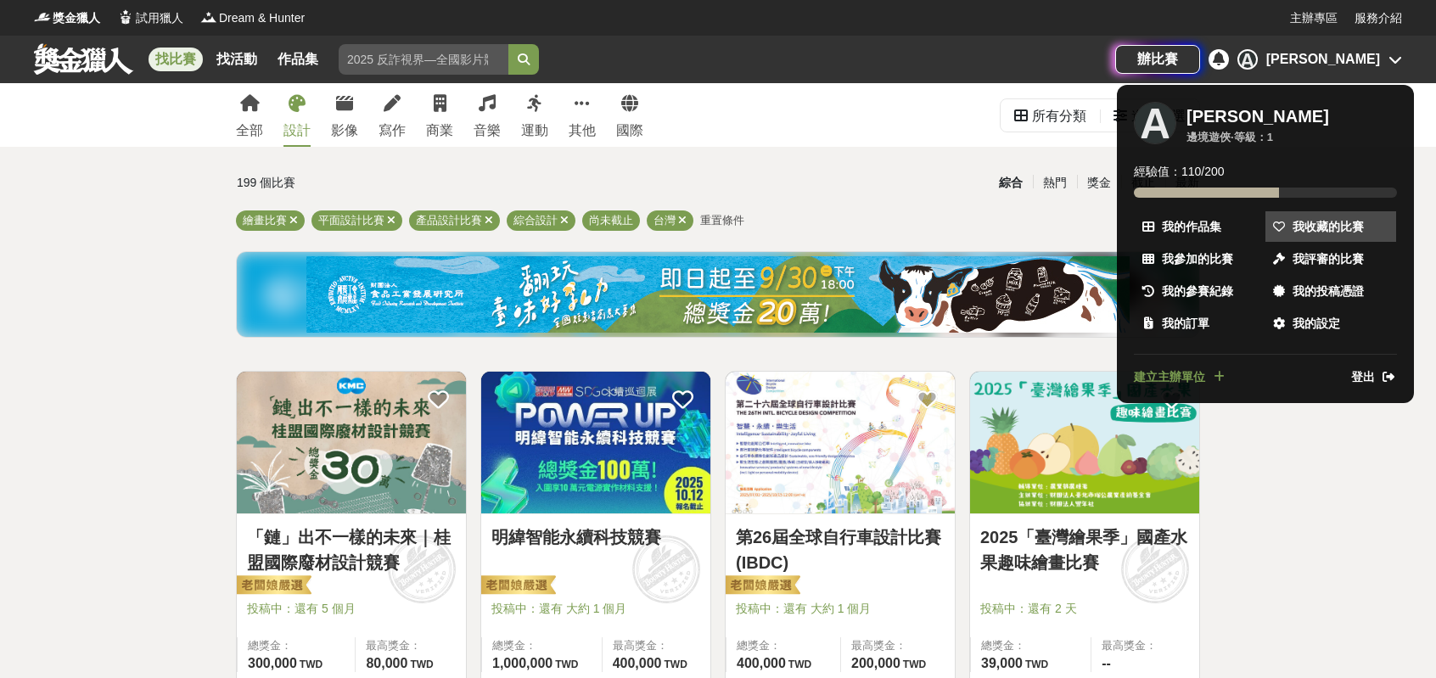
click at [1342, 234] on span "我收藏的比賽" at bounding box center [1327, 227] width 71 height 18
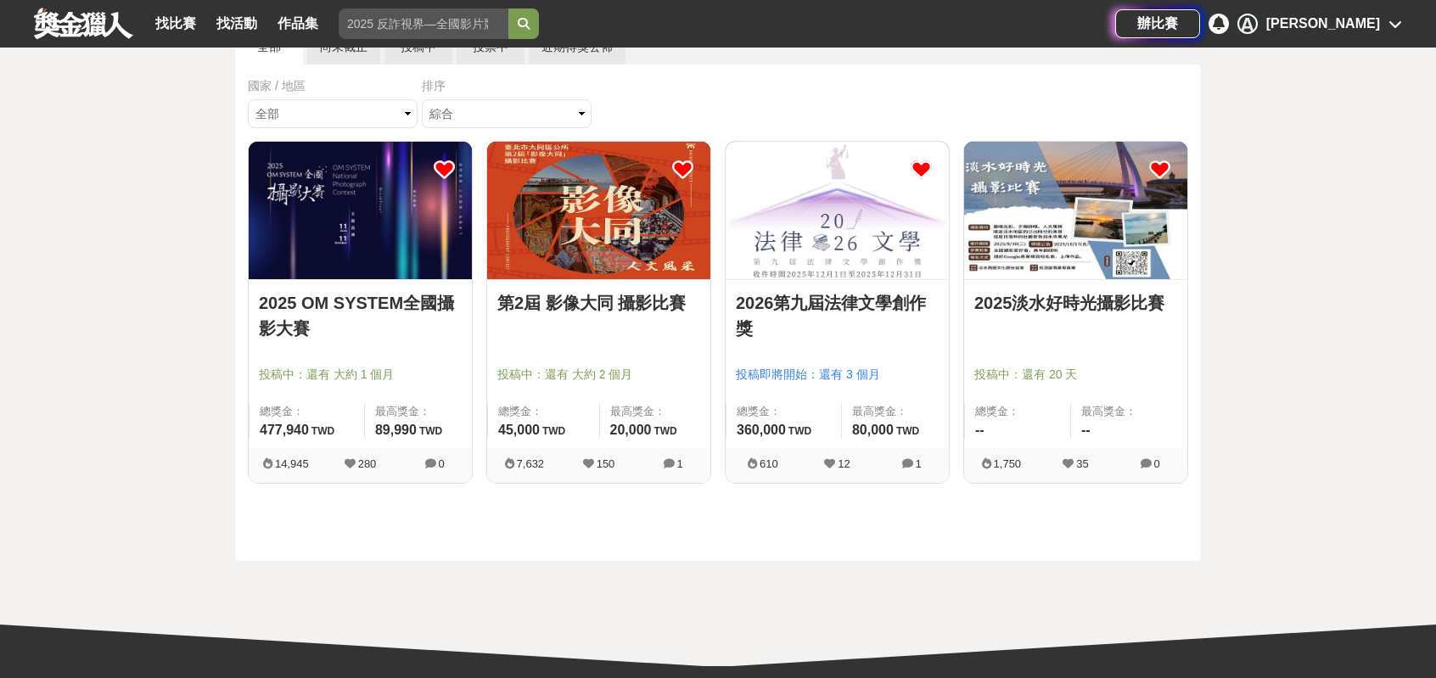
scroll to position [85, 0]
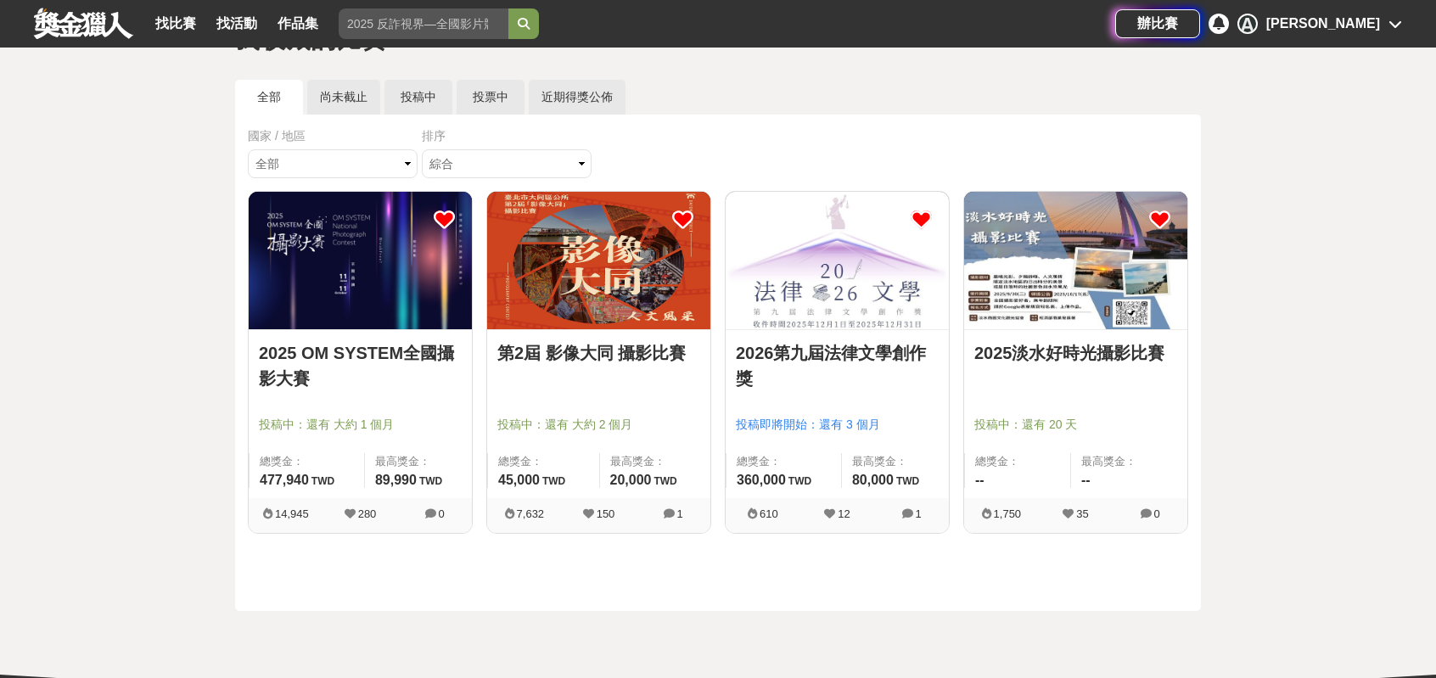
click at [845, 314] on img at bounding box center [837, 260] width 223 height 137
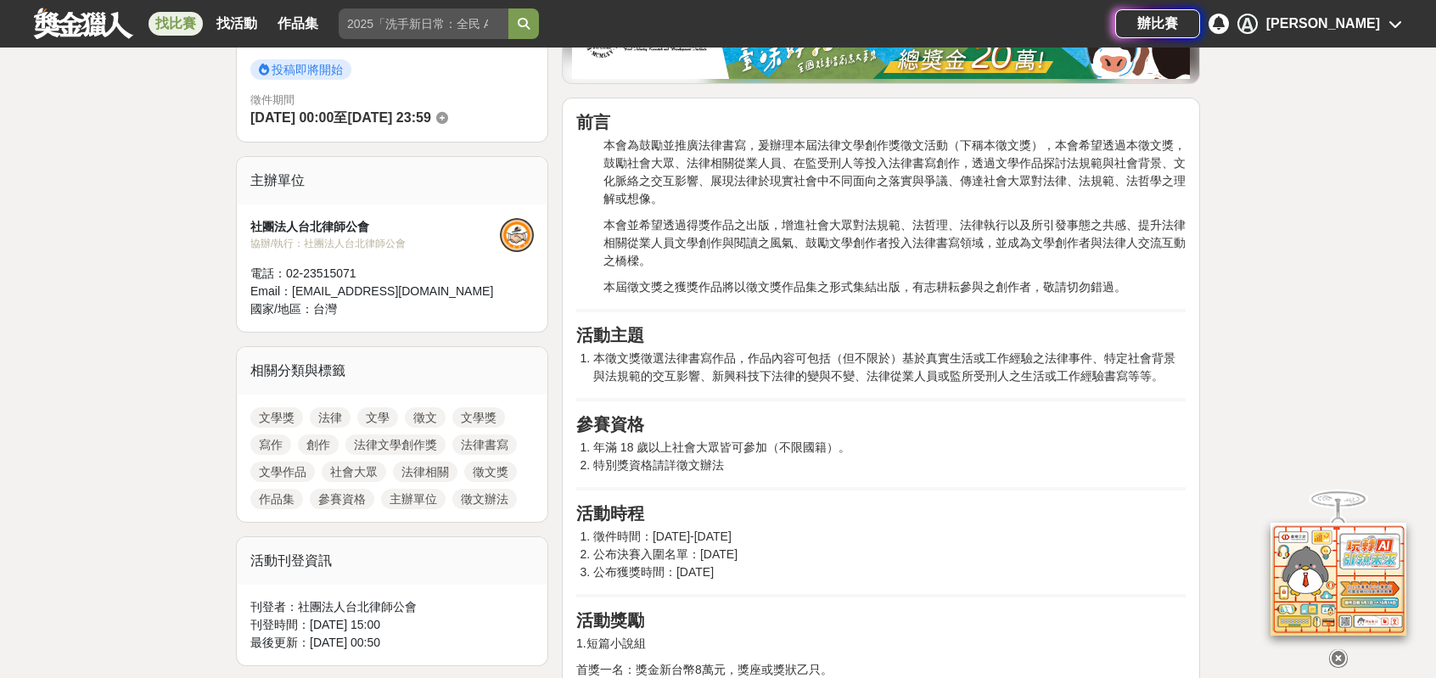
scroll to position [509, 0]
